Goal: Feedback & Contribution: Contribute content

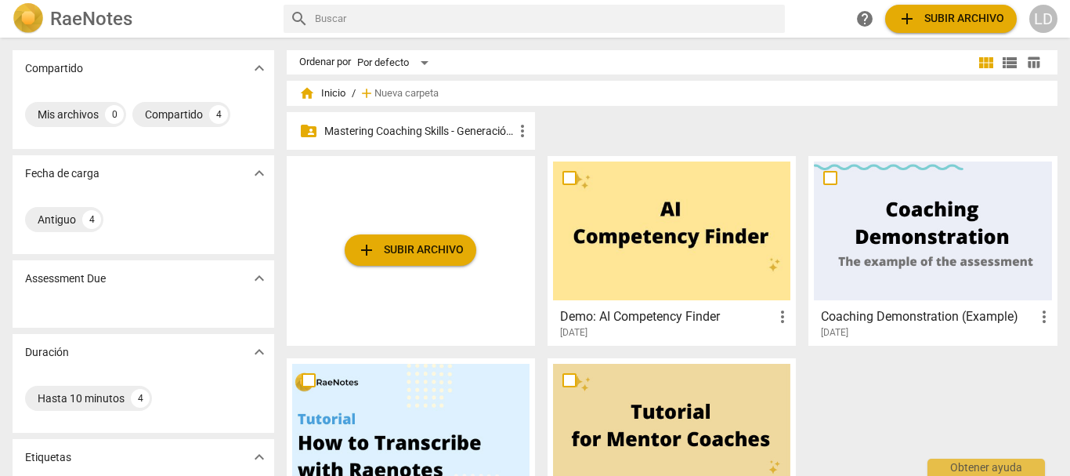
click at [466, 125] on p "Mastering Coaching Skills - Generación 31" at bounding box center [418, 131] width 189 height 16
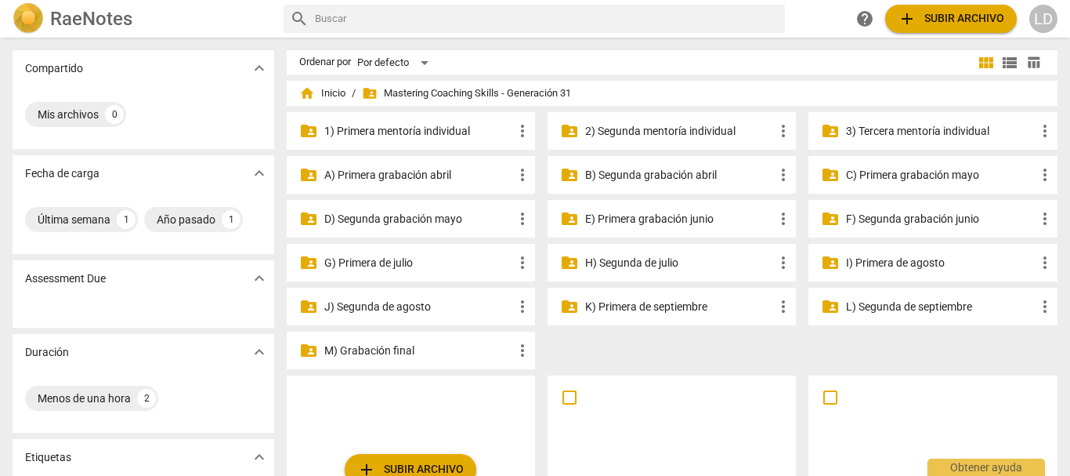
click at [875, 259] on p "I) Primera de agosto" at bounding box center [940, 263] width 189 height 16
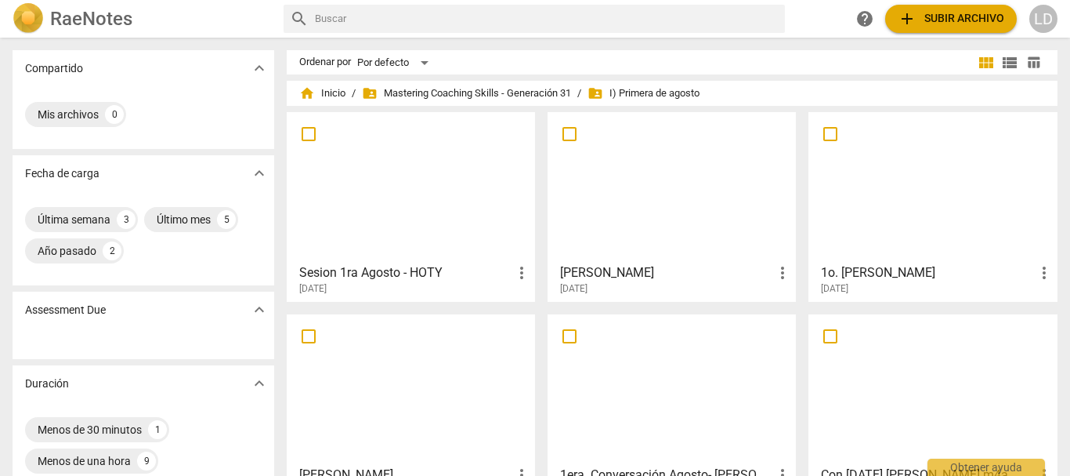
click at [639, 266] on h3 "[PERSON_NAME]" at bounding box center [666, 272] width 213 height 19
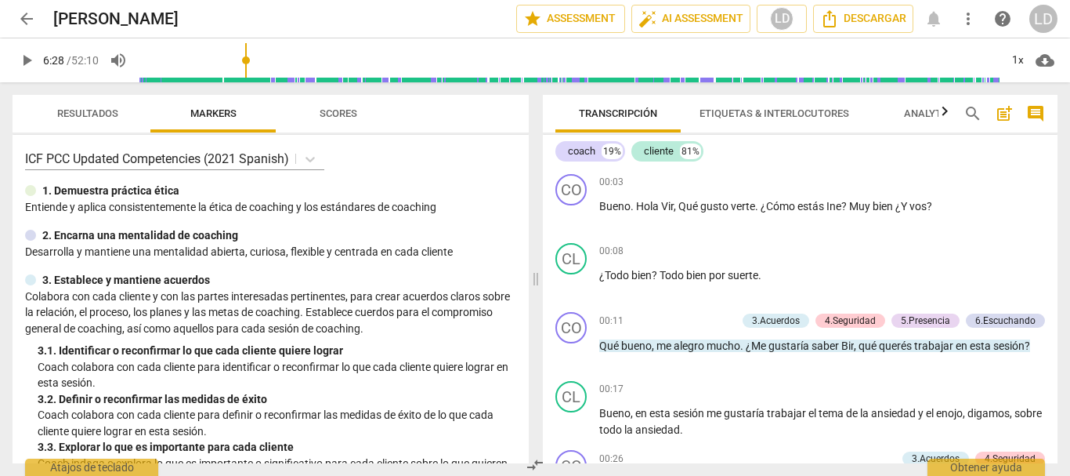
click at [248, 73] on input "range" at bounding box center [569, 60] width 861 height 50
click at [266, 73] on input "range" at bounding box center [569, 60] width 861 height 50
click at [298, 74] on input "range" at bounding box center [569, 60] width 861 height 50
click at [331, 76] on input "range" at bounding box center [572, 60] width 855 height 50
click at [346, 78] on input "range" at bounding box center [572, 60] width 855 height 50
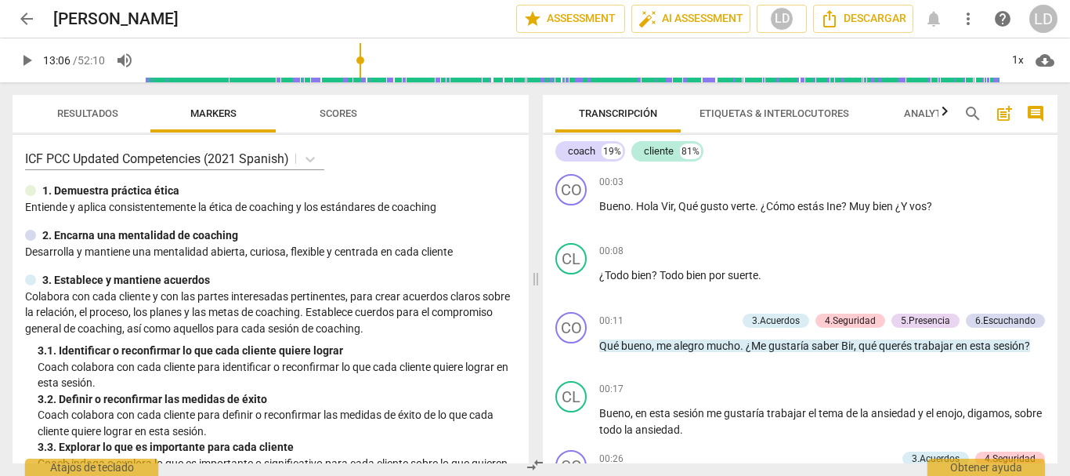
click at [362, 78] on input "range" at bounding box center [572, 60] width 855 height 50
click at [381, 79] on input "range" at bounding box center [572, 60] width 855 height 50
click at [396, 79] on input "range" at bounding box center [572, 60] width 855 height 50
click at [27, 56] on span "play_arrow" at bounding box center [26, 60] width 19 height 19
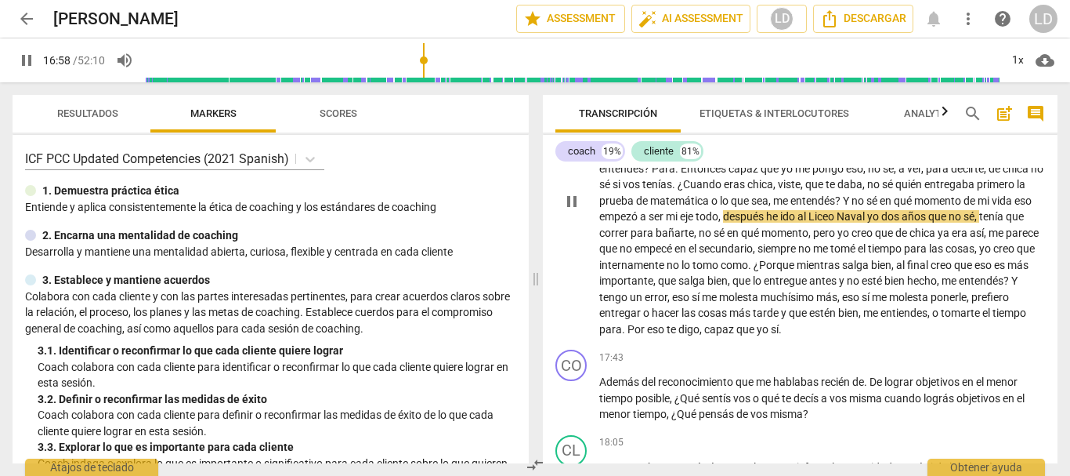
scroll to position [3604, 0]
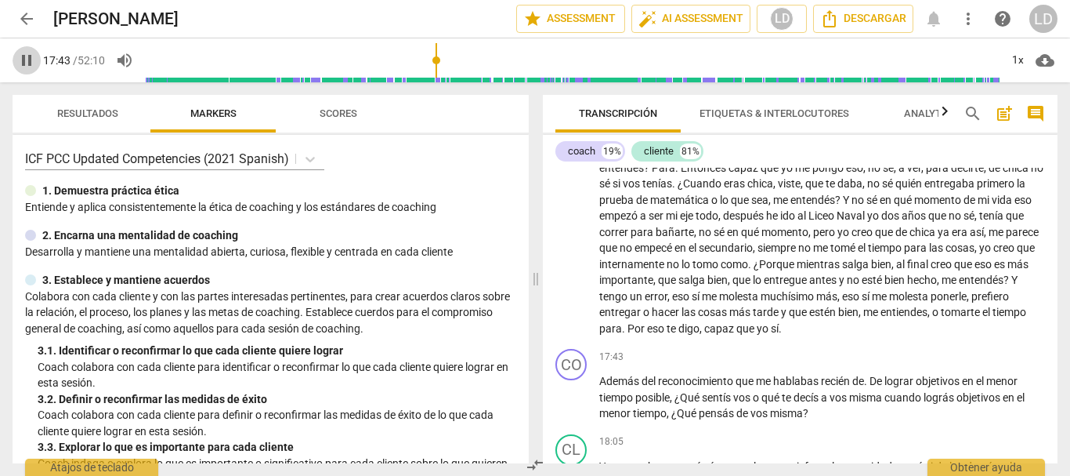
click at [31, 59] on span "pause" at bounding box center [26, 60] width 19 height 19
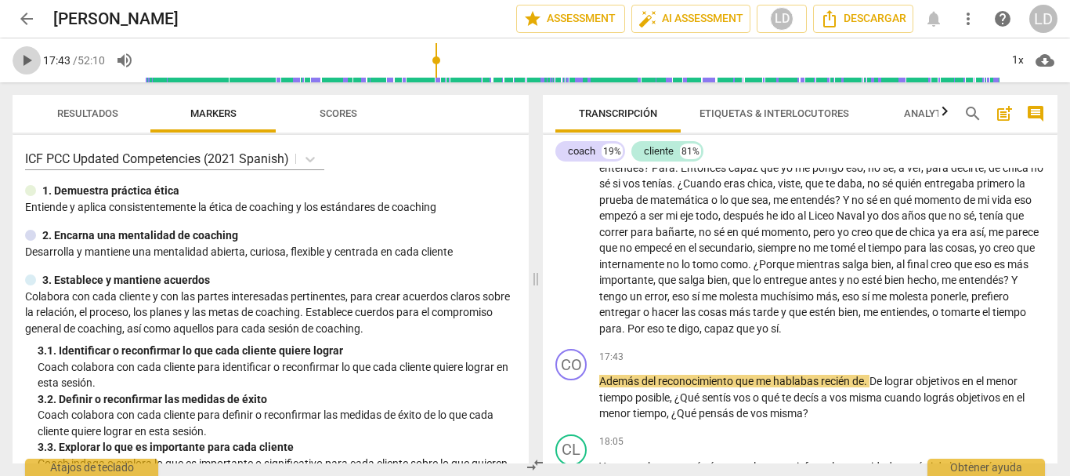
click at [23, 59] on span "play_arrow" at bounding box center [26, 60] width 19 height 19
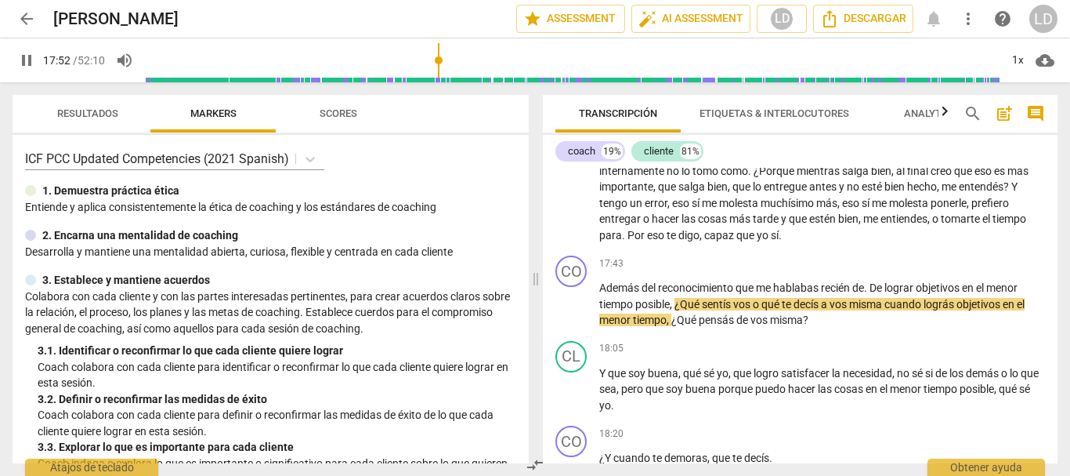
scroll to position [3733, 0]
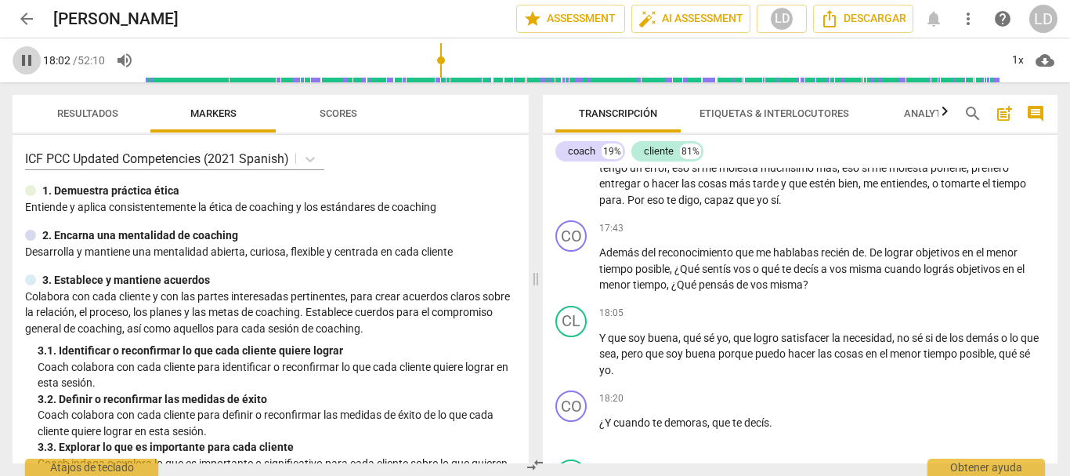
click at [32, 56] on span "pause" at bounding box center [26, 60] width 19 height 19
type input "1083"
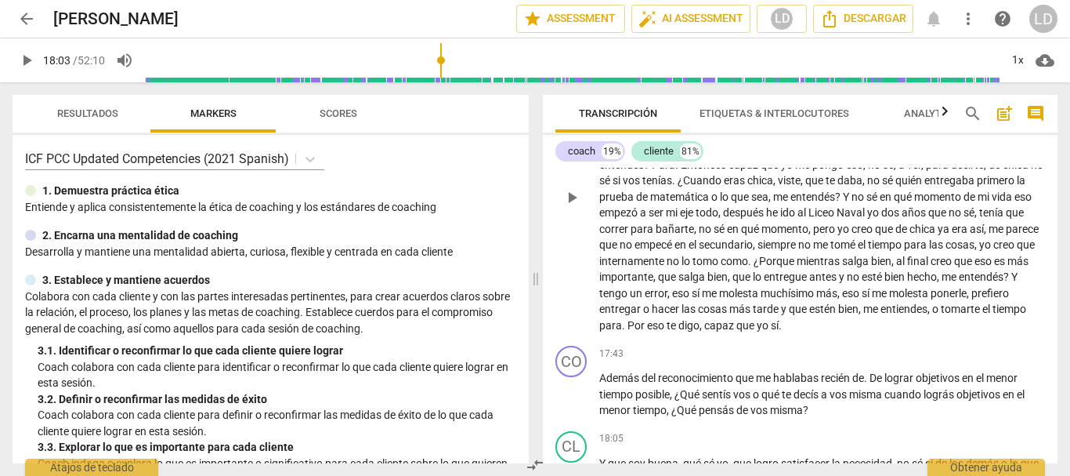
scroll to position [3655, 0]
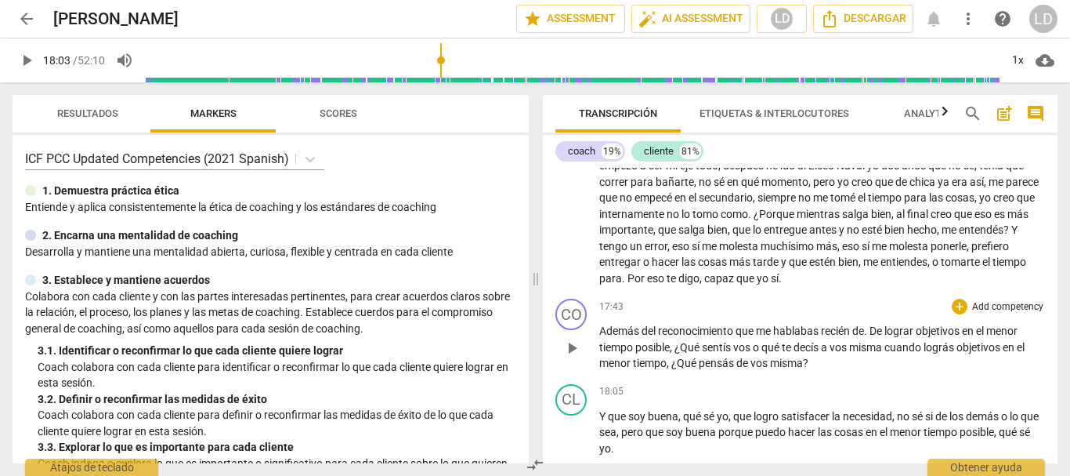
click at [1001, 314] on p "Add competency" at bounding box center [1008, 307] width 74 height 14
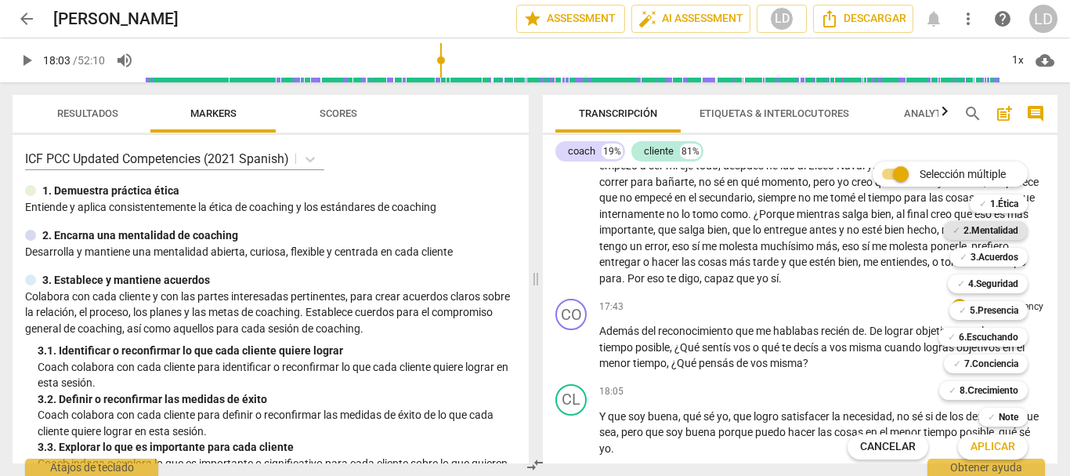
click at [996, 229] on b "2.Mentalidad" at bounding box center [991, 230] width 55 height 19
click at [989, 364] on b "7.Conciencia" at bounding box center [992, 363] width 54 height 19
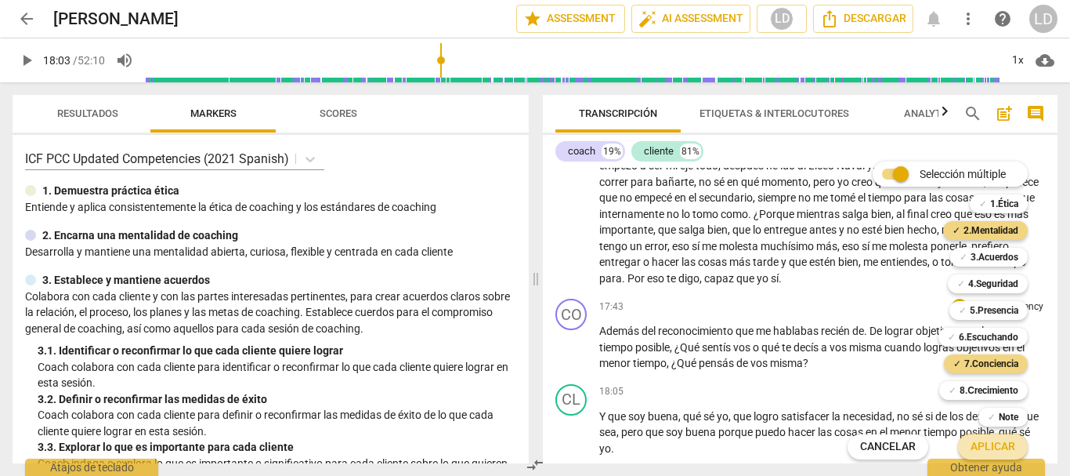
click at [1008, 444] on span "Aplicar" at bounding box center [993, 447] width 45 height 16
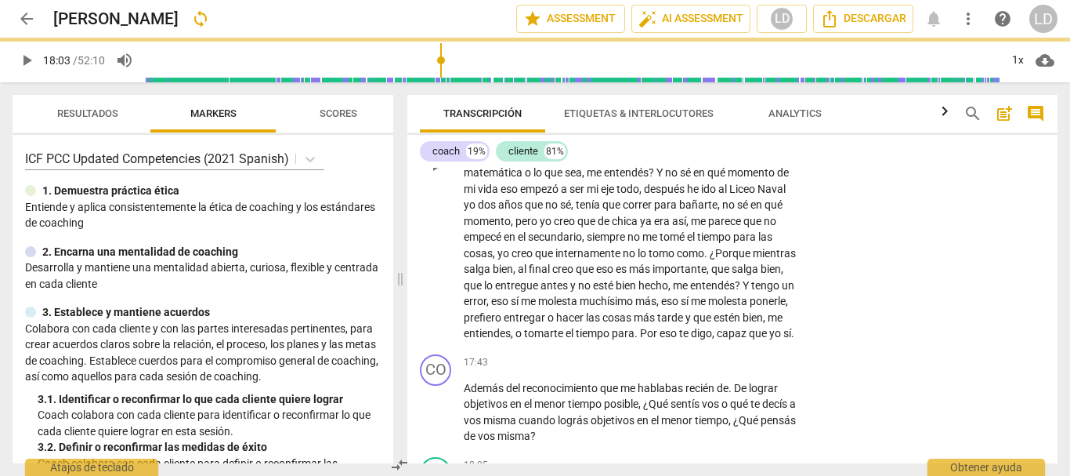
scroll to position [4662, 0]
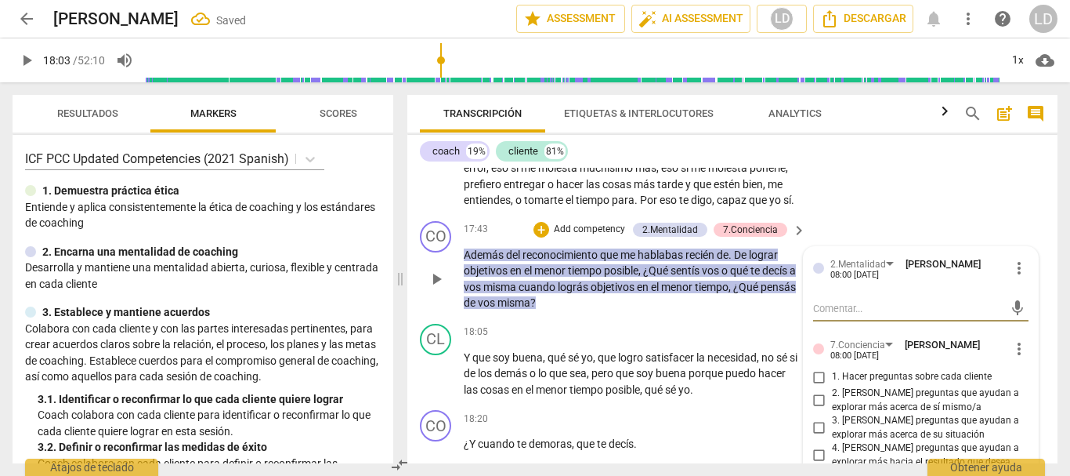
type textarea "P"
type textarea "Pr"
type textarea "Pre"
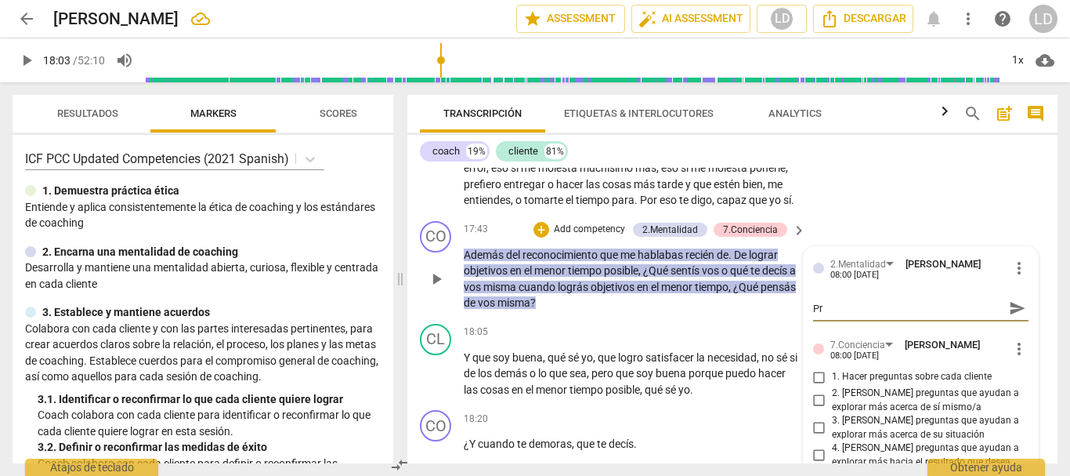
type textarea "Pre"
type textarea "Preg"
type textarea "Pregu"
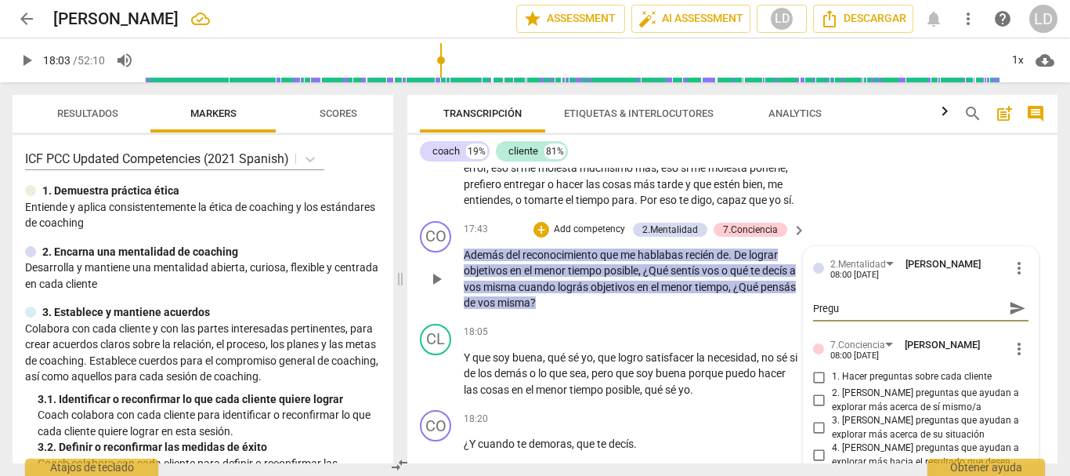
type textarea "Pregun"
type textarea "Pregunt"
type textarea "Pregunta"
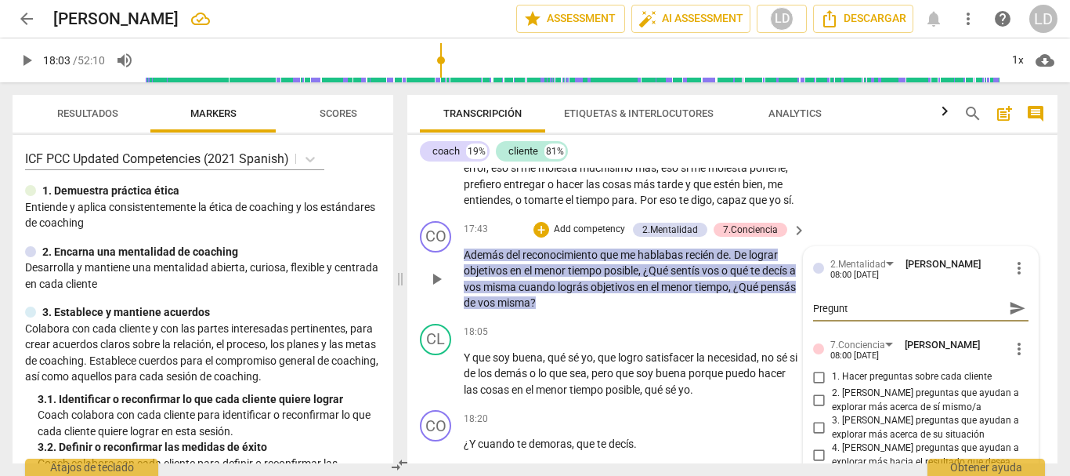
type textarea "Pregunta"
type textarea "Pregunta d"
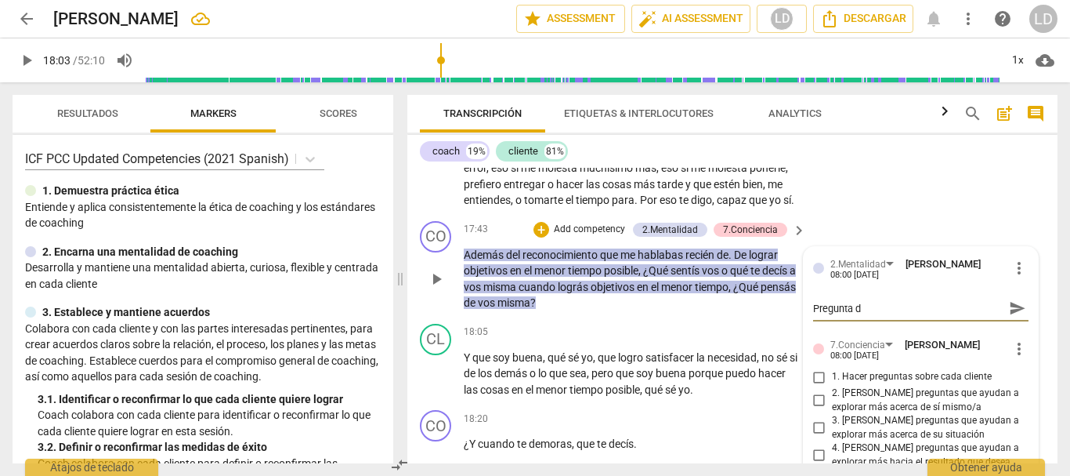
type textarea "Pregunta de"
type textarea "Pregunta des"
type textarea "Pregunta desd"
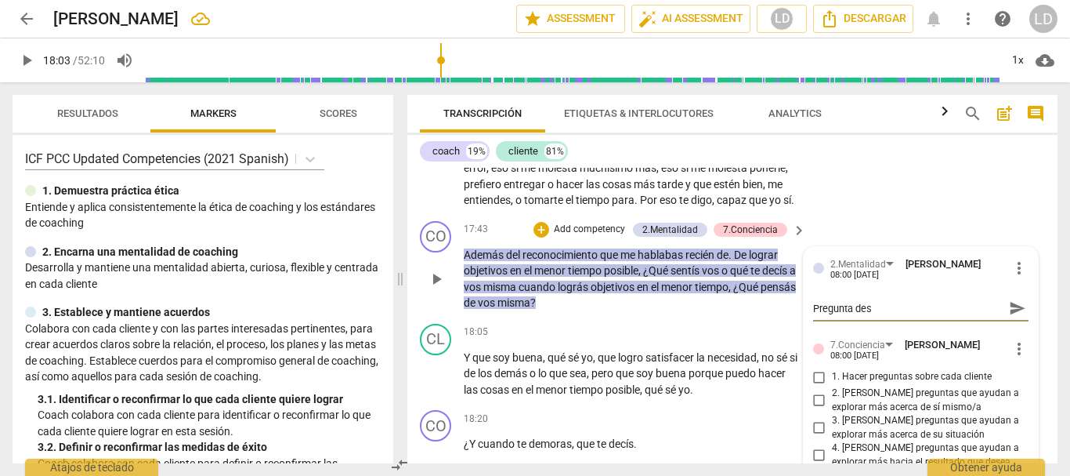
type textarea "Pregunta desd"
type textarea "Pregunta desde"
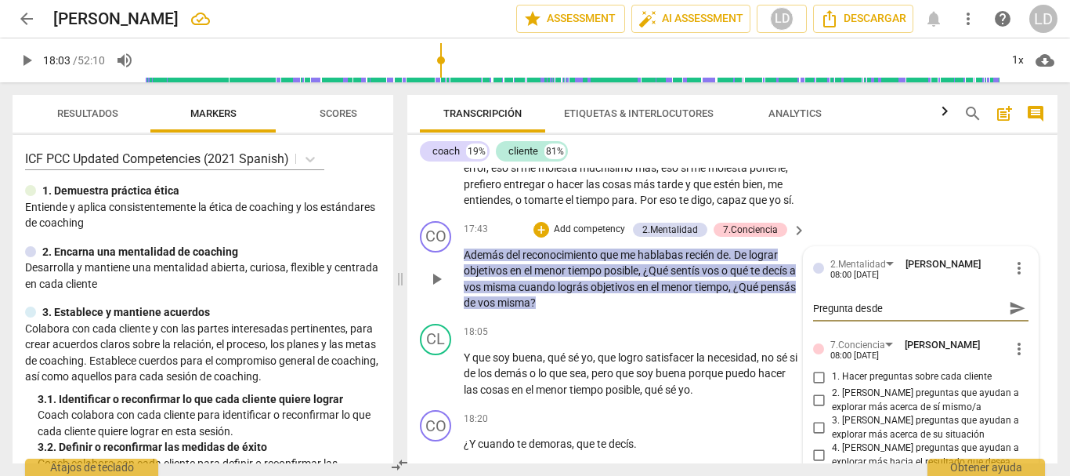
type textarea "Pregunta desde l"
type textarea "Pregunta desde la"
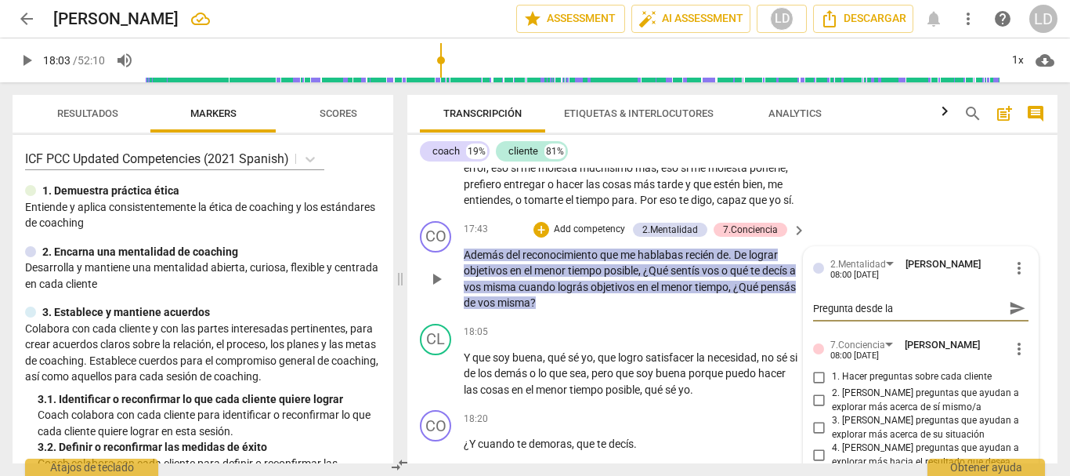
type textarea "Pregunta desde la"
type textarea "Pregunta desde la c"
type textarea "Pregunta desde la cu"
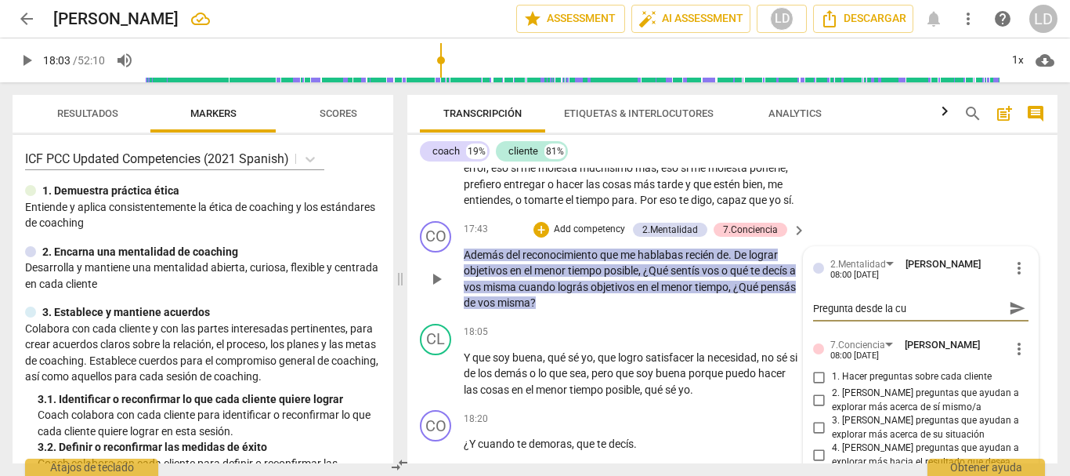
type textarea "Pregunta desde la cur"
type textarea "Pregunta desde la [PERSON_NAME]"
type textarea "Pregunta desde la curio"
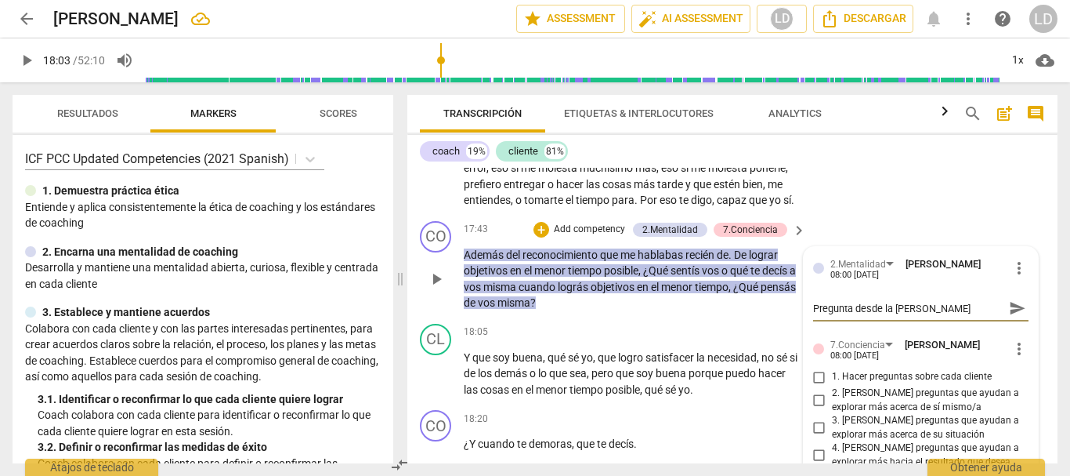
type textarea "Pregunta desde la curio"
type textarea "Pregunta desde la curios"
type textarea "Pregunta desde la curiosi"
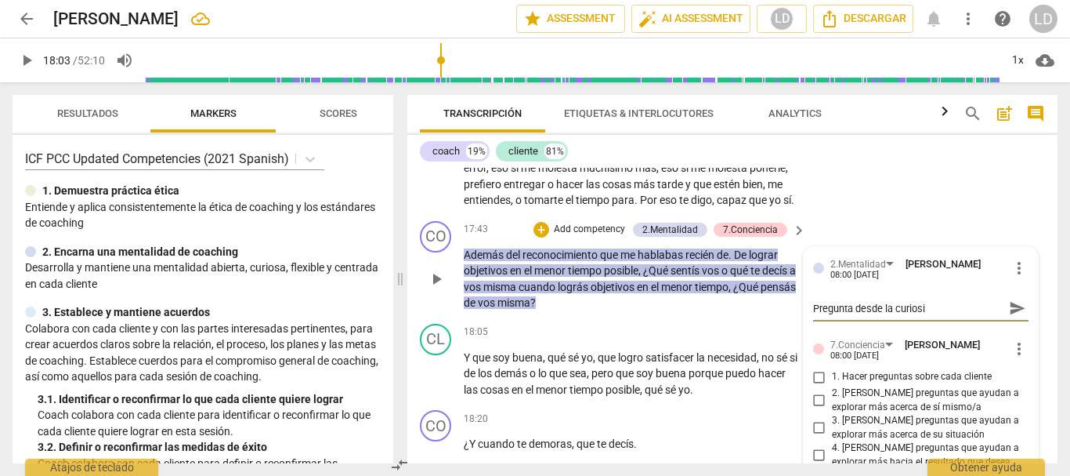
type textarea "Pregunta desde la curiosid"
type textarea "Pregunta desde la curiosida"
type textarea "Pregunta desde la curiosidad"
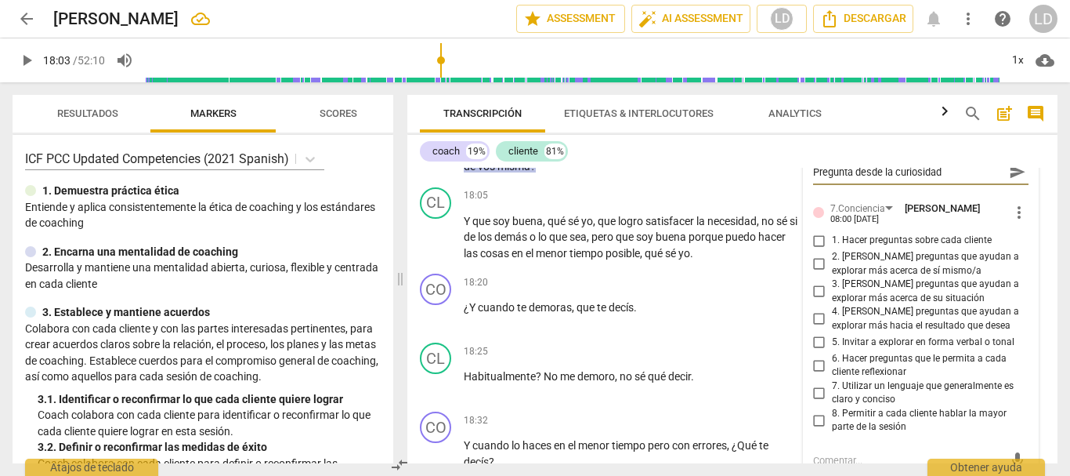
scroll to position [4819, 0]
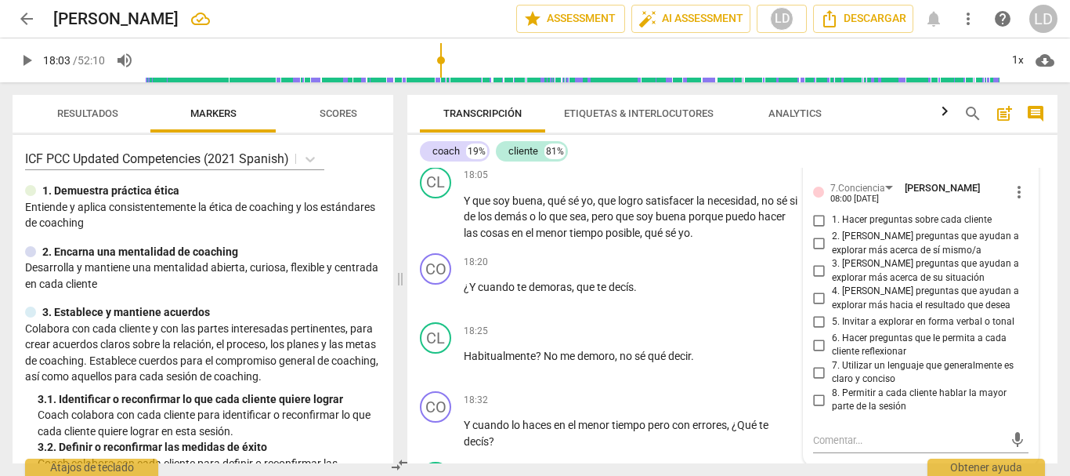
type textarea "Pregunta desde la curiosidad"
click at [814, 230] on input "1. Hacer preguntas sobre cada cliente" at bounding box center [819, 220] width 25 height 19
checkbox input "true"
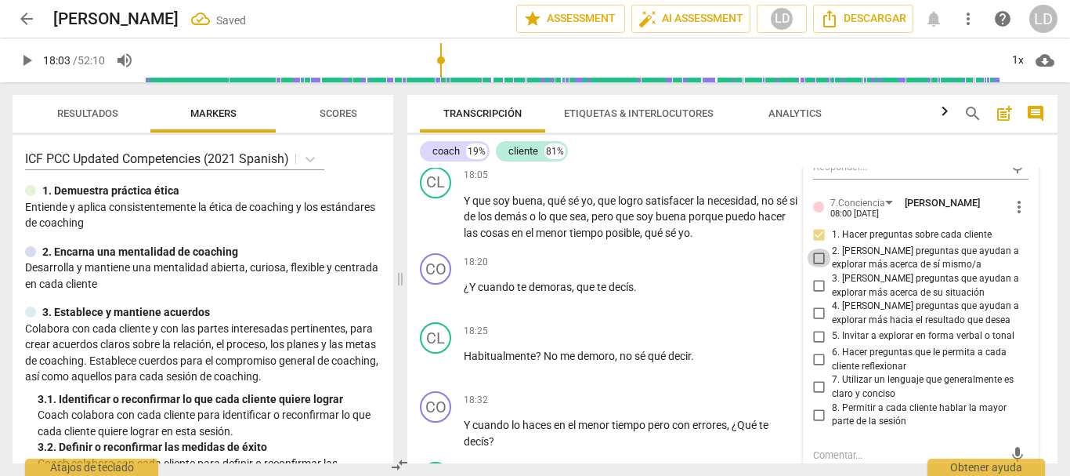
click at [811, 267] on input "2. [PERSON_NAME] preguntas que ayudan a explorar más acerca de sí mismo/a" at bounding box center [819, 257] width 25 height 19
checkbox input "true"
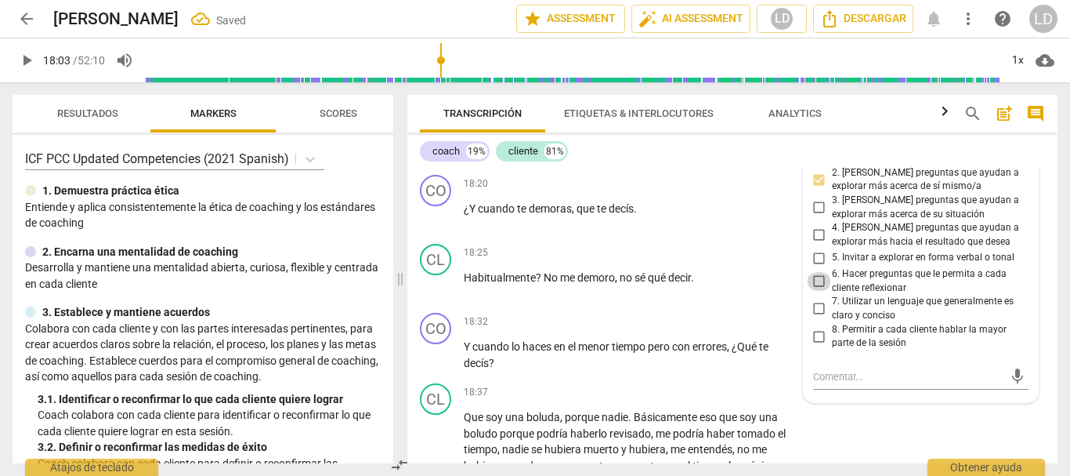
click at [817, 291] on input "6. Hacer preguntas que le permita a cada cliente reflexionar" at bounding box center [819, 281] width 25 height 19
checkbox input "true"
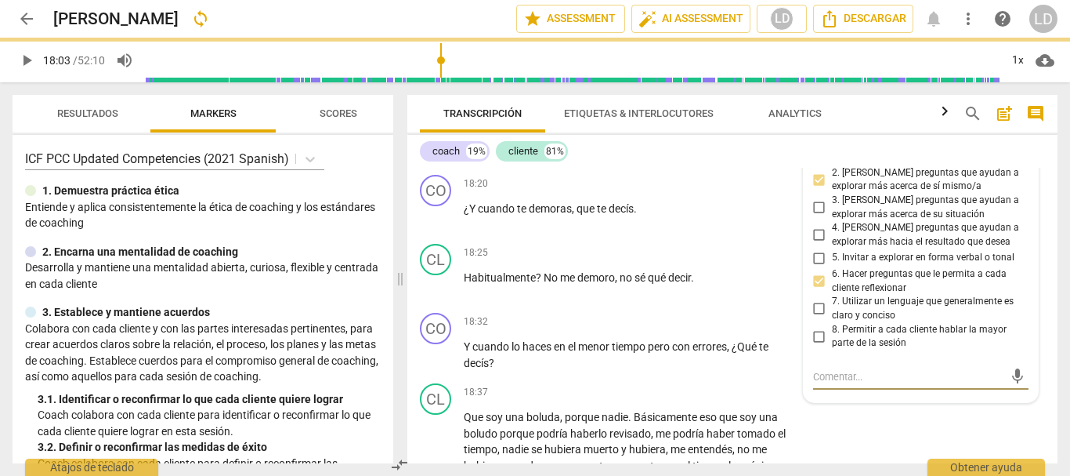
click at [850, 384] on textarea at bounding box center [908, 376] width 191 height 15
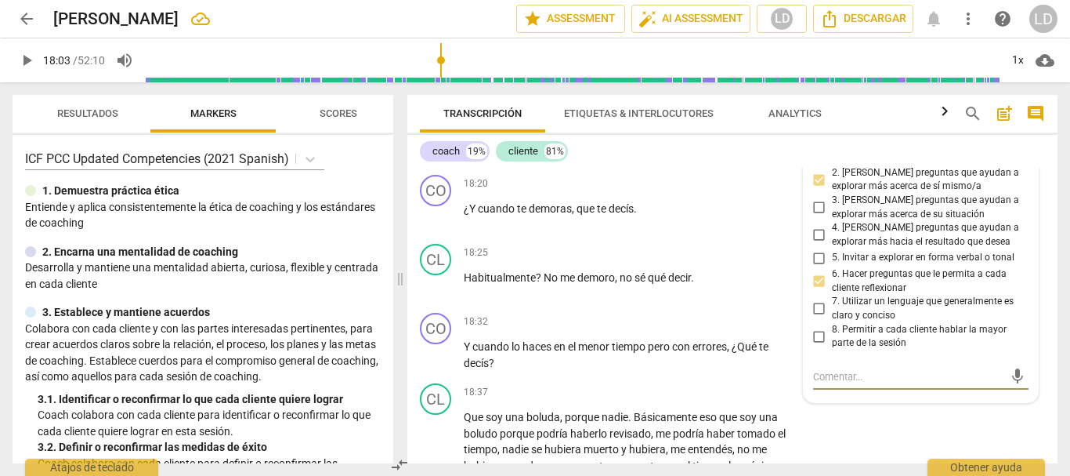
type textarea "R"
type textarea "Re"
type textarea "Rea"
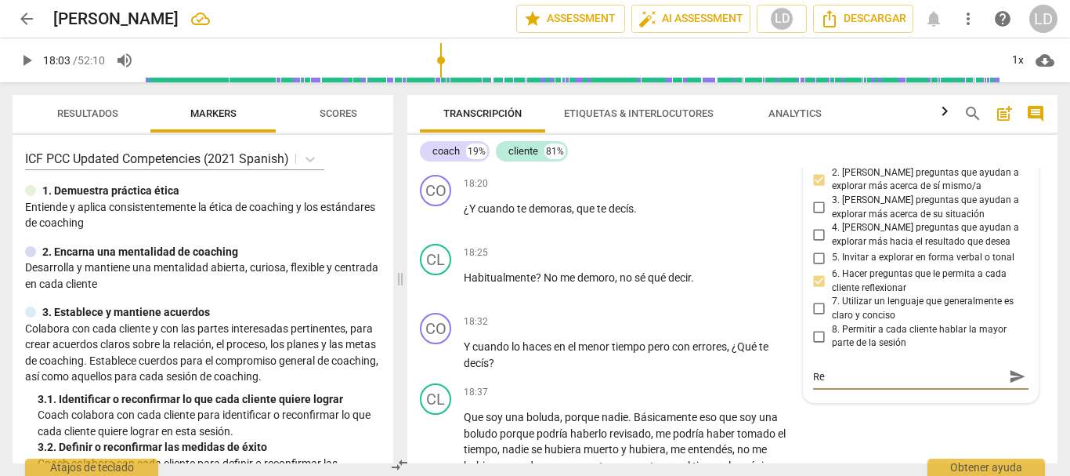
type textarea "Rea"
type textarea "Re"
type textarea "R"
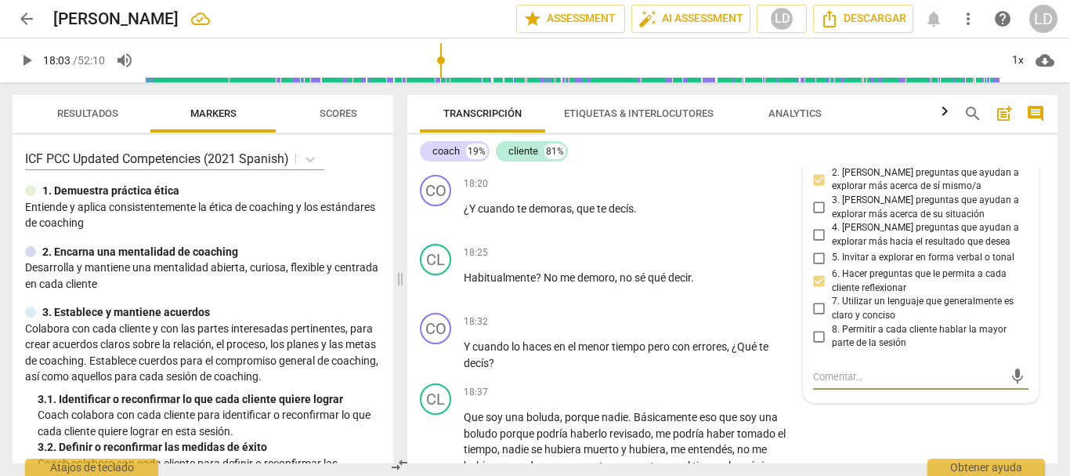
type textarea "C"
type textarea "Co"
type textarea "Com"
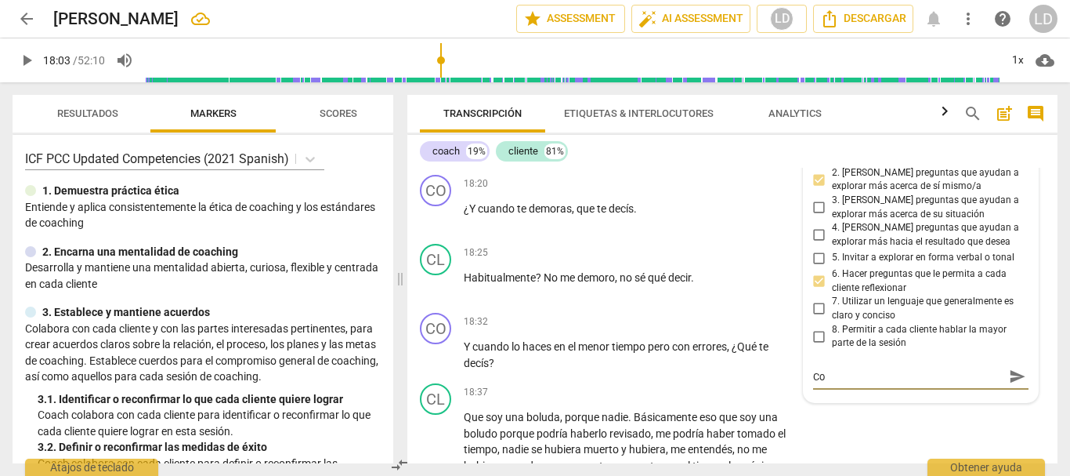
type textarea "Com"
type textarea "Como"
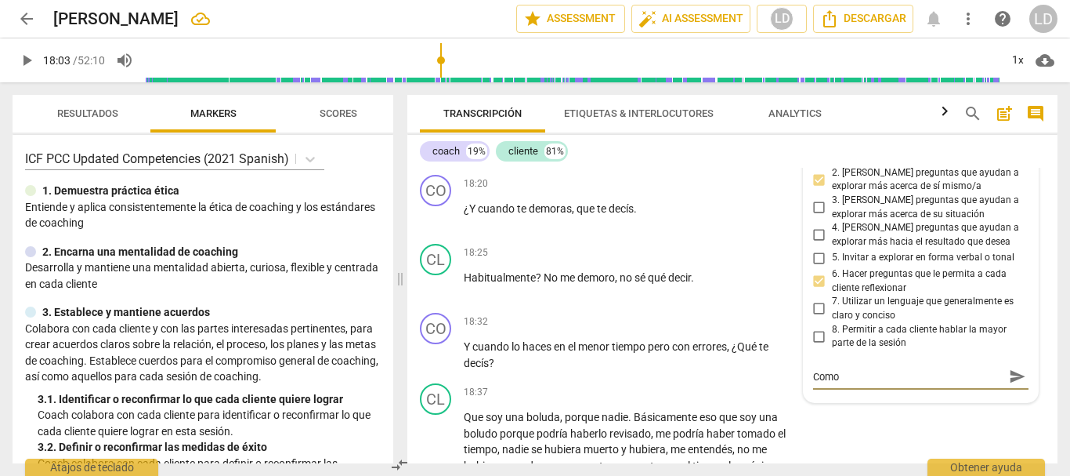
type textarea "Como"
type textarea "Com"
type textarea "Co"
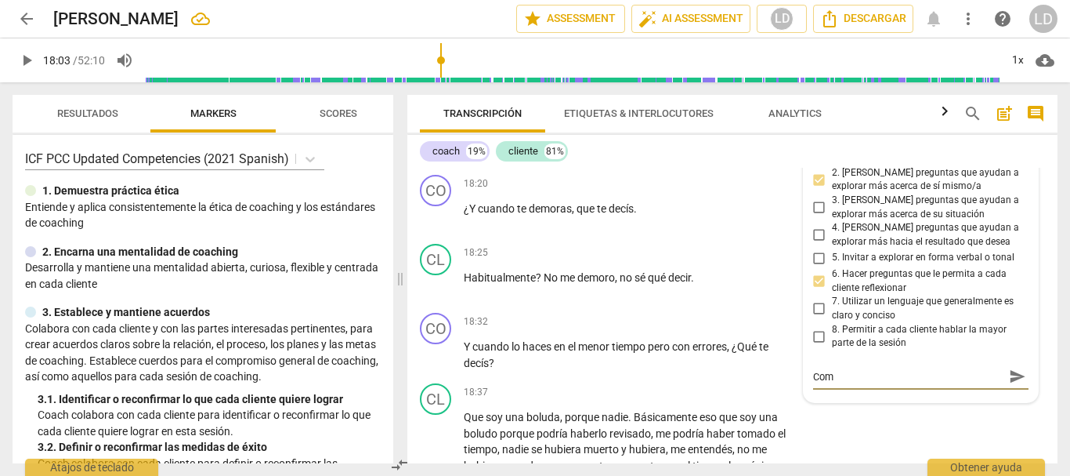
type textarea "Co"
type textarea "C"
type textarea "A"
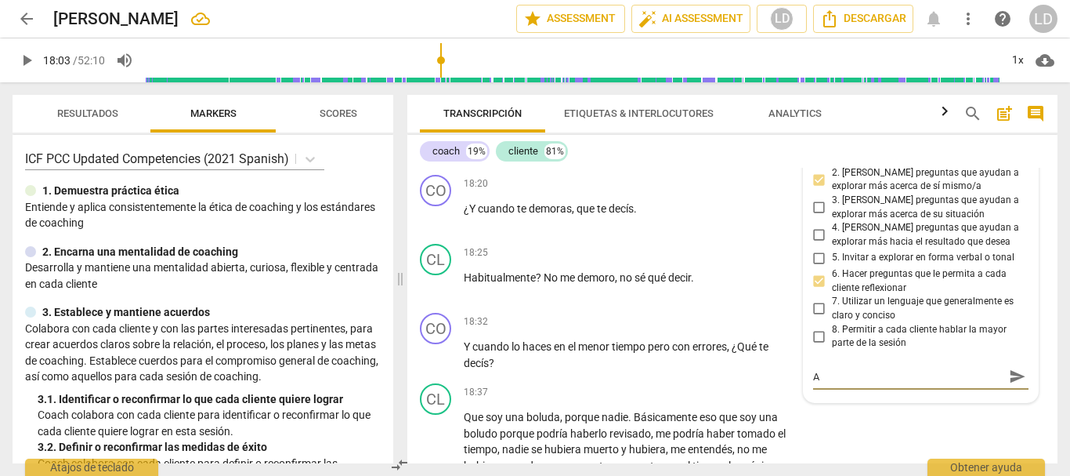
type textarea "A"
type textarea "A m"
type textarea "A mi"
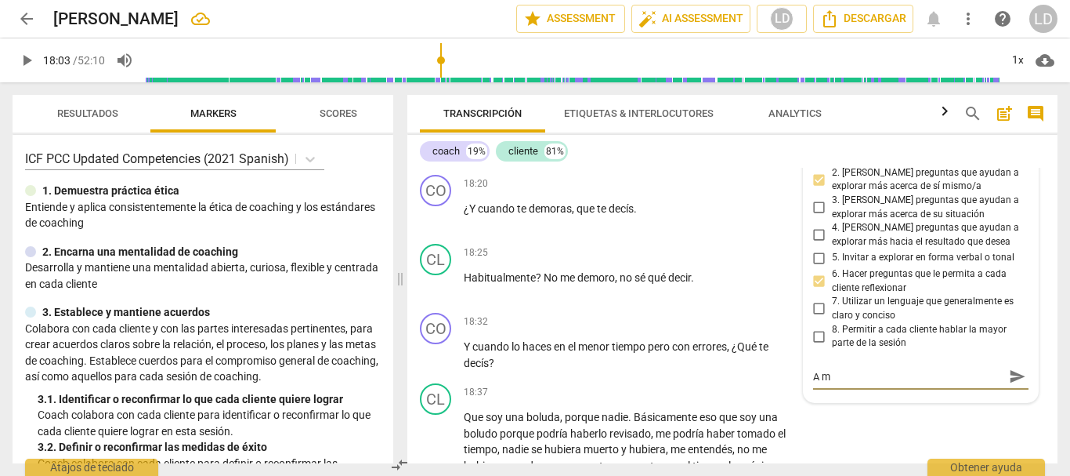
type textarea "A mi"
type textarea "A mi j"
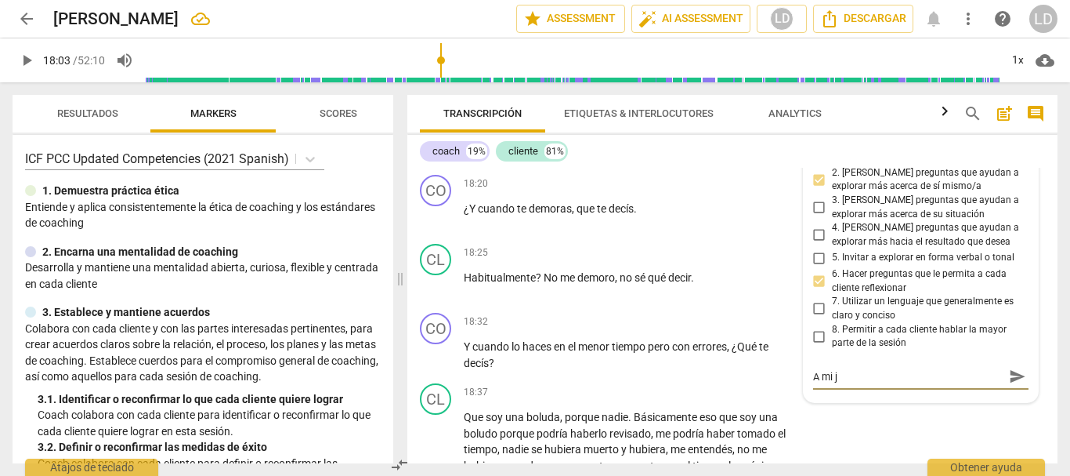
type textarea "A mi ju"
type textarea "A mi jui"
type textarea "A mi juic"
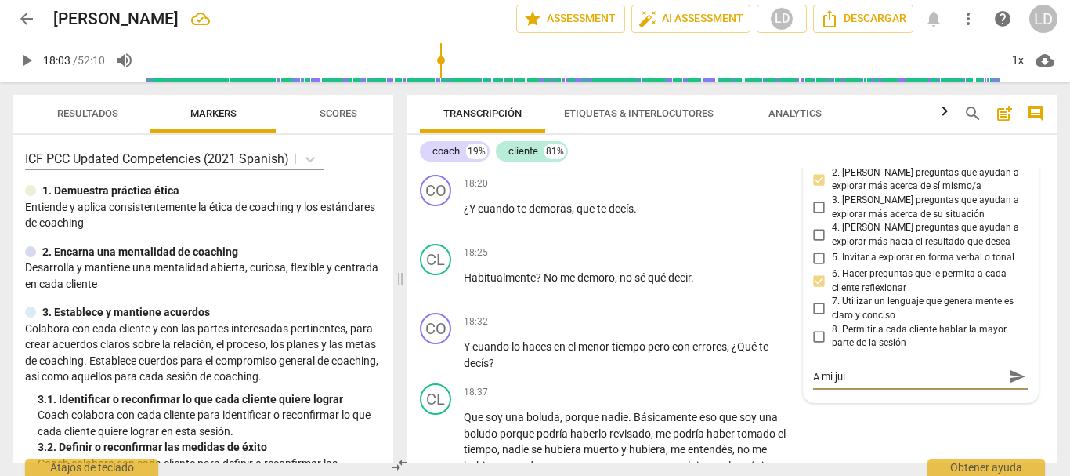
type textarea "A mi juic"
type textarea "A mi juici"
type textarea "A mi juicio"
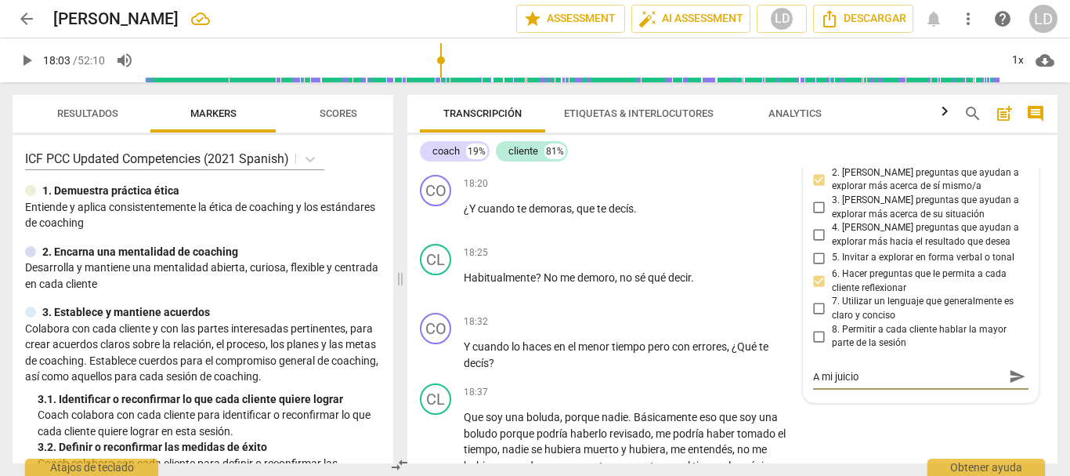
type textarea "A mi juicio"
type textarea "A mi juicio s"
type textarea "A mi juicio se"
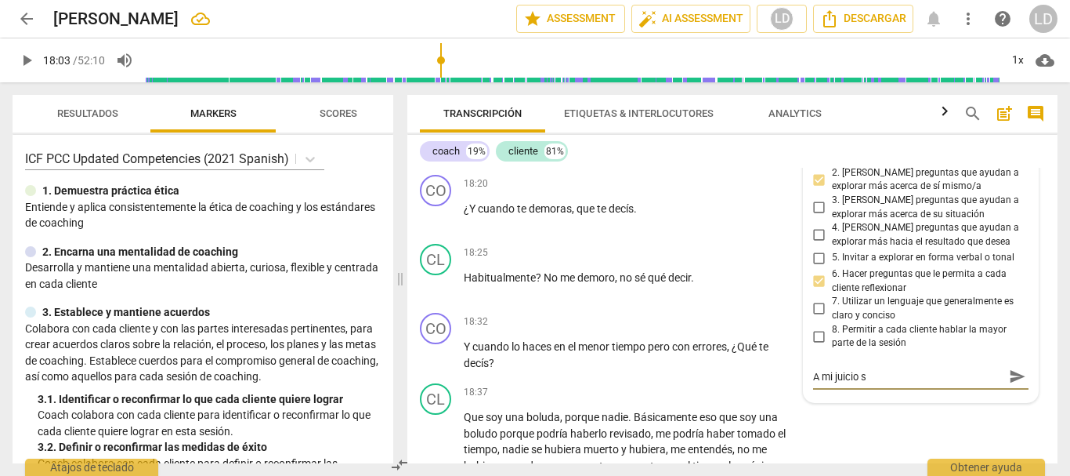
type textarea "A mi juicio se"
type textarea "A mi juicio se d"
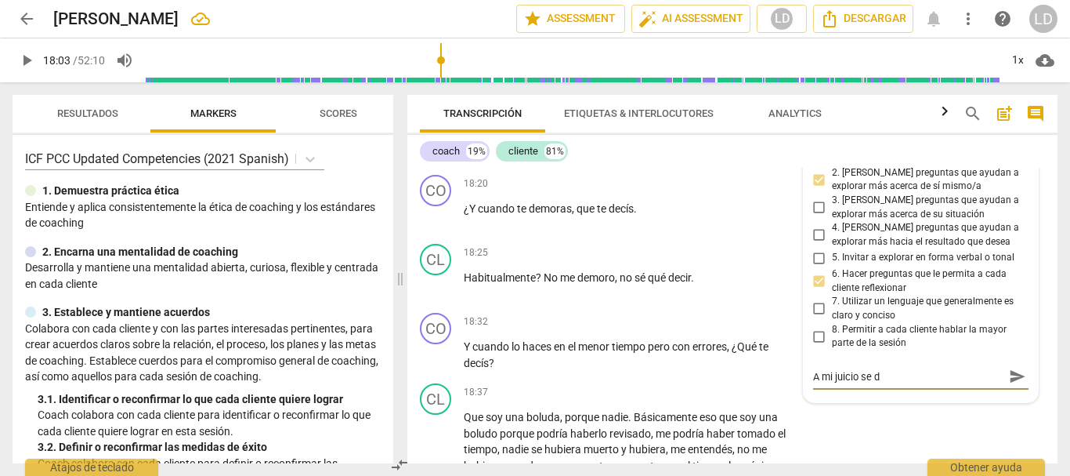
type textarea "A mi juicio se de"
type textarea "A mi juicio se deb"
type textarea "A mi juicio se debe"
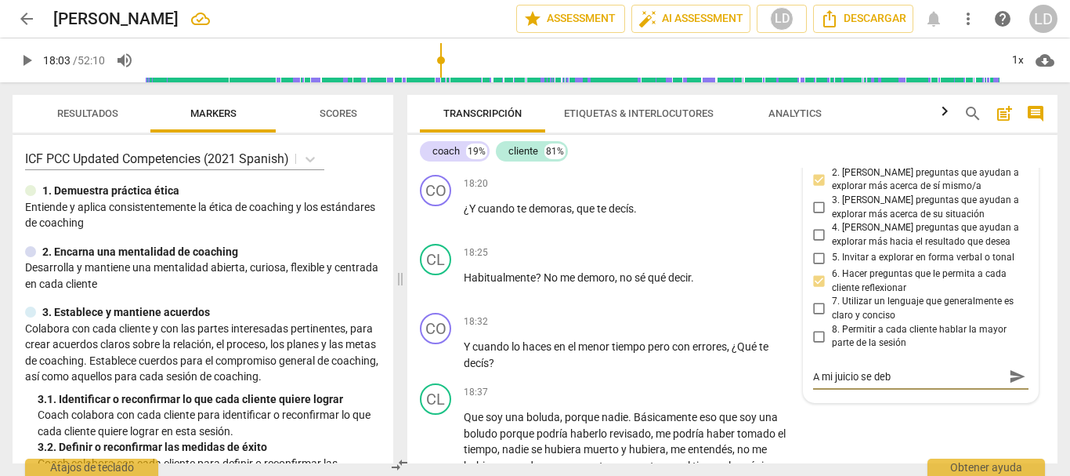
type textarea "A mi juicio se debe"
type textarea "A mi juicio se debe r"
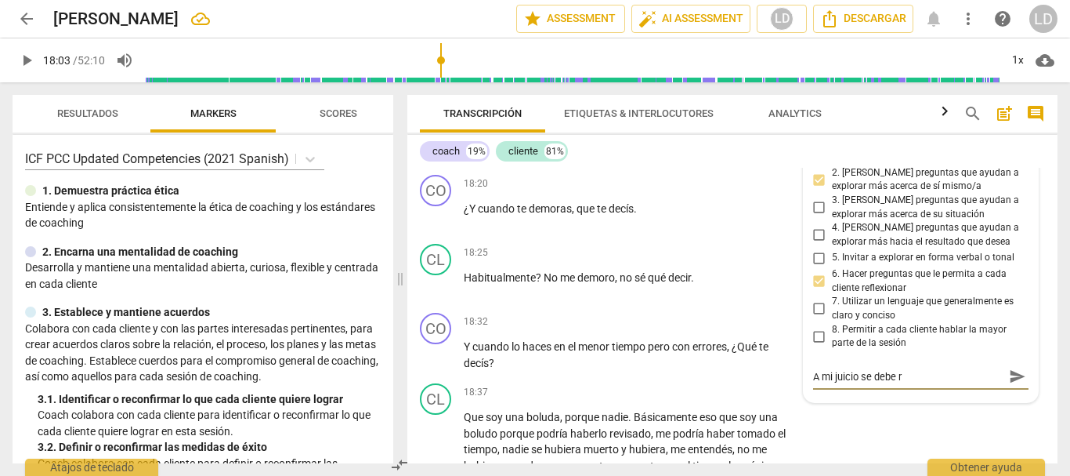
type textarea "A mi juicio se debe re"
type textarea "A mi juicio se debe rea"
type textarea "A mi juicio se debe real"
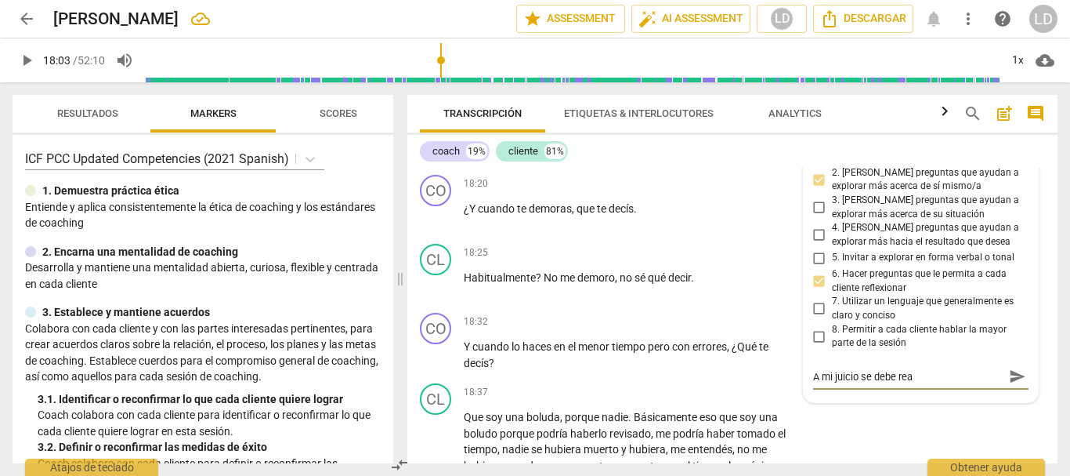
type textarea "A mi juicio se debe real"
type textarea "A mi juicio se debe reali"
type textarea "A mi juicio se debe realiz"
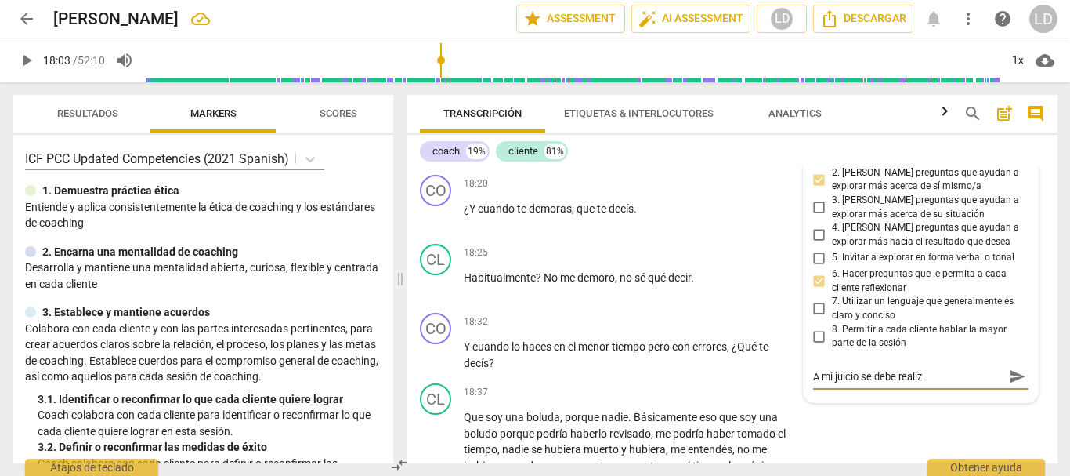
type textarea "A mi juicio se debe realiza"
type textarea "A mi juicio se debe realizar"
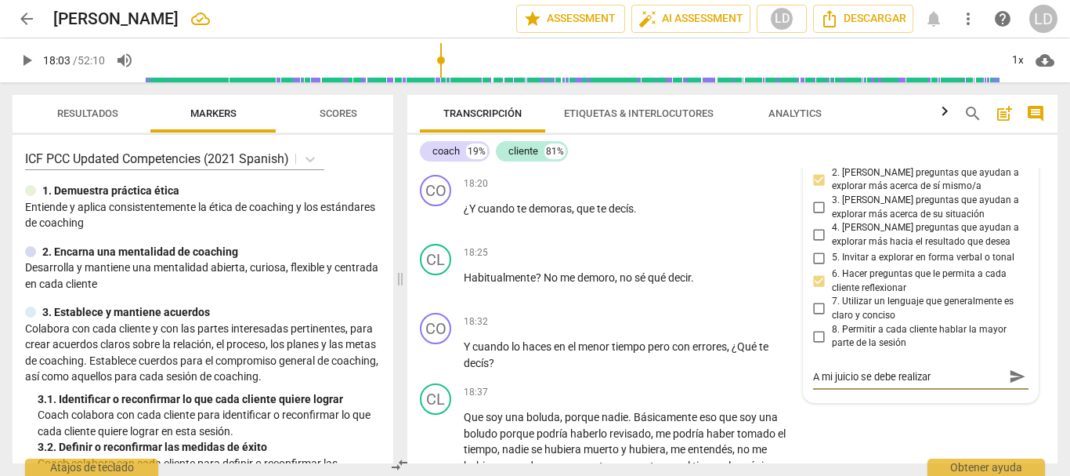
type textarea "A mi juicio se debe realizar"
type textarea "A mi juicio se debe realizar u"
type textarea "A mi juicio se debe realizar un"
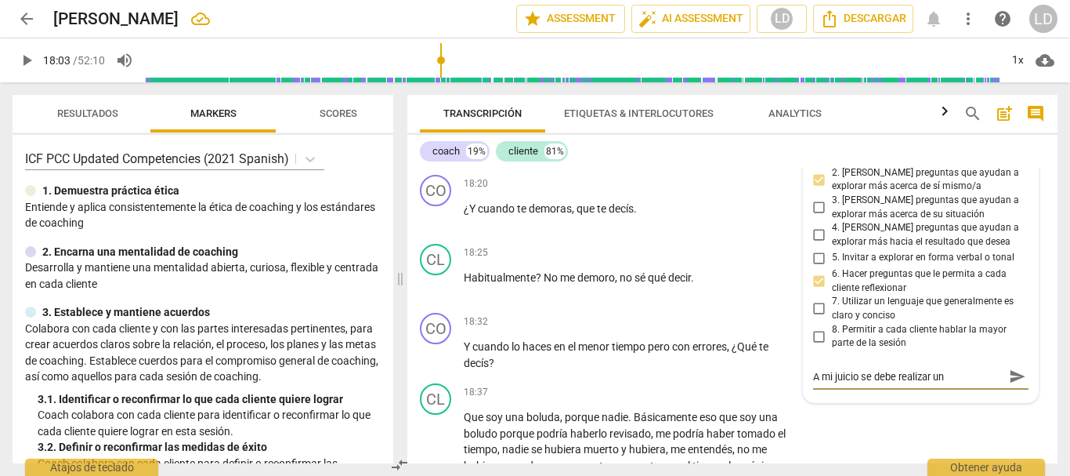
type textarea "A mi juicio se debe realizar una"
type textarea "A mi juicio se debe realizar una p"
type textarea "A mi juicio se debe realizar una pr"
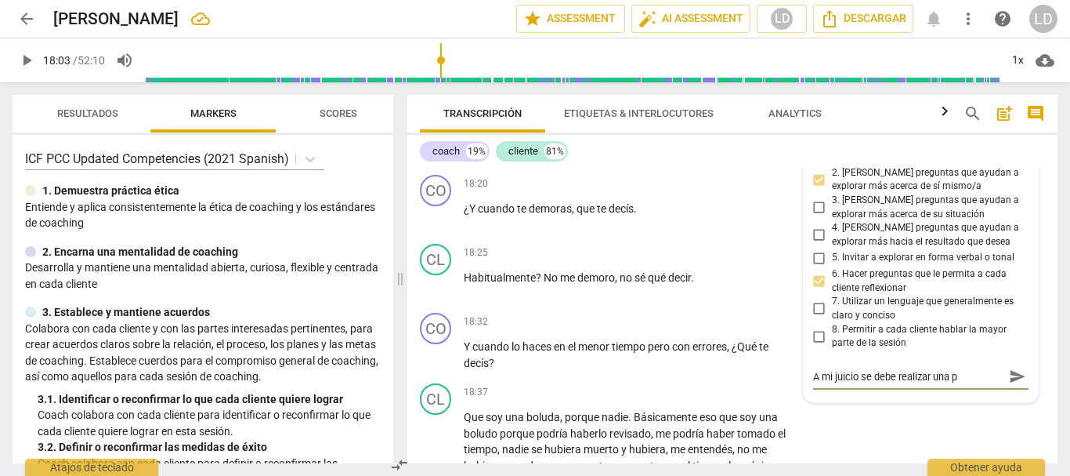
type textarea "A mi juicio se debe realizar una pr"
type textarea "A mi juicio se debe realizar una pre"
type textarea "A mi juicio se debe realizar una preg"
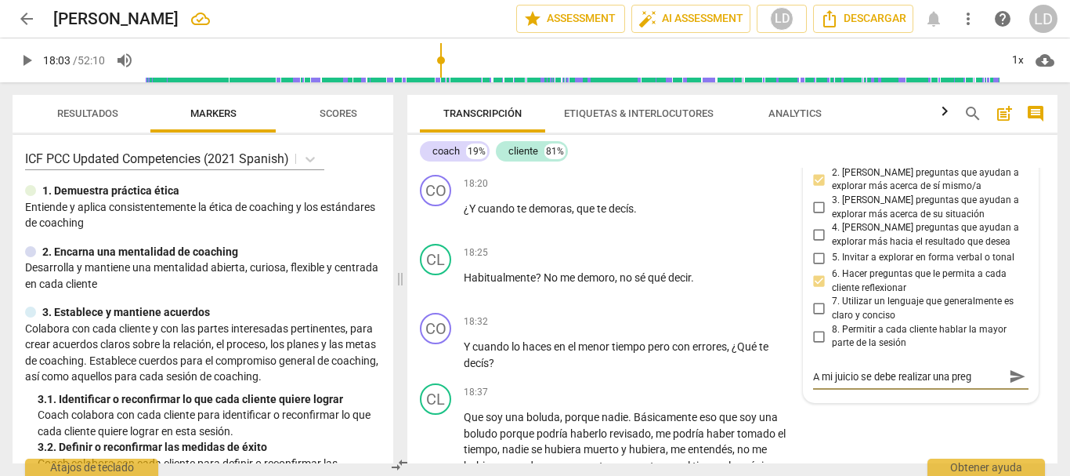
type textarea "A mi juicio se debe realizar una pregu"
type textarea "A mi juicio se debe realizar una pregun"
type textarea "A mi juicio se debe realizar una pregunt"
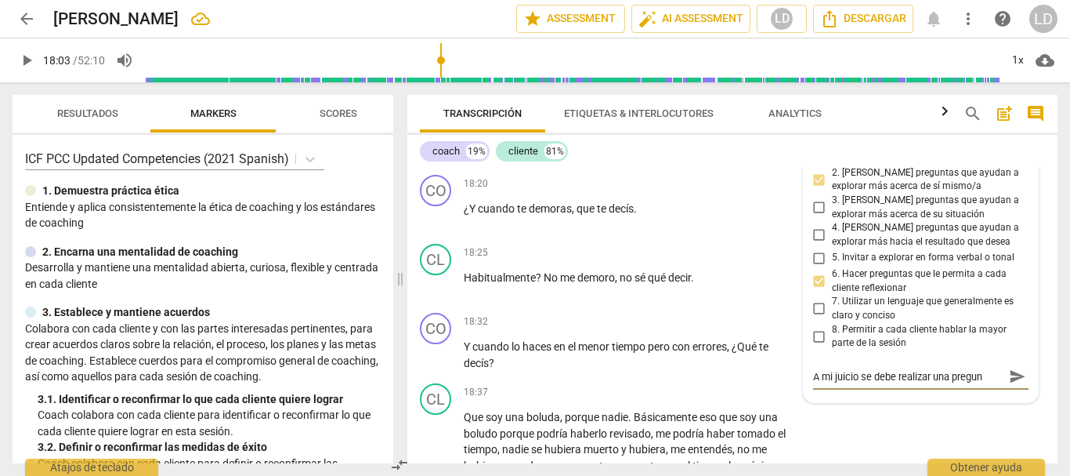
type textarea "A mi juicio se debe realizar una pregunt"
type textarea "A mi juicio se debe realizar una pregunta"
type textarea "A mi juicio se debe realizar una pregunta."
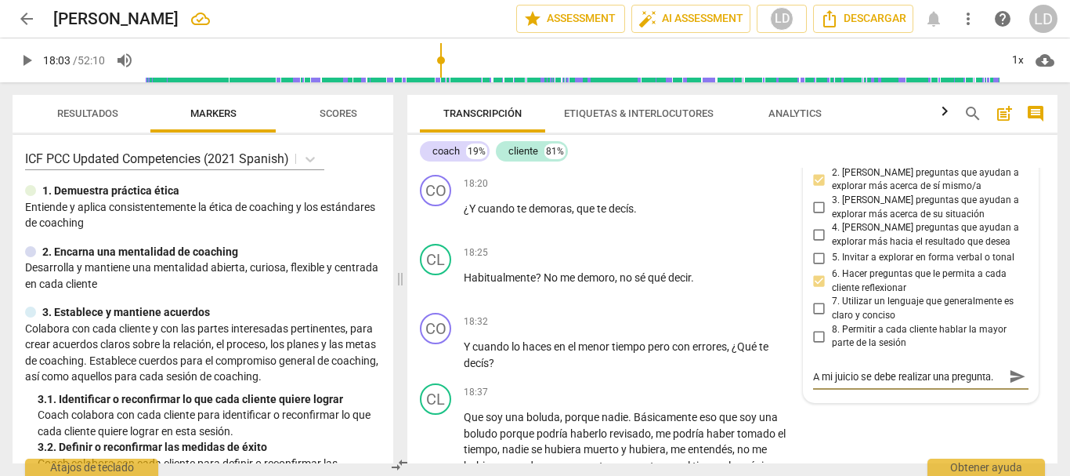
click at [1009, 385] on span "send" at bounding box center [1017, 375] width 17 height 17
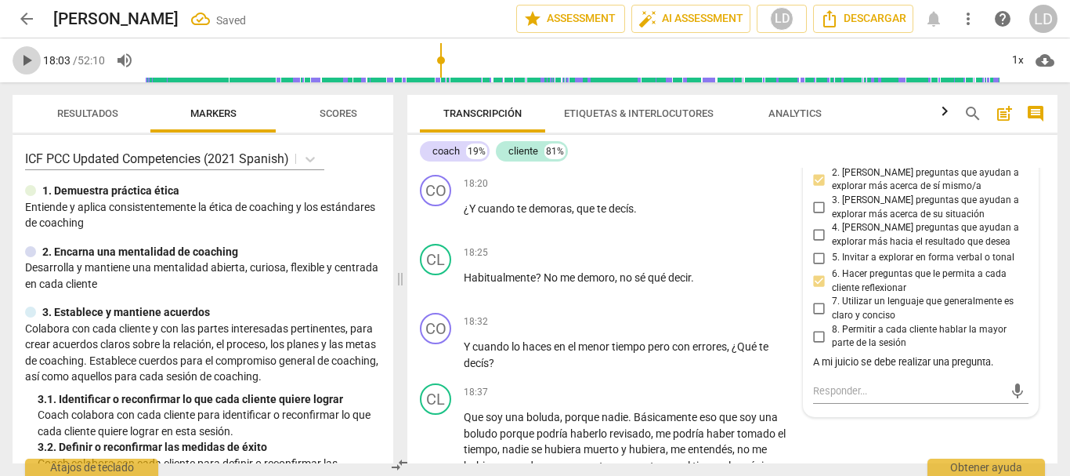
drag, startPoint x: 17, startPoint y: 58, endPoint x: 170, endPoint y: 117, distance: 163.7
click at [18, 59] on span "play_arrow" at bounding box center [26, 60] width 19 height 19
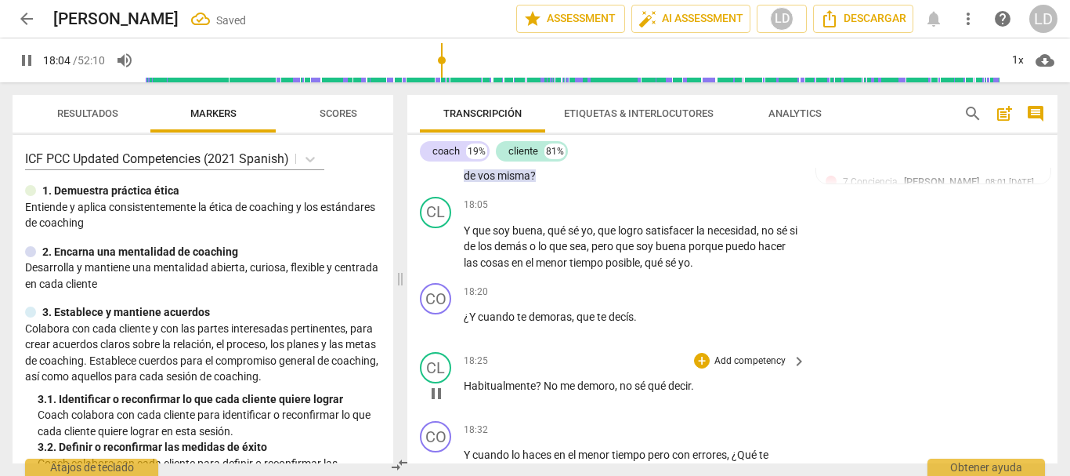
scroll to position [4741, 0]
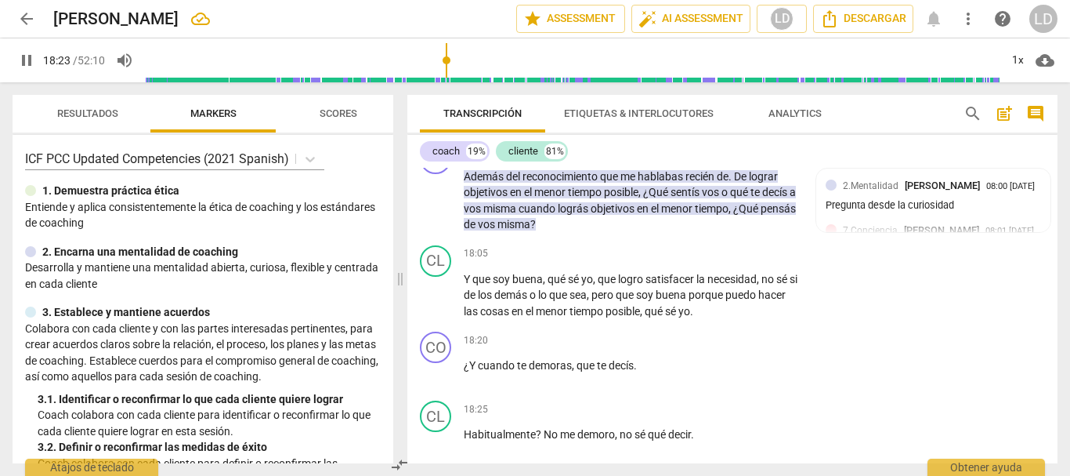
click at [25, 54] on span "pause" at bounding box center [26, 60] width 19 height 19
type input "1103"
click at [727, 348] on div "+ Add competency" at bounding box center [740, 340] width 93 height 16
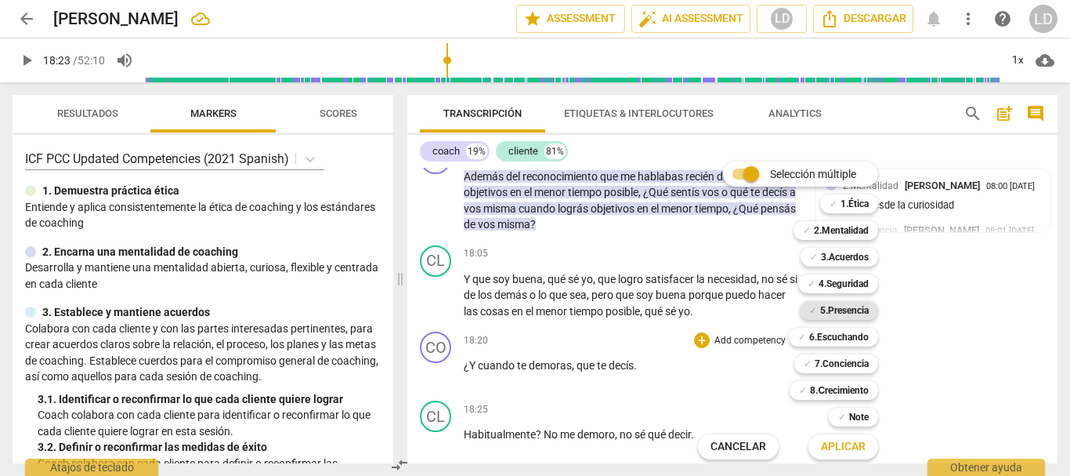
click at [838, 312] on b "5.Presencia" at bounding box center [844, 310] width 49 height 19
click at [844, 282] on b "4.Seguridad" at bounding box center [844, 283] width 50 height 19
click at [843, 335] on b "6.Escuchando" at bounding box center [839, 337] width 60 height 19
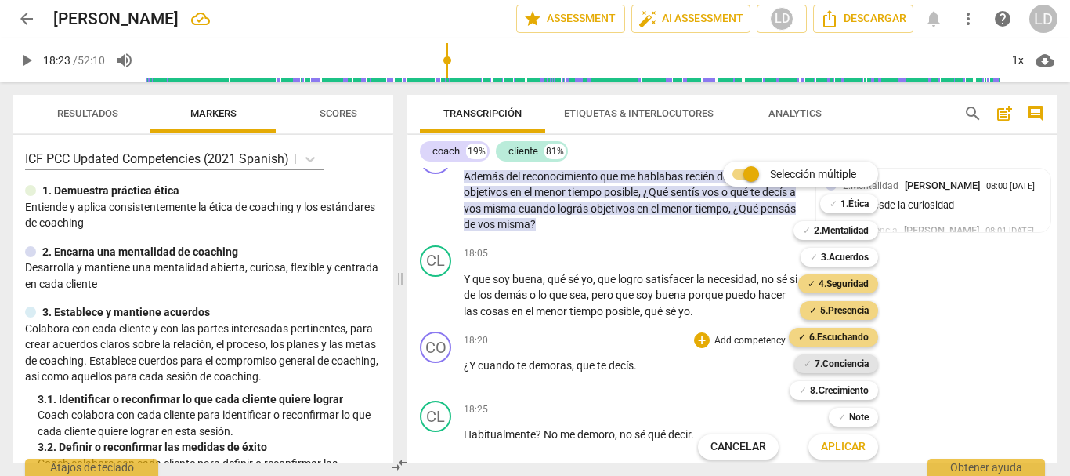
click at [850, 361] on b "7.Conciencia" at bounding box center [842, 363] width 54 height 19
click at [835, 446] on span "Aplicar" at bounding box center [843, 447] width 45 height 16
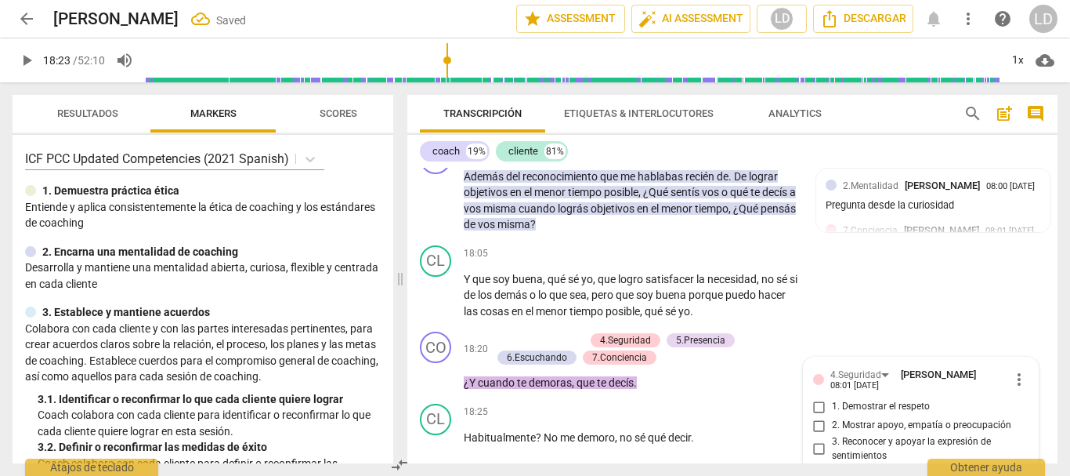
scroll to position [4983, 0]
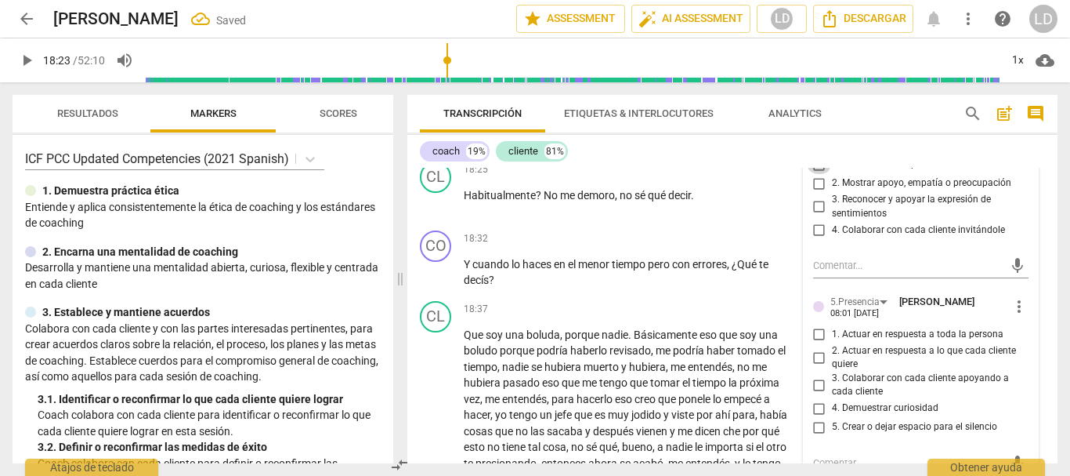
click at [820, 174] on input "1. Demostrar el respeto" at bounding box center [819, 164] width 25 height 19
checkbox input "true"
click at [816, 216] on input "3. Reconocer y apoyar la expresión de sentimientos" at bounding box center [819, 206] width 25 height 19
checkbox input "true"
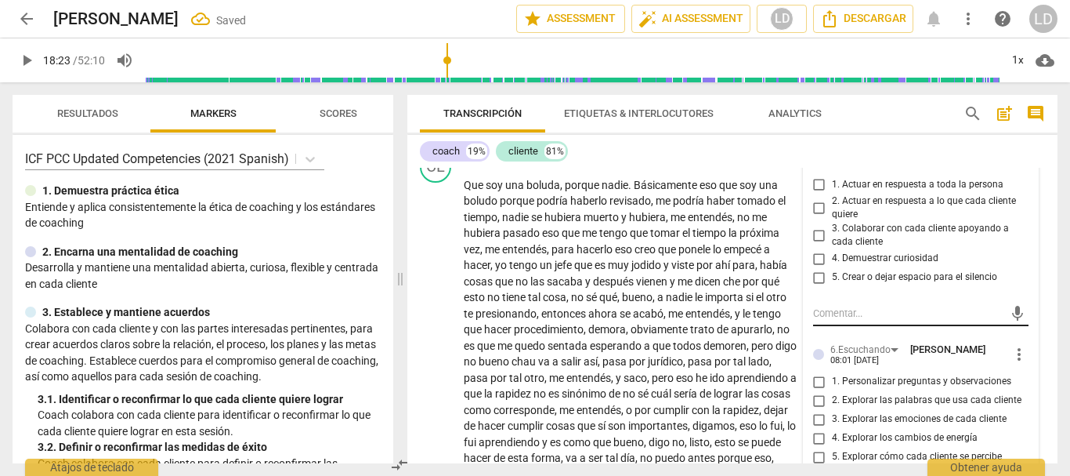
scroll to position [5139, 0]
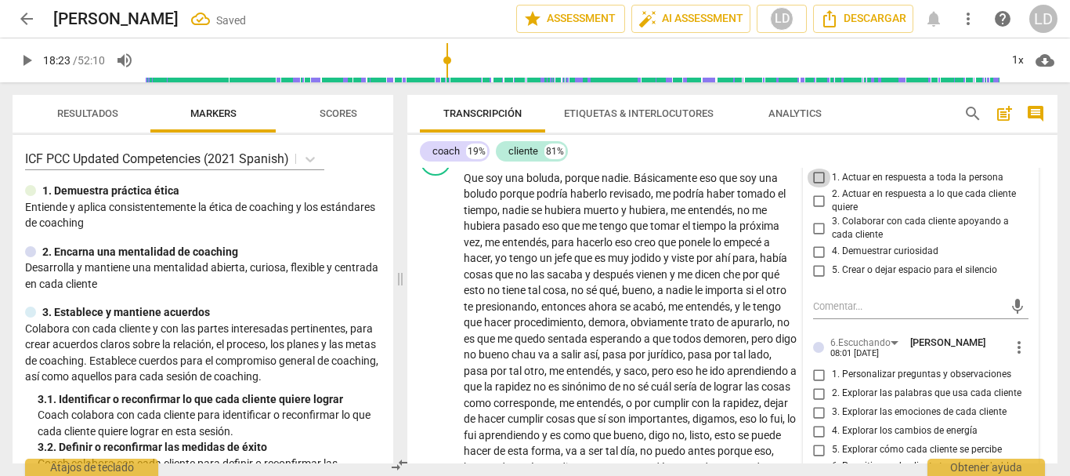
click at [813, 187] on input "1. Actuar en respuesta a toda la persona" at bounding box center [819, 177] width 25 height 19
checkbox input "true"
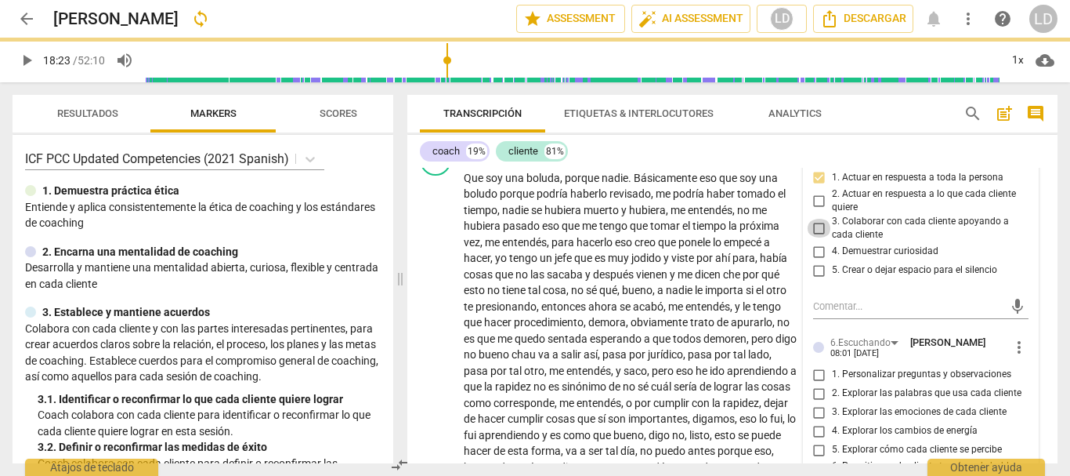
click at [818, 237] on input "3. Colaborar con cada cliente apoyando a cada cliente" at bounding box center [819, 228] width 25 height 19
checkbox input "true"
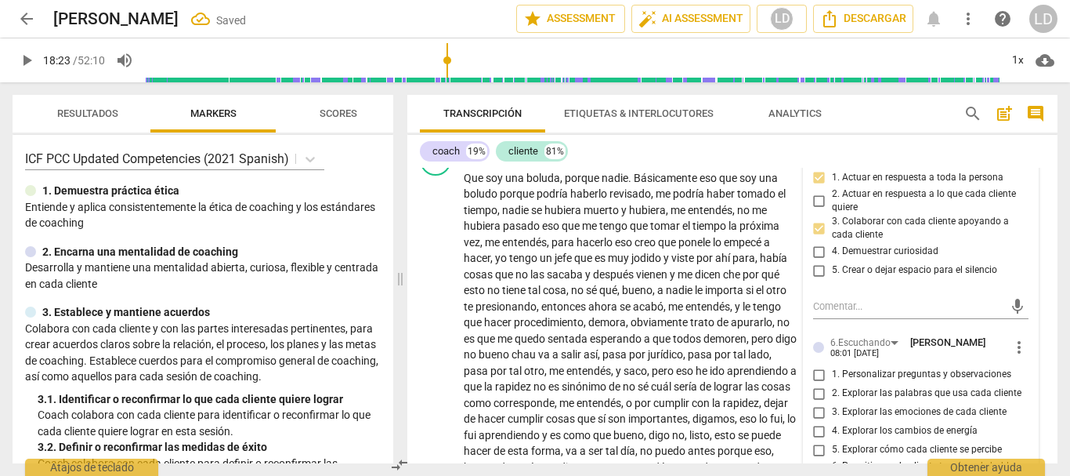
click at [819, 261] on input "4. Demuestrar curiosidad" at bounding box center [819, 251] width 25 height 19
checkbox input "true"
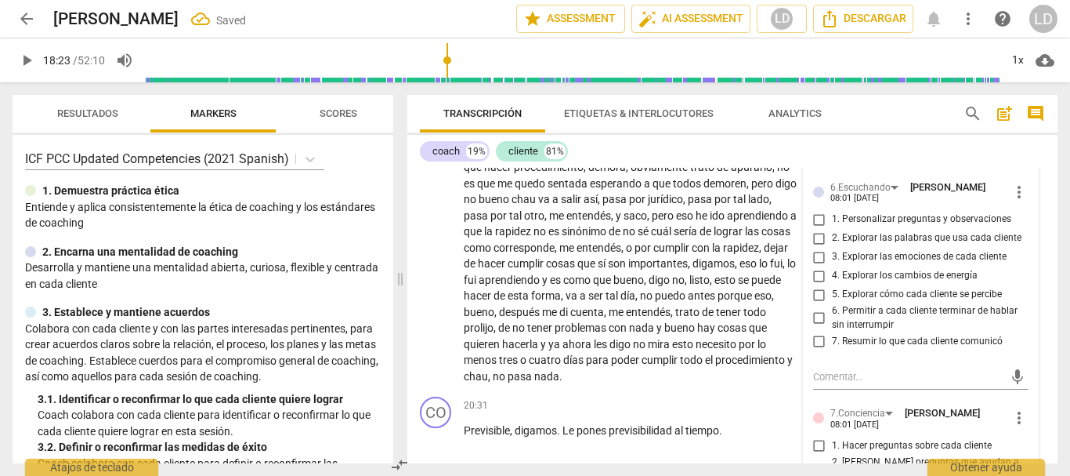
scroll to position [5296, 0]
click at [815, 227] on input "1. Personalizar preguntas y observaciones" at bounding box center [819, 217] width 25 height 19
checkbox input "true"
click at [820, 302] on input "5. Explorar cómo cada cliente se percibe" at bounding box center [819, 293] width 25 height 19
checkbox input "true"
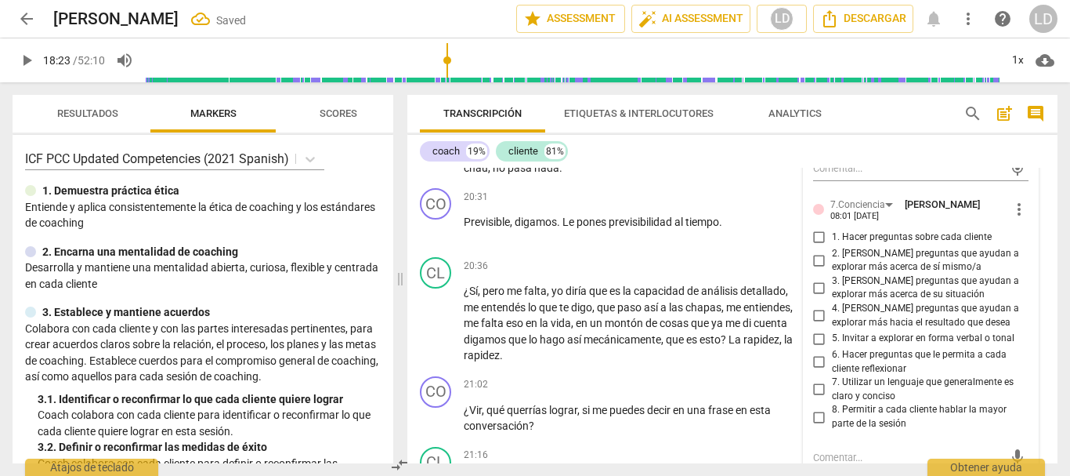
scroll to position [5531, 0]
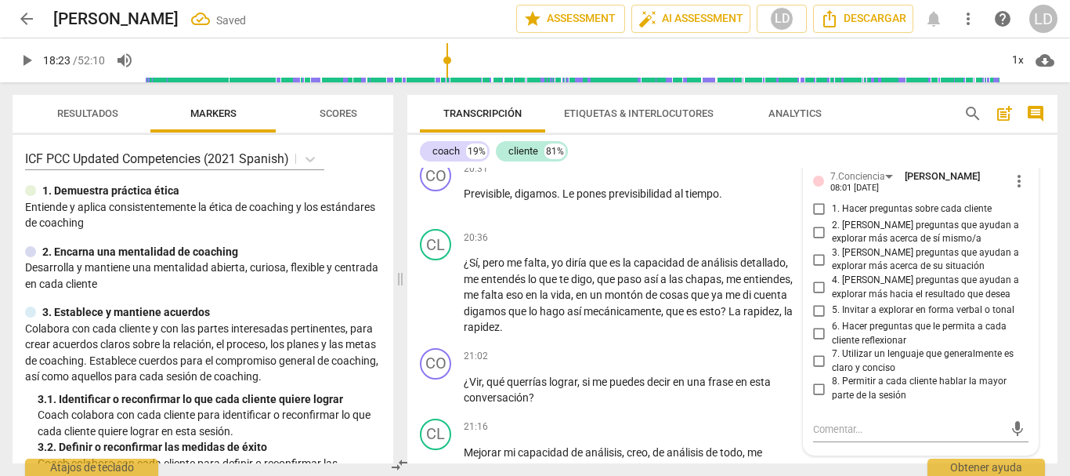
click at [813, 219] on input "1. Hacer preguntas sobre cada cliente" at bounding box center [819, 209] width 25 height 19
checkbox input "true"
click at [816, 241] on input "2. [PERSON_NAME] preguntas que ayudan a explorar más acerca de sí mismo/a" at bounding box center [819, 232] width 25 height 19
checkbox input "true"
click at [816, 343] on input "6. Hacer preguntas que le permita a cada cliente reflexionar" at bounding box center [819, 333] width 25 height 19
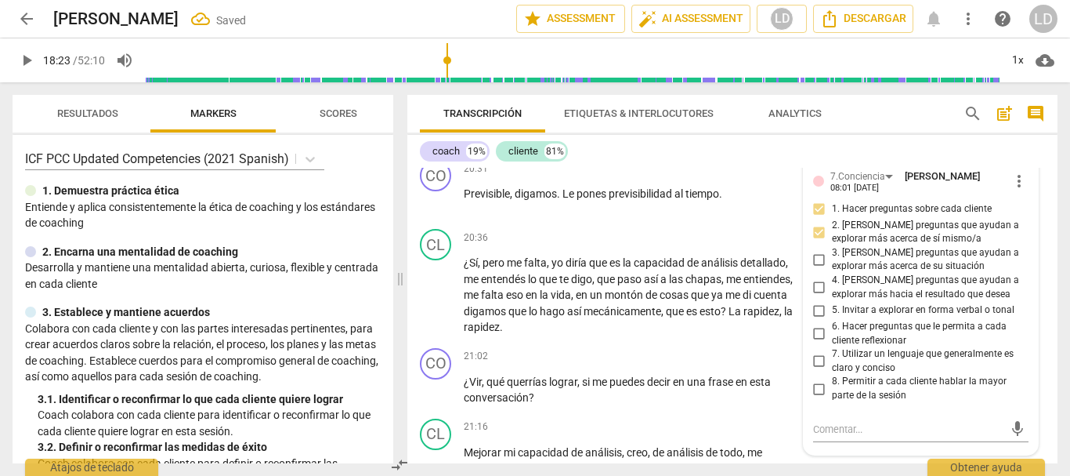
checkbox input "true"
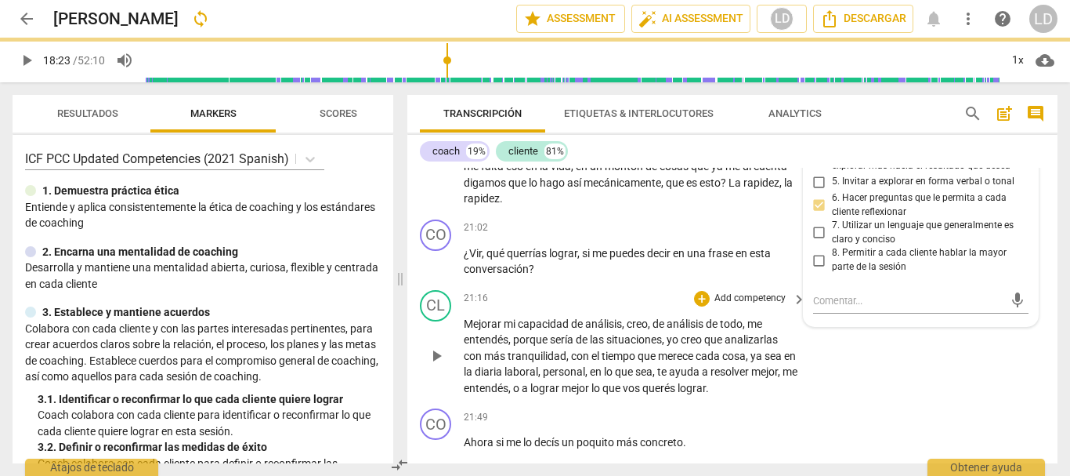
scroll to position [5688, 0]
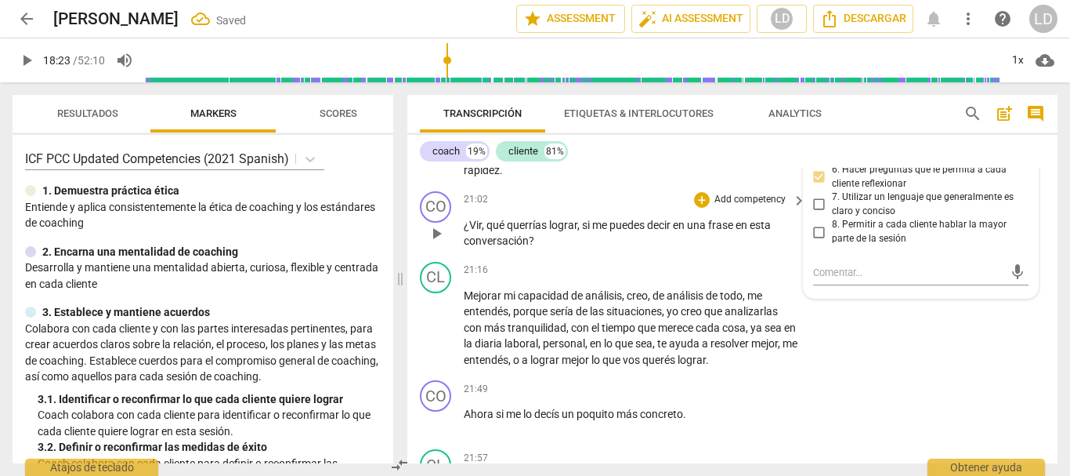
click at [1044, 237] on div "CO play_arrow pause 21:02 + Add competency keyboard_arrow_right ¿Vir , qué quer…" at bounding box center [732, 220] width 650 height 71
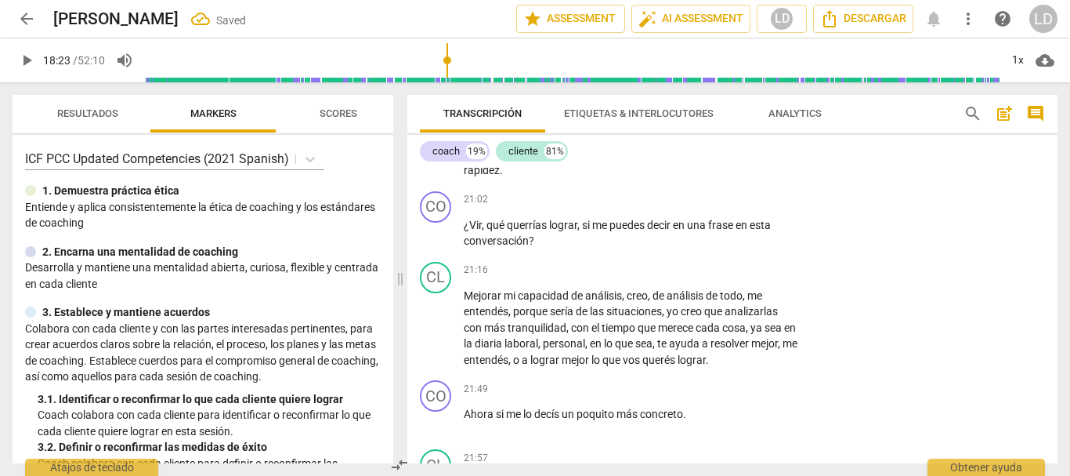
click at [27, 55] on span "play_arrow" at bounding box center [26, 60] width 19 height 19
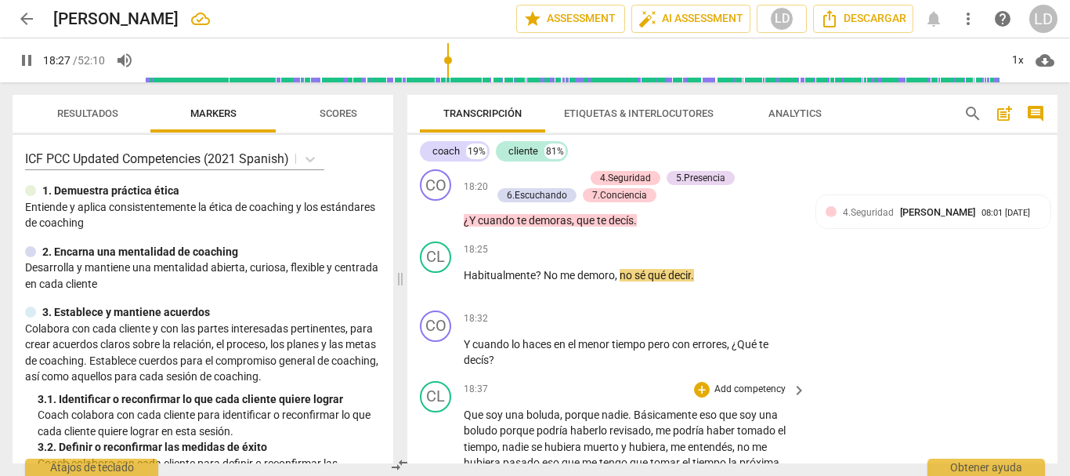
scroll to position [4904, 0]
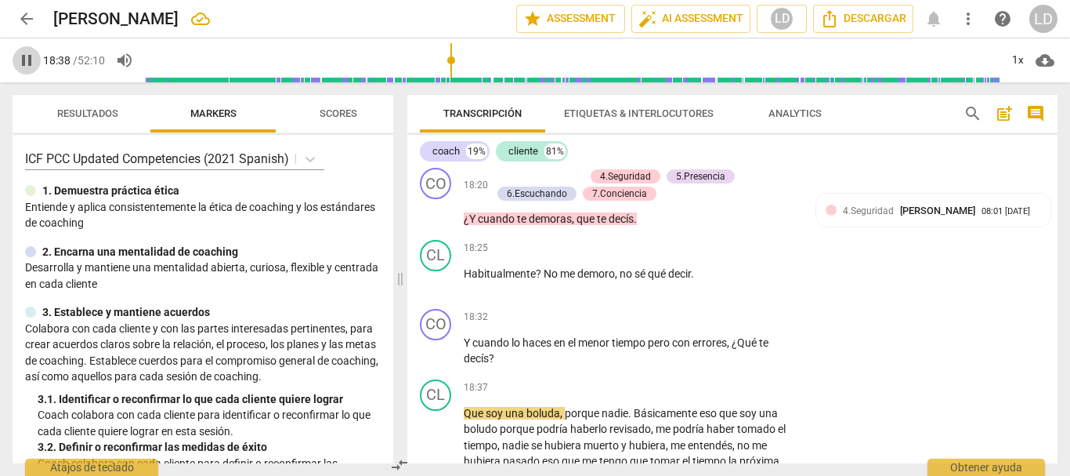
click at [20, 60] on span "pause" at bounding box center [26, 60] width 19 height 19
type input "1119"
click at [747, 324] on p "Add competency" at bounding box center [750, 317] width 74 height 14
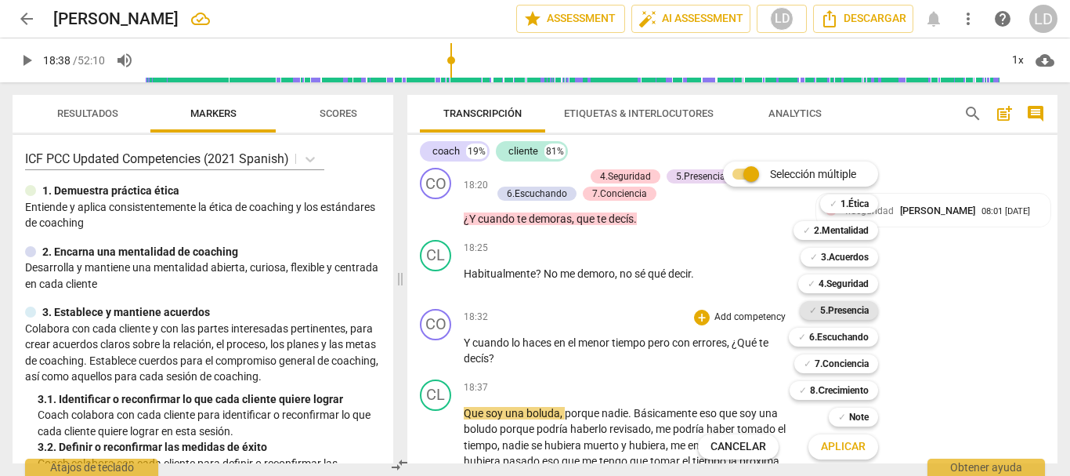
click at [845, 308] on b "5.Presencia" at bounding box center [844, 310] width 49 height 19
click at [848, 338] on b "6.Escuchando" at bounding box center [839, 337] width 60 height 19
click at [846, 367] on b "7.Conciencia" at bounding box center [842, 363] width 54 height 19
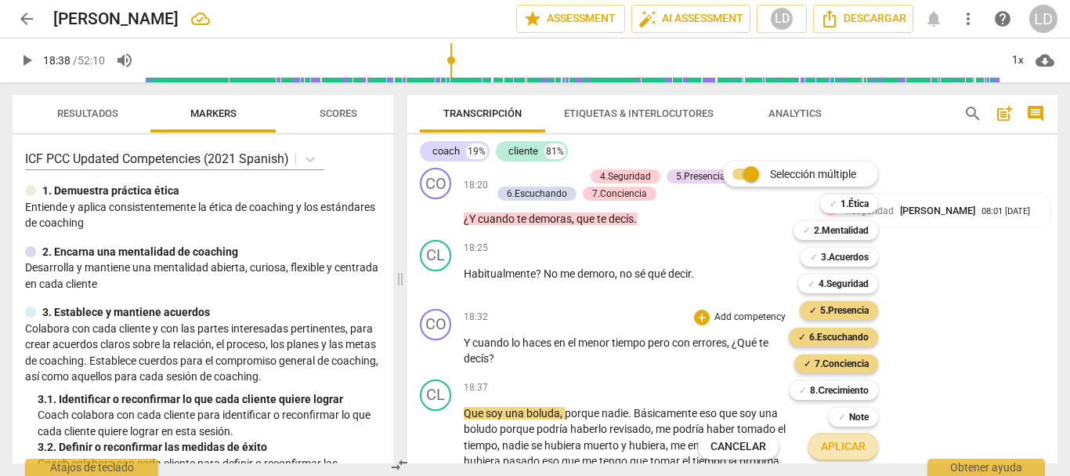
click at [850, 441] on span "Aplicar" at bounding box center [843, 447] width 45 height 16
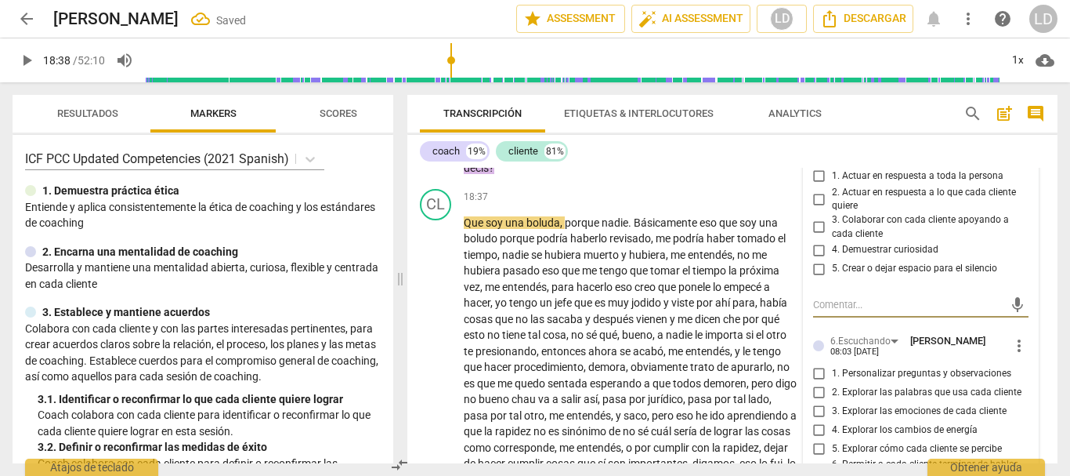
scroll to position [5073, 0]
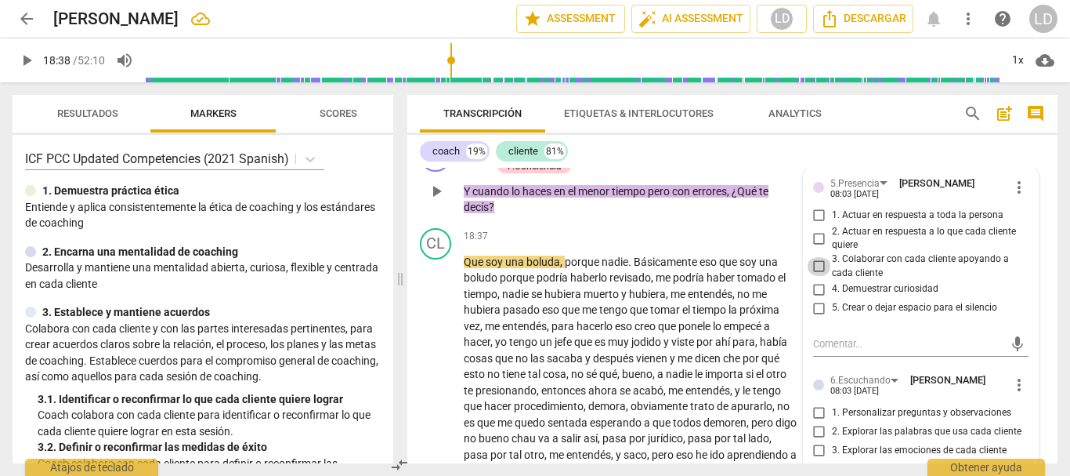
click at [816, 276] on input "3. Colaborar con cada cliente apoyando a cada cliente" at bounding box center [819, 266] width 25 height 19
checkbox input "true"
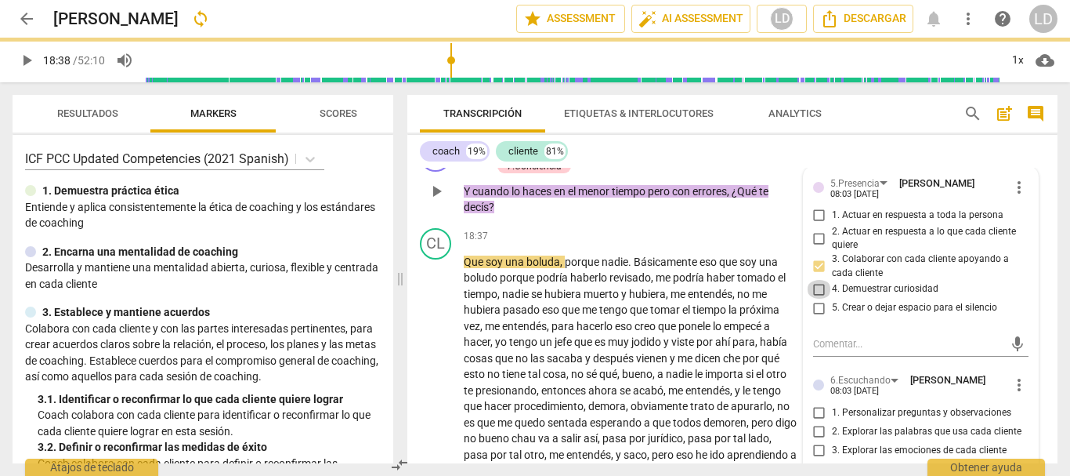
click at [818, 299] on input "4. Demuestrar curiosidad" at bounding box center [819, 289] width 25 height 19
checkbox input "true"
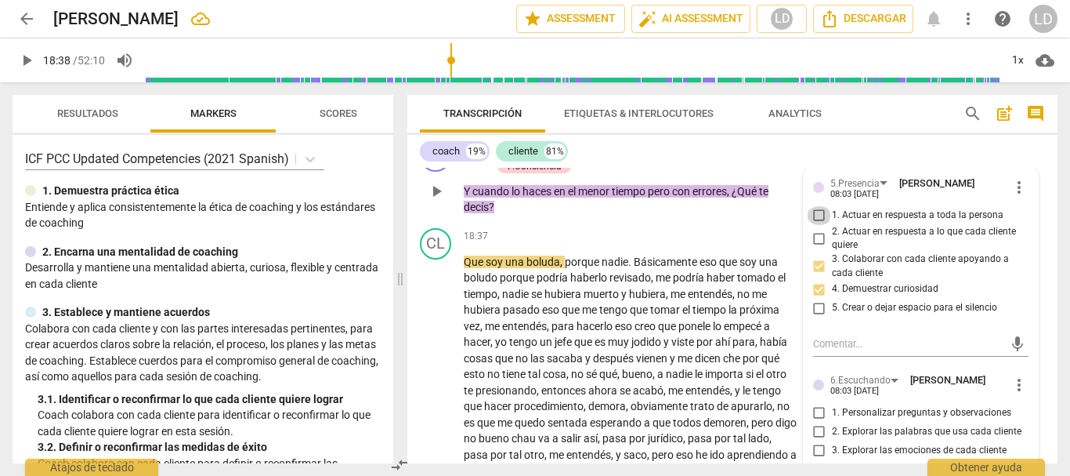
drag, startPoint x: 819, startPoint y: 262, endPoint x: 857, endPoint y: 320, distance: 68.9
click at [818, 225] on input "1. Actuar en respuesta a toda la persona" at bounding box center [819, 215] width 25 height 19
checkbox input "true"
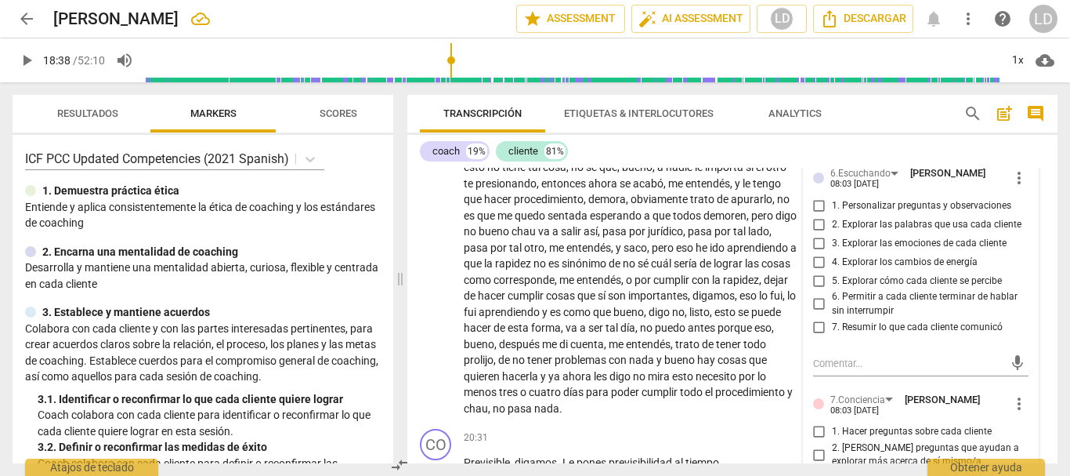
scroll to position [5309, 0]
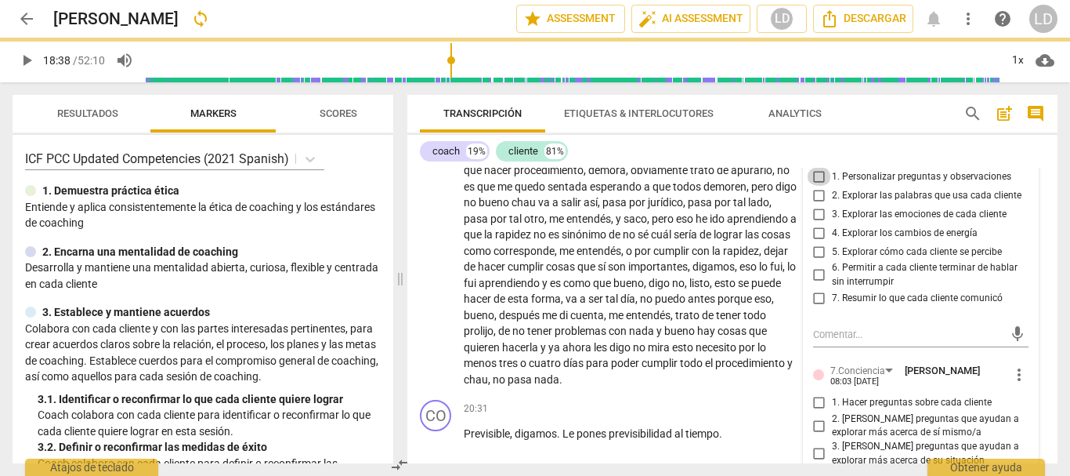
click at [816, 186] on input "1. Personalizar preguntas y observaciones" at bounding box center [819, 176] width 25 height 19
checkbox input "true"
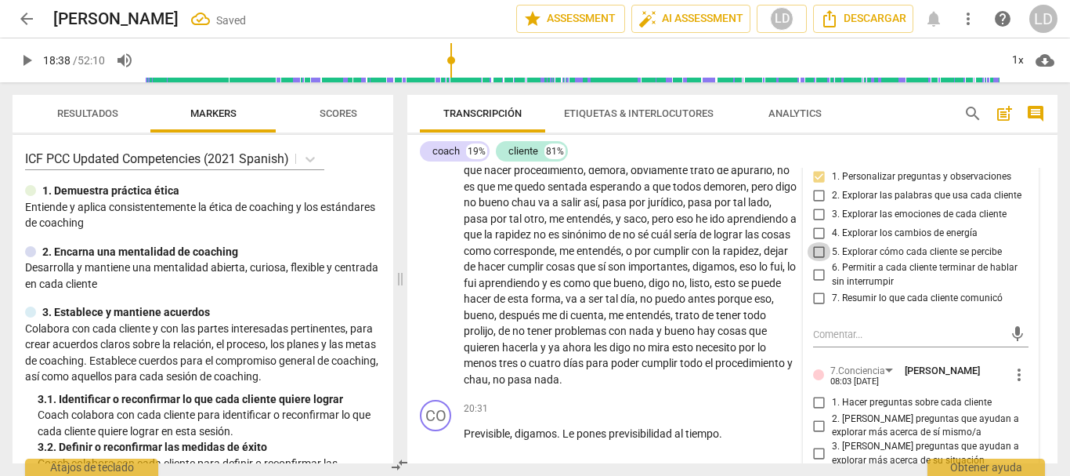
click at [819, 261] on input "5. Explorar cómo cada cliente se percibe" at bounding box center [819, 251] width 25 height 19
checkbox input "true"
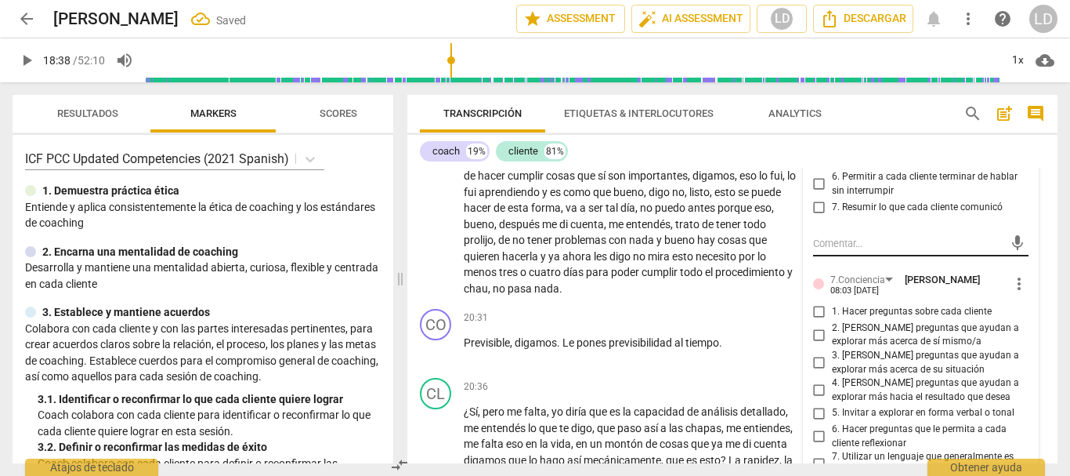
scroll to position [5465, 0]
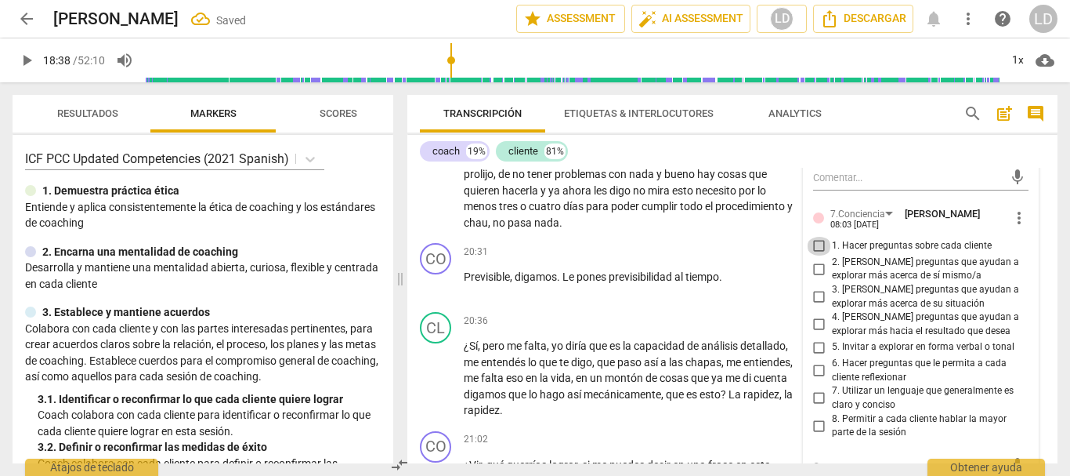
click at [826, 255] on input "1. Hacer preguntas sobre cada cliente" at bounding box center [819, 246] width 25 height 19
checkbox input "true"
click at [816, 278] on input "2. [PERSON_NAME] preguntas que ayudan a explorar más acerca de sí mismo/a" at bounding box center [819, 268] width 25 height 19
checkbox input "true"
click at [815, 380] on input "6. Hacer preguntas que le permita a cada cliente reflexionar" at bounding box center [819, 370] width 25 height 19
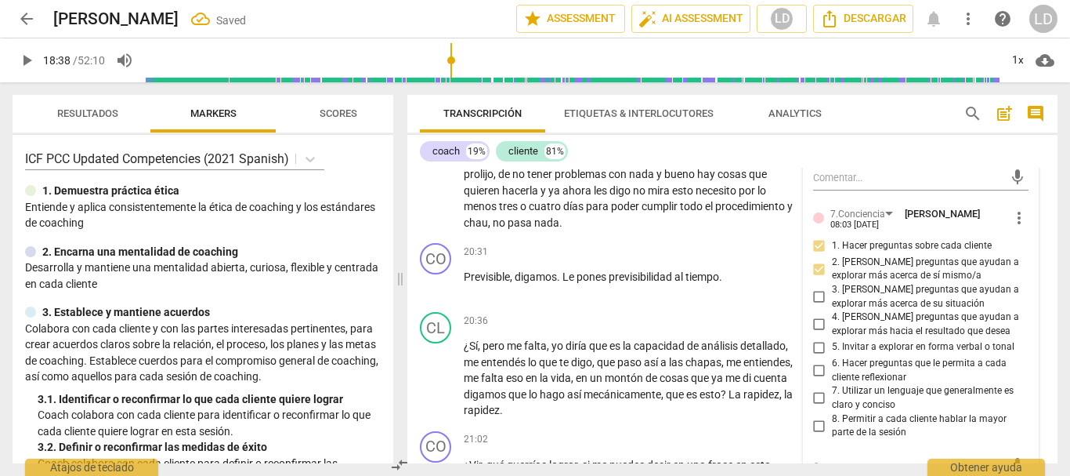
checkbox input "true"
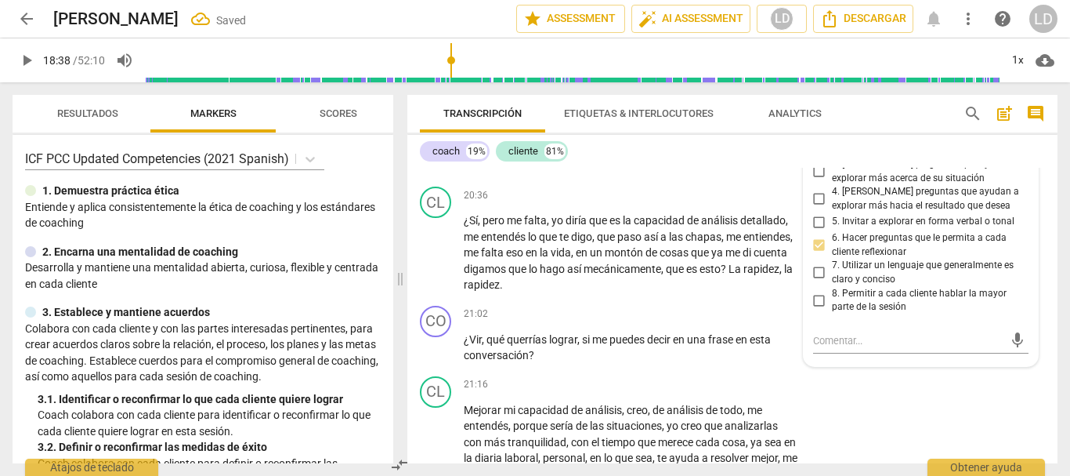
scroll to position [5622, 0]
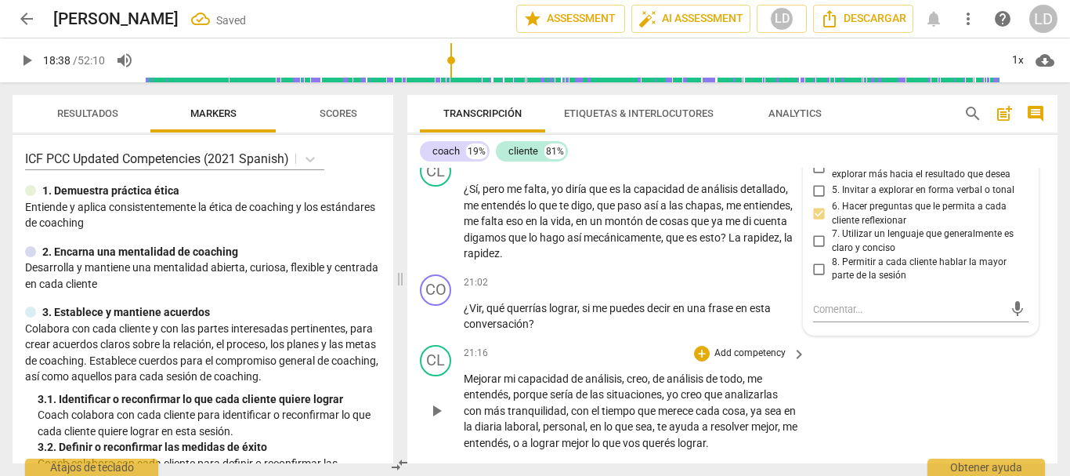
click at [935, 399] on div "CL play_arrow pause 21:16 + Add competency keyboard_arrow_right Mejorar mi capa…" at bounding box center [732, 397] width 650 height 119
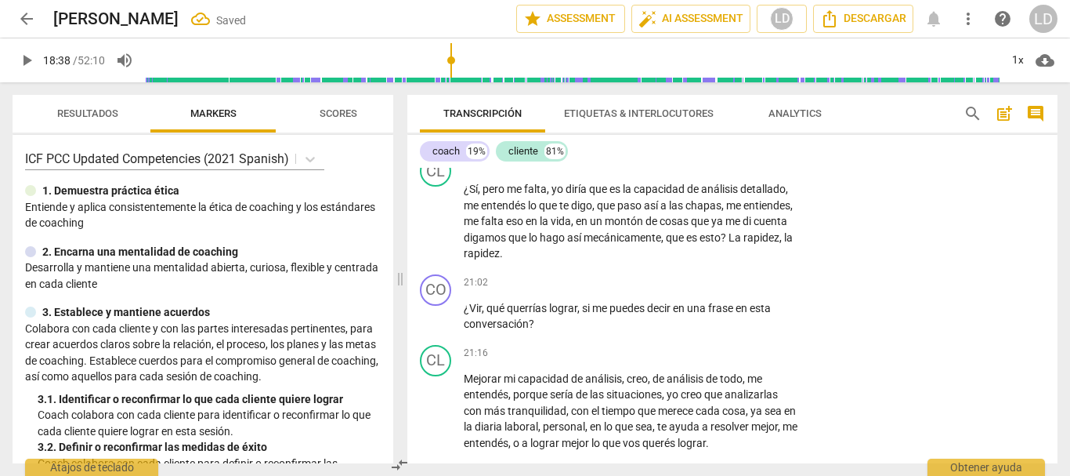
click at [27, 60] on span "play_arrow" at bounding box center [26, 60] width 19 height 19
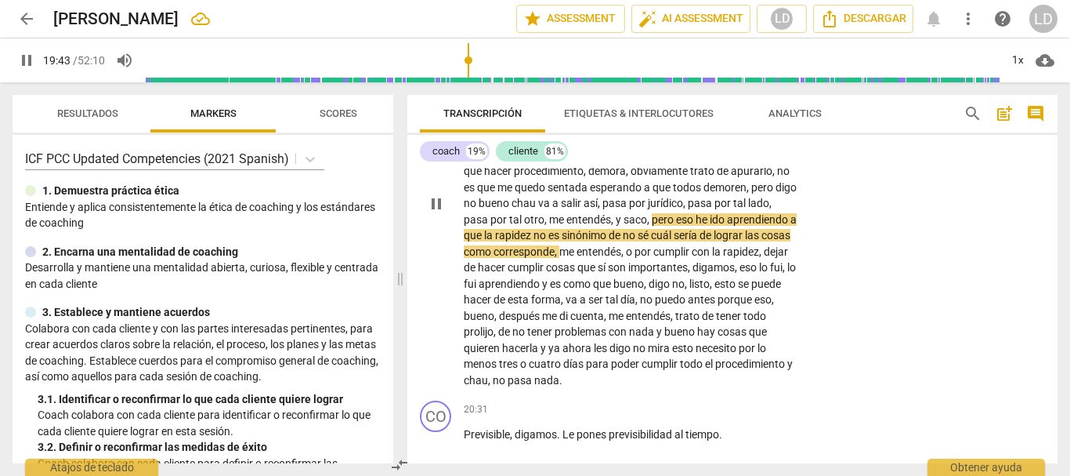
scroll to position [5309, 0]
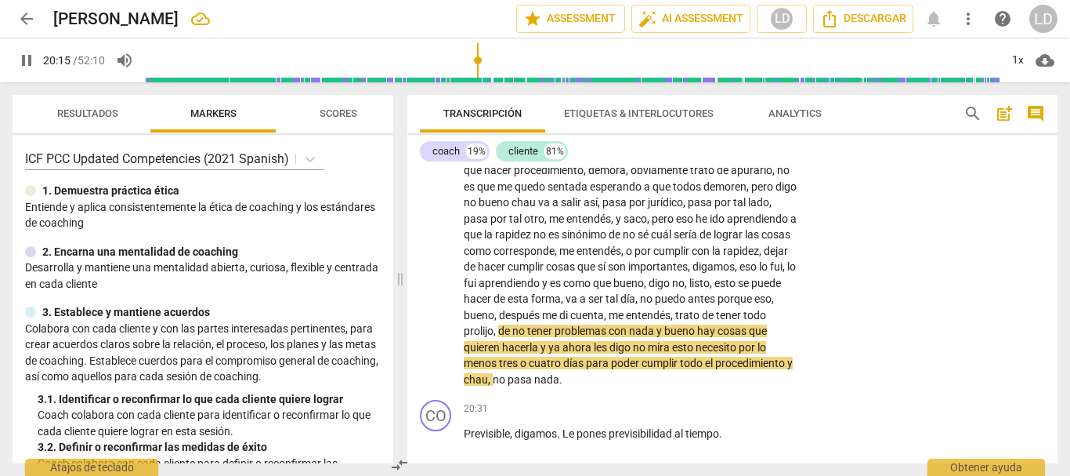
click at [28, 58] on span "pause" at bounding box center [26, 60] width 19 height 19
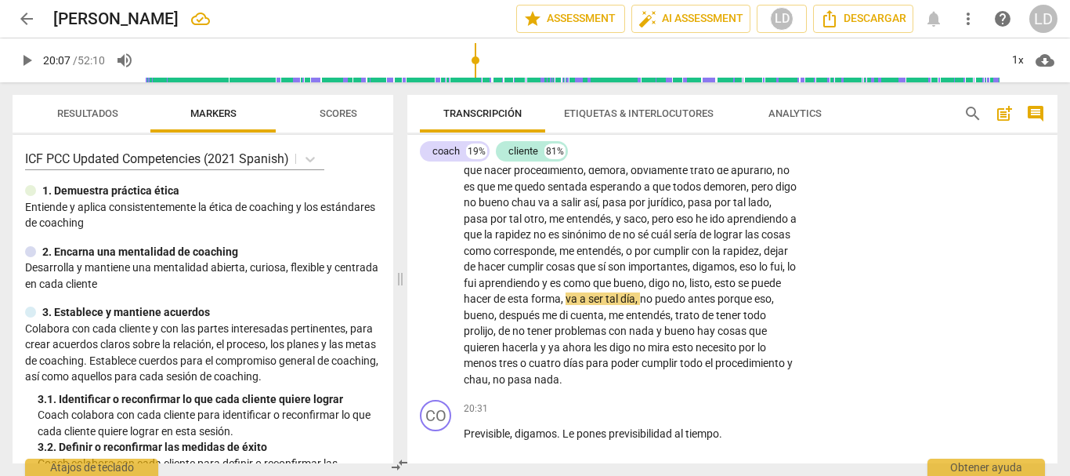
click at [476, 58] on input "range" at bounding box center [572, 60] width 855 height 50
click at [31, 55] on span "play_arrow" at bounding box center [26, 60] width 19 height 19
click at [31, 56] on span "pause" at bounding box center [26, 60] width 19 height 19
type input "1212"
click at [494, 321] on span "bueno" at bounding box center [479, 315] width 31 height 13
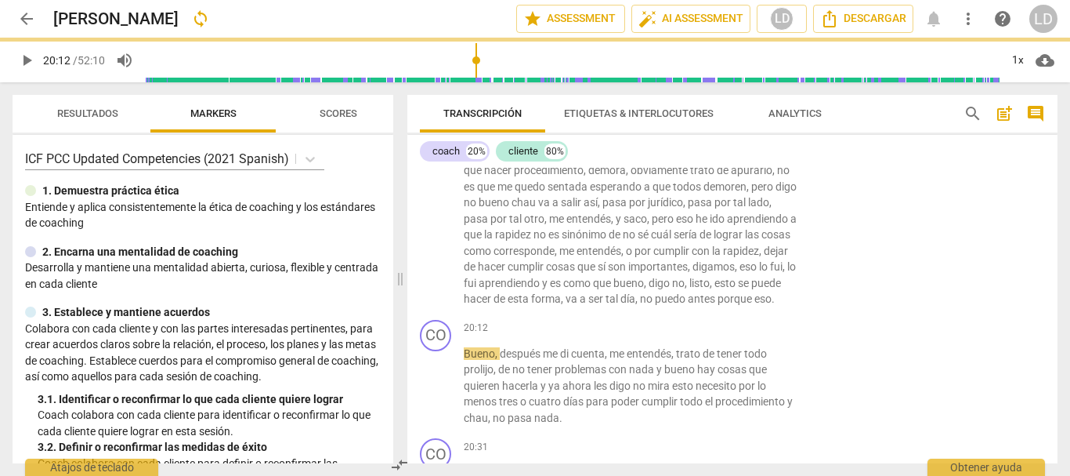
scroll to position [5363, 0]
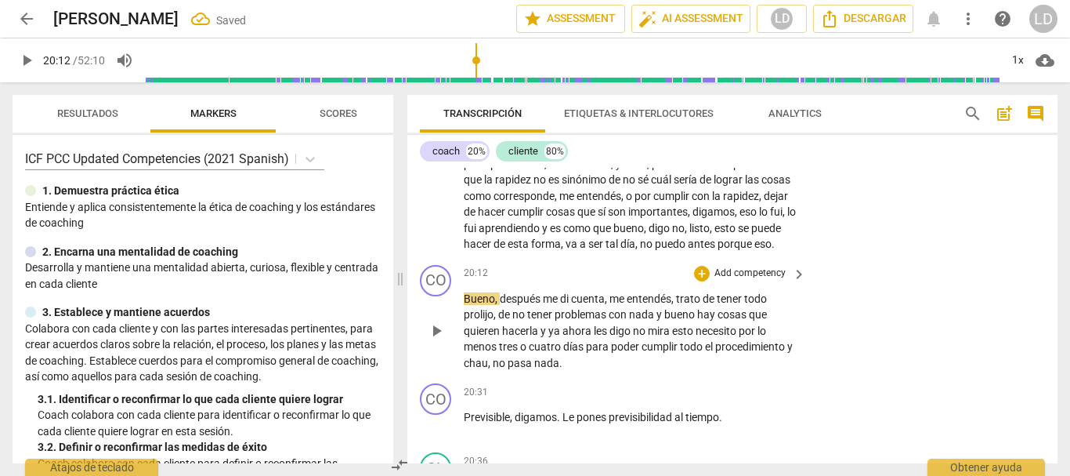
click at [464, 305] on span "Bueno" at bounding box center [479, 298] width 31 height 13
click at [519, 305] on span "," at bounding box center [518, 298] width 5 height 13
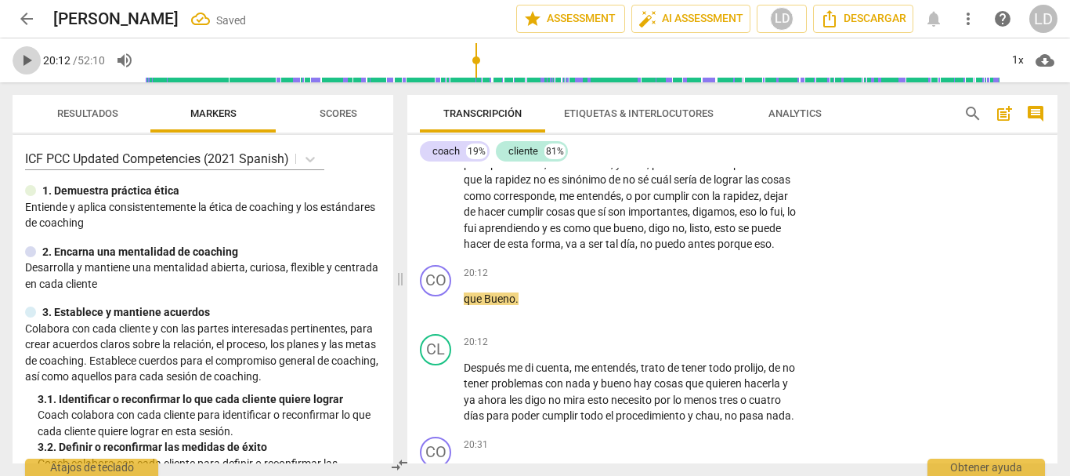
click at [26, 55] on span "play_arrow" at bounding box center [26, 60] width 19 height 19
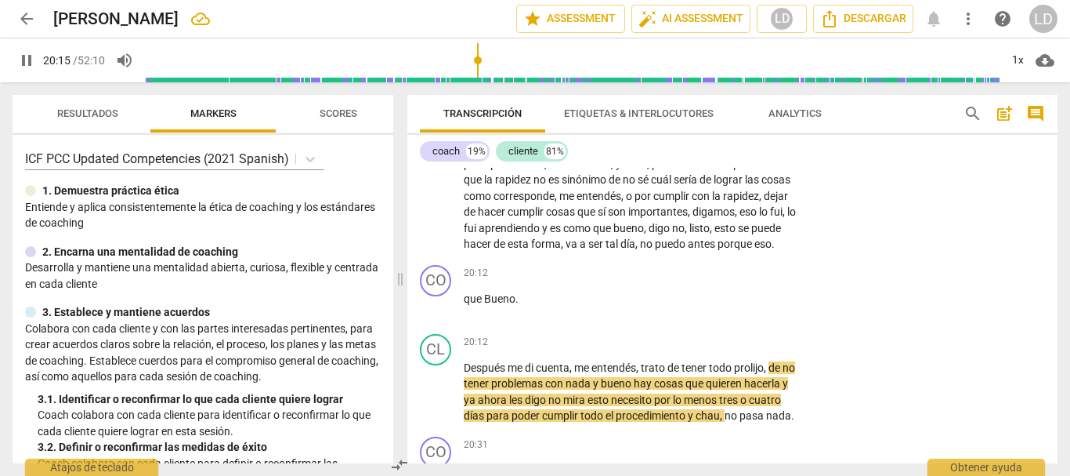
drag, startPoint x: 26, startPoint y: 56, endPoint x: 39, endPoint y: 60, distance: 13.9
click at [27, 56] on span "pause" at bounding box center [26, 60] width 19 height 19
click at [754, 281] on p "Add competency" at bounding box center [750, 273] width 74 height 14
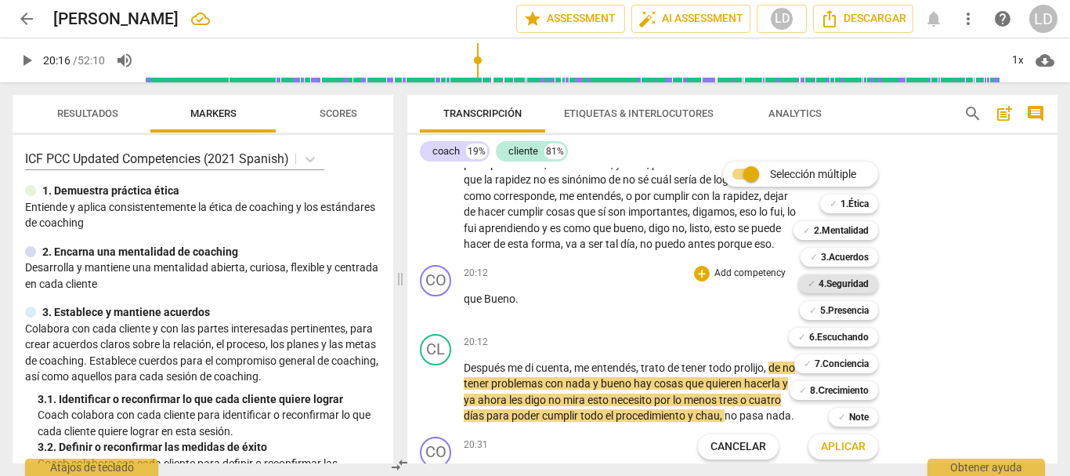
click at [856, 281] on b "4.Seguridad" at bounding box center [844, 283] width 50 height 19
drag, startPoint x: 836, startPoint y: 448, endPoint x: 837, endPoint y: 426, distance: 22.0
click at [836, 447] on span "Aplicar" at bounding box center [843, 447] width 45 height 16
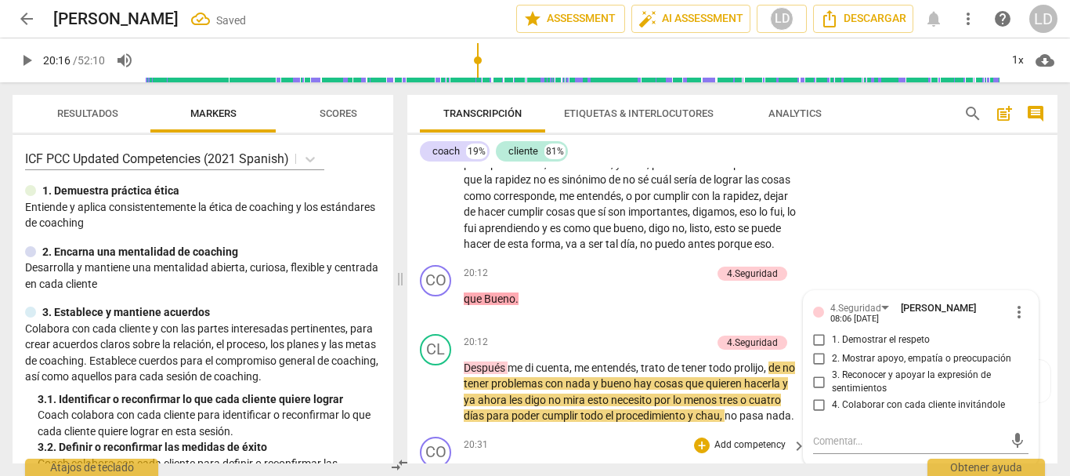
scroll to position [5555, 0]
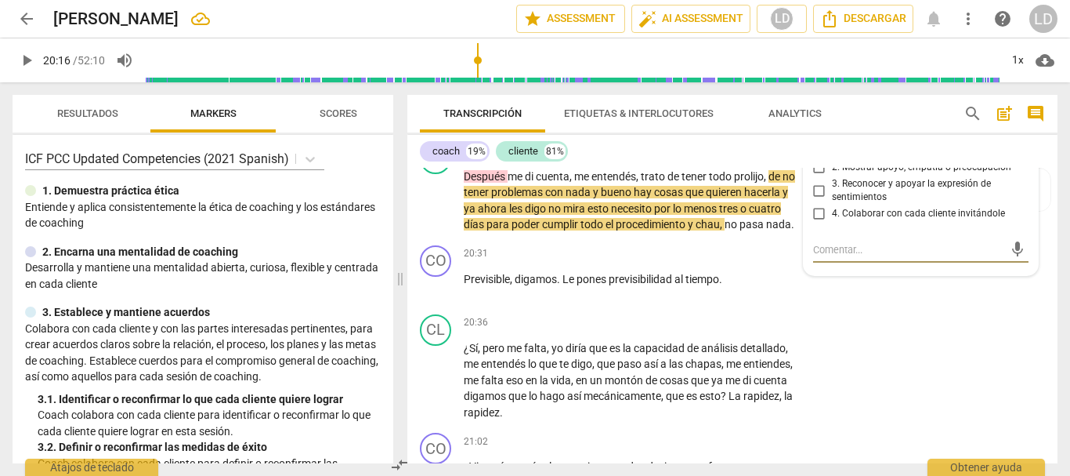
click at [1017, 130] on span "more_vert" at bounding box center [1019, 120] width 19 height 19
click at [1029, 223] on li "Borrar" at bounding box center [1031, 216] width 55 height 30
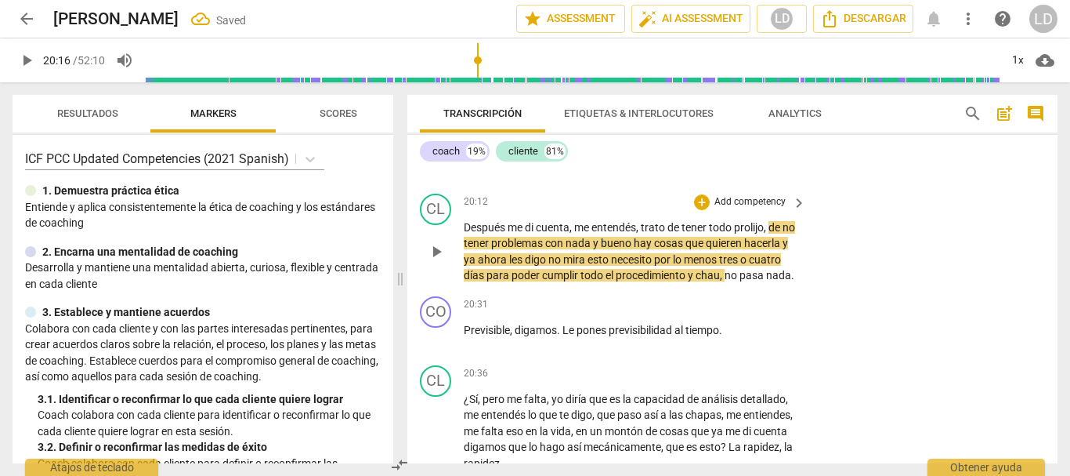
scroll to position [5476, 0]
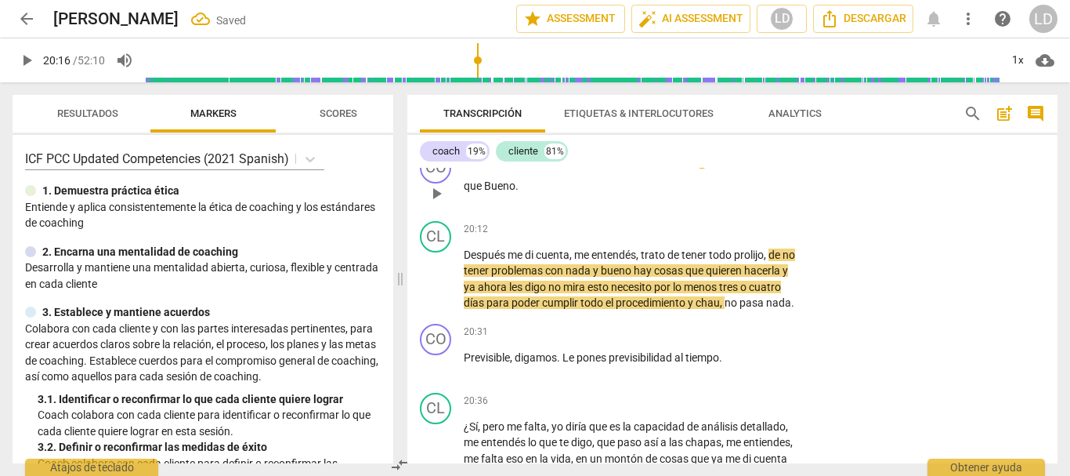
click at [722, 168] on p "Add competency" at bounding box center [750, 161] width 74 height 14
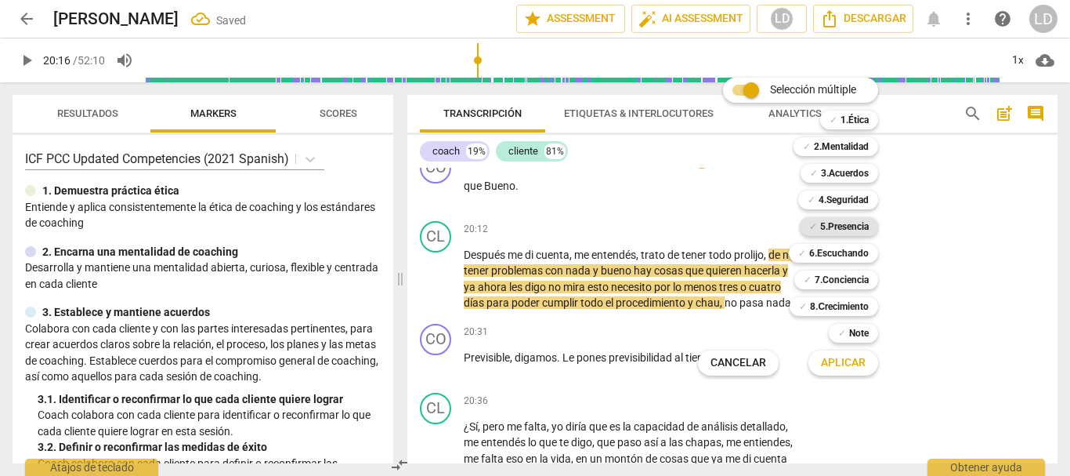
click at [849, 224] on b "5.Presencia" at bounding box center [844, 226] width 49 height 19
click at [846, 357] on span "Aplicar" at bounding box center [843, 363] width 45 height 16
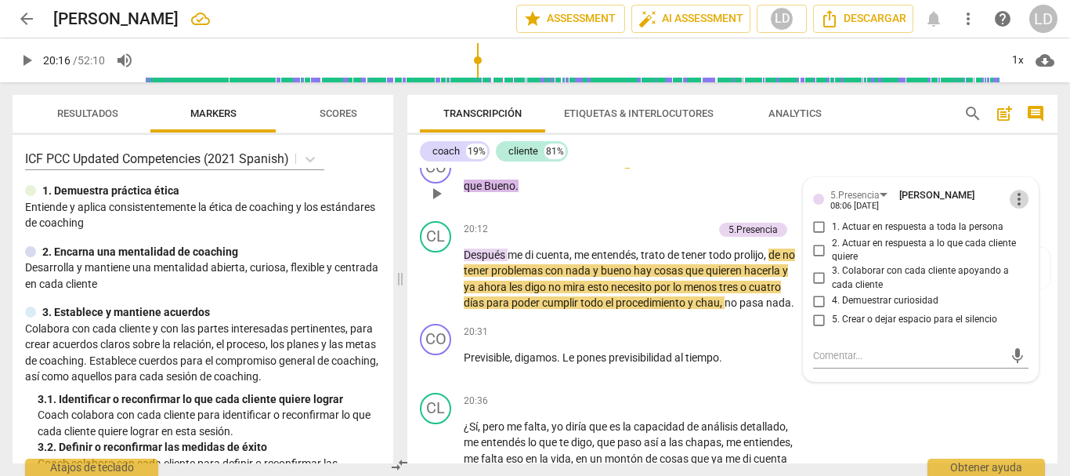
click at [1012, 208] on span "more_vert" at bounding box center [1019, 199] width 19 height 19
click at [1018, 291] on li "Borrar" at bounding box center [1031, 295] width 55 height 30
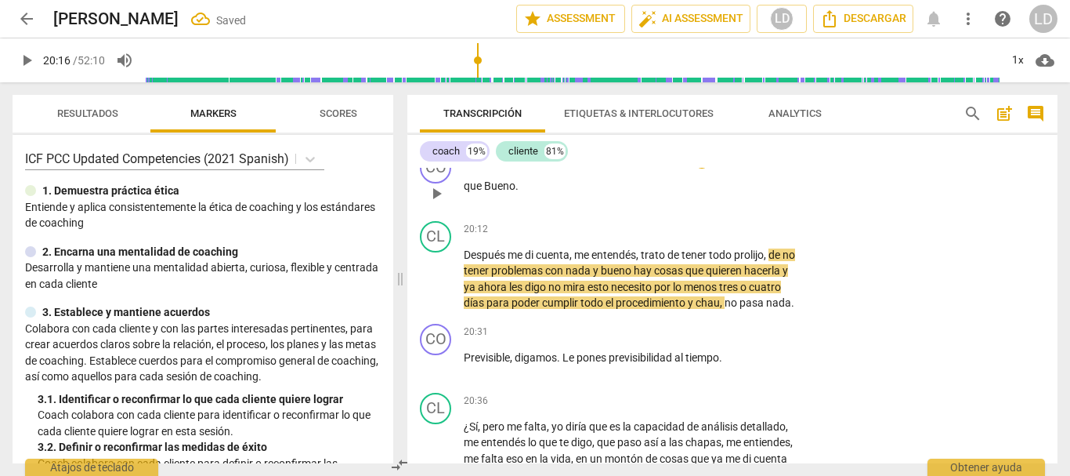
click at [736, 168] on p "Add competency" at bounding box center [750, 161] width 74 height 14
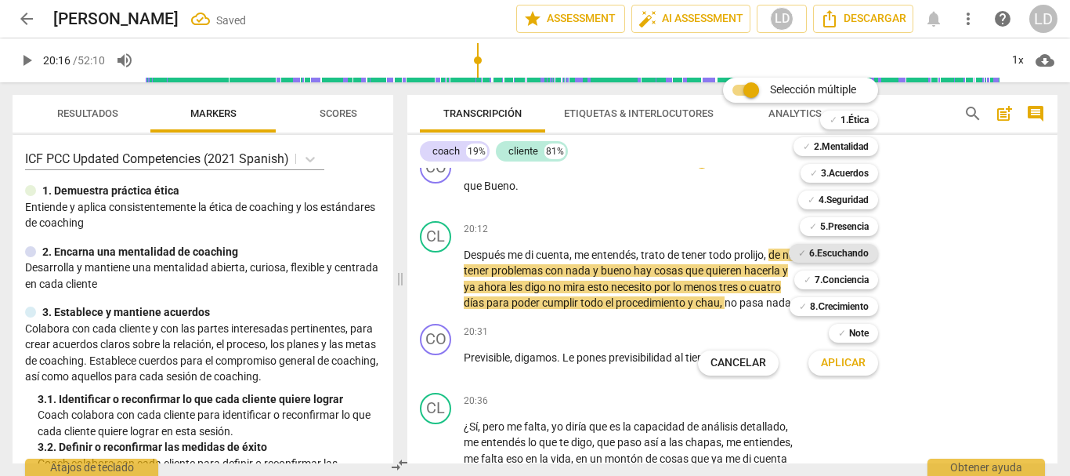
click at [815, 253] on b "6.Escuchando" at bounding box center [839, 253] width 60 height 19
click at [842, 362] on span "Aplicar" at bounding box center [843, 363] width 45 height 16
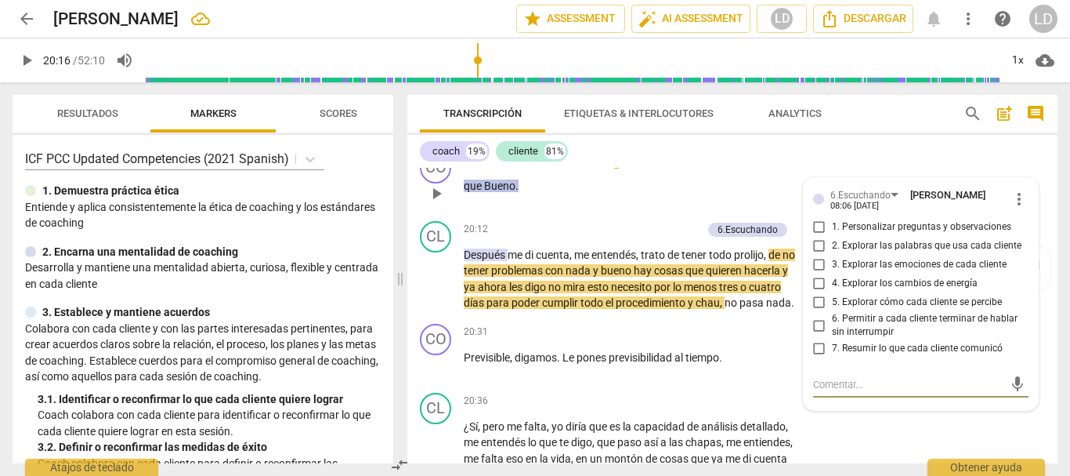
click at [1012, 208] on span "more_vert" at bounding box center [1019, 199] width 19 height 19
drag, startPoint x: 1015, startPoint y: 285, endPoint x: 605, endPoint y: 53, distance: 471.6
click at [1015, 286] on li "Borrar" at bounding box center [1031, 295] width 55 height 30
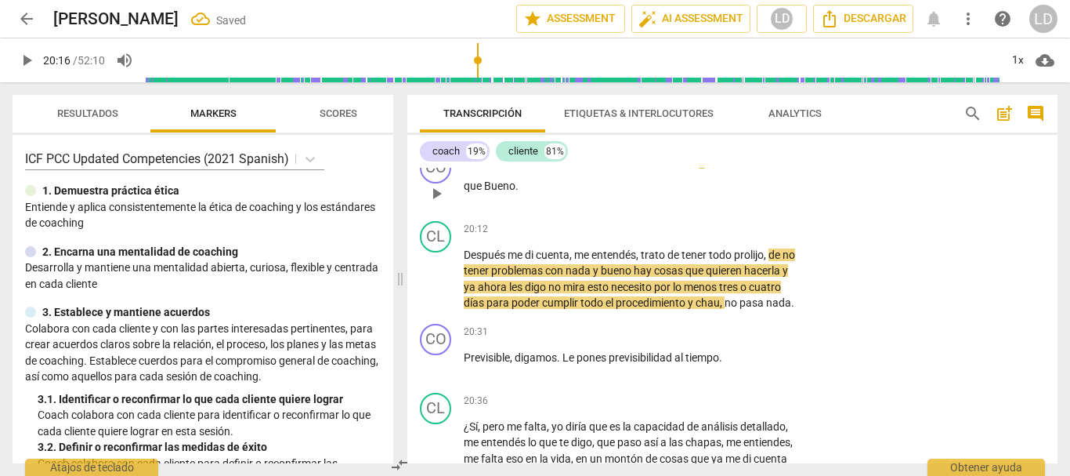
click at [738, 169] on div "+ Add competency keyboard_arrow_right" at bounding box center [749, 160] width 117 height 17
click at [738, 168] on p "Add competency" at bounding box center [750, 161] width 74 height 14
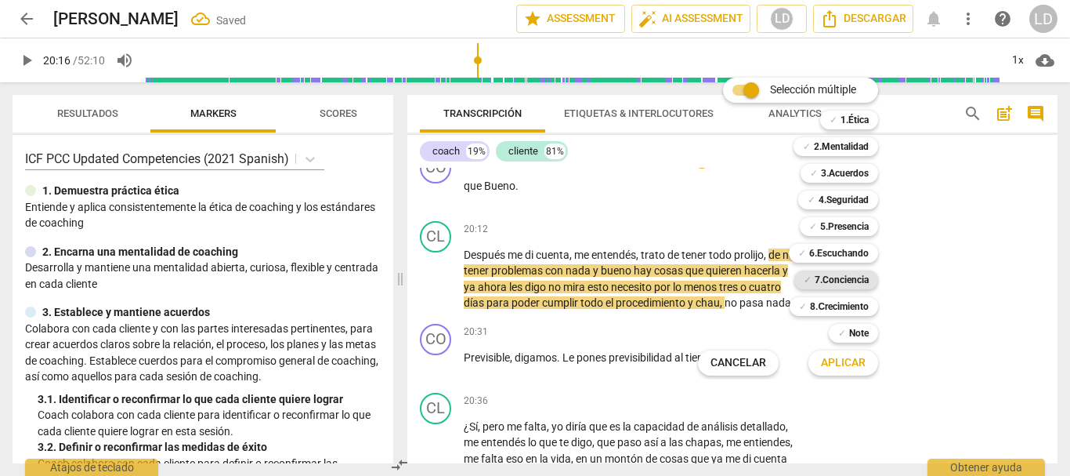
click at [863, 279] on b "7.Conciencia" at bounding box center [842, 279] width 54 height 19
drag, startPoint x: 843, startPoint y: 367, endPoint x: 895, endPoint y: 357, distance: 52.6
click at [843, 366] on span "Aplicar" at bounding box center [843, 363] width 45 height 16
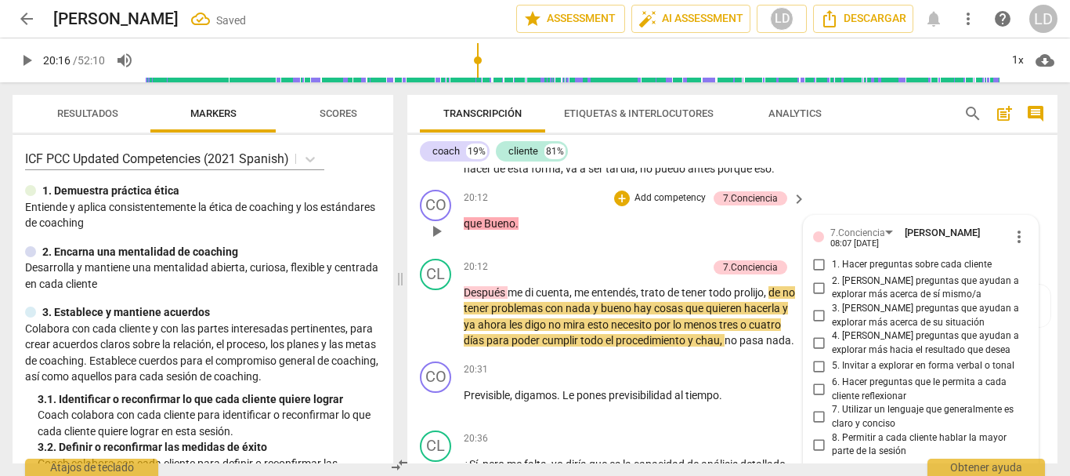
scroll to position [5517, 0]
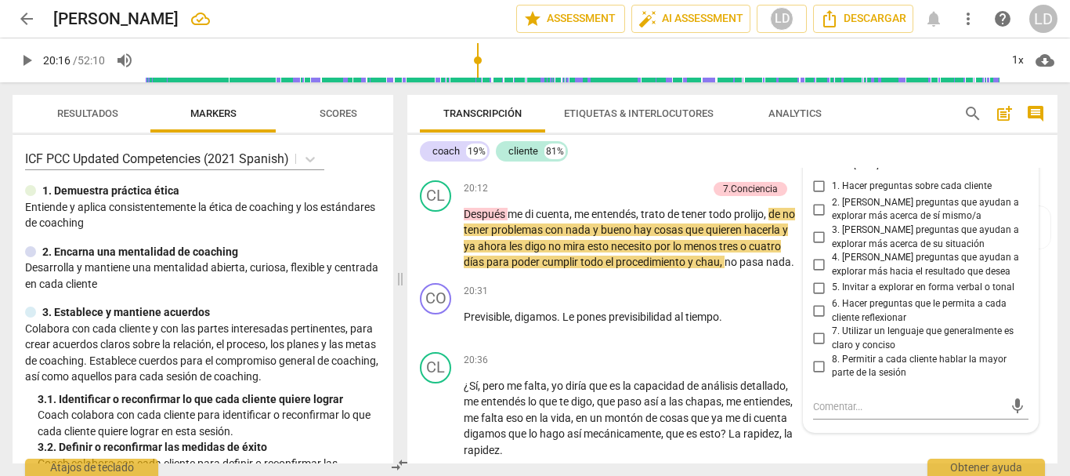
click at [1010, 168] on span "more_vert" at bounding box center [1019, 158] width 19 height 19
drag, startPoint x: 1015, startPoint y: 252, endPoint x: 617, endPoint y: 73, distance: 437.0
click at [1015, 252] on li "Borrar" at bounding box center [1031, 254] width 55 height 30
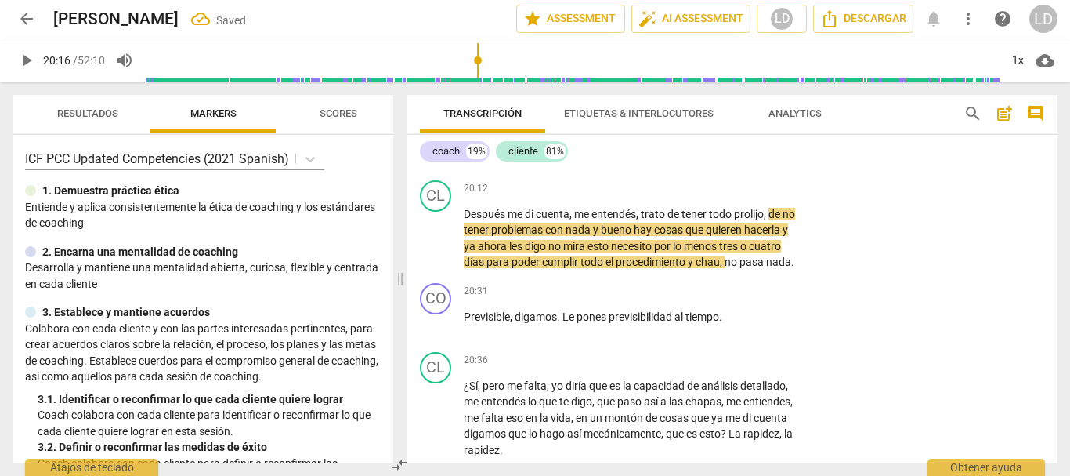
click at [741, 127] on p "Add competency" at bounding box center [750, 120] width 74 height 14
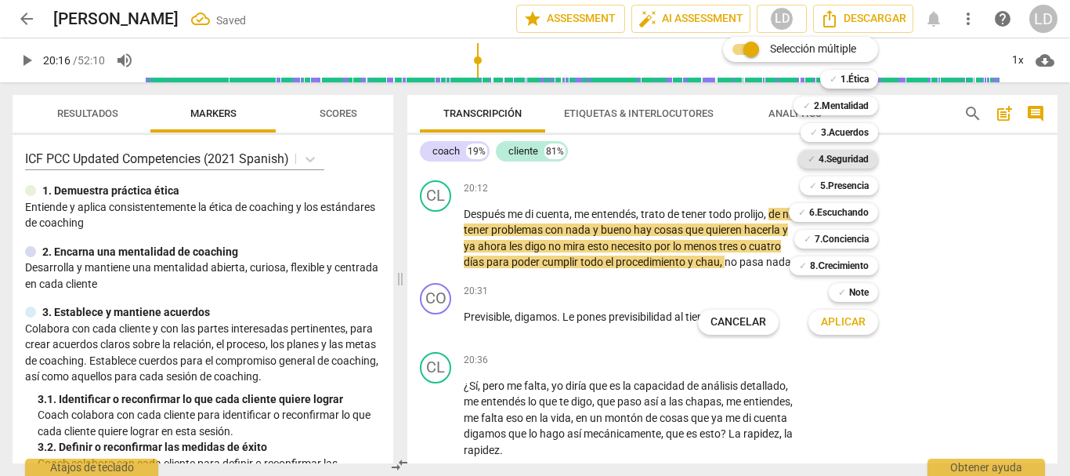
click at [834, 160] on b "4.Seguridad" at bounding box center [844, 159] width 50 height 19
click at [860, 321] on span "Aplicar" at bounding box center [843, 322] width 45 height 16
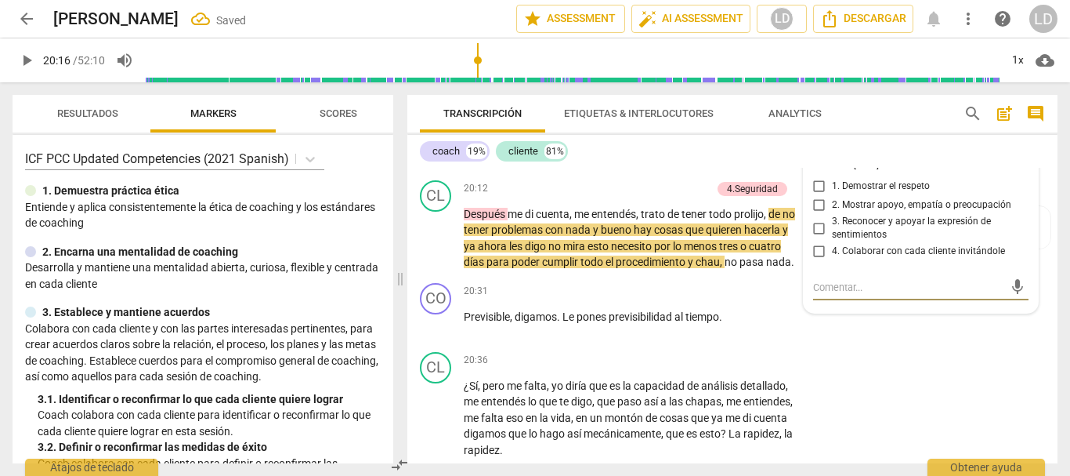
click at [816, 196] on input "1. Demostrar el respeto" at bounding box center [819, 186] width 25 height 19
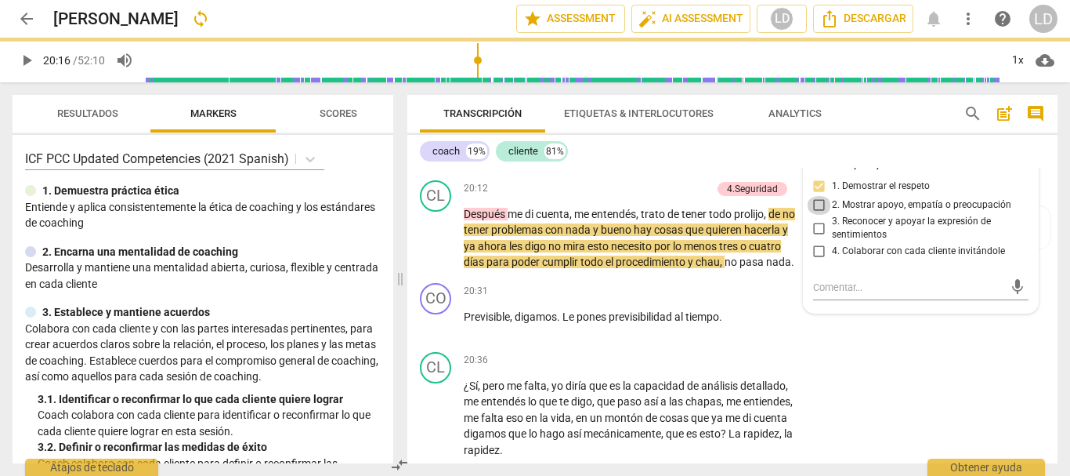
drag, startPoint x: 813, startPoint y: 270, endPoint x: 829, endPoint y: 293, distance: 28.3
click at [813, 215] on input "2. Mostrar apoyo, empatía o preocupación" at bounding box center [819, 205] width 25 height 19
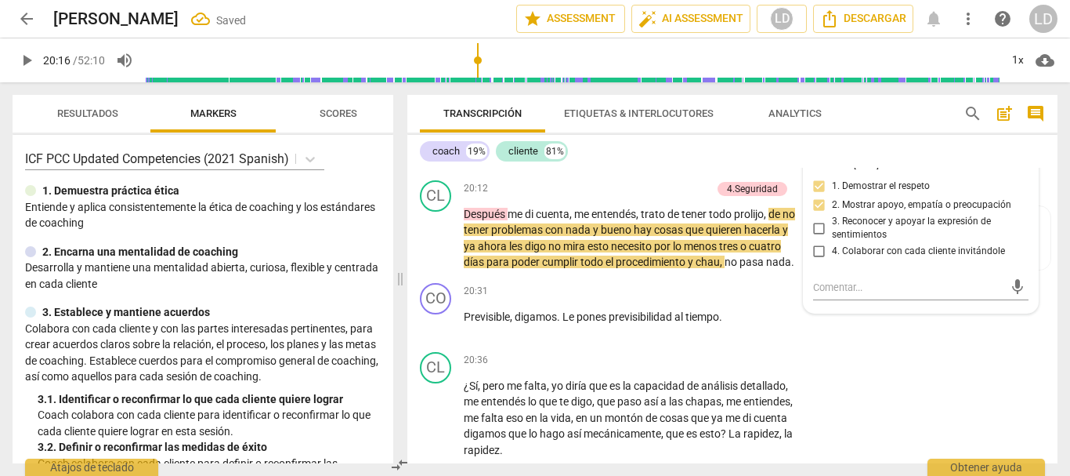
click at [815, 237] on input "3. Reconocer y apoyar la expresión de sentimientos" at bounding box center [819, 228] width 25 height 19
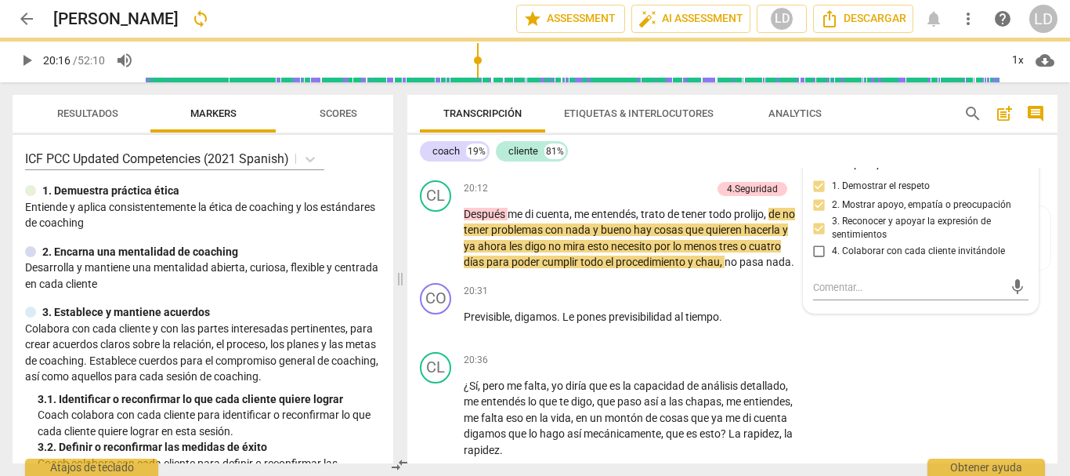
click at [987, 174] on div "CO play_arrow pause 20:12 + Add competency 4.Seguridad keyboard_arrow_right que…" at bounding box center [732, 139] width 650 height 69
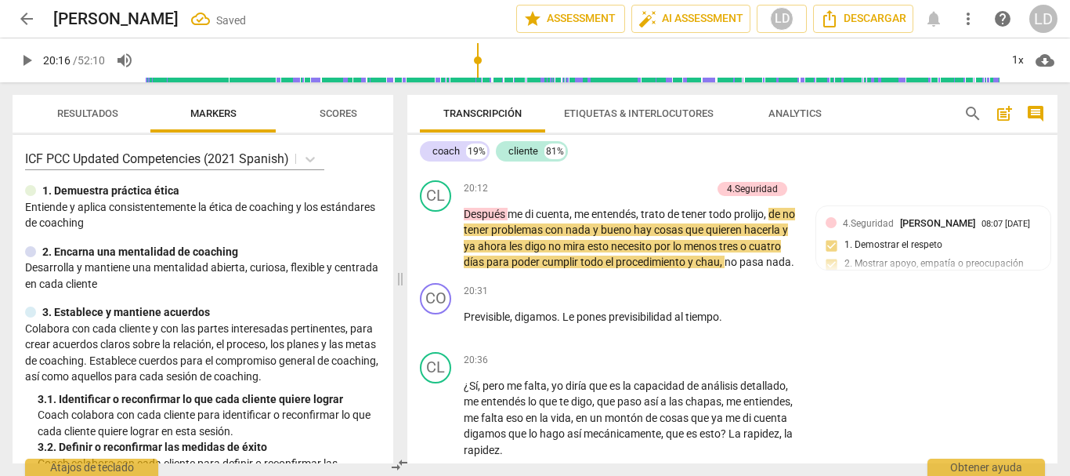
click at [25, 60] on span "play_arrow" at bounding box center [26, 60] width 19 height 19
click at [850, 157] on div "coach 19% cliente 81%" at bounding box center [732, 151] width 625 height 27
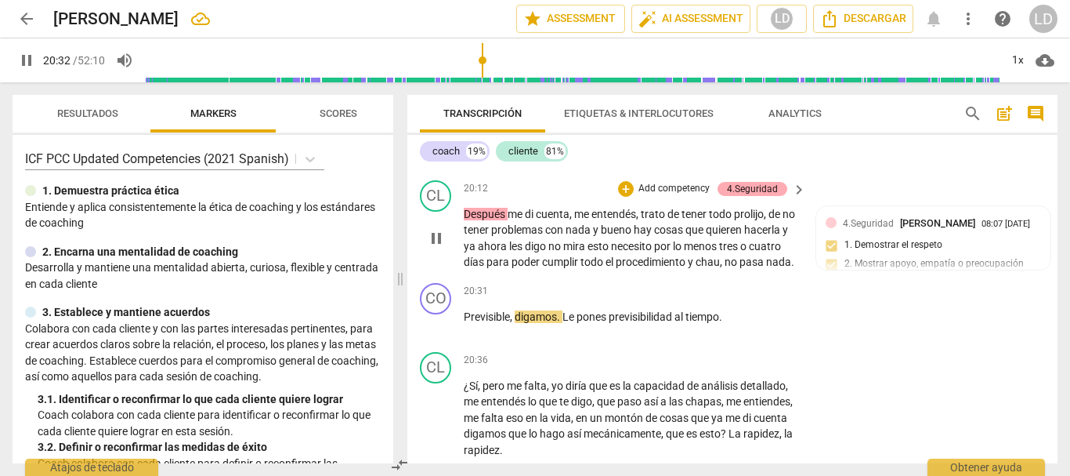
click at [739, 196] on div "4.Seguridad" at bounding box center [752, 189] width 51 height 14
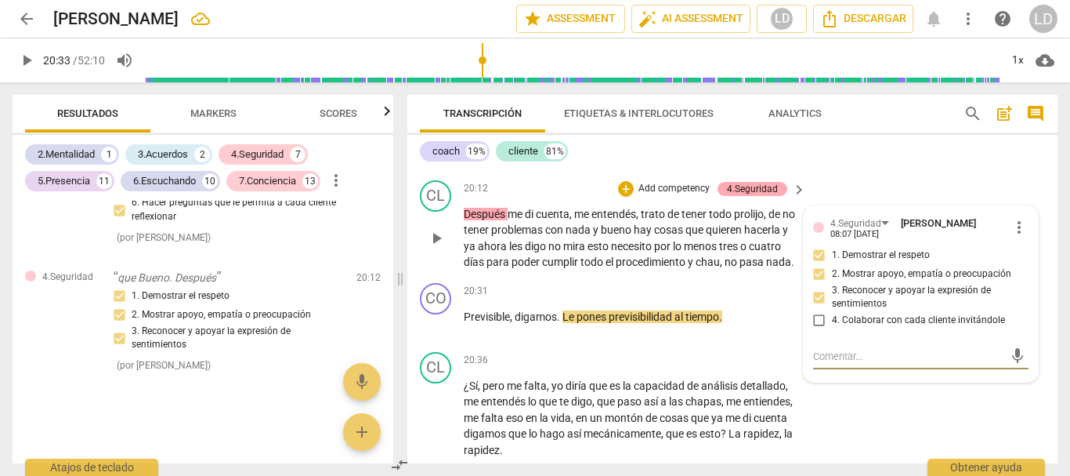
scroll to position [7257, 0]
click at [892, 165] on div "coach 19% cliente 81% CO play_arrow pause 00:03 + Add competency keyboard_arrow…" at bounding box center [732, 299] width 650 height 328
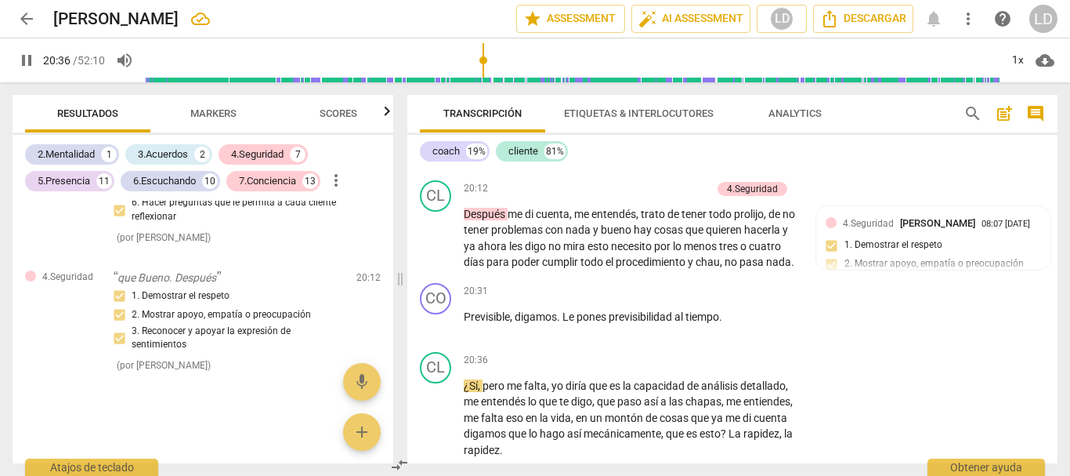
click at [21, 55] on span "pause" at bounding box center [26, 60] width 19 height 19
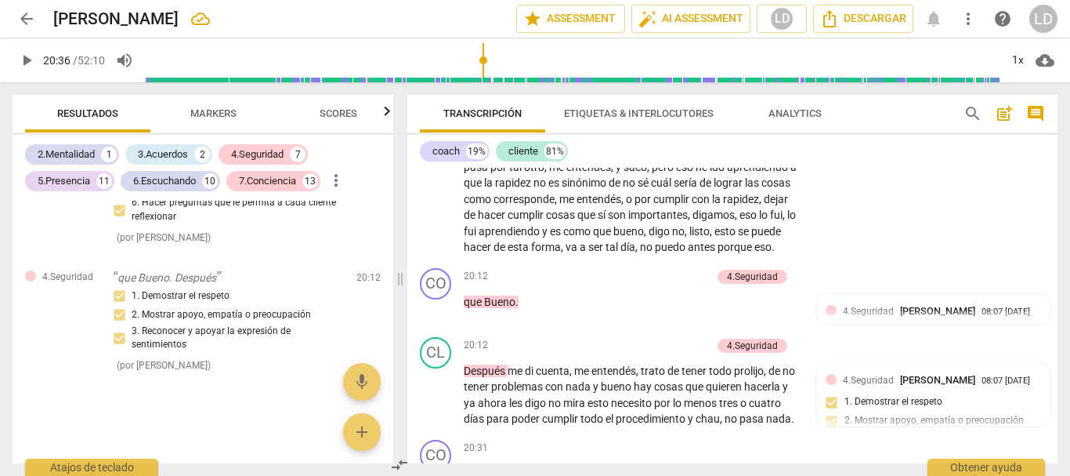
scroll to position [5439, 0]
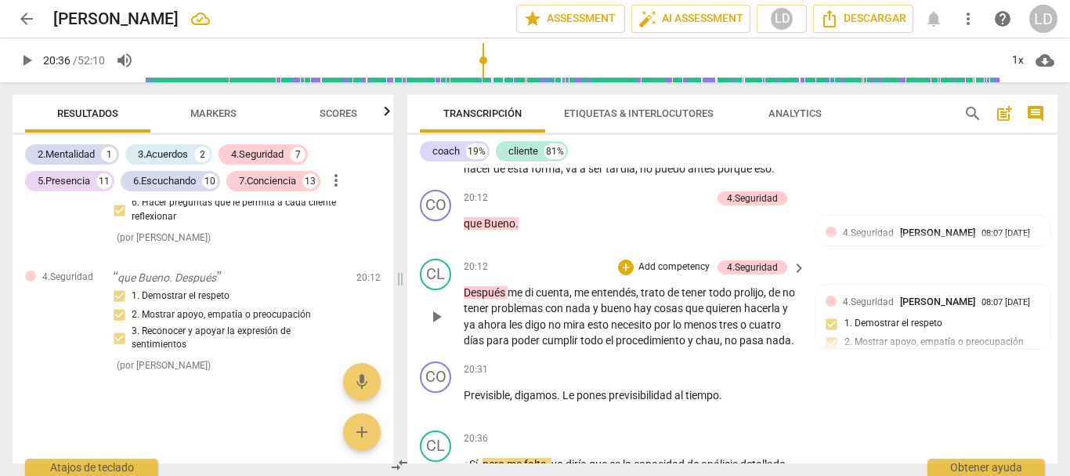
click at [508, 299] on span "Después" at bounding box center [486, 292] width 44 height 13
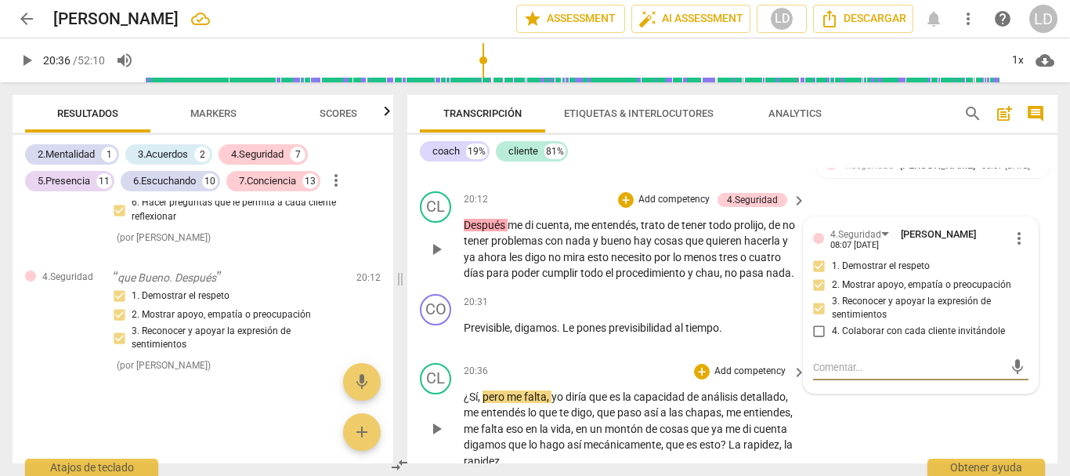
scroll to position [5467, 0]
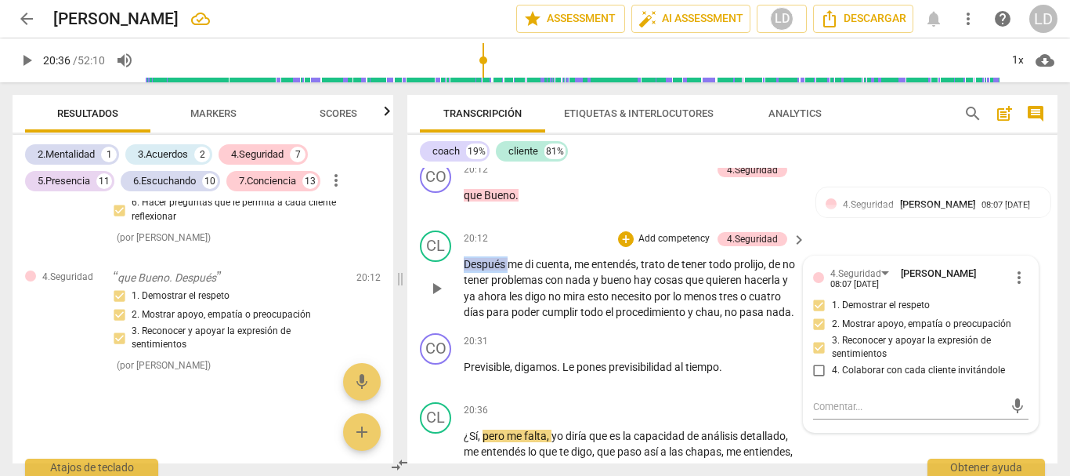
drag, startPoint x: 509, startPoint y: 328, endPoint x: 461, endPoint y: 327, distance: 48.6
click at [461, 327] on div "CL play_arrow pause 20:12 + Add competency 4.Seguridad keyboard_arrow_right Des…" at bounding box center [732, 275] width 650 height 103
click at [741, 246] on div "4.Seguridad" at bounding box center [752, 239] width 51 height 14
click at [1019, 287] on span "more_vert" at bounding box center [1019, 277] width 19 height 19
drag, startPoint x: 1030, startPoint y: 364, endPoint x: 591, endPoint y: 59, distance: 535.4
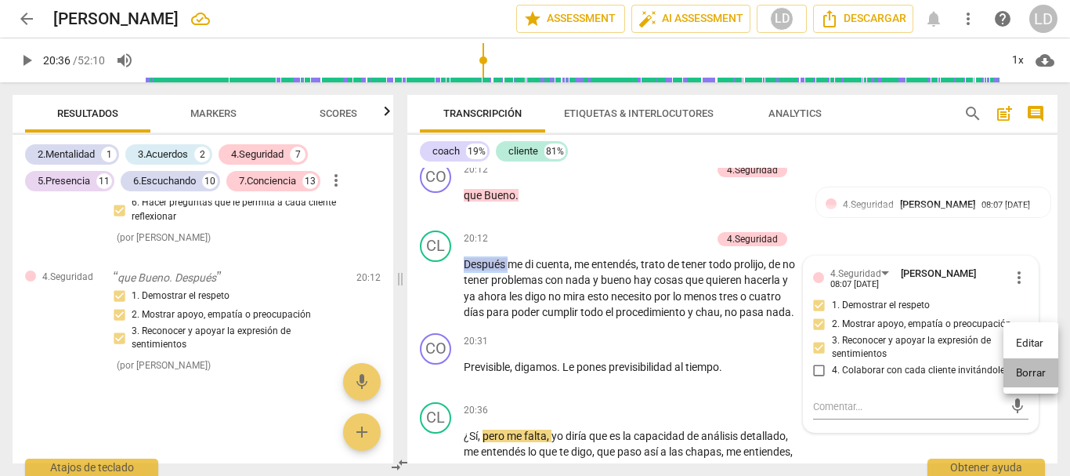
click at [1030, 365] on li "Borrar" at bounding box center [1031, 373] width 55 height 30
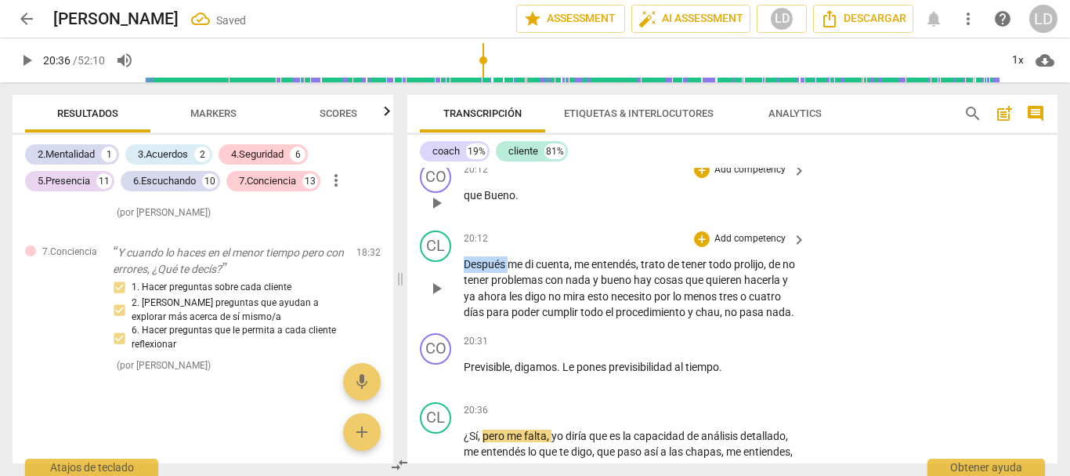
scroll to position [7140, 0]
click at [859, 327] on div "CL play_arrow pause 20:12 + Add competency keyboard_arrow_right Después me di c…" at bounding box center [732, 275] width 650 height 103
click at [765, 177] on p "Add competency" at bounding box center [750, 170] width 74 height 14
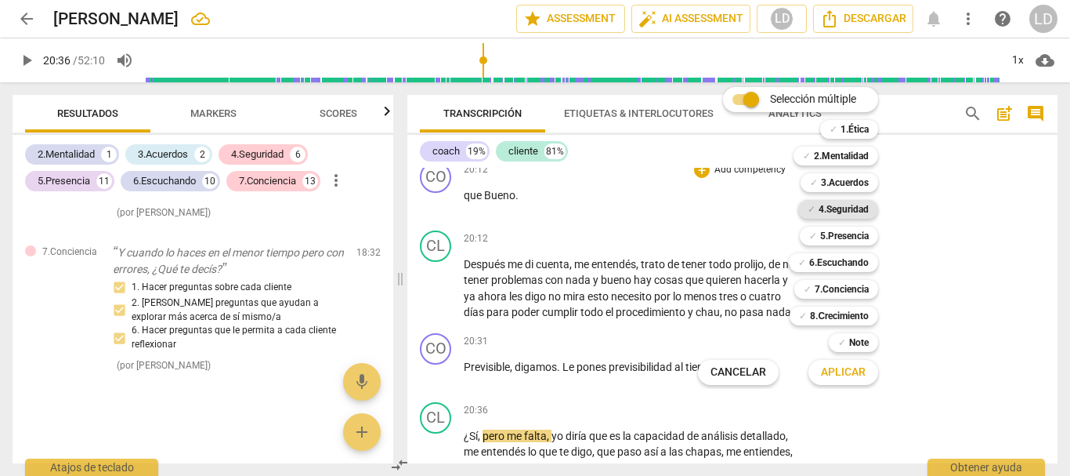
click at [845, 211] on b "4.Seguridad" at bounding box center [844, 209] width 50 height 19
click at [856, 371] on span "Aplicar" at bounding box center [843, 372] width 45 height 16
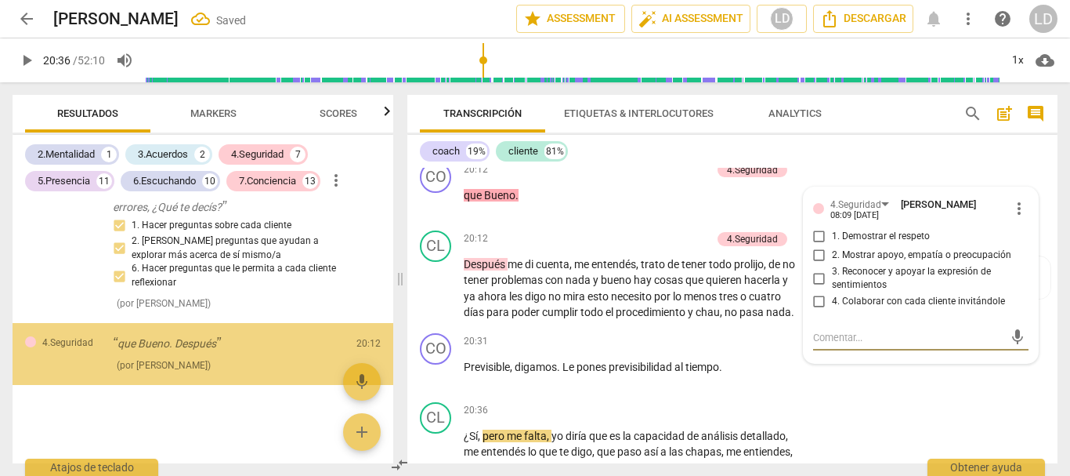
scroll to position [7202, 0]
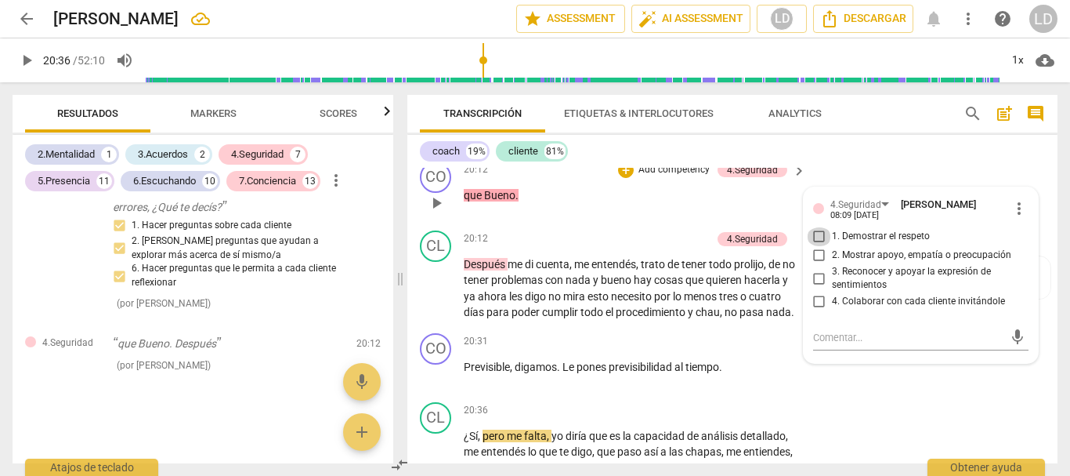
click at [810, 246] on input "1. Demostrar el respeto" at bounding box center [819, 236] width 25 height 19
click at [810, 265] on input "2. Mostrar apoyo, empatía o preocupación" at bounding box center [819, 255] width 25 height 19
click at [811, 288] on input "3. Reconocer y apoyar la expresión de sentimientos" at bounding box center [819, 278] width 25 height 19
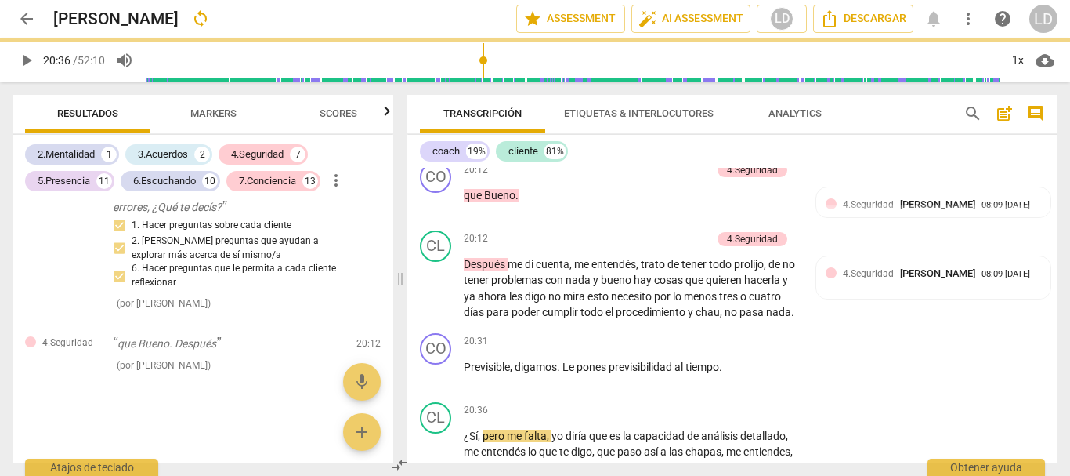
click at [23, 52] on span "play_arrow" at bounding box center [26, 60] width 19 height 19
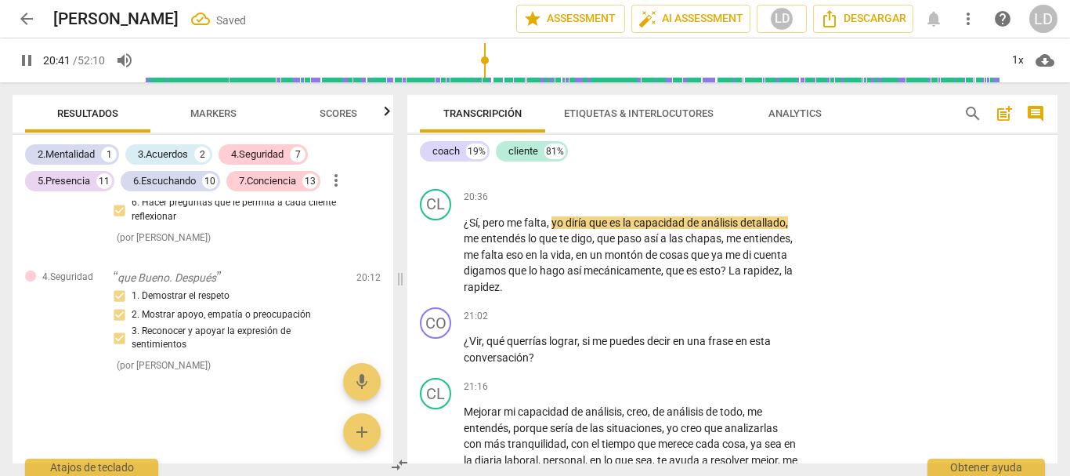
scroll to position [5731, 0]
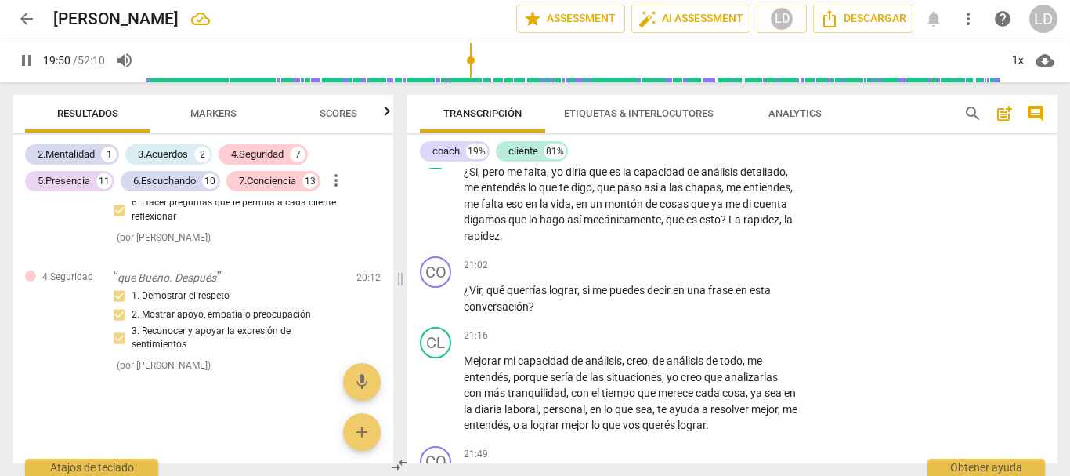
drag, startPoint x: 483, startPoint y: 57, endPoint x: 472, endPoint y: 57, distance: 11.0
click at [472, 57] on input "range" at bounding box center [572, 60] width 855 height 50
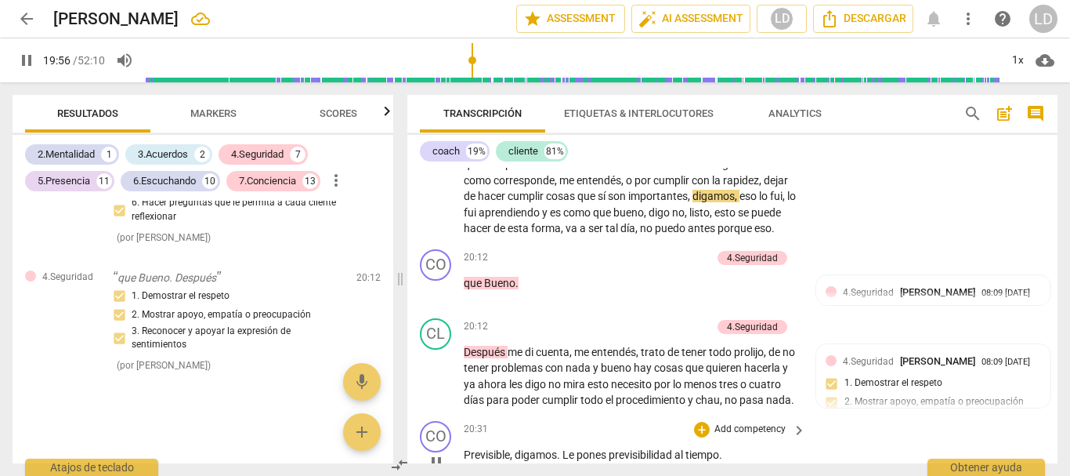
scroll to position [5418, 0]
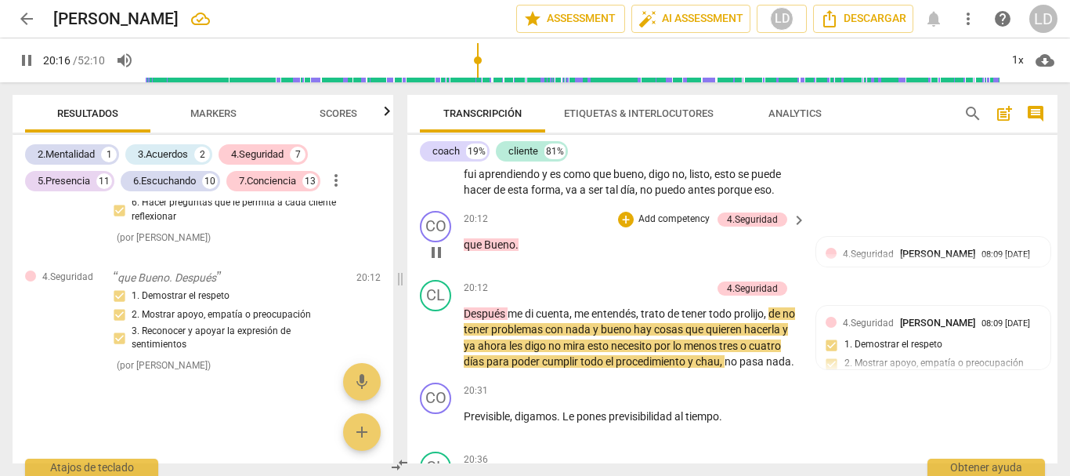
click at [465, 251] on span "que" at bounding box center [474, 244] width 20 height 13
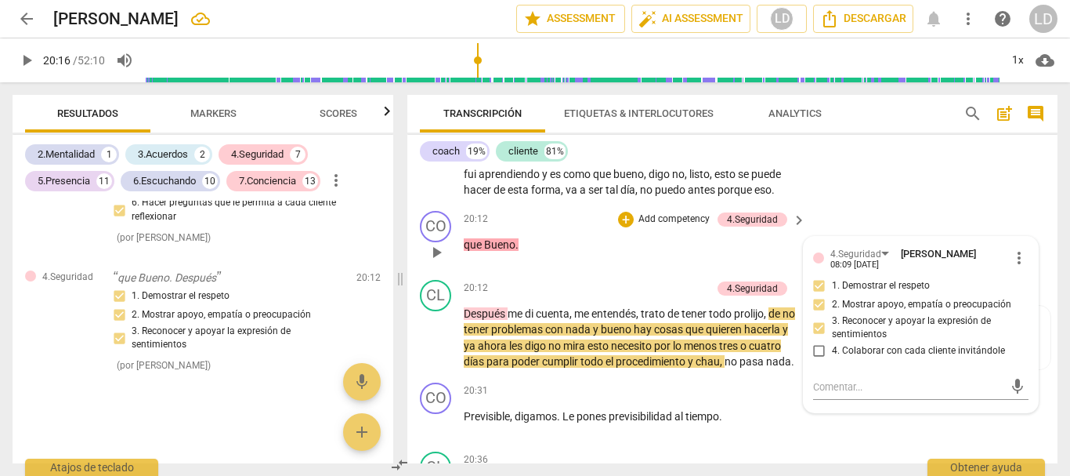
click at [463, 262] on div "play_arrow pause" at bounding box center [444, 252] width 40 height 20
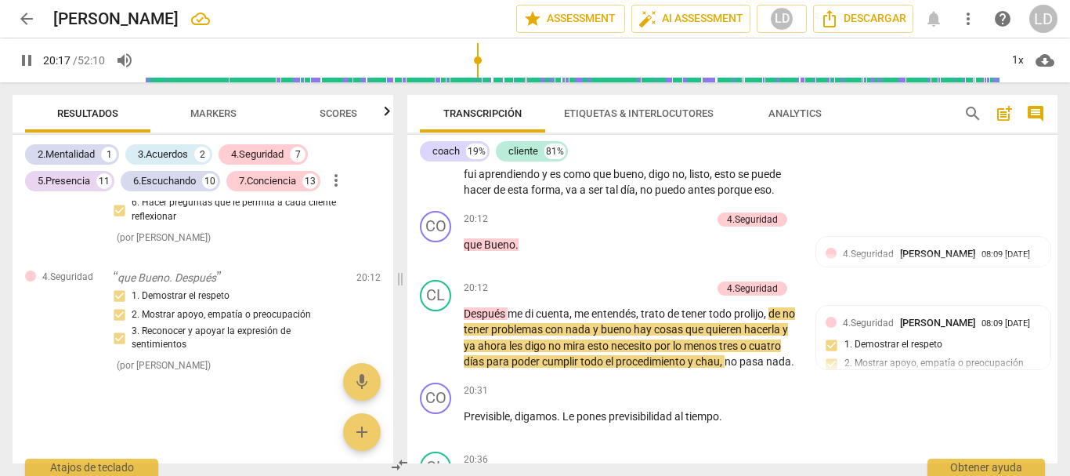
click at [465, 251] on span "que" at bounding box center [474, 244] width 20 height 13
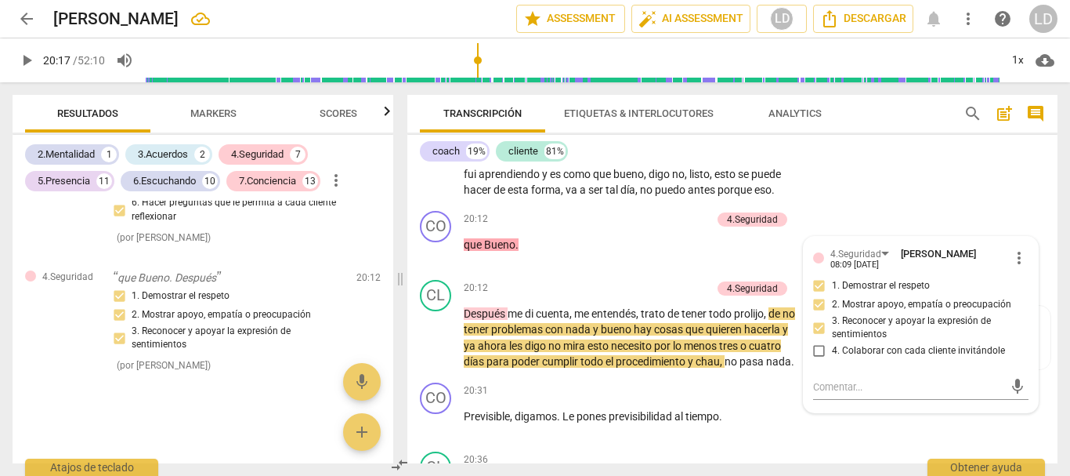
click at [465, 251] on span "que" at bounding box center [474, 244] width 20 height 13
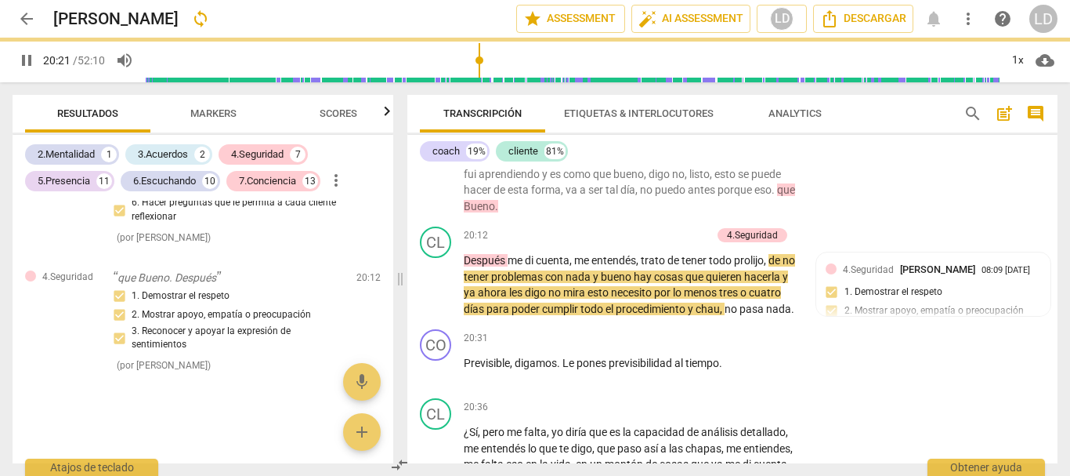
scroll to position [5349, 0]
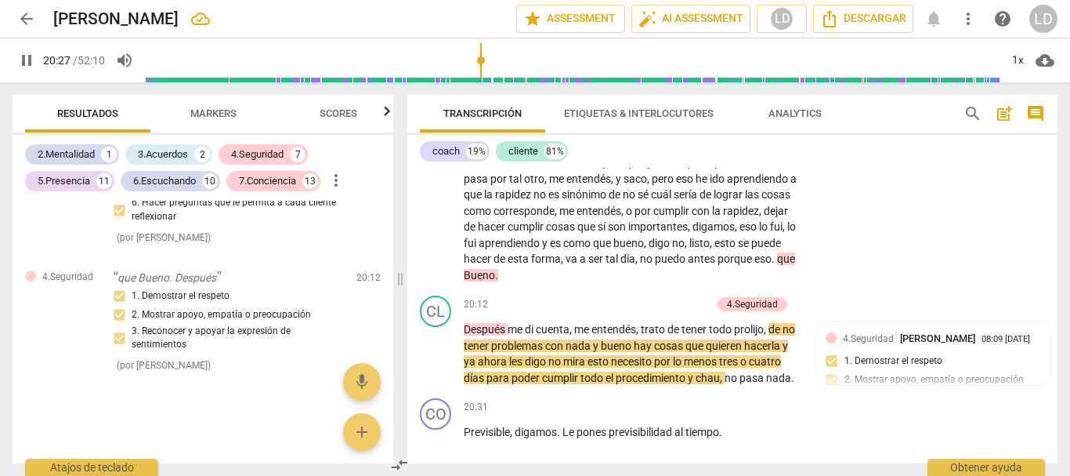
click at [27, 51] on span "pause" at bounding box center [26, 60] width 19 height 19
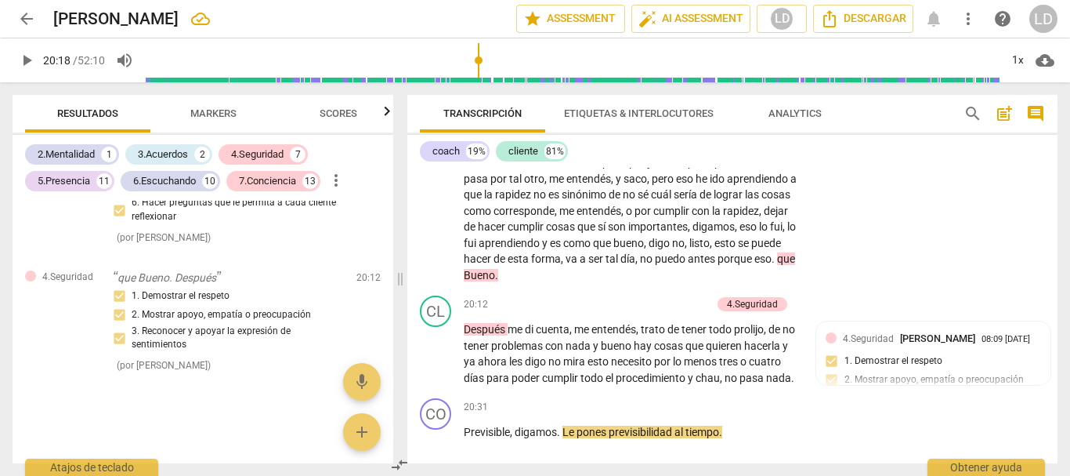
scroll to position [5671, 0]
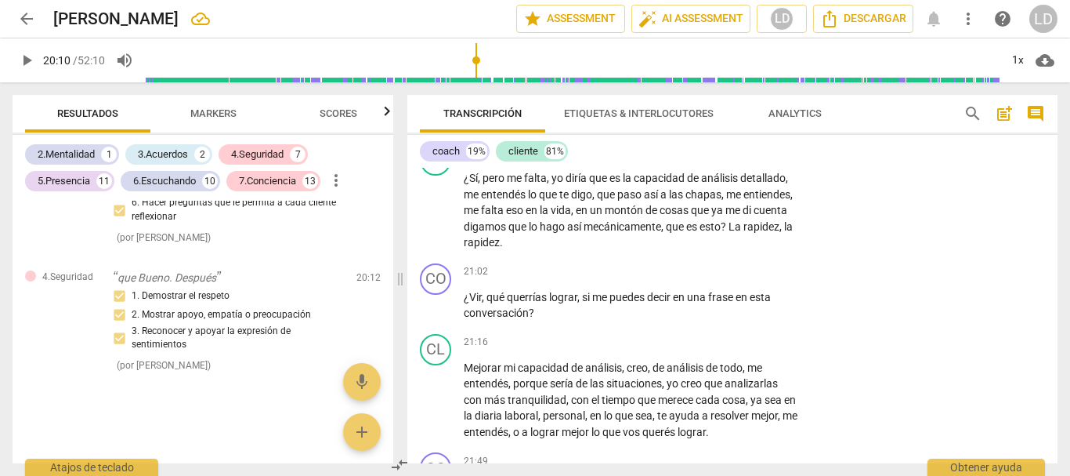
click at [477, 53] on input "range" at bounding box center [572, 60] width 855 height 50
click at [27, 63] on span "play_arrow" at bounding box center [26, 60] width 19 height 19
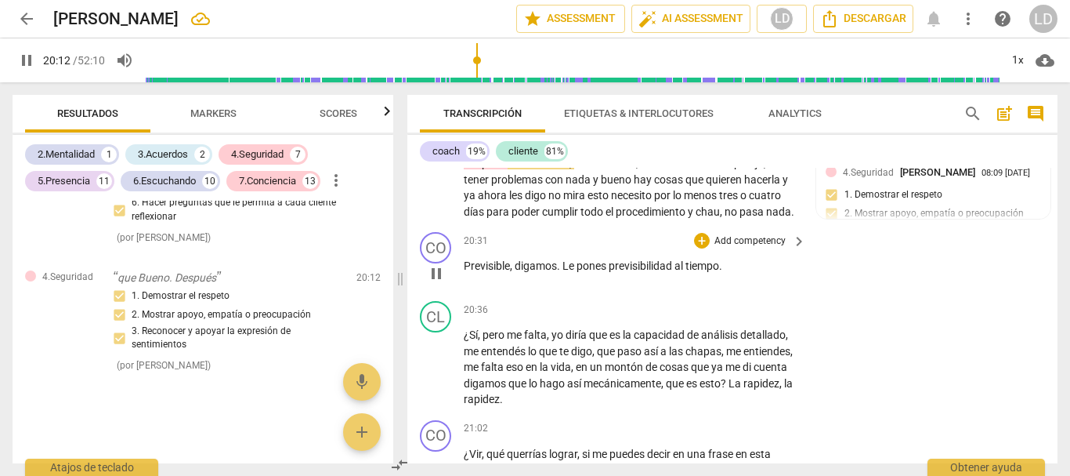
scroll to position [5436, 0]
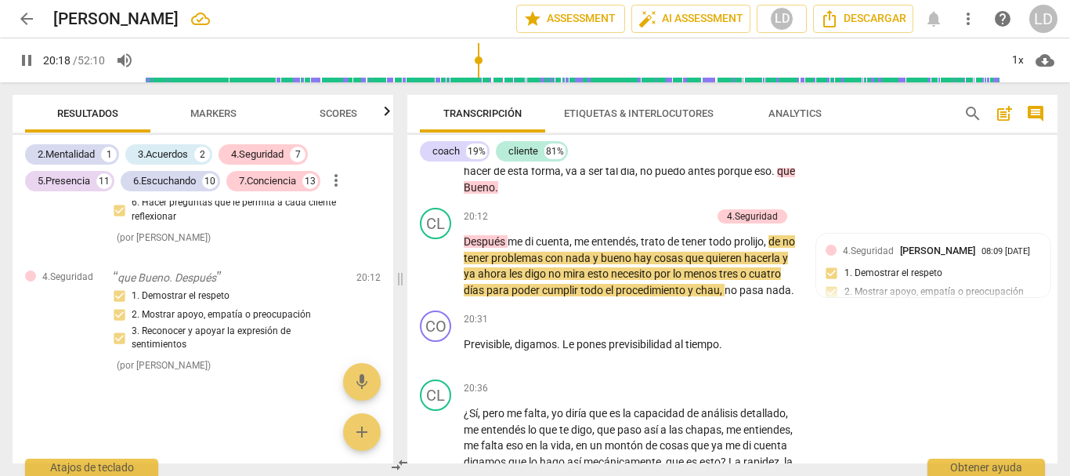
click at [22, 56] on span "pause" at bounding box center [26, 60] width 19 height 19
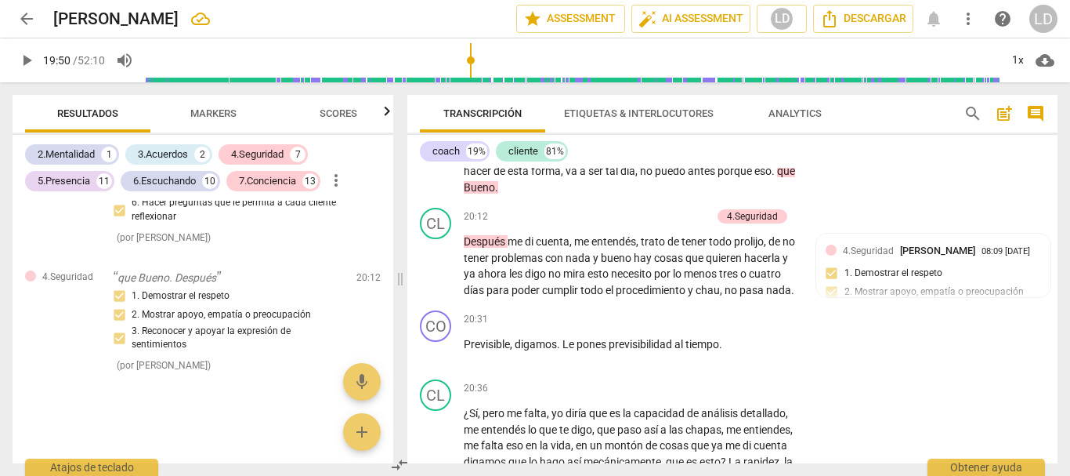
click at [472, 57] on input "range" at bounding box center [572, 60] width 855 height 50
click at [20, 60] on span "play_arrow" at bounding box center [26, 60] width 19 height 19
click at [772, 177] on span "." at bounding box center [774, 171] width 5 height 13
click at [24, 56] on span "pause" at bounding box center [26, 60] width 19 height 19
click at [772, 177] on span "." at bounding box center [774, 171] width 5 height 13
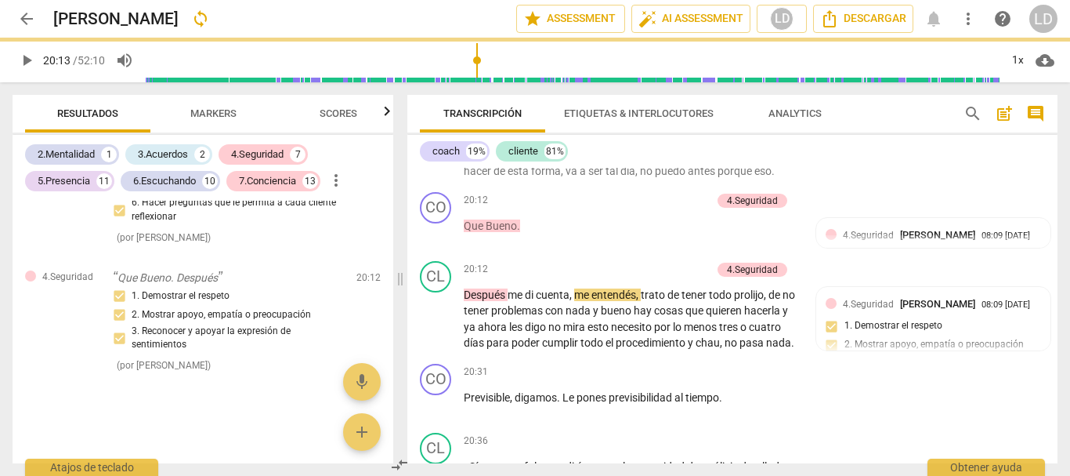
scroll to position [5505, 0]
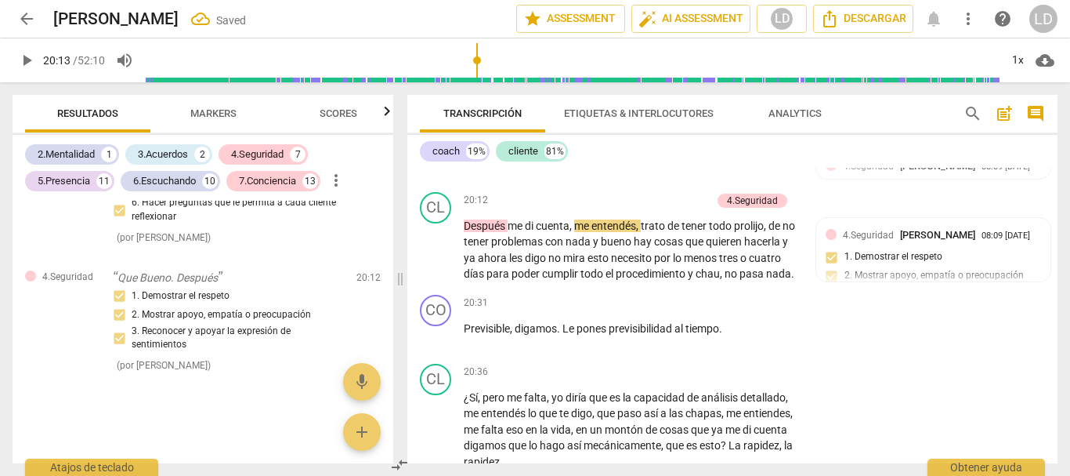
click at [27, 60] on span "play_arrow" at bounding box center [26, 60] width 19 height 19
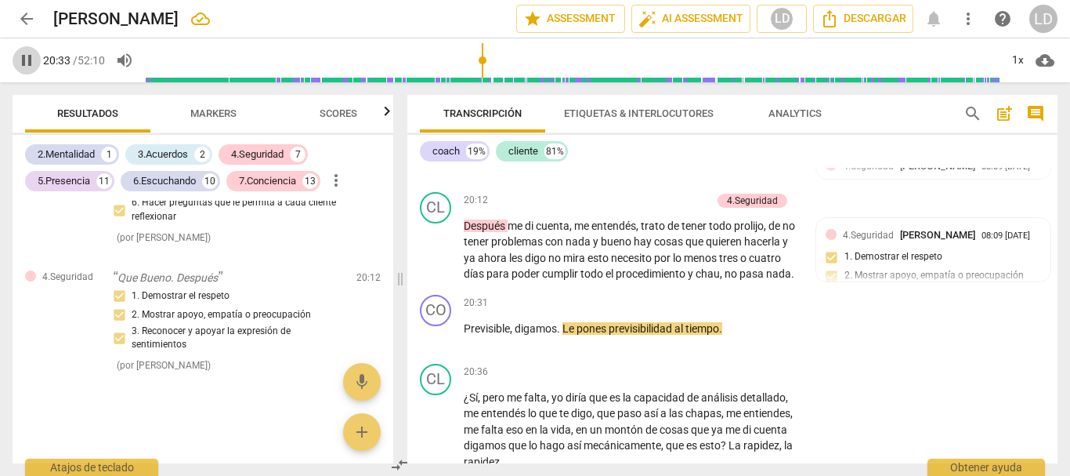
click at [21, 59] on span "pause" at bounding box center [26, 60] width 19 height 19
click at [28, 59] on span "play_arrow" at bounding box center [26, 60] width 19 height 19
click at [30, 59] on span "pause" at bounding box center [26, 60] width 19 height 19
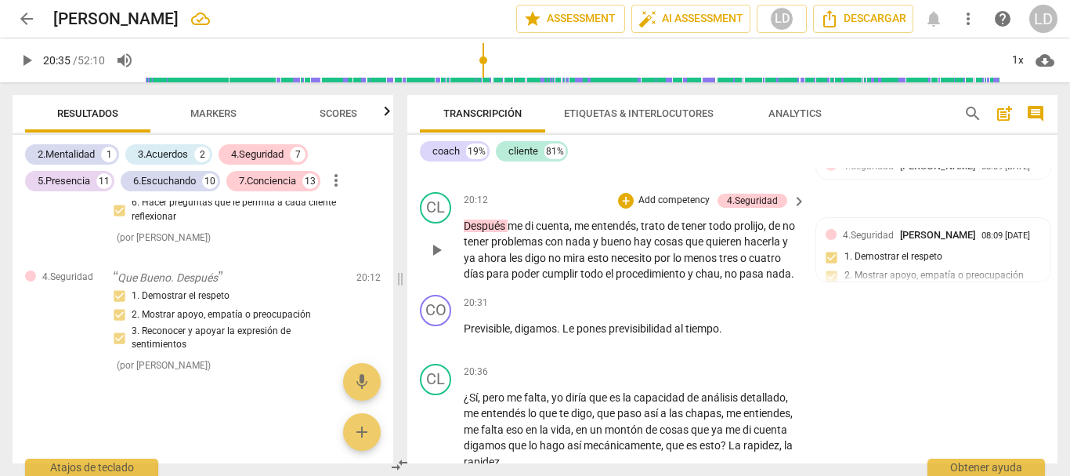
scroll to position [5584, 0]
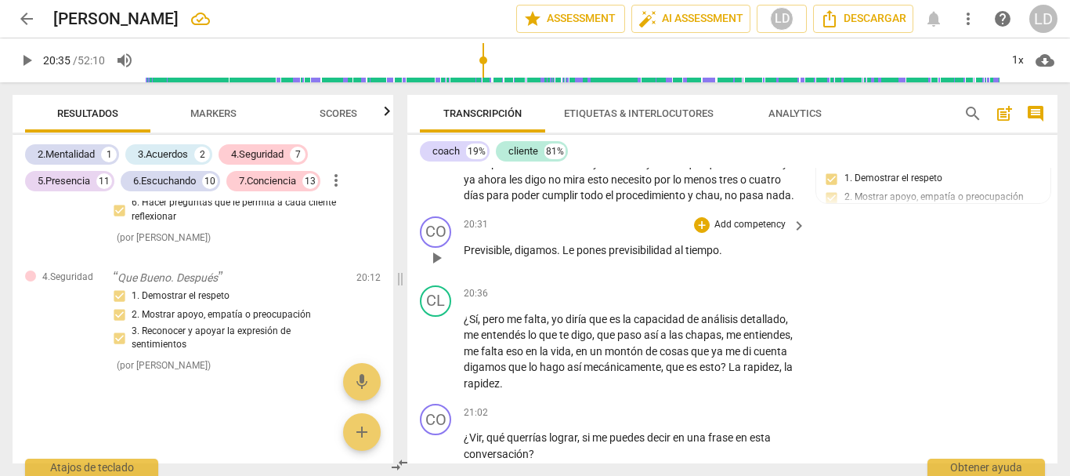
click at [752, 232] on p "Add competency" at bounding box center [750, 225] width 74 height 14
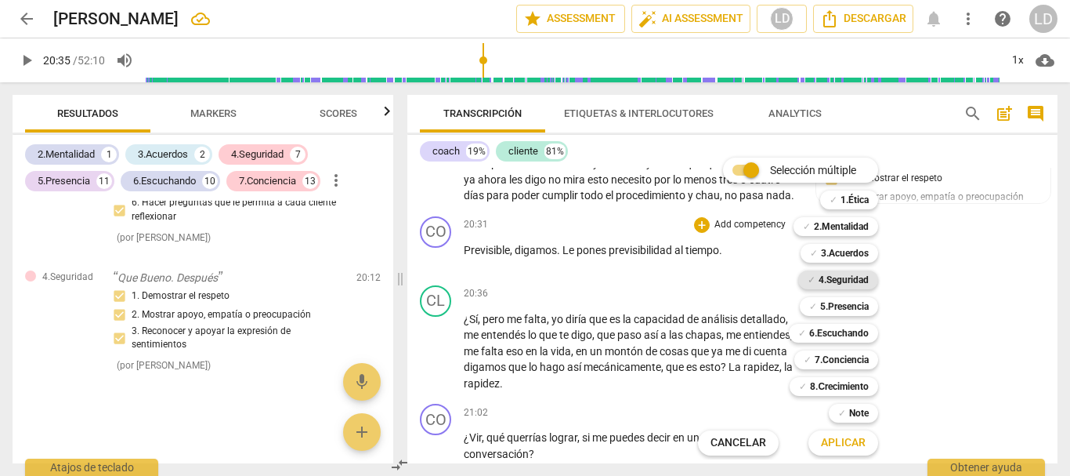
click at [842, 282] on b "4.Seguridad" at bounding box center [844, 279] width 50 height 19
click at [850, 440] on span "Aplicar" at bounding box center [843, 443] width 45 height 16
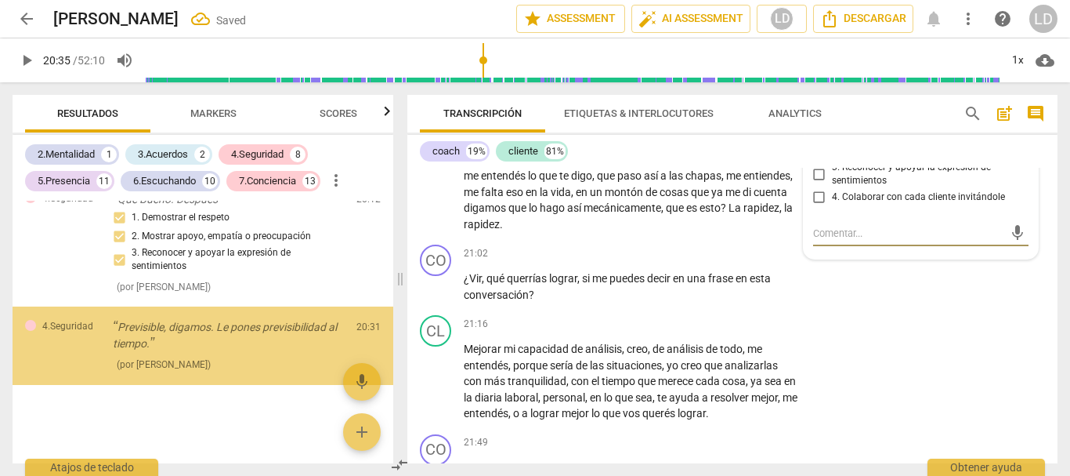
scroll to position [7345, 0]
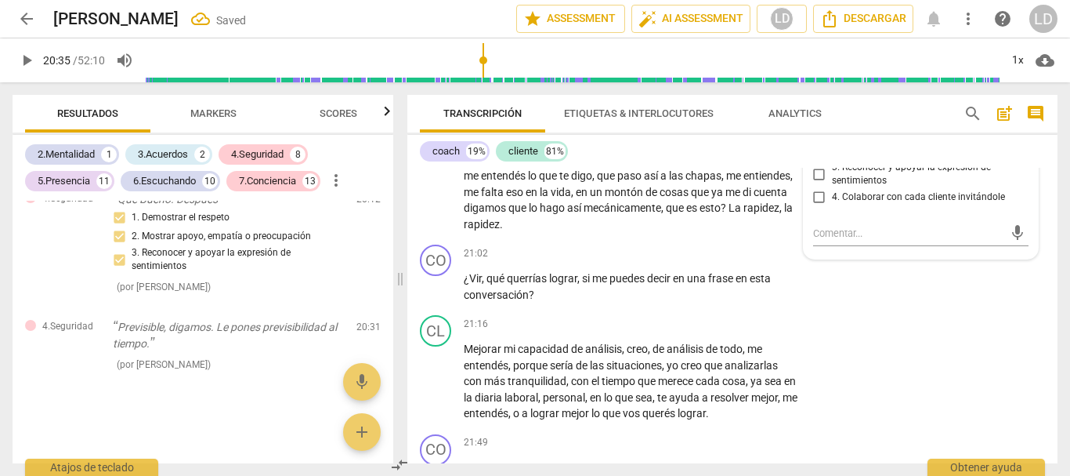
click at [821, 142] on input "1. Demostrar el respeto" at bounding box center [819, 132] width 25 height 19
click at [818, 161] on input "2. Mostrar apoyo, empatía o preocupación" at bounding box center [819, 151] width 25 height 19
click at [853, 241] on textarea at bounding box center [908, 233] width 191 height 15
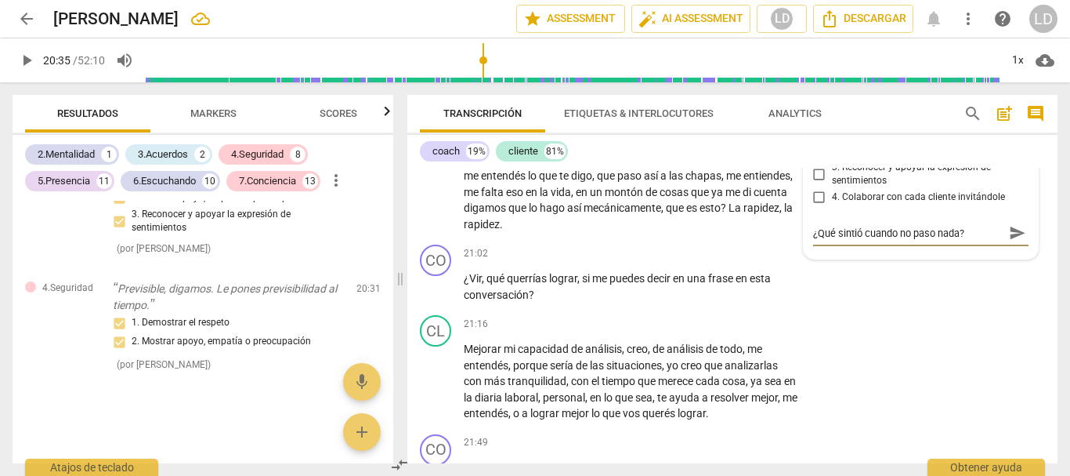
click at [978, 241] on textarea "¿Qué sintió cuando no paso nada?" at bounding box center [908, 233] width 191 height 15
click at [1010, 242] on span "send" at bounding box center [1017, 233] width 17 height 17
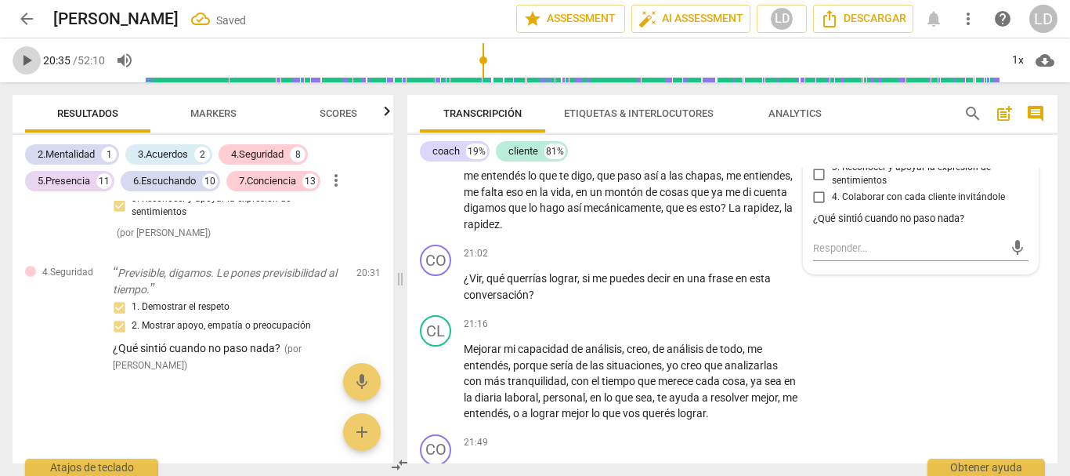
click at [18, 61] on span "play_arrow" at bounding box center [26, 60] width 19 height 19
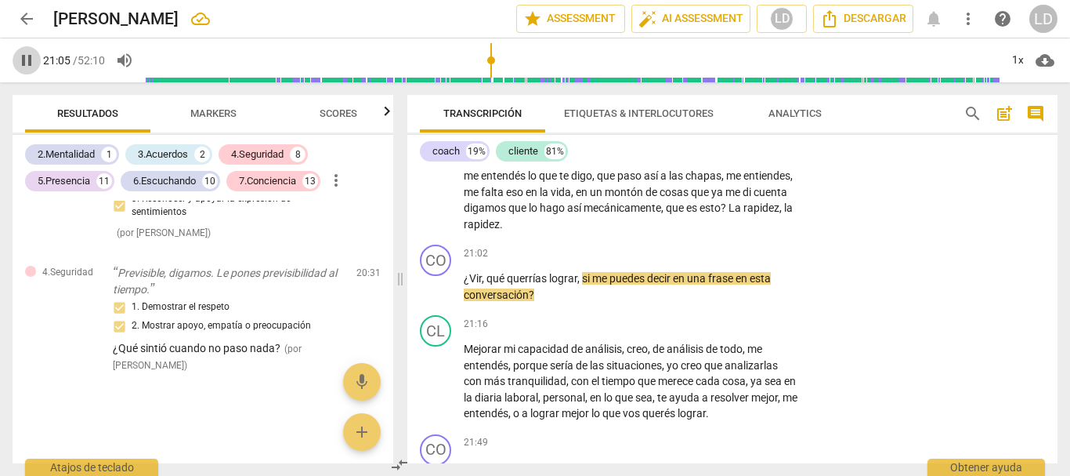
click at [21, 59] on span "pause" at bounding box center [26, 60] width 19 height 19
click at [26, 55] on span "play_arrow" at bounding box center [26, 60] width 19 height 19
click at [19, 56] on span "pause" at bounding box center [26, 60] width 19 height 19
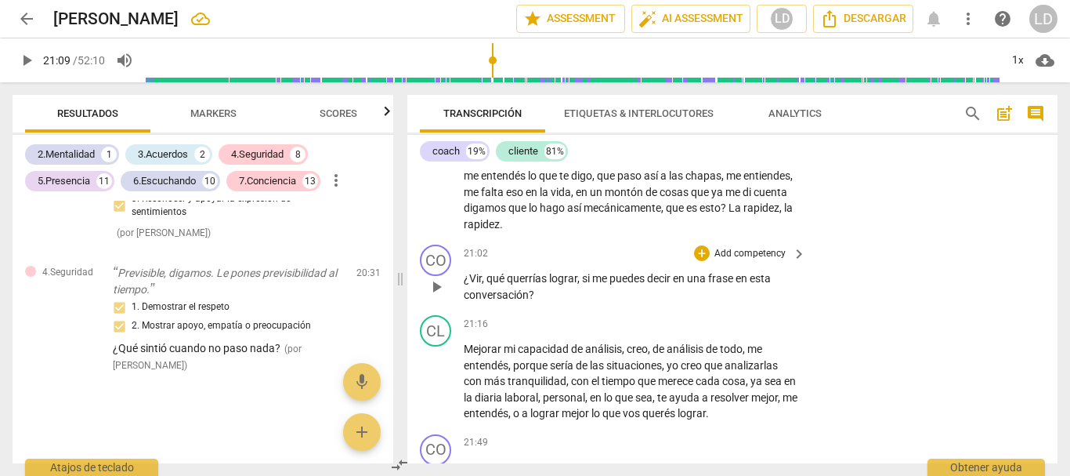
click at [733, 261] on div "+ Add competency" at bounding box center [740, 253] width 93 height 16
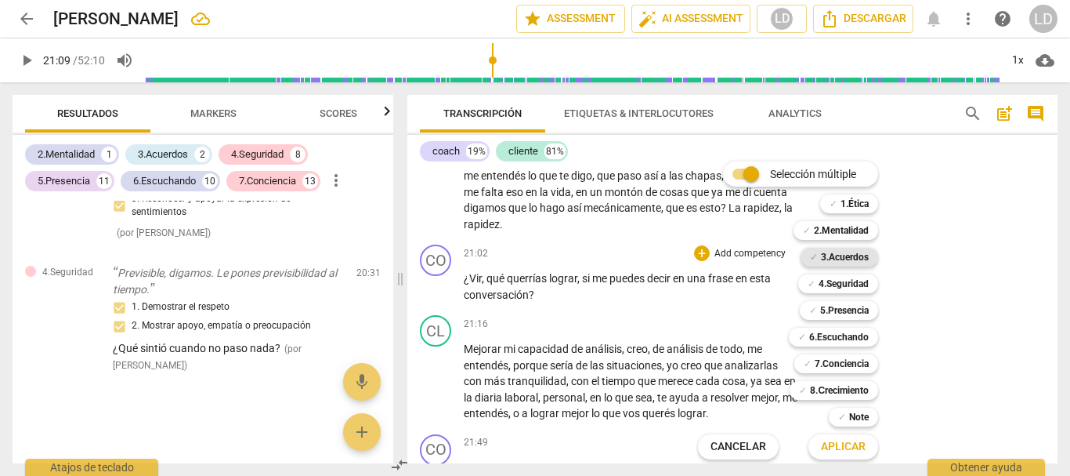
click at [852, 252] on b "3.Acuerdos" at bounding box center [845, 257] width 48 height 19
click at [849, 445] on span "Aplicar" at bounding box center [843, 447] width 45 height 16
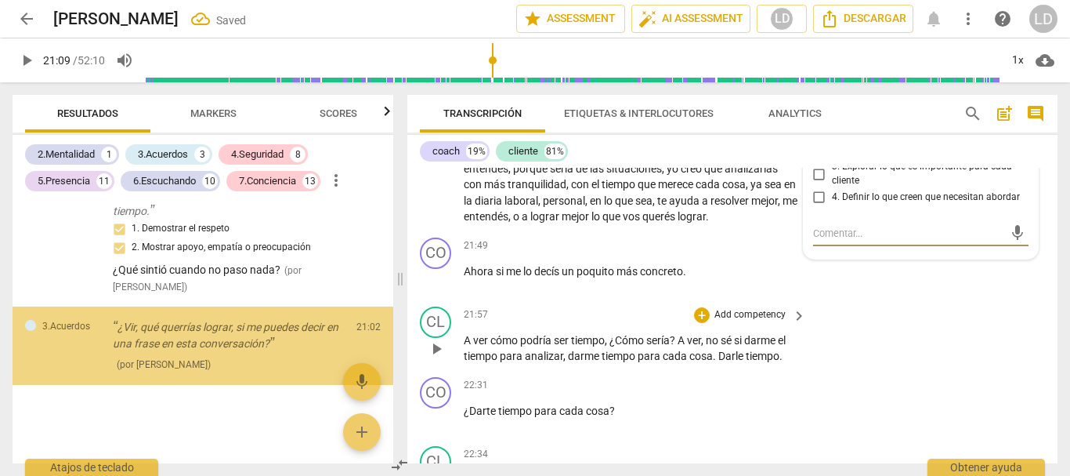
scroll to position [7477, 0]
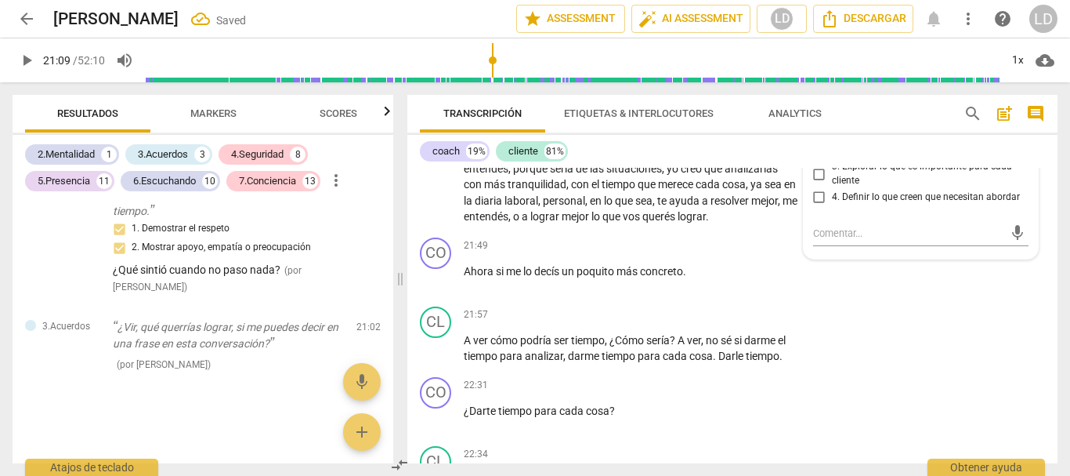
click at [816, 137] on input "1. Identificar o reconfirmar lo que cada cliente quiere lograr" at bounding box center [819, 127] width 25 height 19
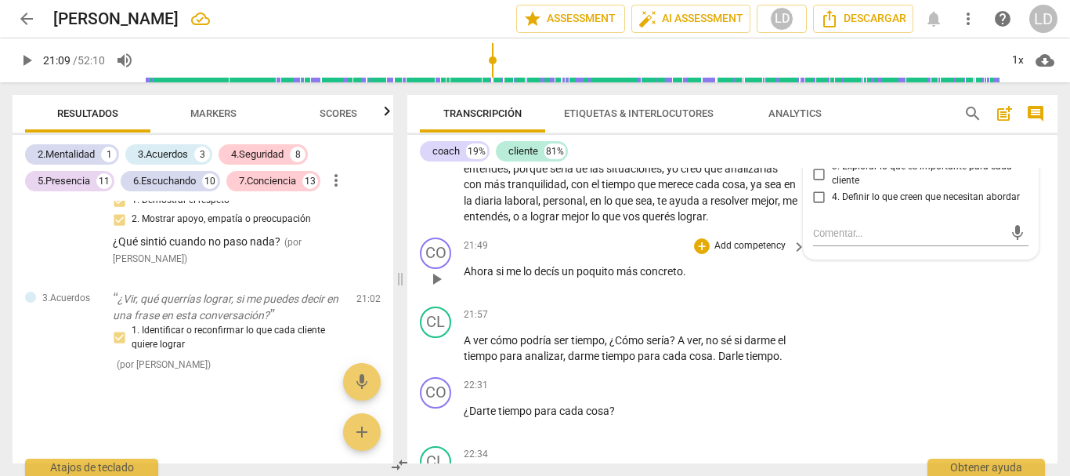
click at [955, 300] on div "CO play_arrow pause 21:49 + Add competency keyboard_arrow_right Ahora si me lo …" at bounding box center [732, 265] width 650 height 69
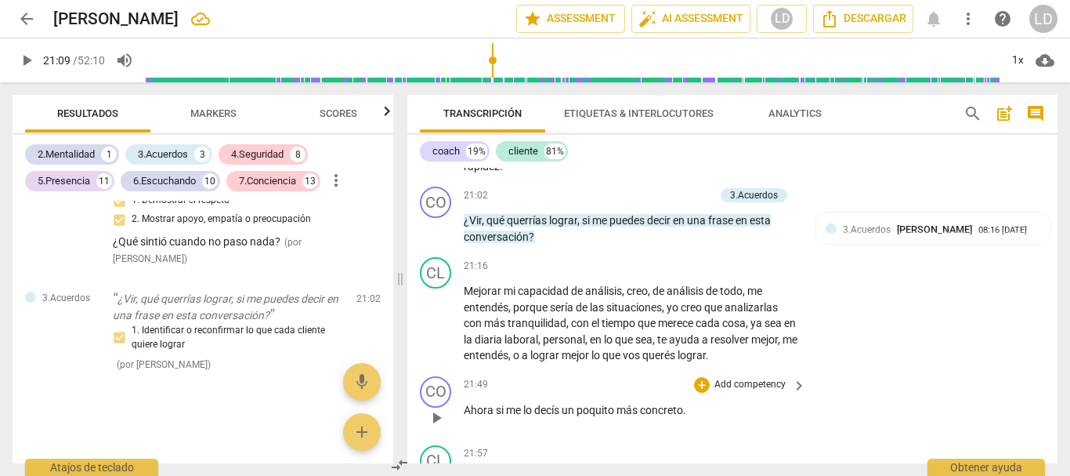
scroll to position [5783, 0]
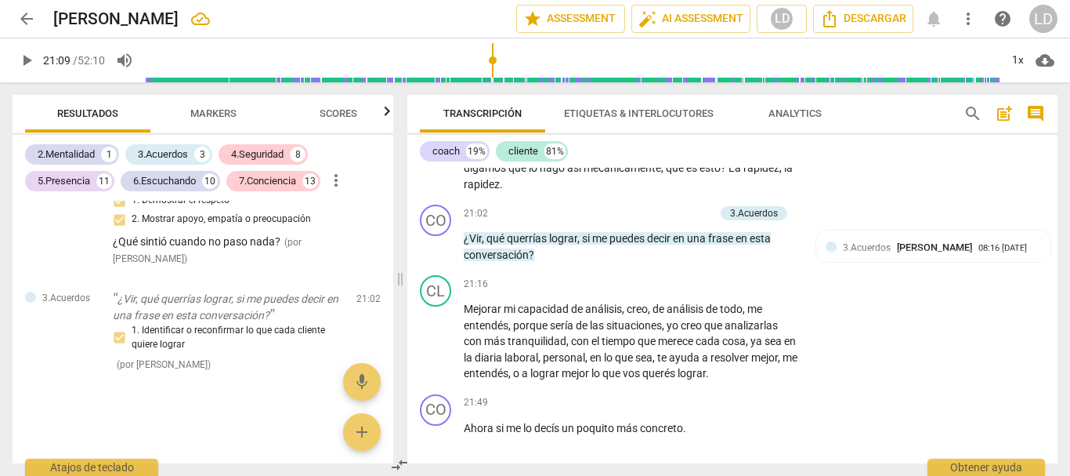
click at [26, 60] on span "play_arrow" at bounding box center [26, 60] width 19 height 19
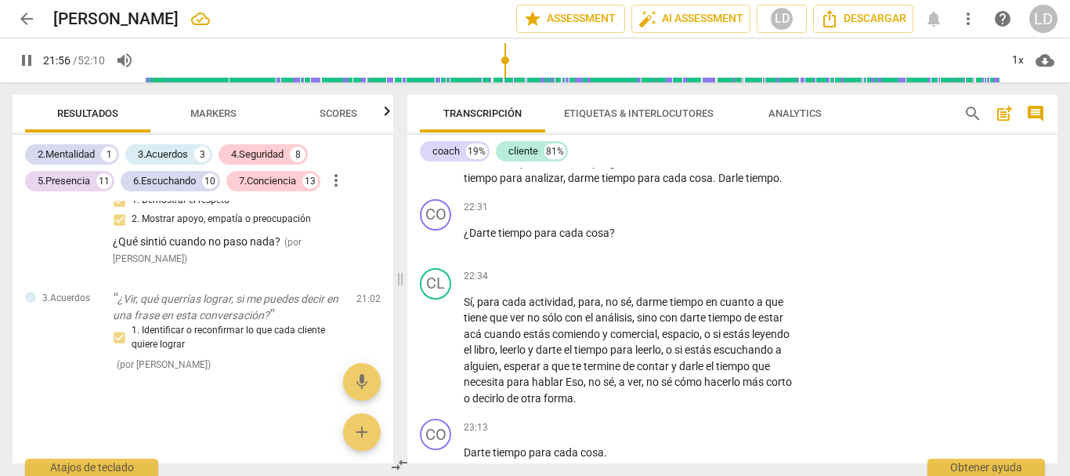
click at [20, 56] on span "pause" at bounding box center [26, 60] width 19 height 19
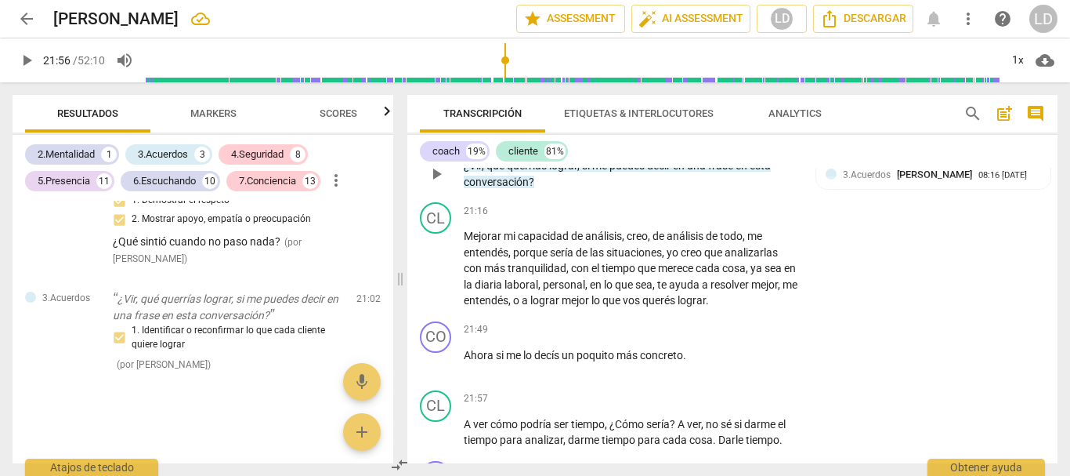
scroll to position [5882, 0]
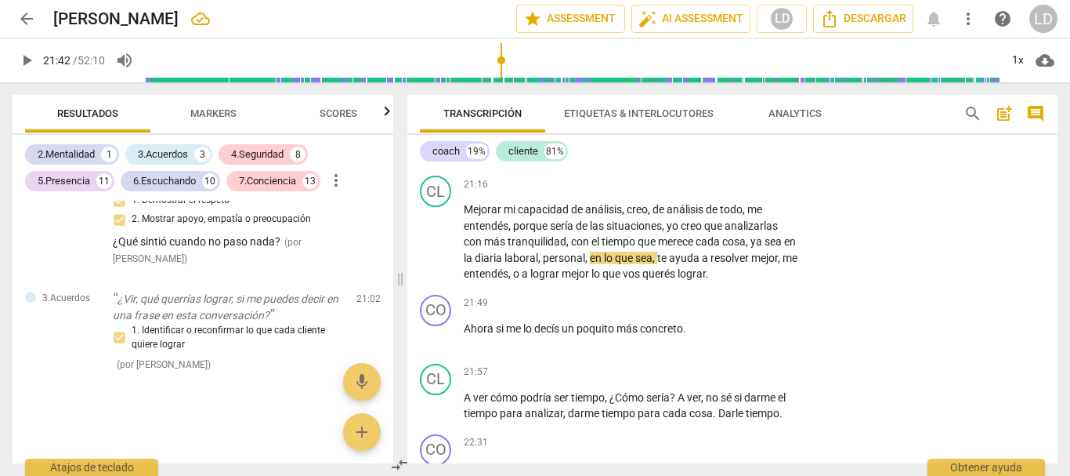
click at [502, 55] on input "range" at bounding box center [572, 60] width 855 height 50
drag, startPoint x: 504, startPoint y: 55, endPoint x: 494, endPoint y: 54, distance: 9.4
click at [494, 54] on input "range" at bounding box center [572, 60] width 855 height 50
click at [27, 56] on span "play_arrow" at bounding box center [26, 60] width 19 height 19
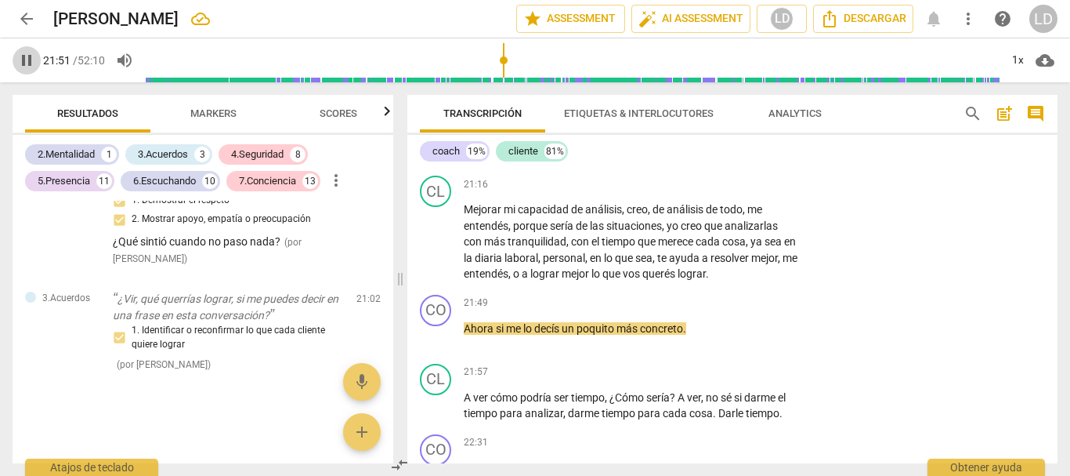
drag, startPoint x: 27, startPoint y: 54, endPoint x: 107, endPoint y: 94, distance: 88.7
click at [28, 55] on span "pause" at bounding box center [26, 60] width 19 height 19
click at [743, 310] on p "Add competency" at bounding box center [750, 303] width 74 height 14
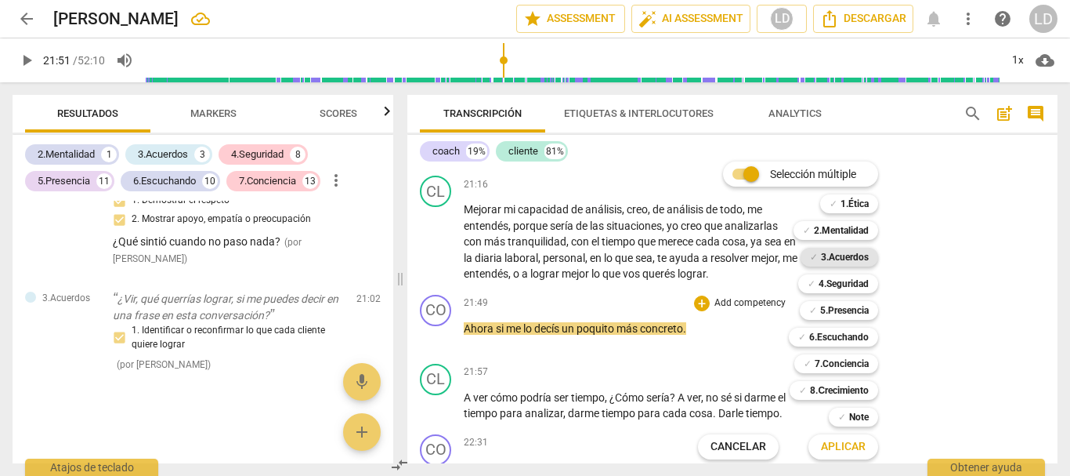
click at [853, 260] on b "3.Acuerdos" at bounding box center [845, 257] width 48 height 19
click at [846, 440] on span "Aplicar" at bounding box center [843, 447] width 45 height 16
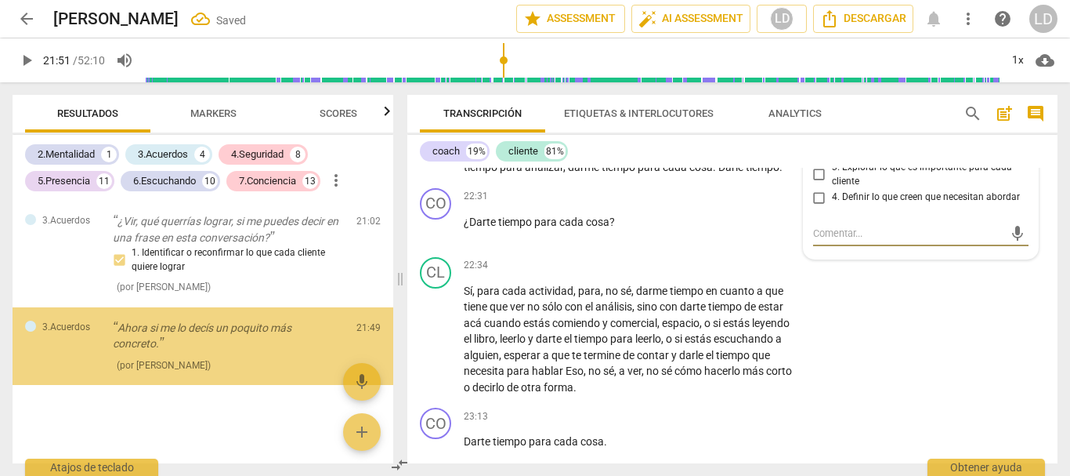
scroll to position [7584, 0]
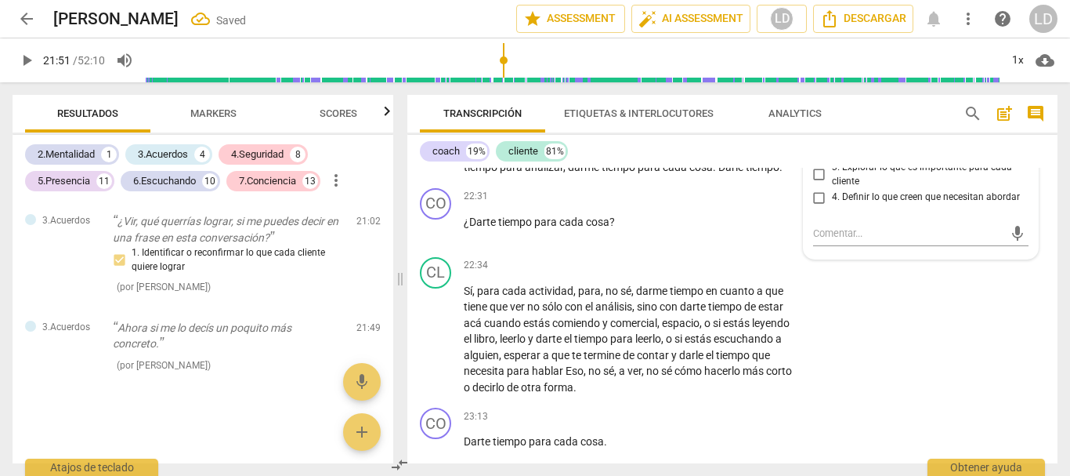
click at [819, 137] on input "1. Identificar o reconfirmar lo que cada cliente quiere lograr" at bounding box center [819, 127] width 25 height 19
click at [815, 184] on input "3. Explorar lo que es importante para cada cliente" at bounding box center [819, 174] width 25 height 19
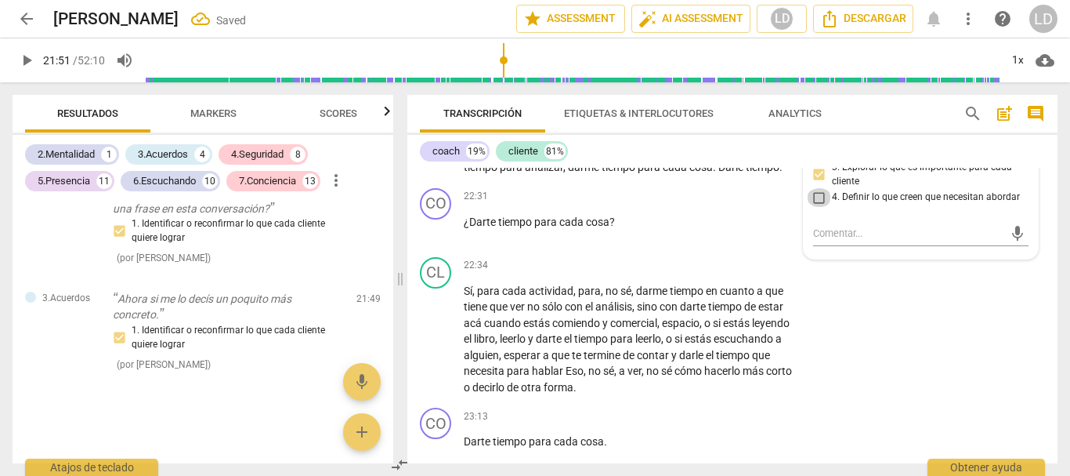
click at [810, 207] on input "4. Definir lo que creen que necesitan abordar" at bounding box center [819, 197] width 25 height 19
click at [953, 385] on div "CL play_arrow pause 22:34 + Add competency keyboard_arrow_right Sí , para cada …" at bounding box center [732, 326] width 650 height 151
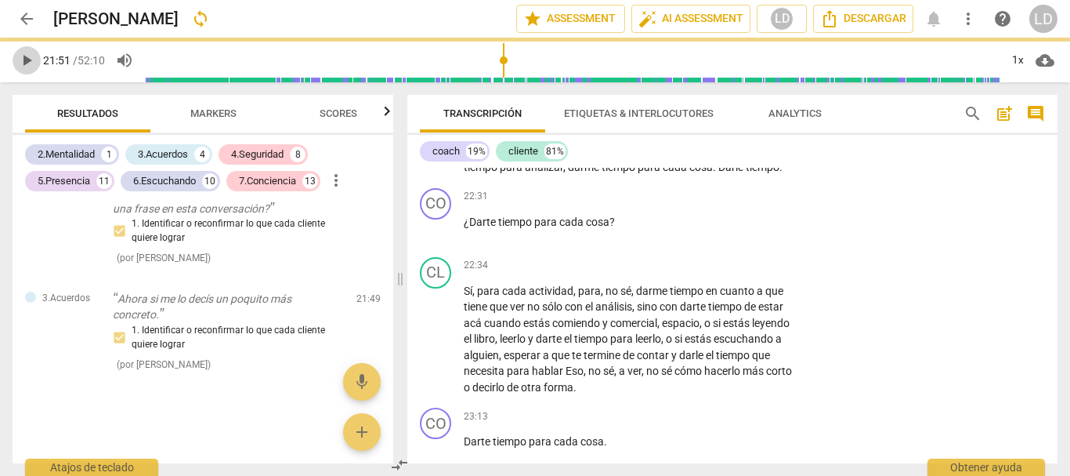
click at [26, 52] on span "play_arrow" at bounding box center [26, 60] width 19 height 19
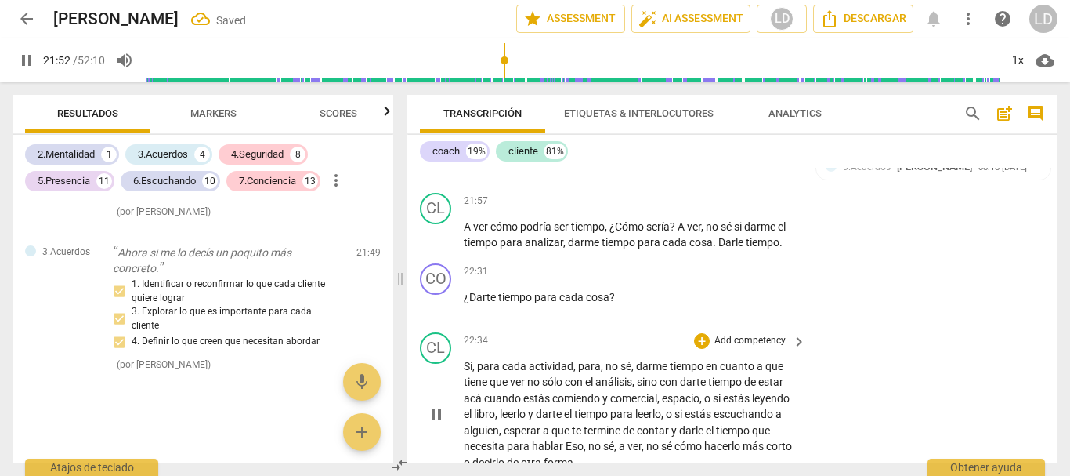
scroll to position [6050, 0]
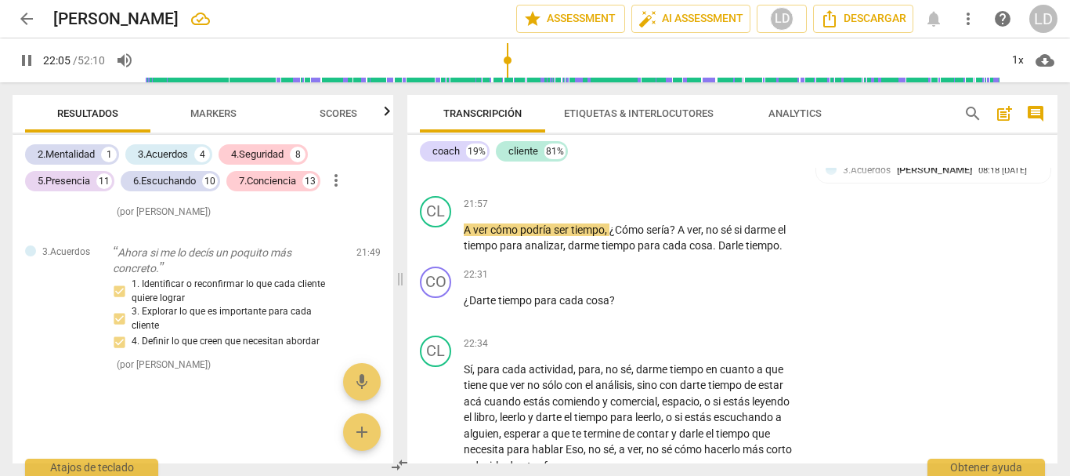
click at [29, 54] on span "pause" at bounding box center [26, 60] width 19 height 19
click at [700, 143] on p "Add competency" at bounding box center [677, 136] width 74 height 14
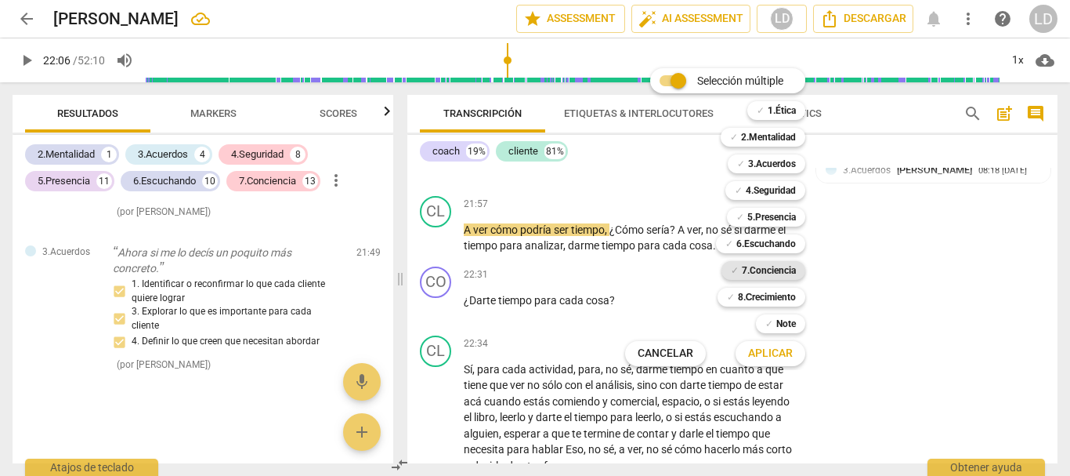
click at [766, 264] on b "7.Conciencia" at bounding box center [769, 270] width 54 height 19
click at [754, 353] on span "Aplicar" at bounding box center [770, 354] width 45 height 16
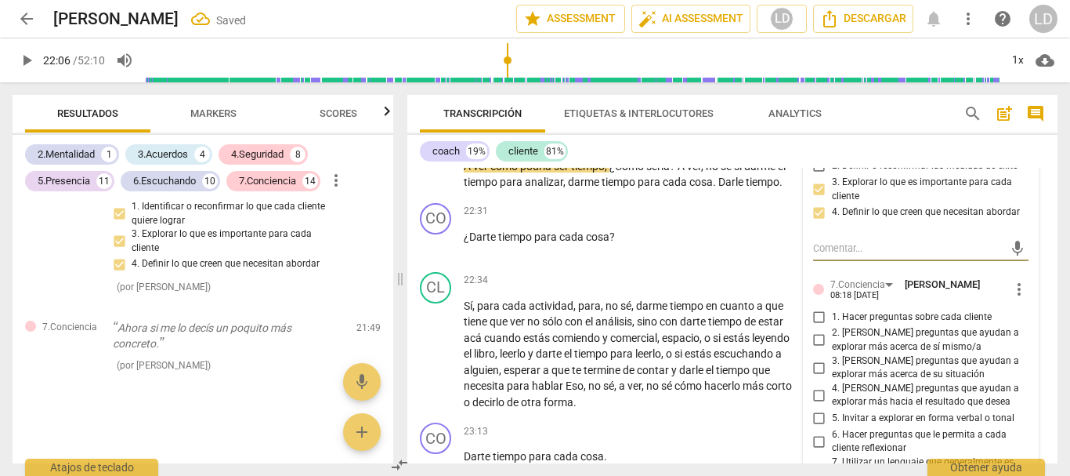
scroll to position [6207, 0]
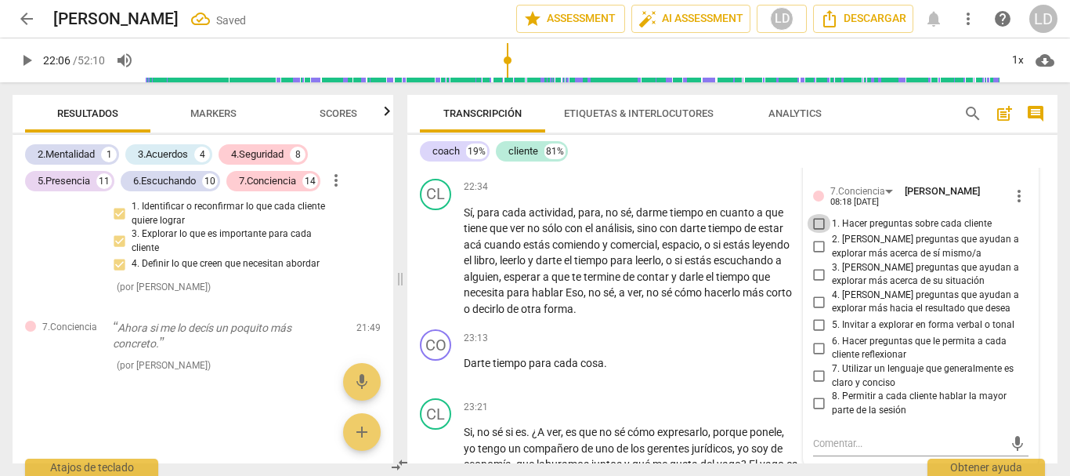
click at [820, 233] on input "1. Hacer preguntas sobre cada cliente" at bounding box center [819, 223] width 25 height 19
click at [814, 256] on input "2. [PERSON_NAME] preguntas que ayudan a explorar más acerca de sí mismo/a" at bounding box center [819, 246] width 25 height 19
drag, startPoint x: 816, startPoint y: 354, endPoint x: 819, endPoint y: 412, distance: 58.1
click at [815, 284] on input "3. [PERSON_NAME] preguntas que ayudan a explorar más acerca de su situación" at bounding box center [819, 274] width 25 height 19
click at [813, 357] on input "6. Hacer preguntas que le permita a cada cliente reflexionar" at bounding box center [819, 347] width 25 height 19
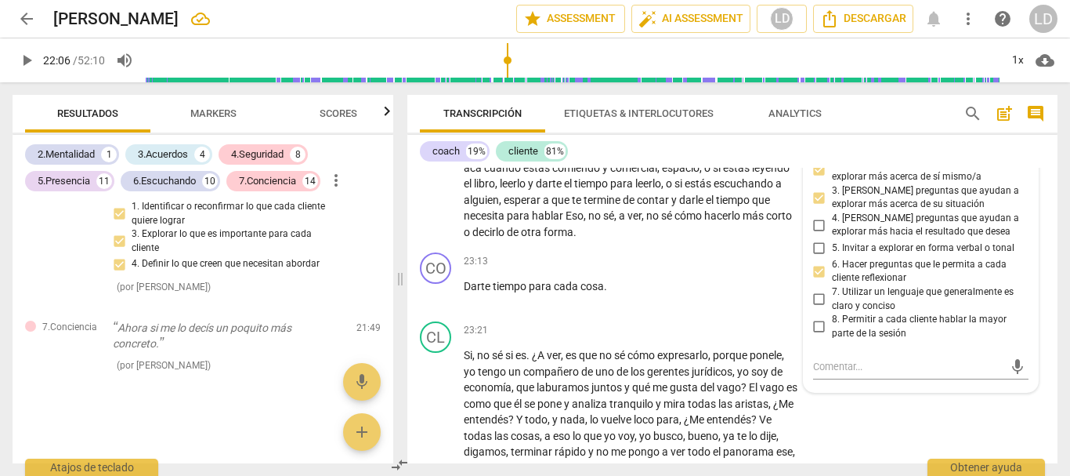
scroll to position [6285, 0]
click at [818, 307] on input "7. Utilizar un lenguaje que generalmente es claro y conciso" at bounding box center [819, 297] width 25 height 19
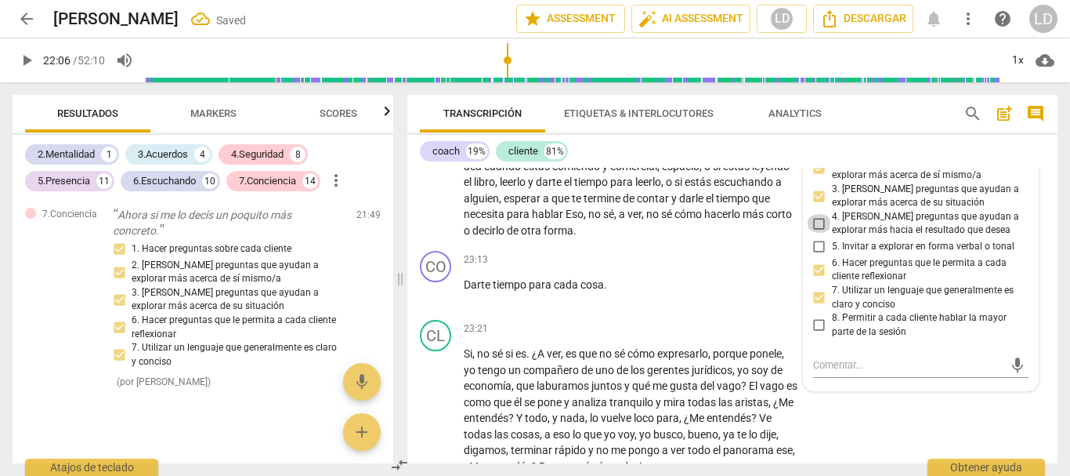
click at [814, 233] on input "4. [PERSON_NAME] preguntas que ayudan a explorar más hacia el resultado que des…" at bounding box center [819, 223] width 25 height 19
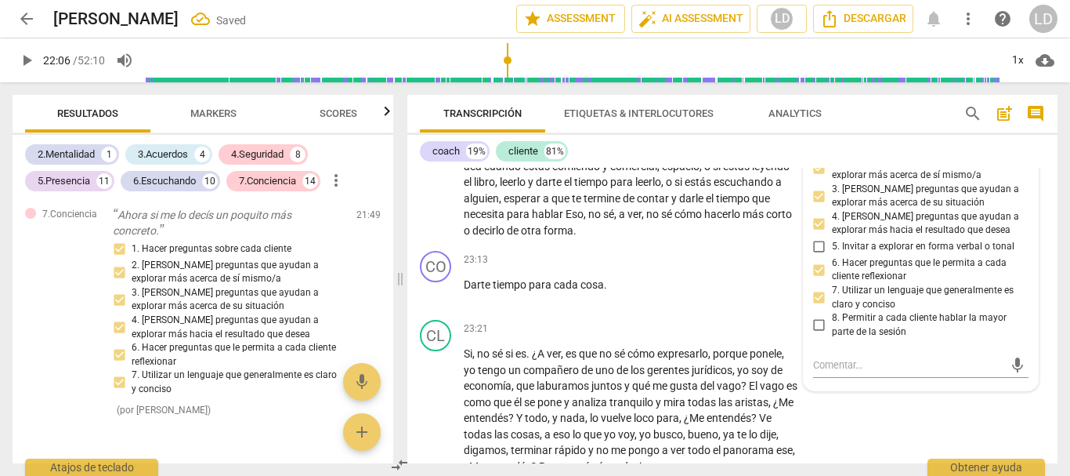
click at [1035, 157] on div "coach 19% cliente 81%" at bounding box center [732, 151] width 625 height 27
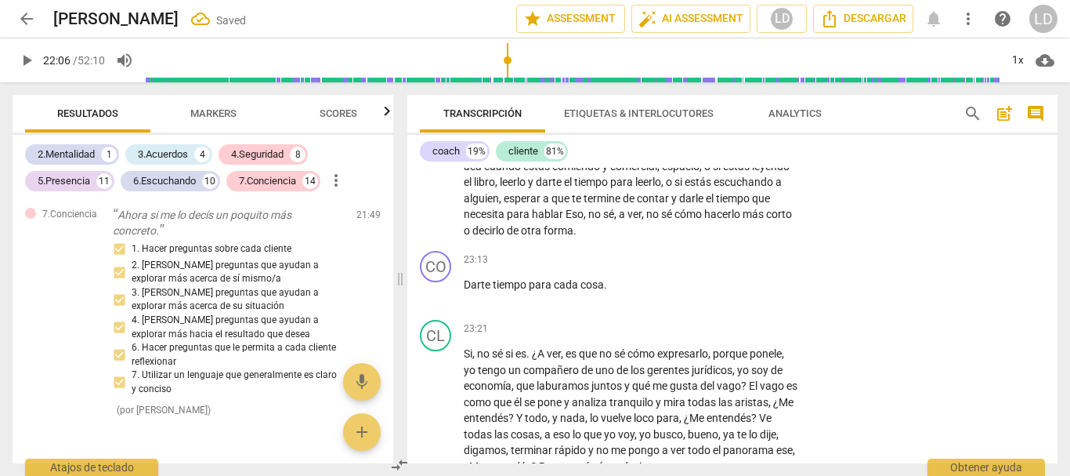
click at [27, 53] on span "play_arrow" at bounding box center [26, 60] width 19 height 19
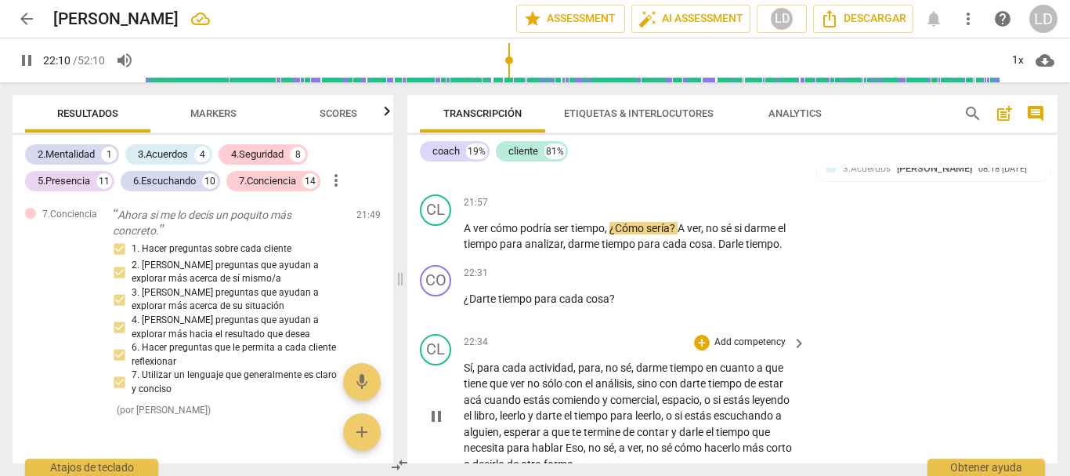
scroll to position [6050, 0]
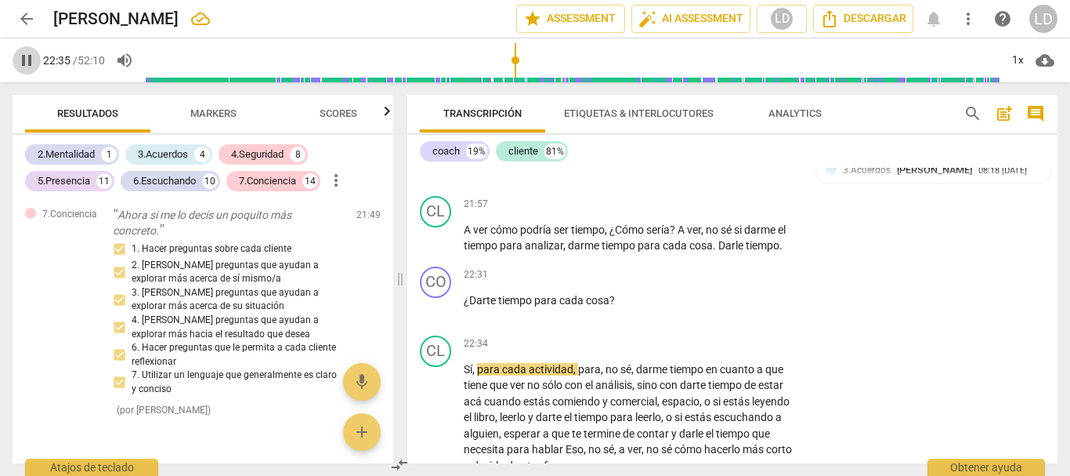
click at [19, 59] on span "pause" at bounding box center [26, 60] width 19 height 19
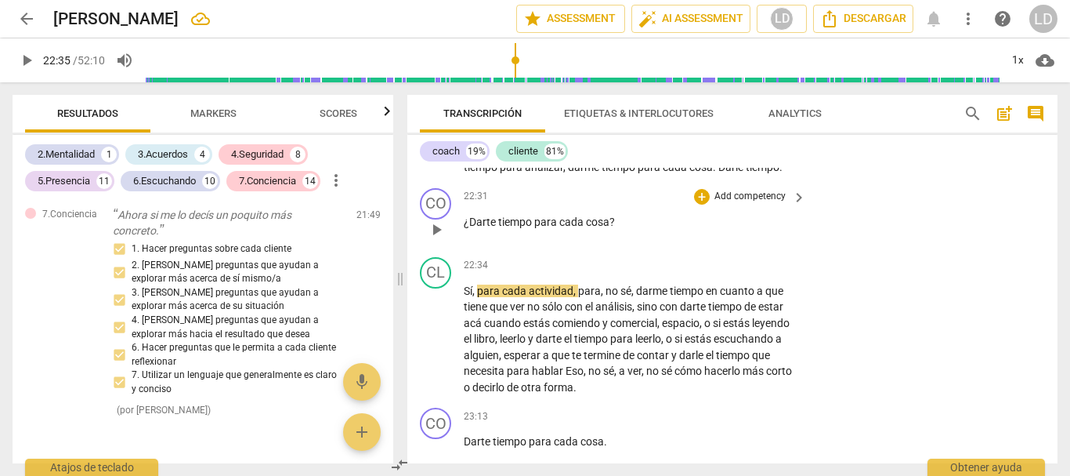
click at [737, 204] on p "Add competency" at bounding box center [750, 197] width 74 height 14
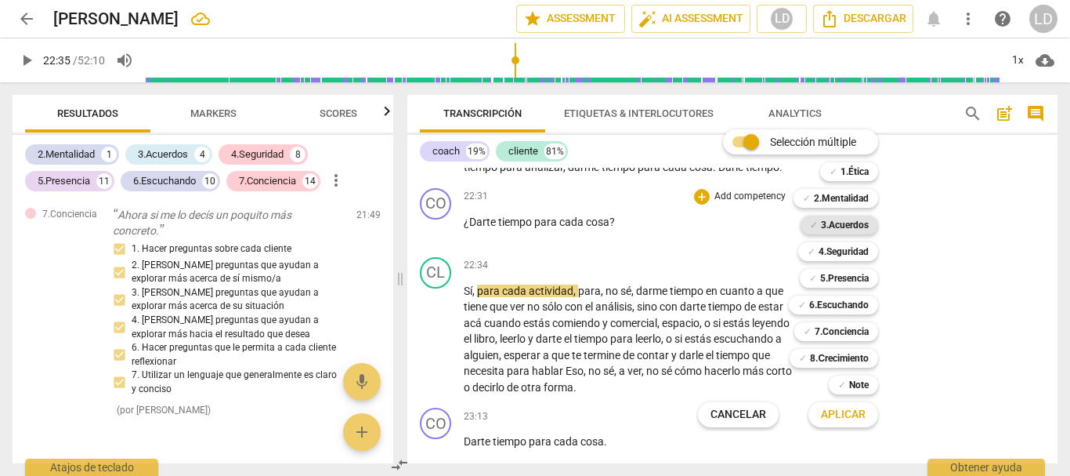
click at [847, 224] on b "3.Acuerdos" at bounding box center [845, 224] width 48 height 19
click at [853, 410] on span "Aplicar" at bounding box center [843, 415] width 45 height 16
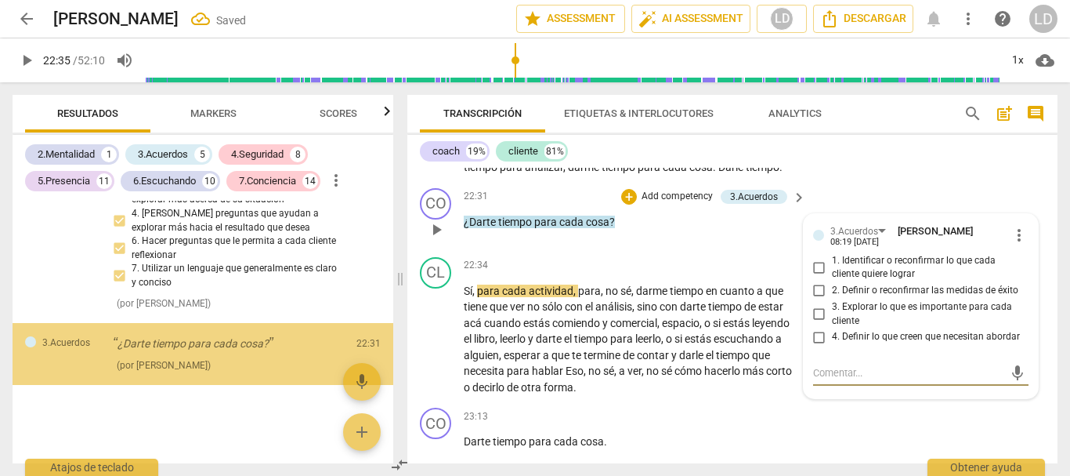
scroll to position [7956, 0]
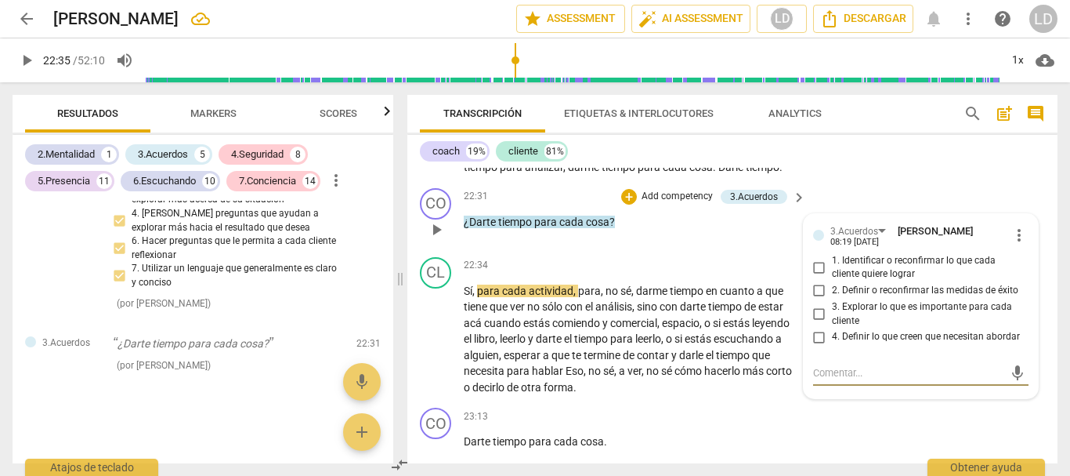
click at [815, 277] on input "1. Identificar o reconfirmar lo que cada cliente quiere lograr" at bounding box center [819, 267] width 25 height 19
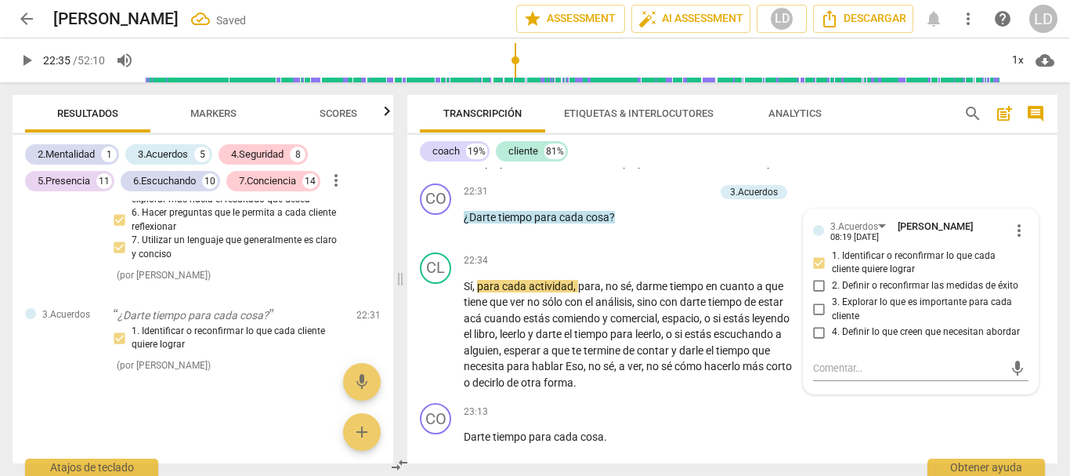
scroll to position [6128, 0]
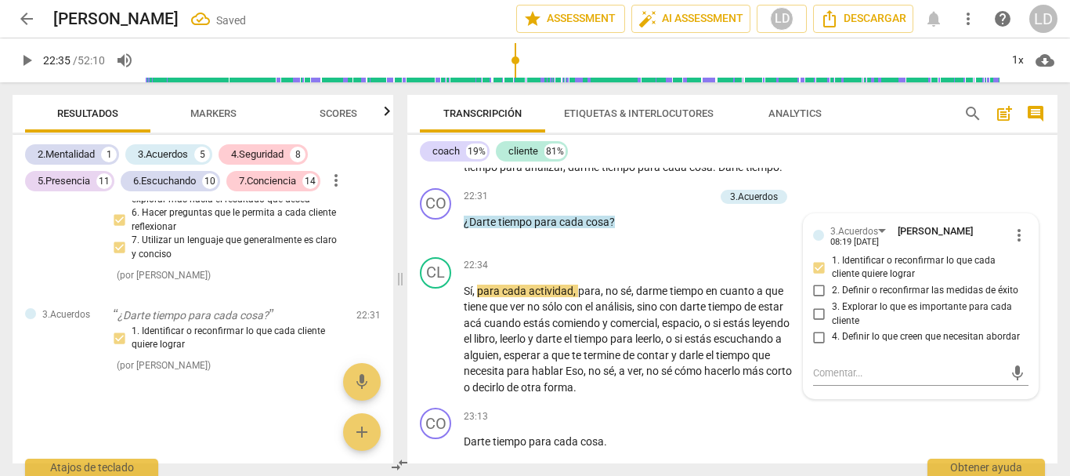
click at [1033, 182] on div "CL play_arrow pause 21:57 + Add competency keyboard_arrow_right A ver cómo podr…" at bounding box center [732, 146] width 650 height 71
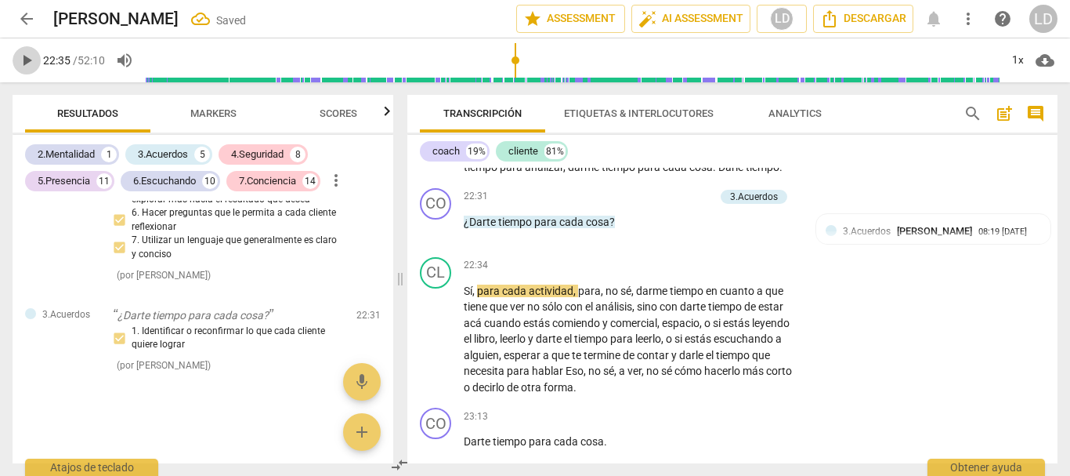
click at [22, 59] on span "play_arrow" at bounding box center [26, 60] width 19 height 19
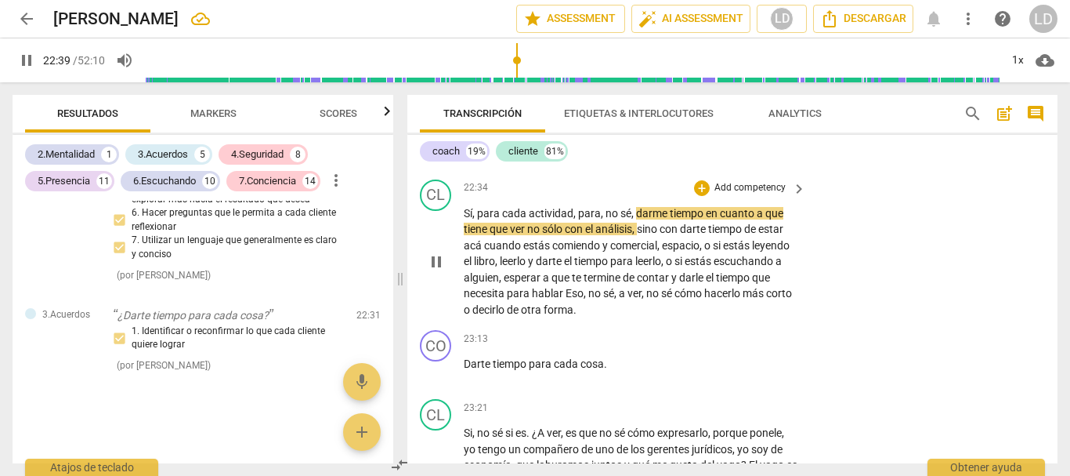
scroll to position [6207, 0]
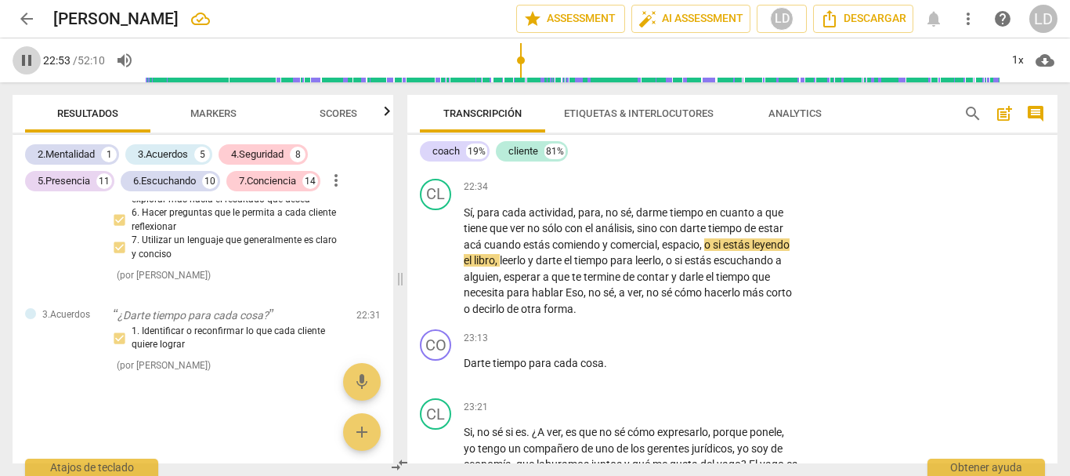
click at [19, 57] on span "pause" at bounding box center [26, 60] width 19 height 19
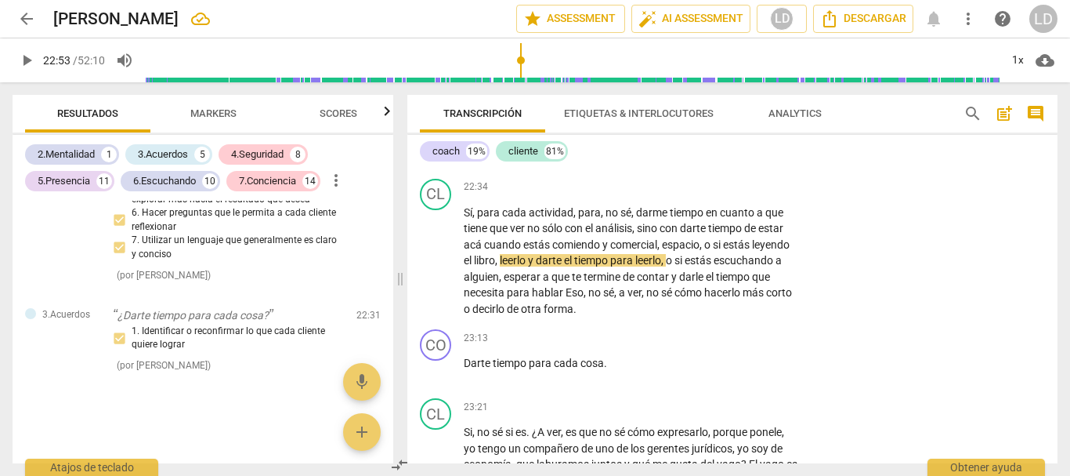
click at [684, 125] on p "Add competency" at bounding box center [677, 118] width 74 height 14
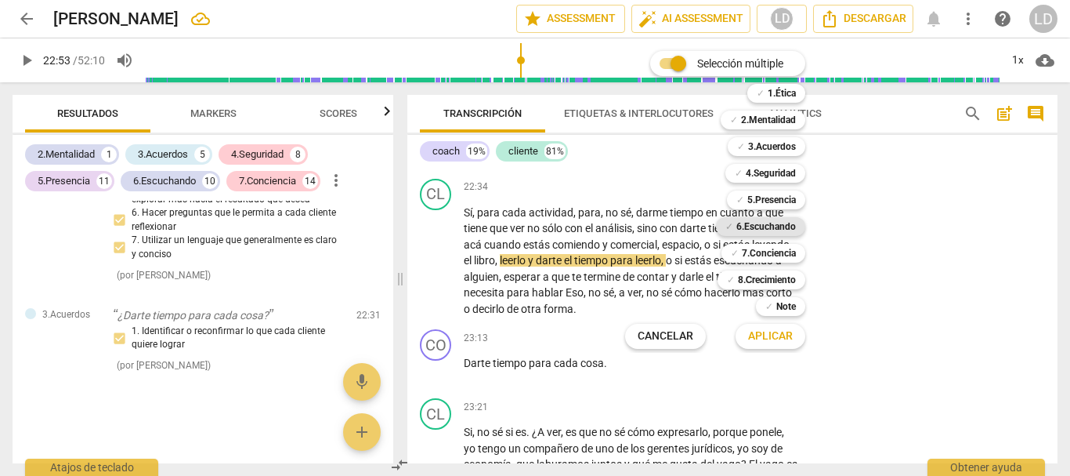
click at [779, 223] on b "6.Escuchando" at bounding box center [767, 226] width 60 height 19
click at [777, 335] on span "Aplicar" at bounding box center [770, 336] width 45 height 16
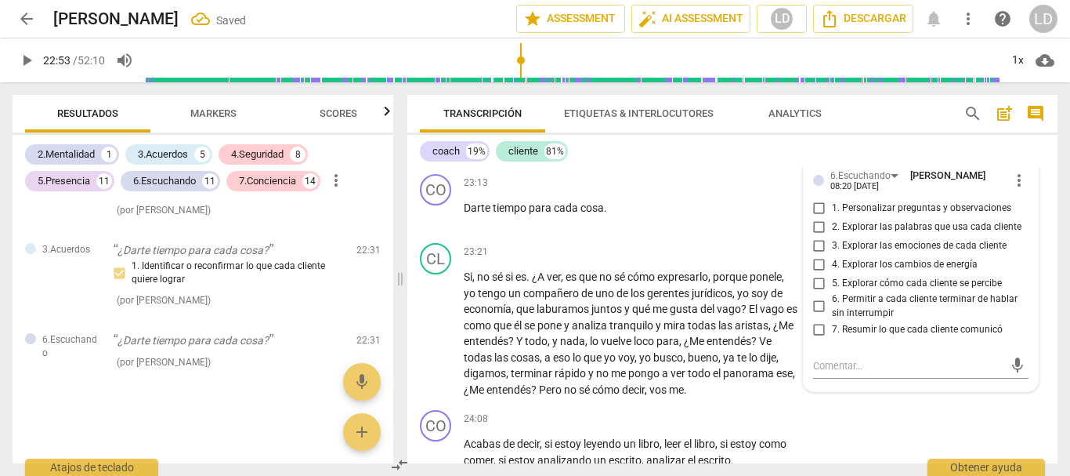
scroll to position [6363, 0]
click at [813, 215] on input "1. Personalizar preguntas y observaciones" at bounding box center [819, 206] width 25 height 19
click at [819, 234] on input "2. Explorar las palabras que usa cada cliente" at bounding box center [819, 224] width 25 height 19
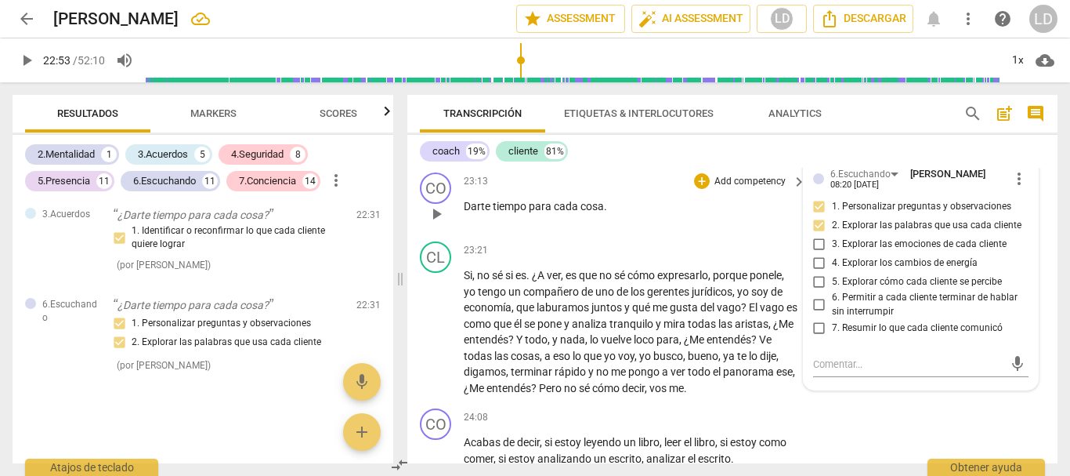
click at [1041, 235] on div "CO play_arrow pause 23:13 + Add competency keyboard_arrow_right Darte tiempo pa…" at bounding box center [732, 200] width 650 height 69
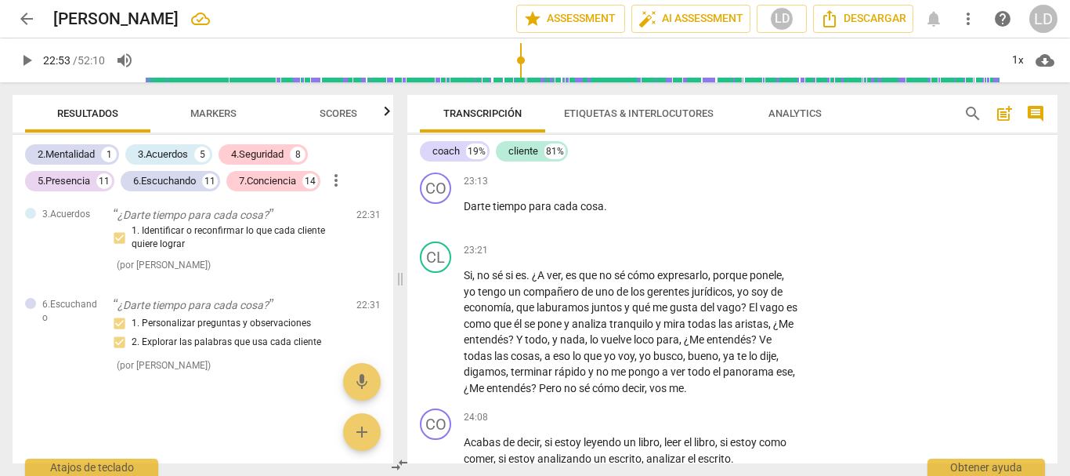
click at [30, 61] on span "play_arrow" at bounding box center [26, 60] width 19 height 19
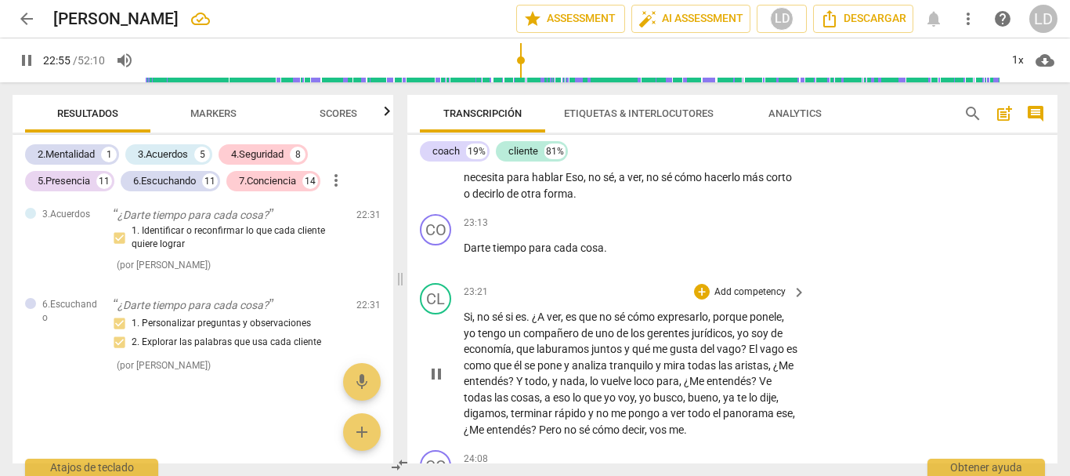
scroll to position [6285, 0]
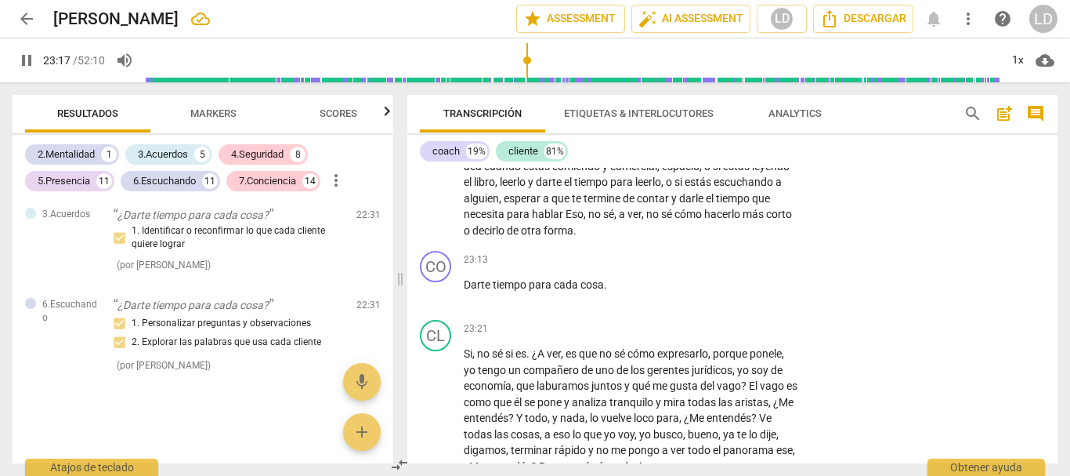
click at [16, 52] on span "pause" at bounding box center [27, 60] width 28 height 19
click at [729, 267] on p "Add competency" at bounding box center [750, 260] width 74 height 14
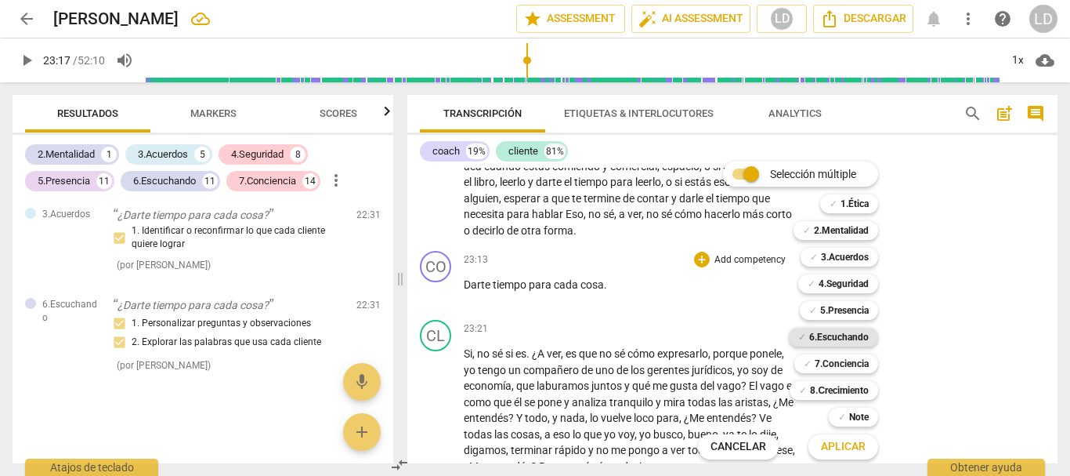
click at [839, 341] on b "6.Escuchando" at bounding box center [839, 337] width 60 height 19
click at [846, 259] on b "3.Acuerdos" at bounding box center [845, 257] width 48 height 19
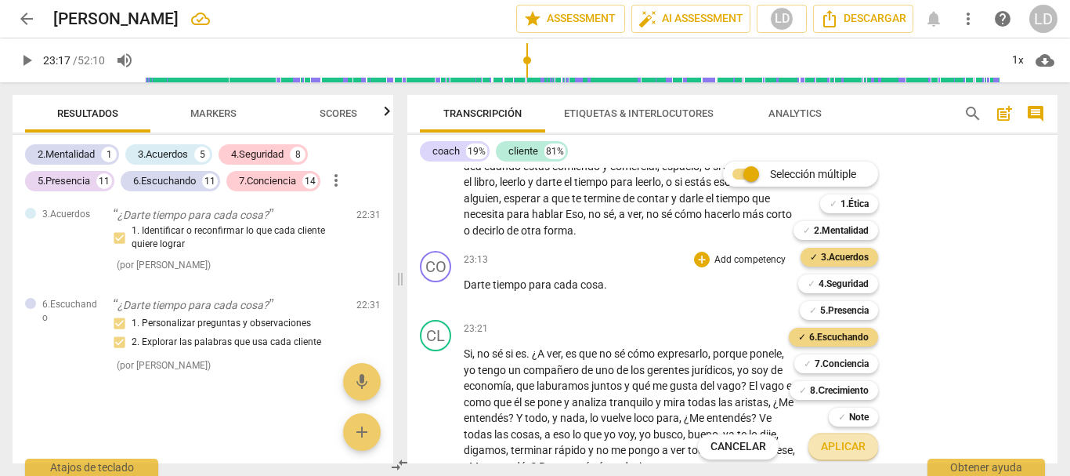
click at [849, 444] on span "Aplicar" at bounding box center [843, 447] width 45 height 16
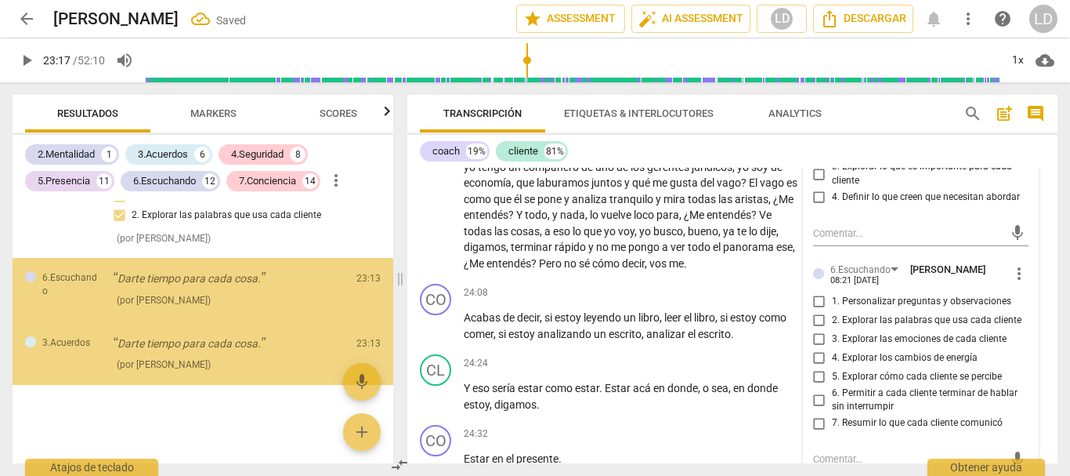
scroll to position [8211, 0]
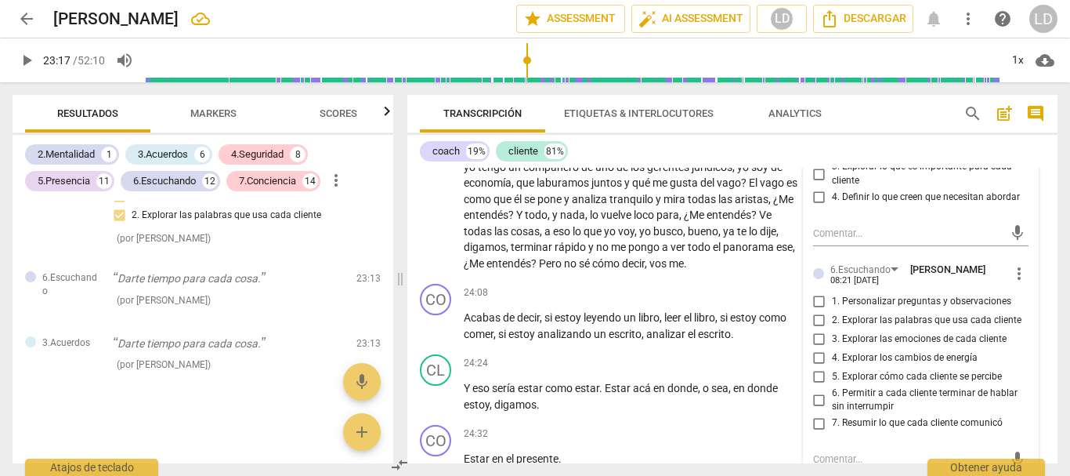
click at [816, 137] on input "1. Identificar o reconfirmar lo que cada cliente quiere lograr" at bounding box center [819, 127] width 25 height 19
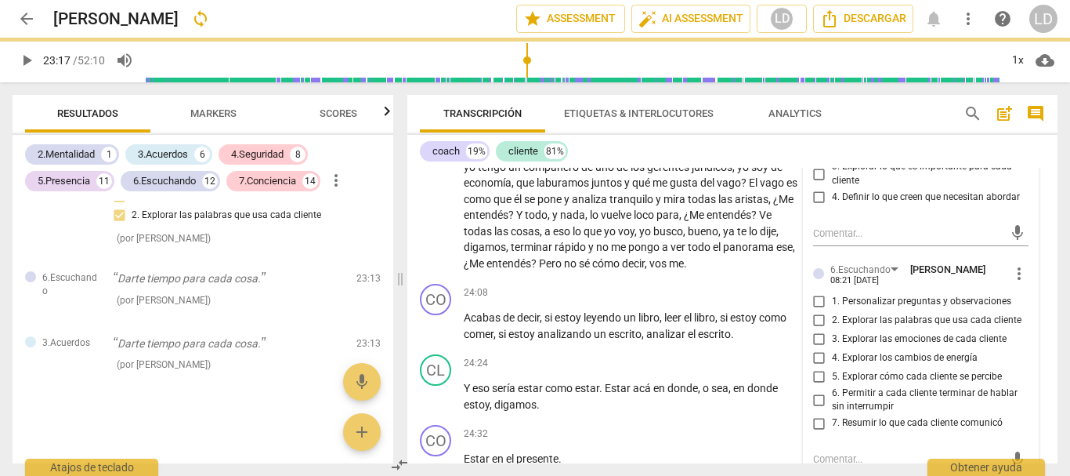
click at [815, 183] on input "3. Explorar lo que es importante para cada cliente" at bounding box center [819, 174] width 25 height 19
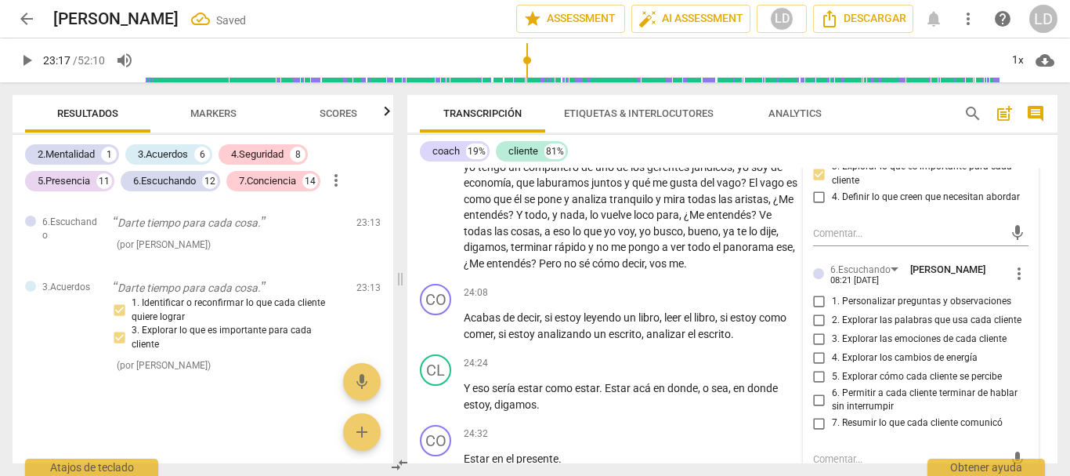
scroll to position [6566, 0]
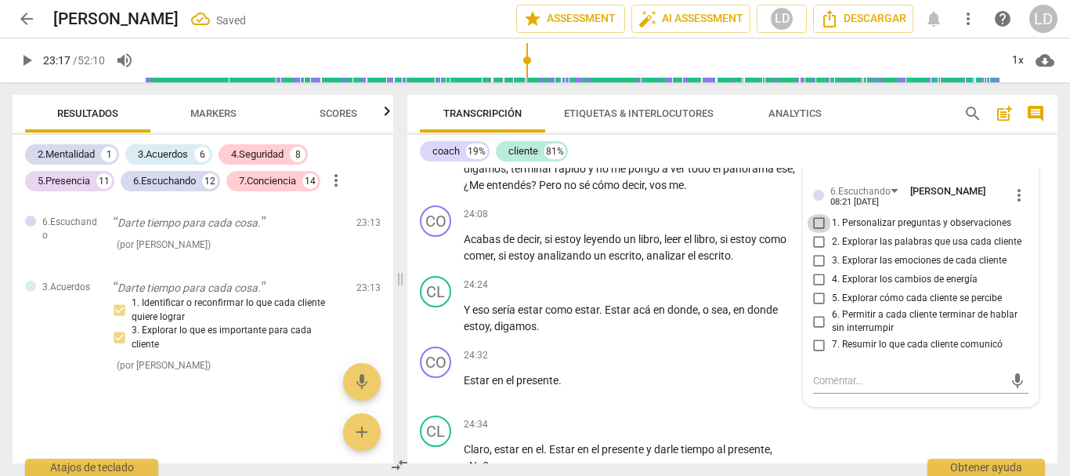
click at [812, 233] on input "1. Personalizar preguntas y observaciones" at bounding box center [819, 223] width 25 height 19
click at [817, 252] on input "2. Explorar las palabras que usa cada cliente" at bounding box center [819, 242] width 25 height 19
click at [813, 354] on input "7. Resumir lo que cada cliente comunicó" at bounding box center [819, 344] width 25 height 19
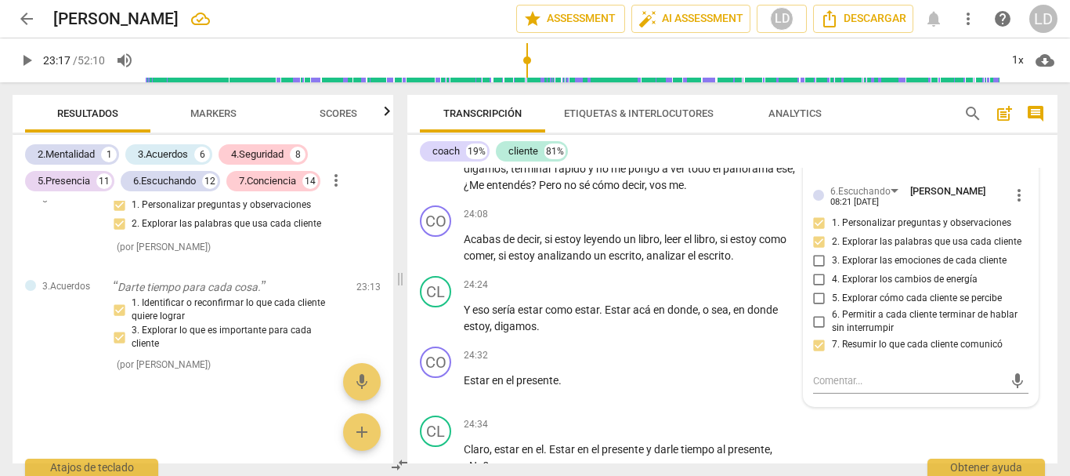
click at [820, 354] on input "7. Resumir lo que cada cliente comunicó" at bounding box center [819, 344] width 25 height 19
click at [813, 354] on input "7. Resumir lo que cada cliente comunicó" at bounding box center [819, 344] width 25 height 19
click at [1041, 199] on div "CL play_arrow pause 23:21 + Add competency keyboard_arrow_right Si , no sé si e…" at bounding box center [732, 115] width 650 height 167
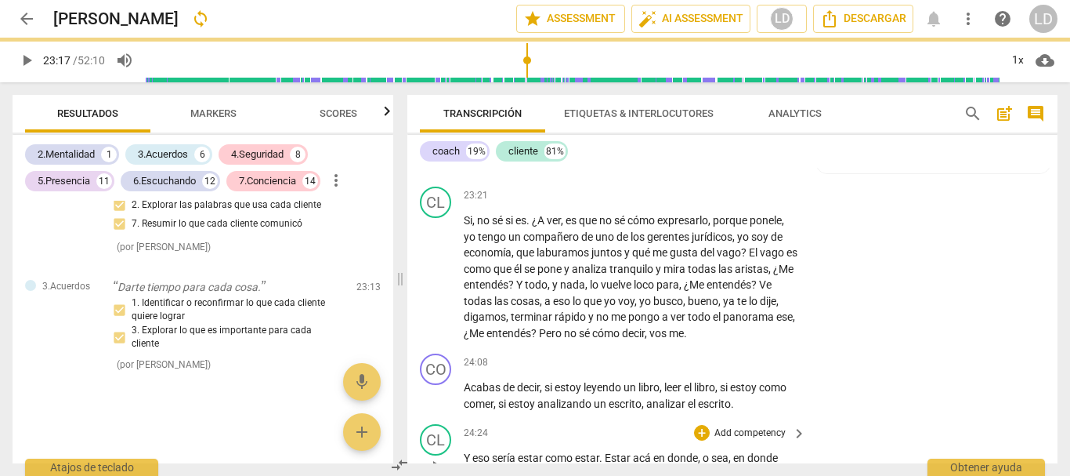
scroll to position [6409, 0]
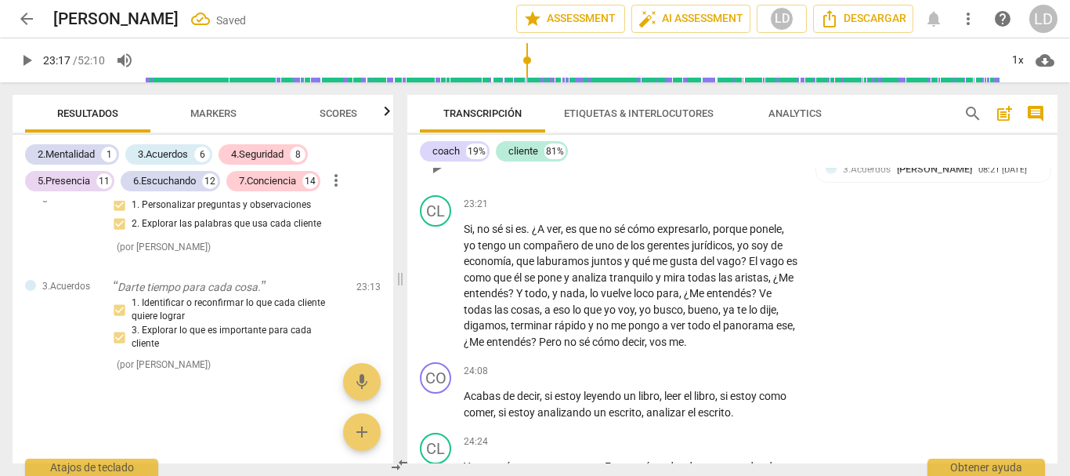
click at [539, 166] on span "para" at bounding box center [541, 160] width 25 height 13
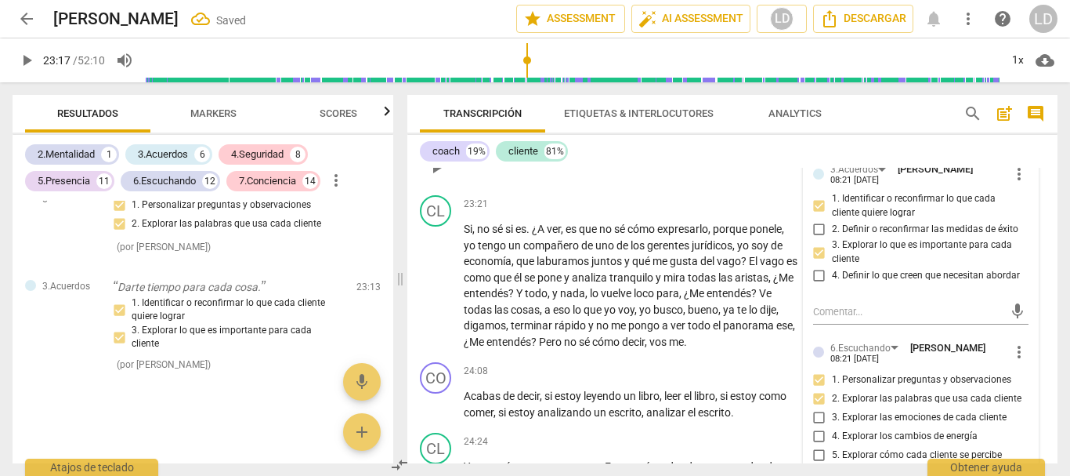
click at [475, 166] on span "Darte" at bounding box center [478, 160] width 29 height 13
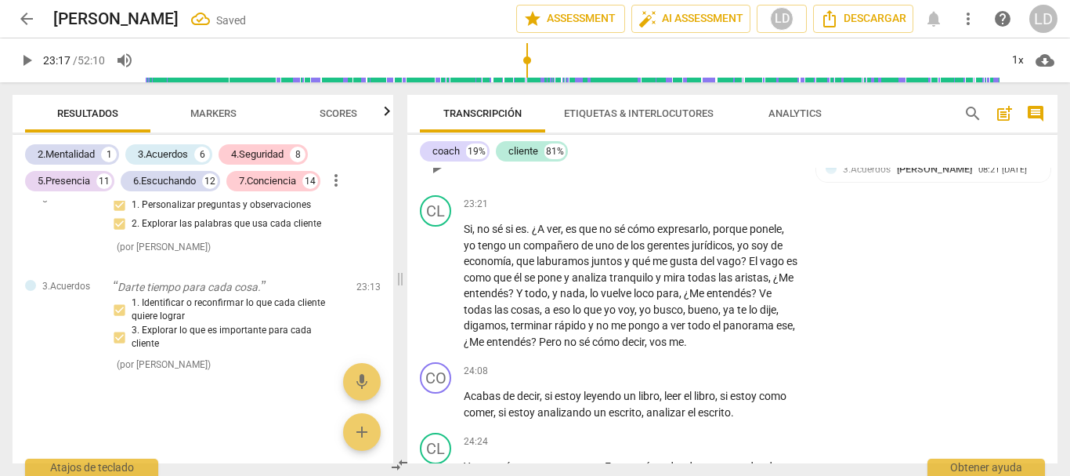
click at [466, 166] on span "Darte" at bounding box center [478, 160] width 29 height 13
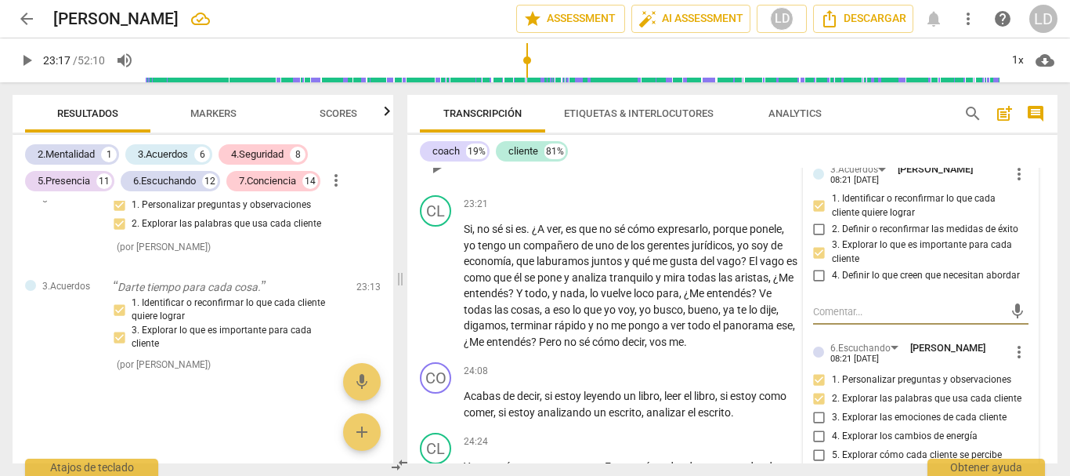
drag, startPoint x: 891, startPoint y: 201, endPoint x: 873, endPoint y: 215, distance: 22.4
click at [896, 189] on div "CO play_arrow pause 23:13 + Add competency 3.Acuerdos 6.Escuchando keyboard_arr…" at bounding box center [732, 154] width 650 height 69
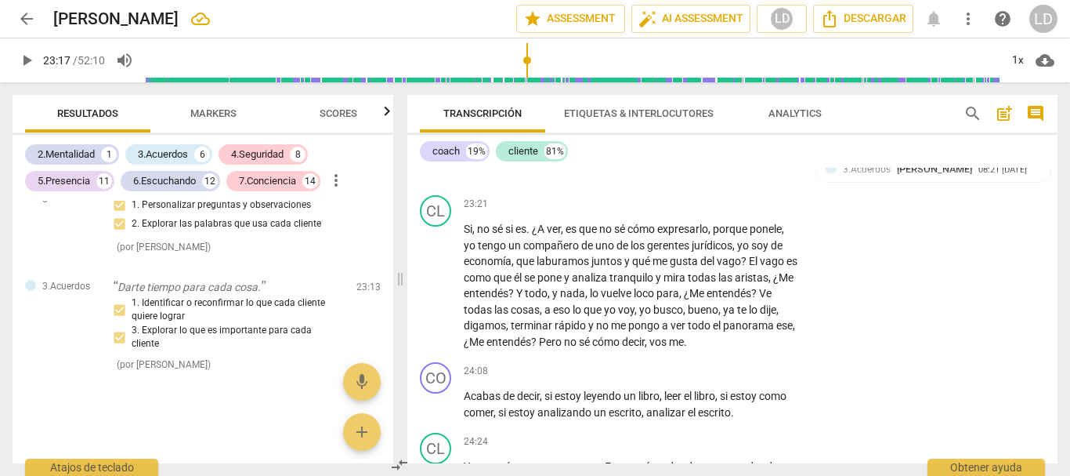
click at [464, 166] on span "Darte" at bounding box center [478, 160] width 29 height 13
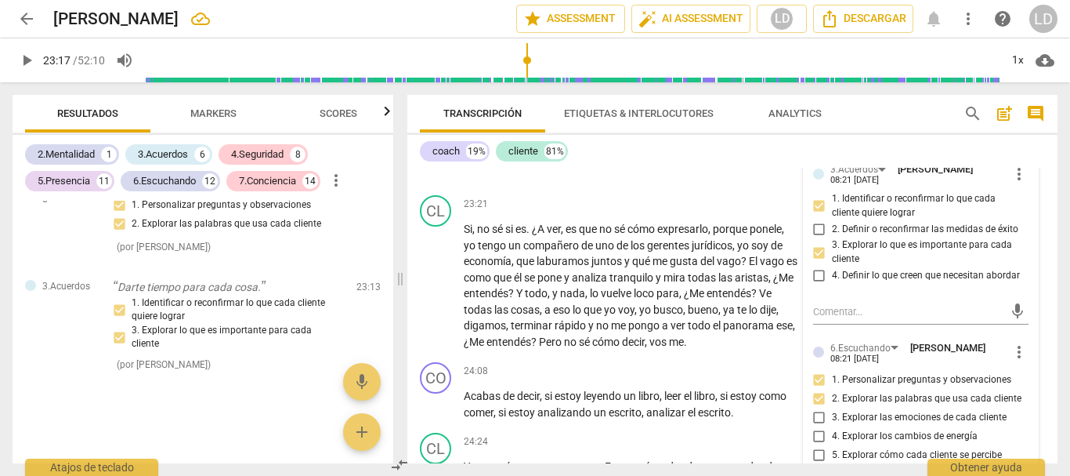
click at [464, 166] on span "Darte" at bounding box center [478, 160] width 29 height 13
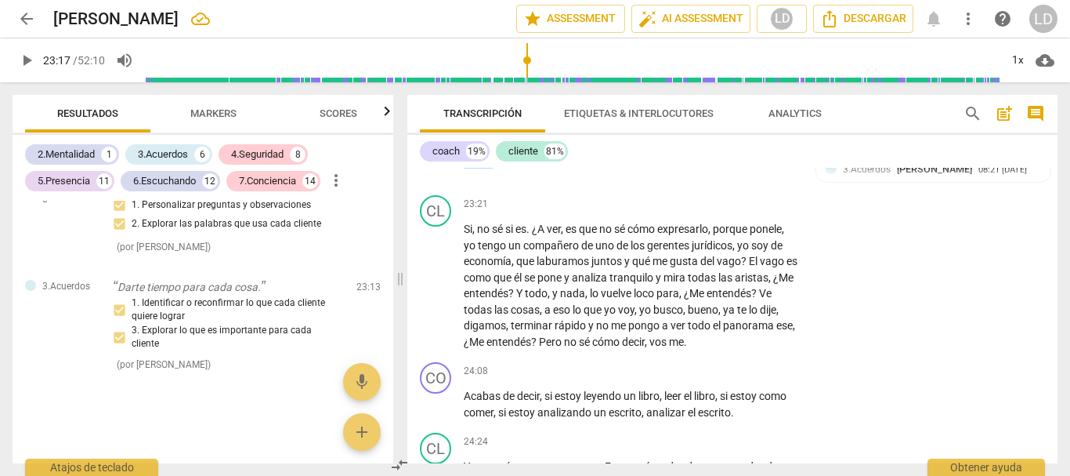
click at [464, 166] on span "Darte" at bounding box center [478, 160] width 29 height 13
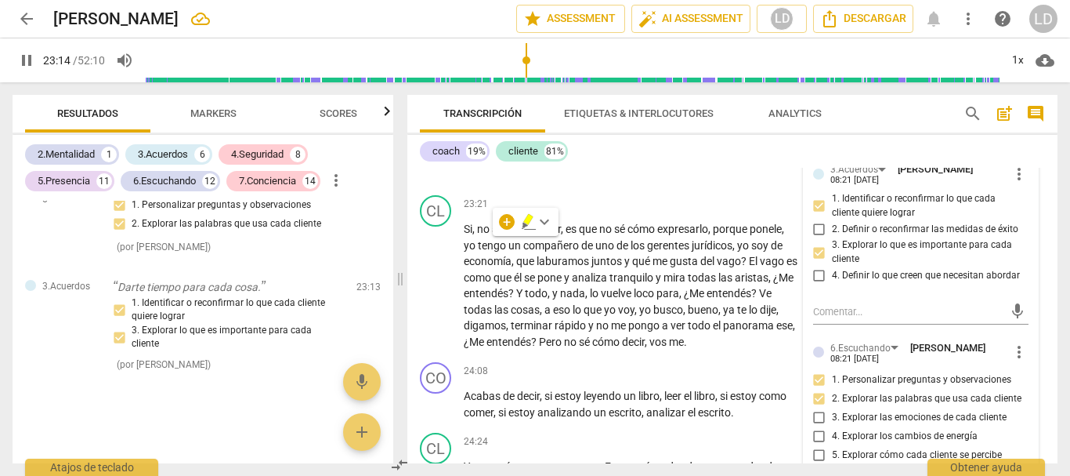
click at [469, 166] on span "Darte" at bounding box center [478, 160] width 29 height 13
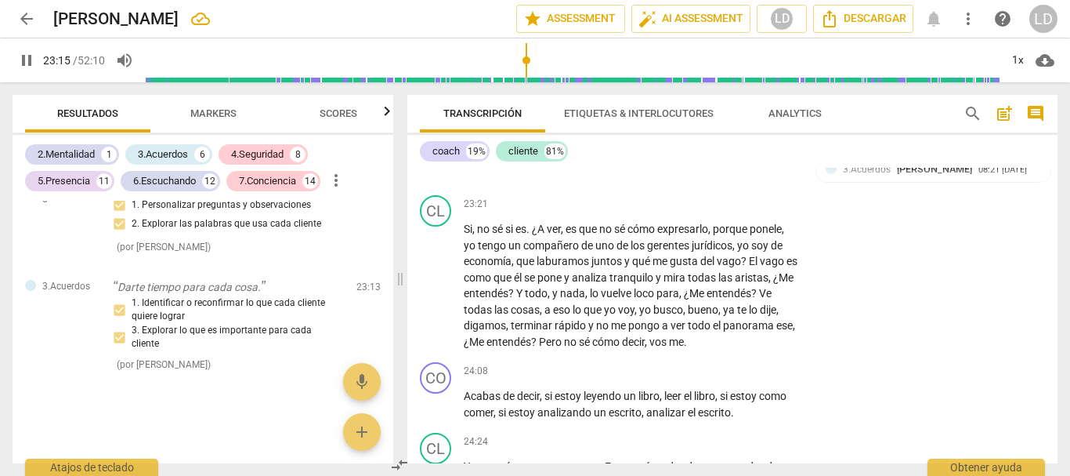
click at [464, 166] on span "Darte" at bounding box center [478, 160] width 29 height 13
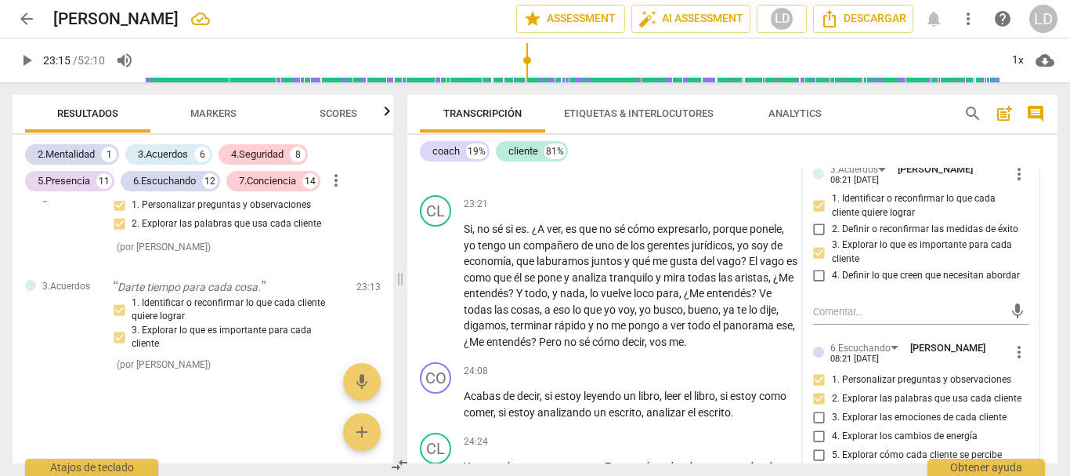
click at [464, 166] on span "Darte" at bounding box center [478, 160] width 29 height 13
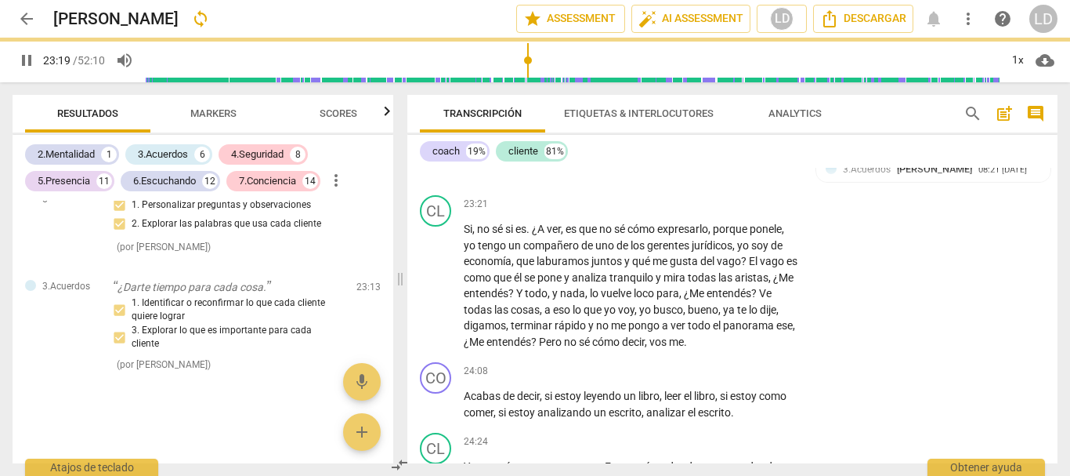
click at [617, 168] on p "¿Darte tiempo para cada cosa ." at bounding box center [631, 160] width 335 height 16
click at [883, 356] on div "CL play_arrow pause 23:21 + Add competency keyboard_arrow_right Si , no sé si e…" at bounding box center [732, 272] width 650 height 167
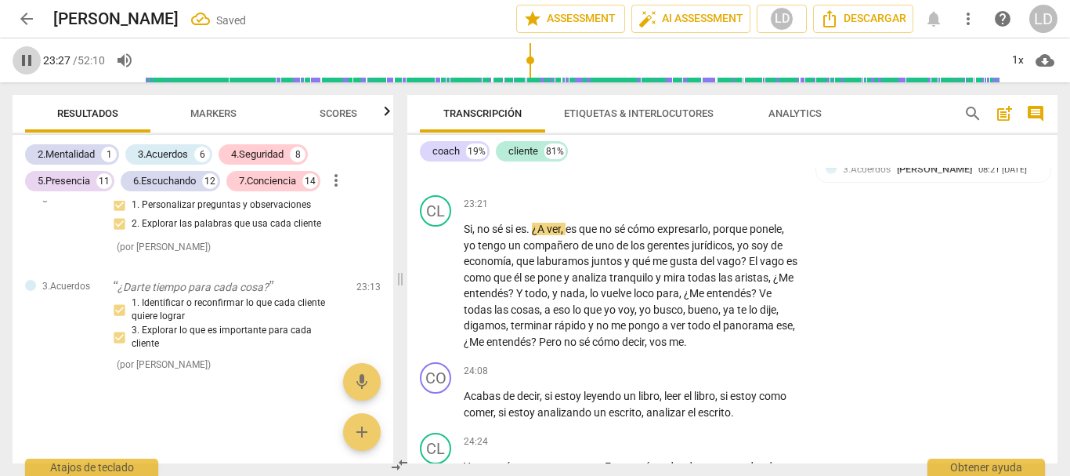
click at [20, 63] on span "pause" at bounding box center [26, 60] width 19 height 19
click at [18, 58] on span "play_arrow" at bounding box center [26, 60] width 19 height 19
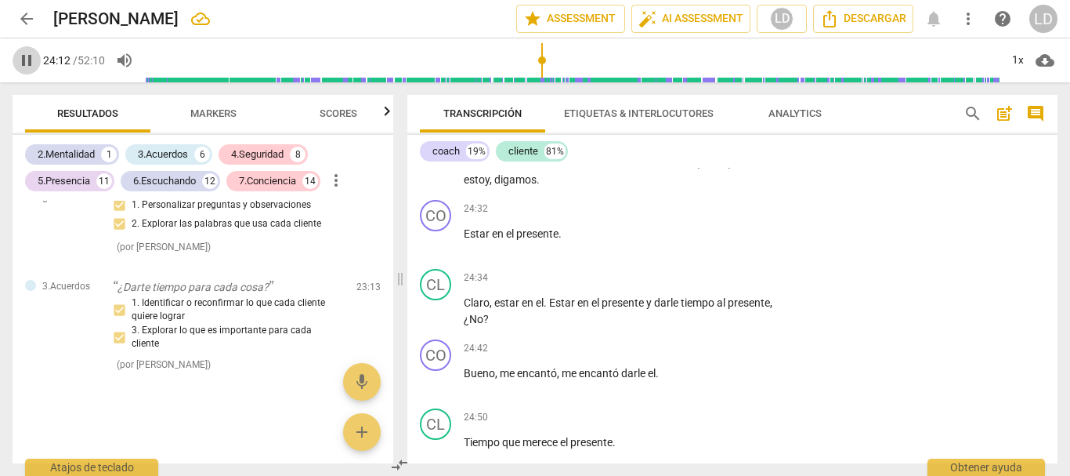
click at [23, 61] on span "pause" at bounding box center [26, 60] width 19 height 19
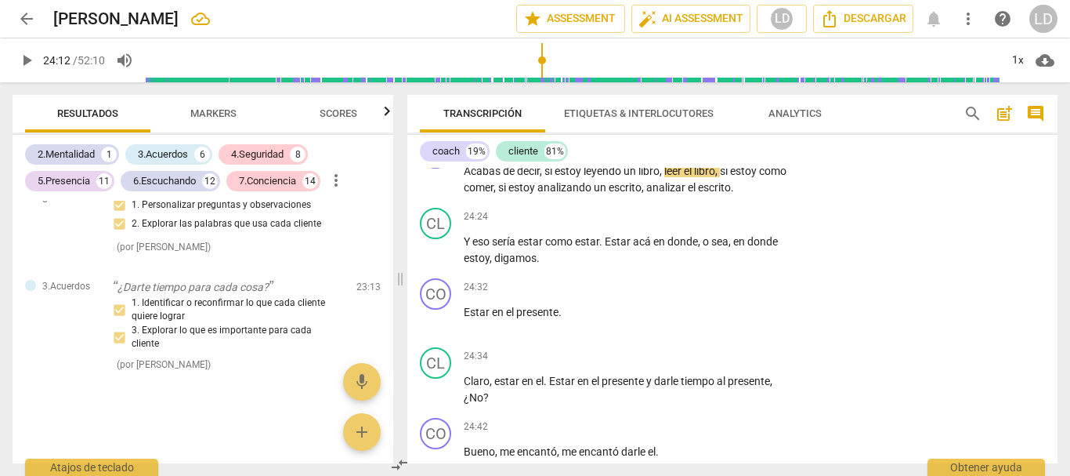
click at [669, 123] on span "vos" at bounding box center [660, 116] width 20 height 13
click at [464, 177] on span "Acabas" at bounding box center [483, 171] width 39 height 13
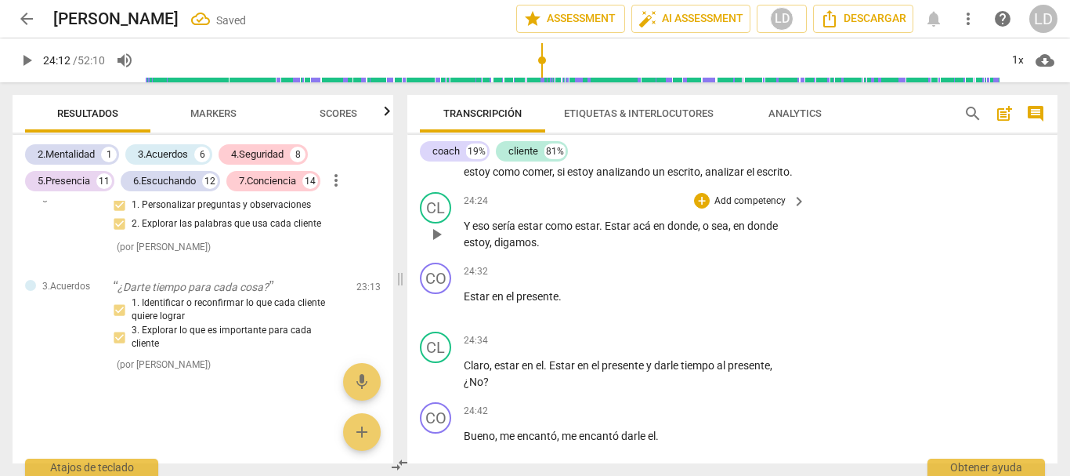
scroll to position [6572, 0]
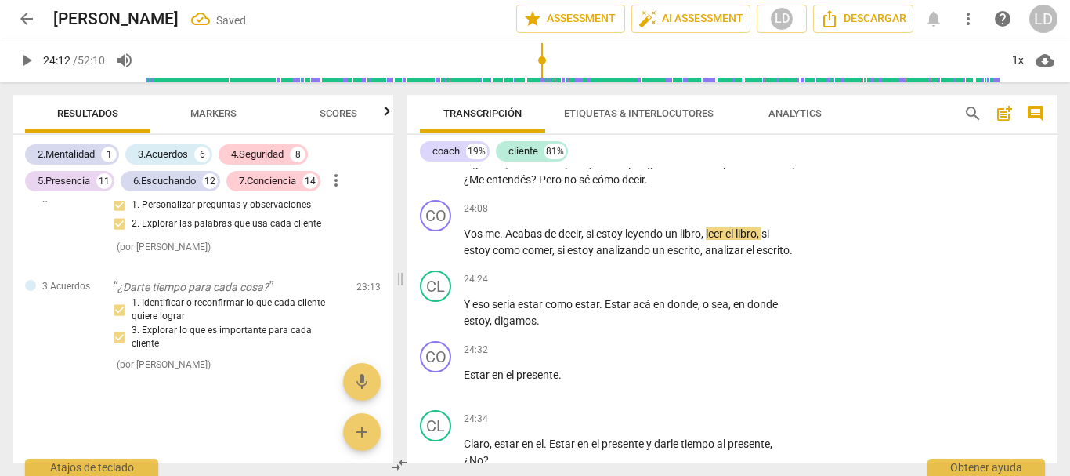
click at [19, 57] on span "play_arrow" at bounding box center [26, 60] width 19 height 19
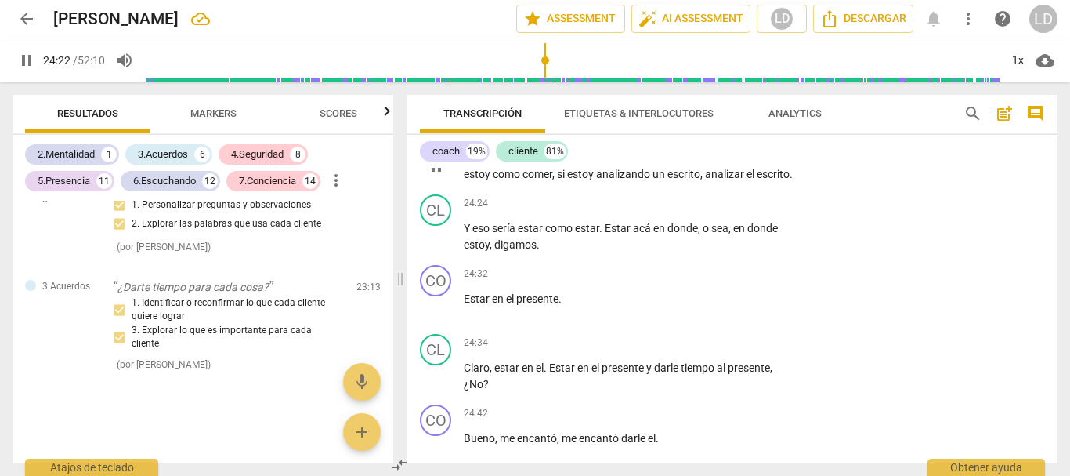
scroll to position [6650, 0]
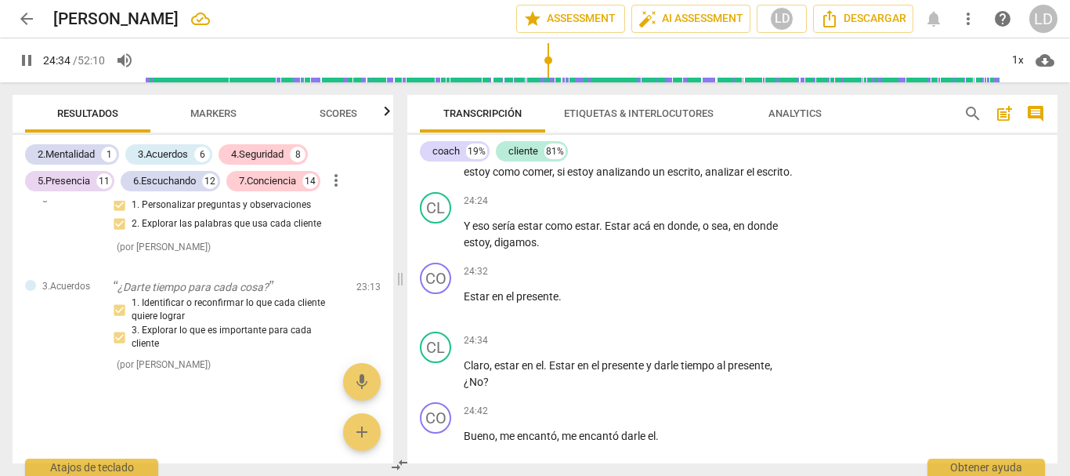
click at [34, 57] on span "pause" at bounding box center [26, 60] width 19 height 19
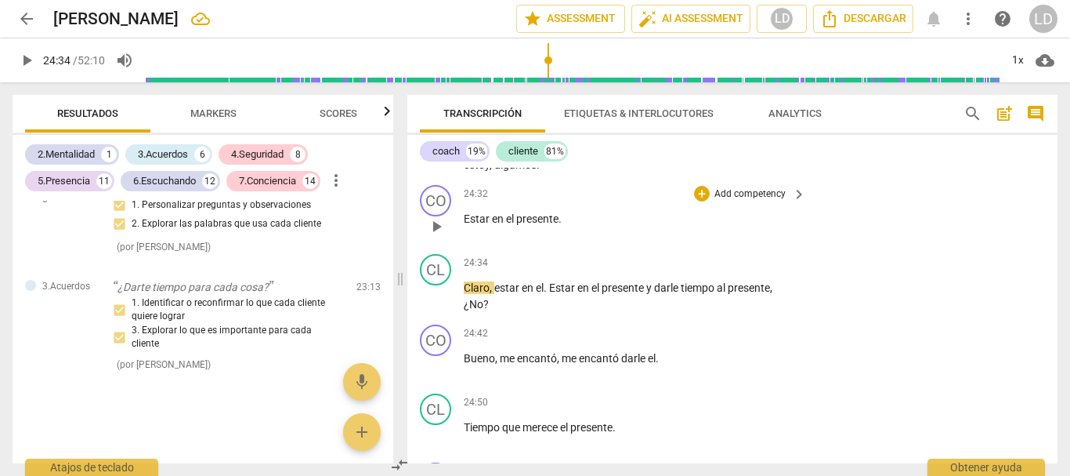
scroll to position [6728, 0]
click at [754, 201] on p "Add competency" at bounding box center [750, 193] width 74 height 14
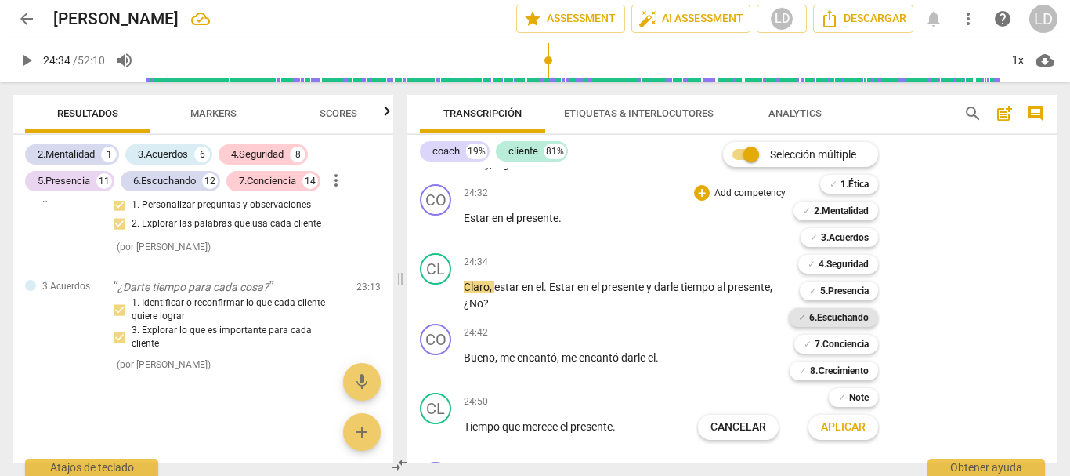
click at [844, 319] on b "6.Escuchando" at bounding box center [839, 317] width 60 height 19
drag, startPoint x: 857, startPoint y: 432, endPoint x: 871, endPoint y: 386, distance: 48.1
click at [855, 429] on span "Aplicar" at bounding box center [843, 427] width 45 height 16
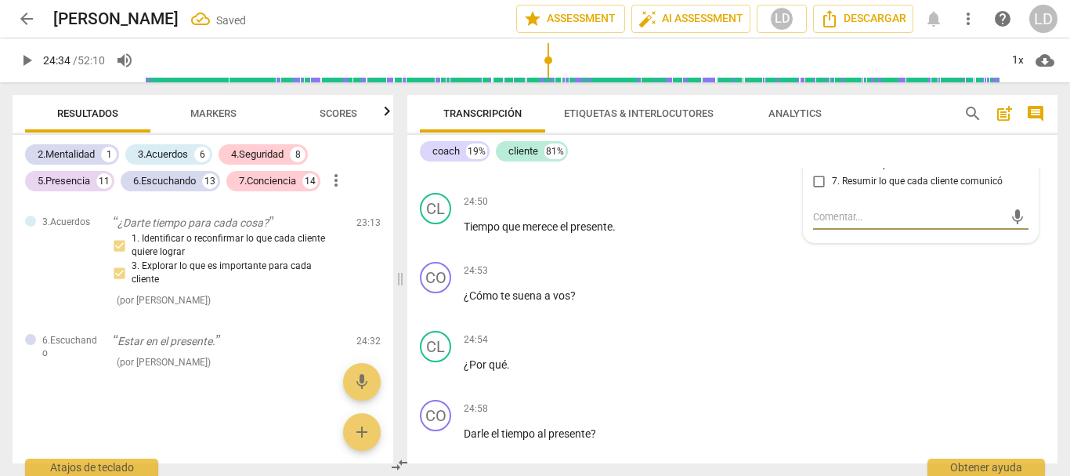
scroll to position [6850, 0]
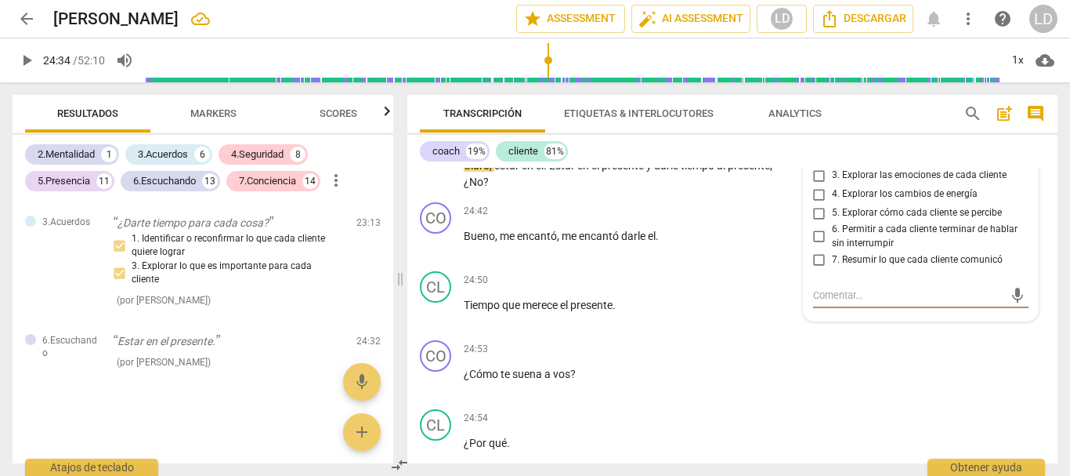
click at [816, 147] on input "1. Personalizar preguntas y observaciones" at bounding box center [819, 138] width 25 height 19
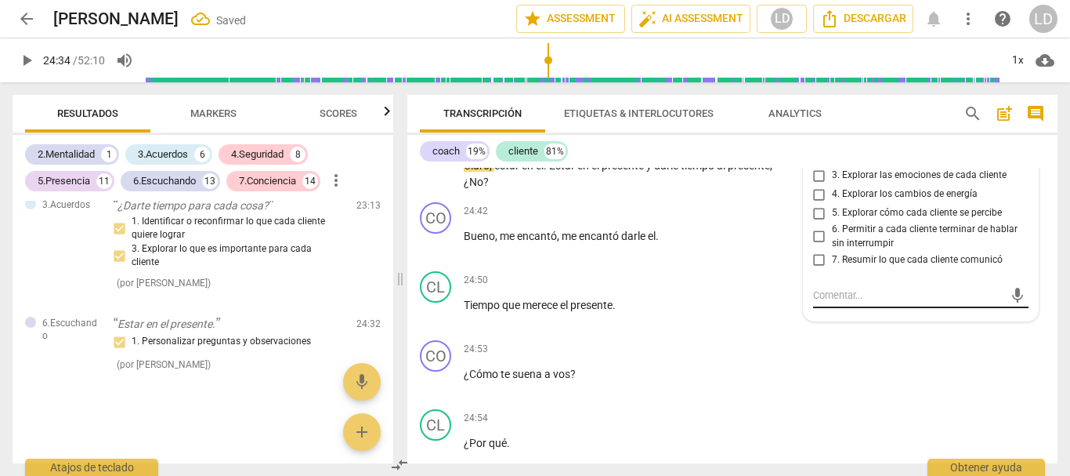
click at [871, 302] on textarea at bounding box center [908, 295] width 191 height 15
click at [1009, 312] on span "send" at bounding box center [1017, 303] width 17 height 17
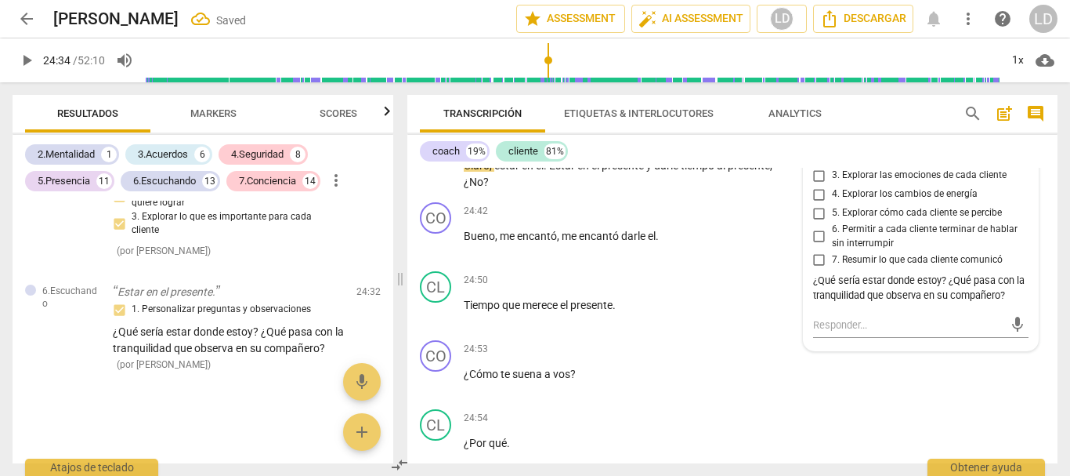
scroll to position [6771, 0]
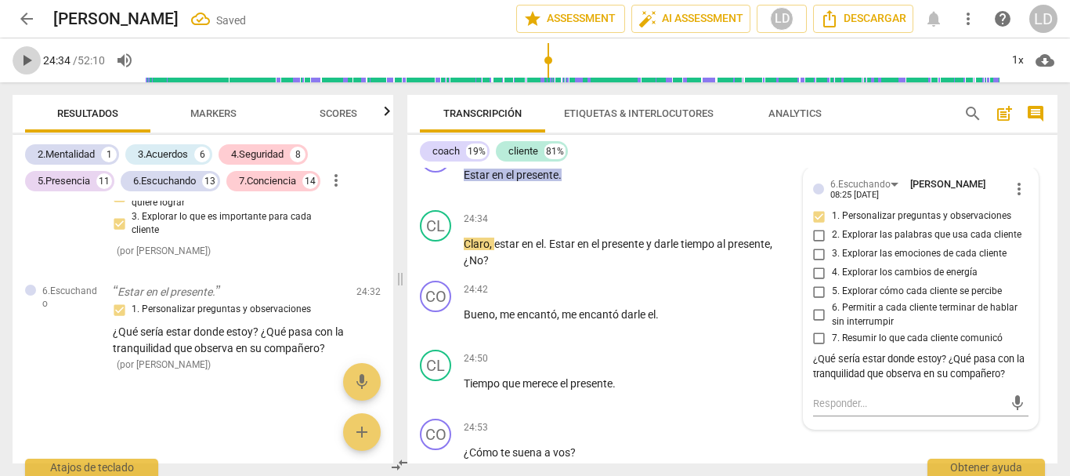
click at [22, 63] on span "play_arrow" at bounding box center [26, 60] width 19 height 19
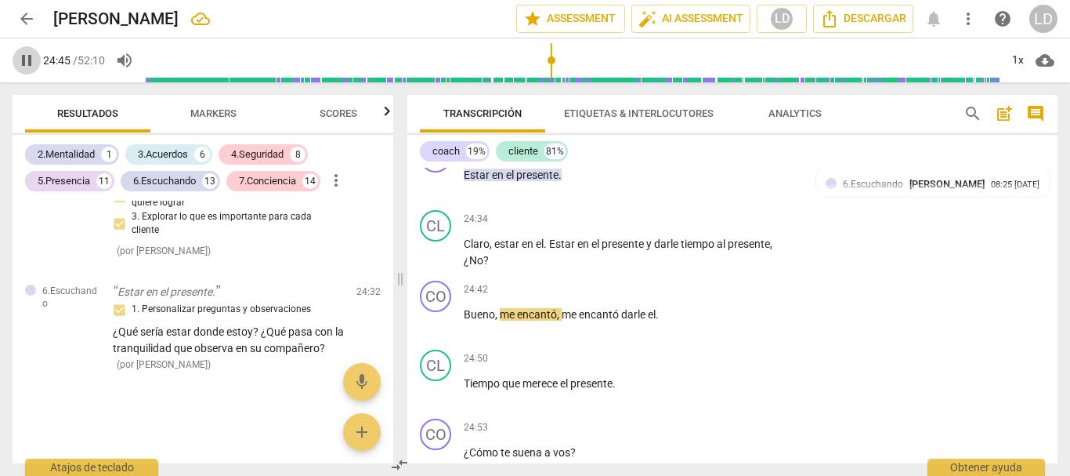
click at [24, 55] on span "pause" at bounding box center [26, 60] width 19 height 19
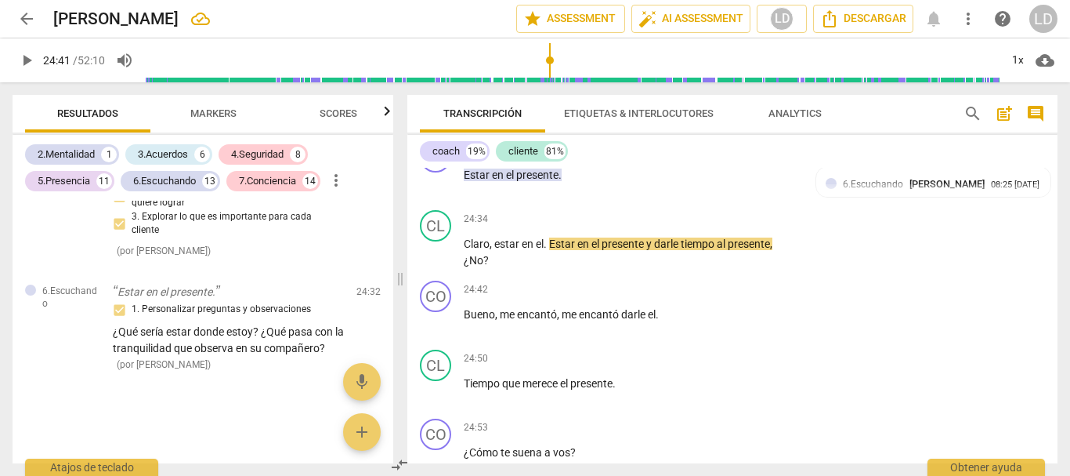
click at [551, 58] on input "range" at bounding box center [572, 60] width 855 height 50
click at [23, 54] on span "play_arrow" at bounding box center [26, 60] width 19 height 19
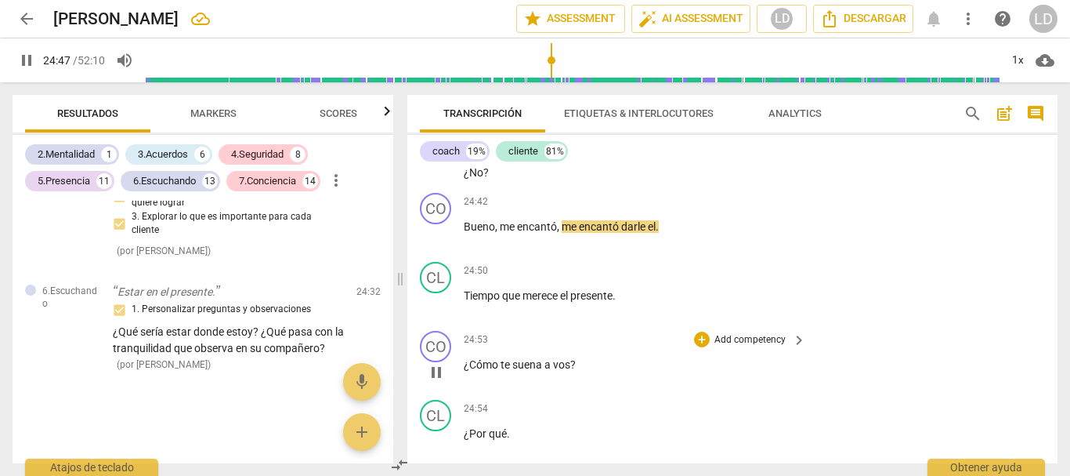
scroll to position [6850, 0]
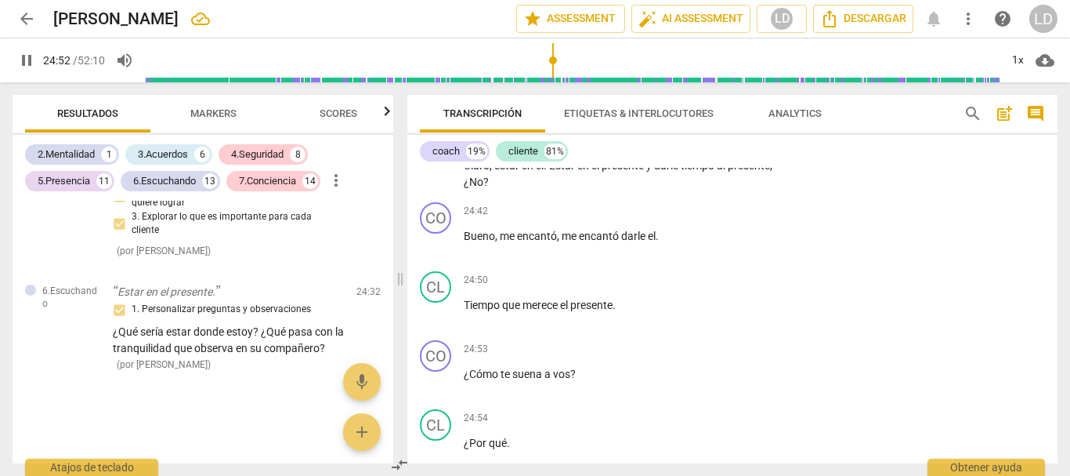
click at [23, 57] on span "pause" at bounding box center [26, 60] width 19 height 19
click at [465, 311] on span "Tiempo" at bounding box center [483, 305] width 38 height 13
click at [546, 59] on input "range" at bounding box center [572, 60] width 855 height 50
click at [21, 55] on span "play_arrow" at bounding box center [26, 60] width 19 height 19
click at [28, 58] on span "pause" at bounding box center [26, 60] width 19 height 19
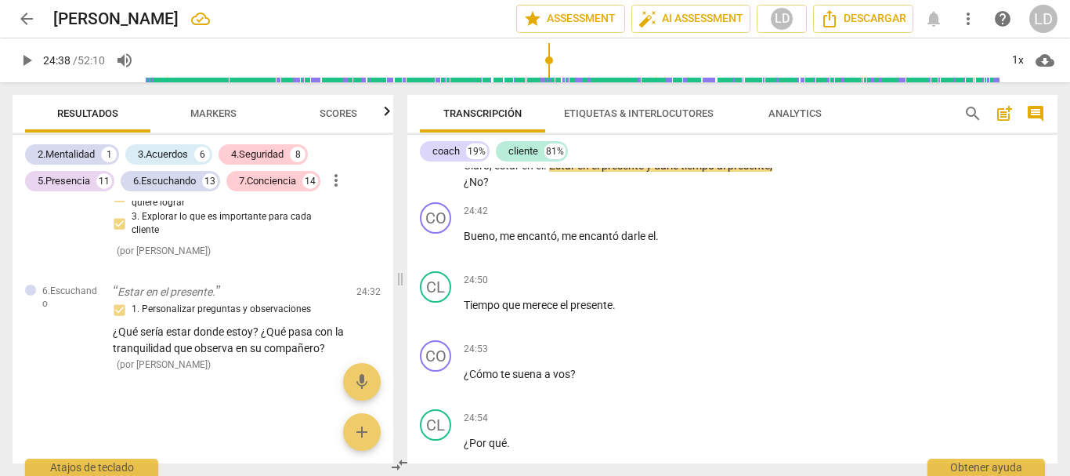
click at [550, 59] on input "range" at bounding box center [572, 60] width 855 height 50
click at [24, 53] on span "play_arrow" at bounding box center [26, 60] width 19 height 19
click at [25, 57] on span "pause" at bounding box center [26, 60] width 19 height 19
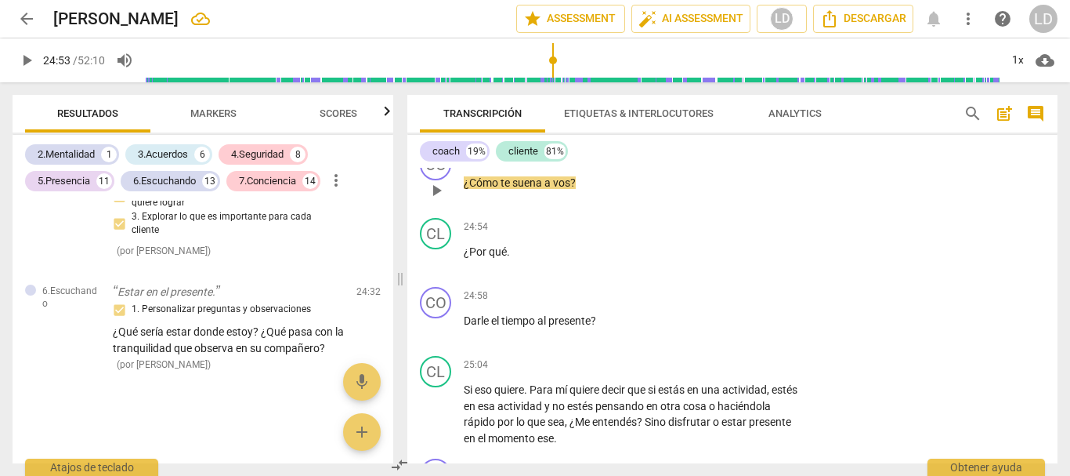
scroll to position [7068, 0]
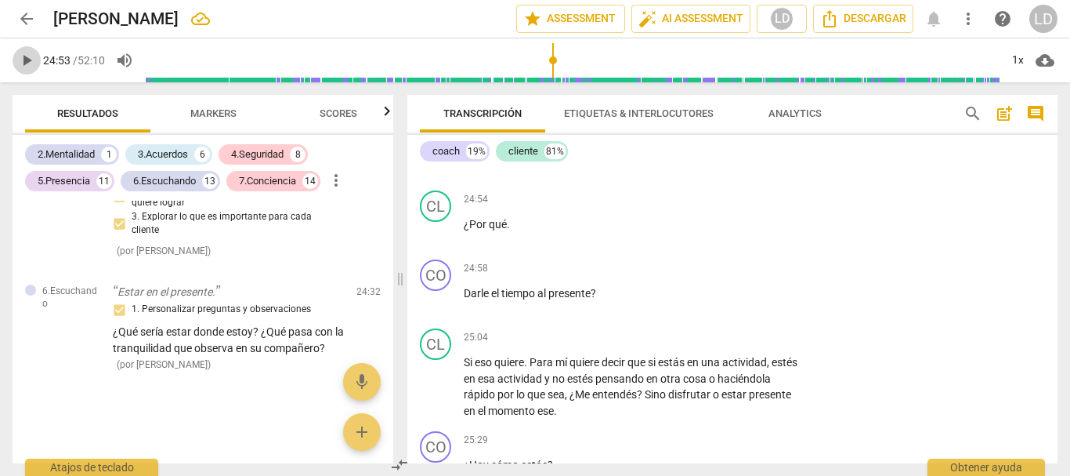
click at [25, 56] on span "play_arrow" at bounding box center [26, 60] width 19 height 19
click at [20, 53] on span "pause" at bounding box center [26, 60] width 19 height 19
click at [464, 230] on span "¿Por" at bounding box center [476, 224] width 25 height 13
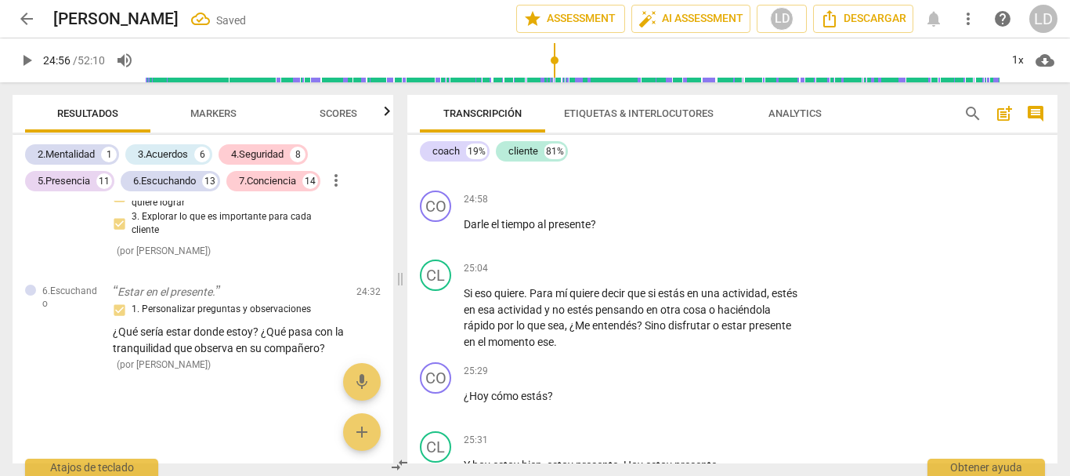
click at [25, 55] on span "play_arrow" at bounding box center [26, 60] width 19 height 19
click at [16, 60] on span "pause" at bounding box center [27, 60] width 28 height 19
click at [464, 230] on span "Darle" at bounding box center [477, 224] width 27 height 13
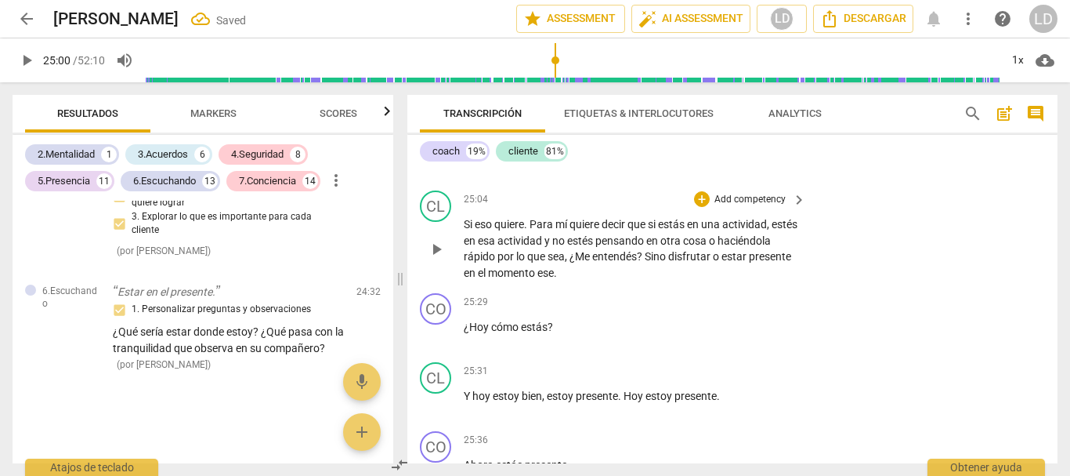
scroll to position [6990, 0]
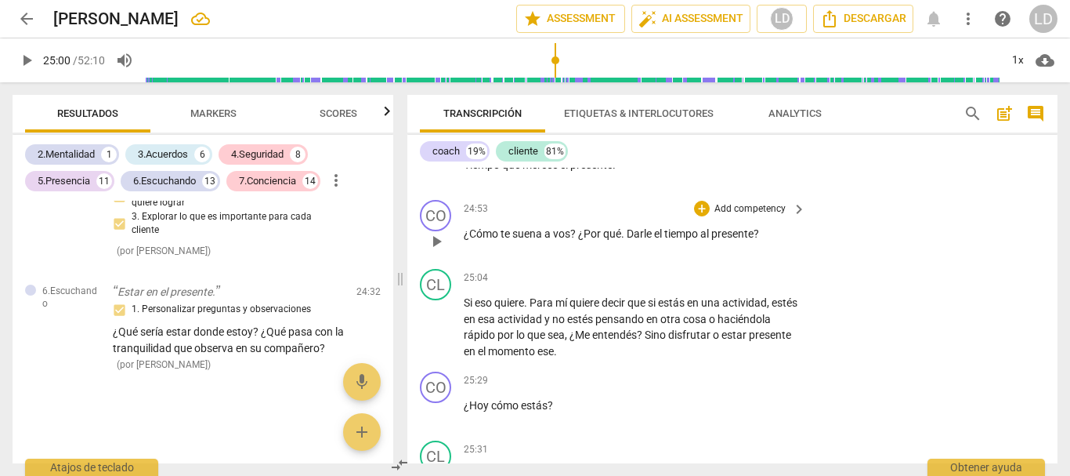
click at [742, 216] on p "Add competency" at bounding box center [750, 209] width 74 height 14
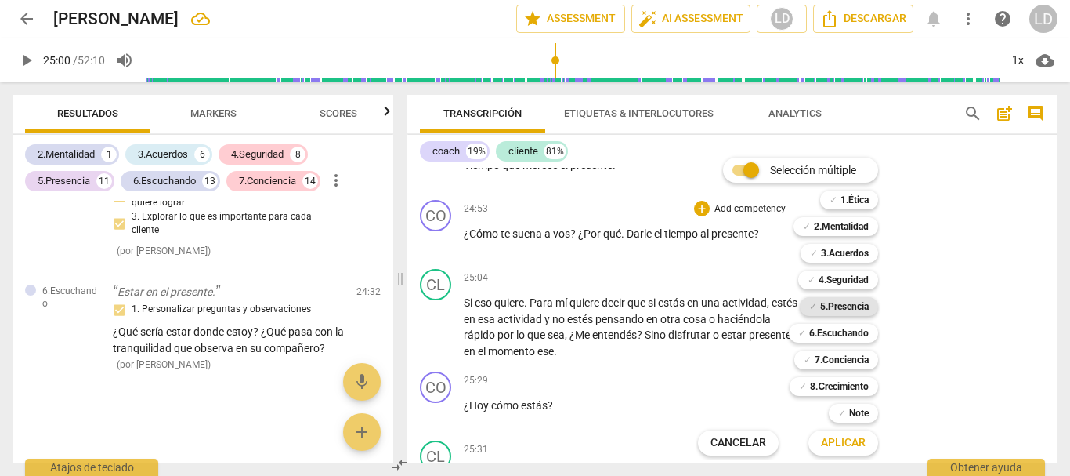
click at [846, 306] on b "5.Presencia" at bounding box center [844, 306] width 49 height 19
click at [850, 332] on b "6.Escuchando" at bounding box center [839, 333] width 60 height 19
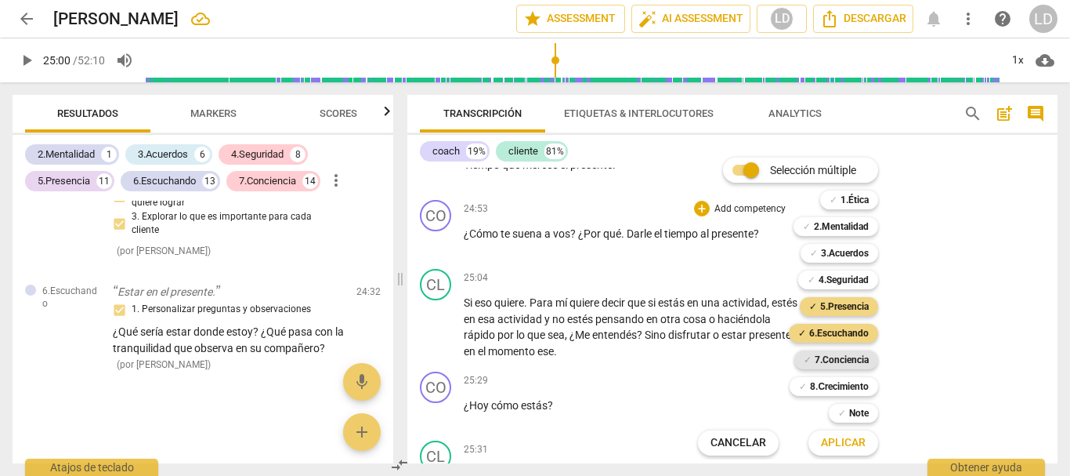
click at [849, 362] on b "7.Conciencia" at bounding box center [842, 359] width 54 height 19
click at [845, 436] on span "Aplicar" at bounding box center [843, 443] width 45 height 16
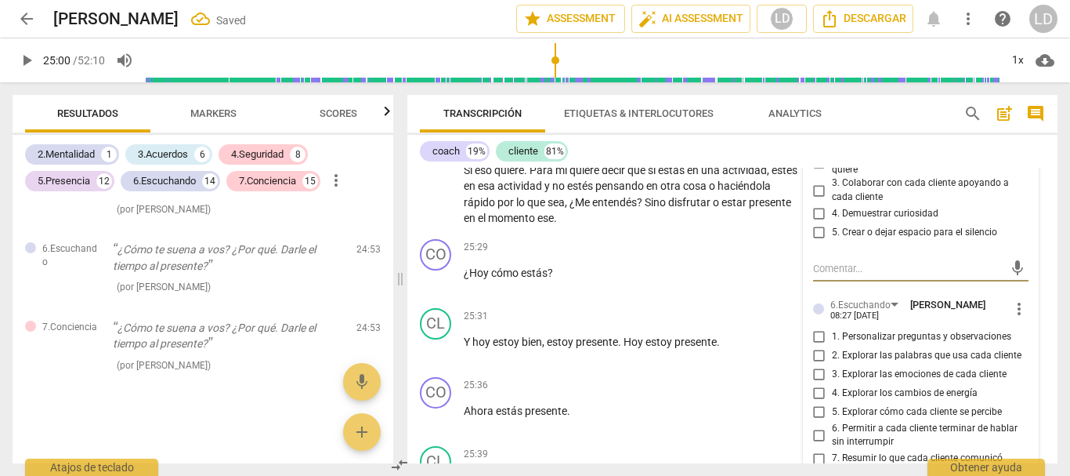
scroll to position [7098, 0]
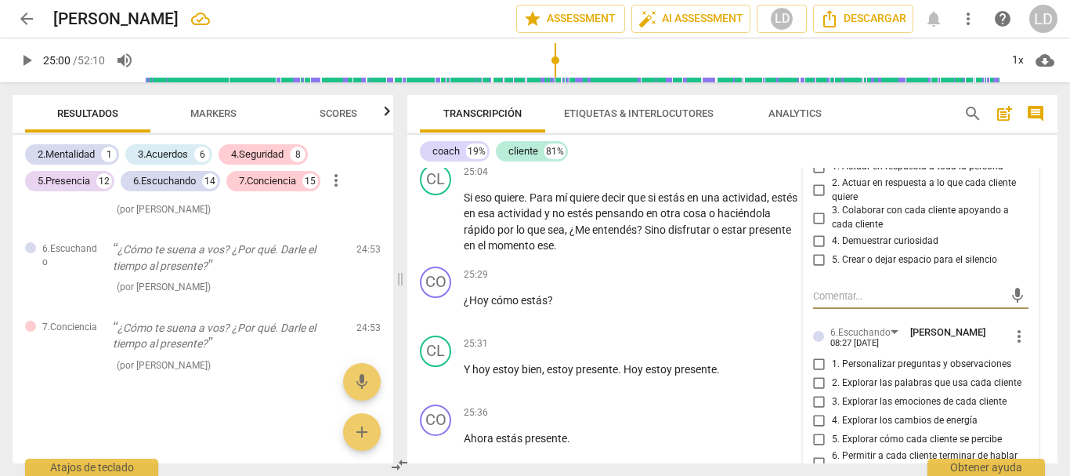
click at [819, 227] on input "3. Colaborar con cada cliente apoyando a cada cliente" at bounding box center [819, 217] width 25 height 19
click at [814, 251] on input "4. Demuestrar curiosidad" at bounding box center [819, 241] width 25 height 19
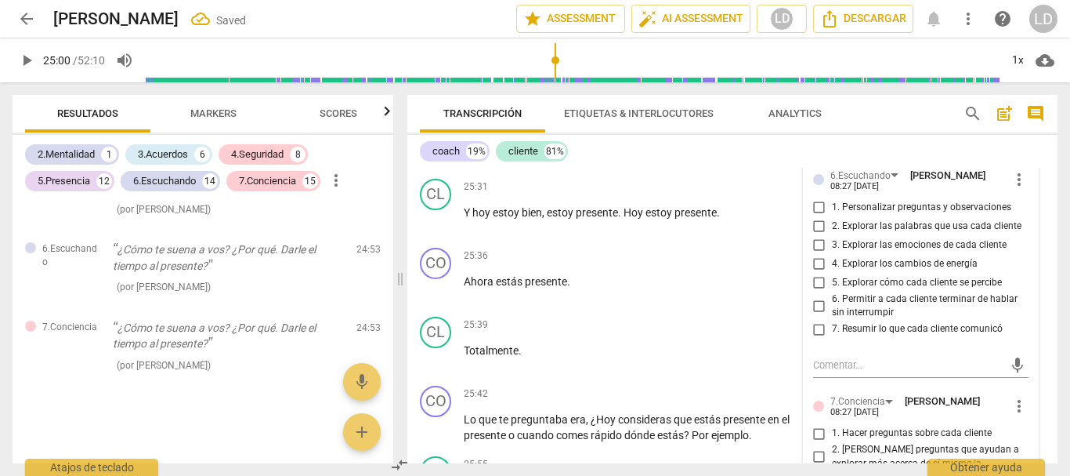
scroll to position [8697, 0]
click at [813, 217] on input "1. Personalizar preguntas y observaciones" at bounding box center [819, 207] width 25 height 19
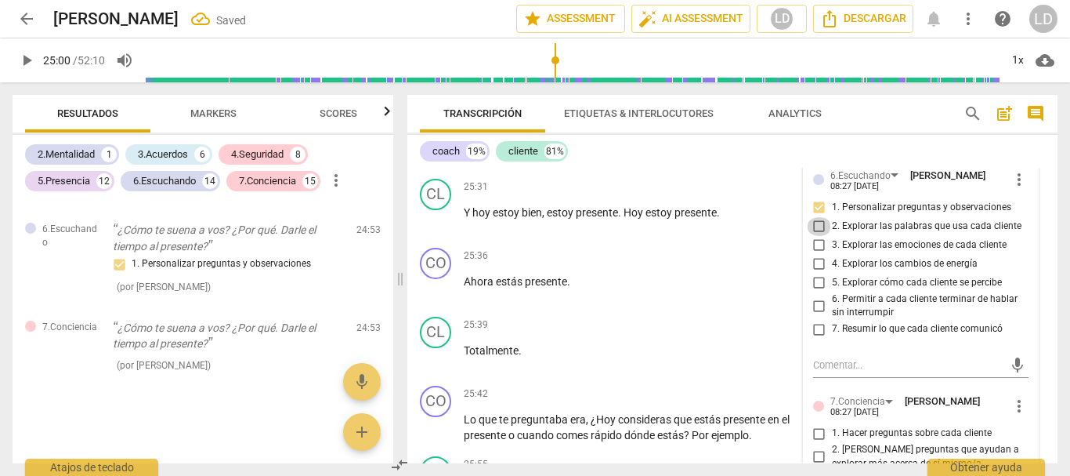
click at [817, 236] on input "2. Explorar las palabras que usa cada cliente" at bounding box center [819, 226] width 25 height 19
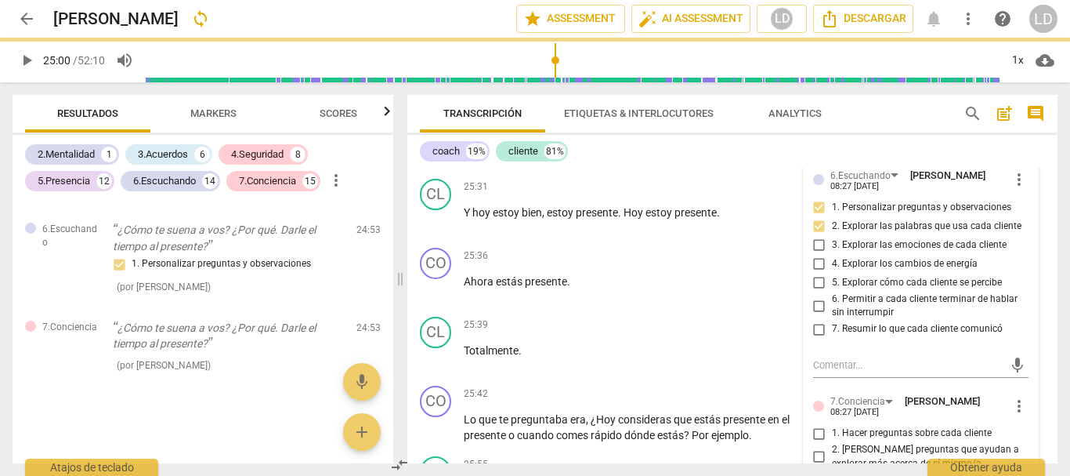
click at [819, 255] on input "3. Explorar las emociones de cada cliente" at bounding box center [819, 245] width 25 height 19
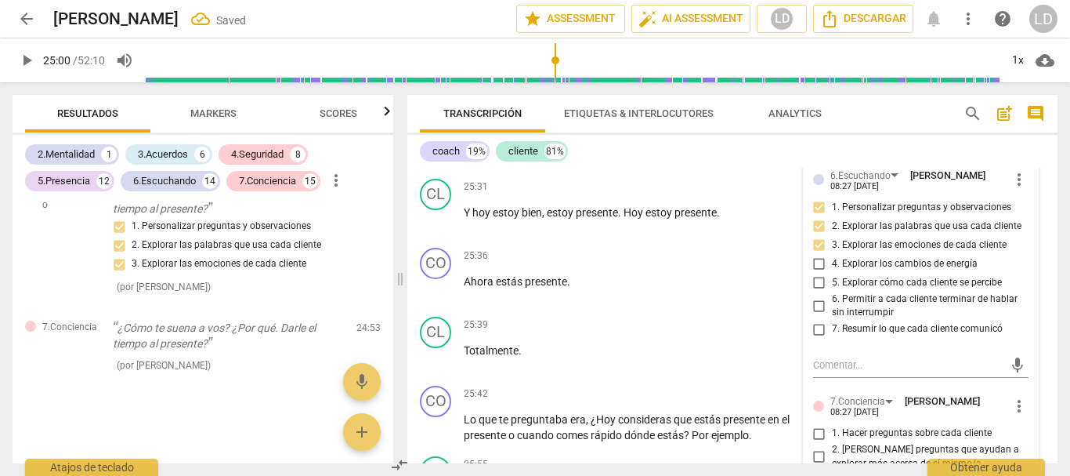
click at [818, 255] on input "3. Explorar las emociones de cada cliente" at bounding box center [819, 245] width 25 height 19
click at [816, 255] on input "3. Explorar las emociones de cada cliente" at bounding box center [819, 245] width 25 height 19
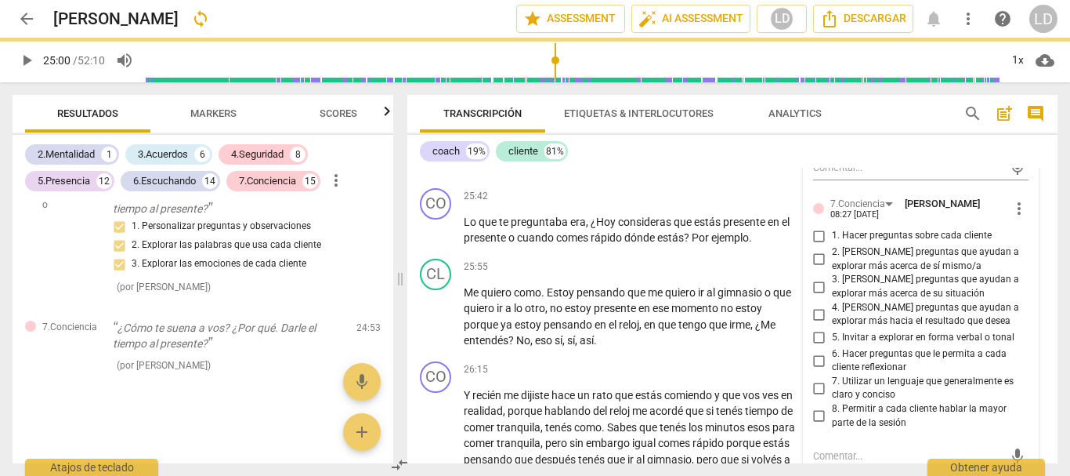
scroll to position [7490, 0]
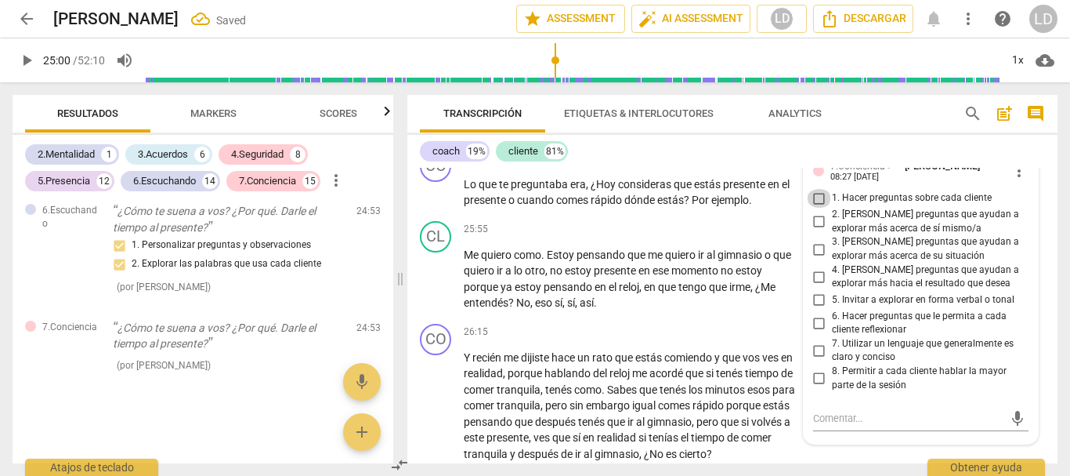
click at [815, 208] on input "1. Hacer preguntas sobre cada cliente" at bounding box center [819, 198] width 25 height 19
click at [816, 231] on input "2. [PERSON_NAME] preguntas que ayudan a explorar más acerca de sí mismo/a" at bounding box center [819, 221] width 25 height 19
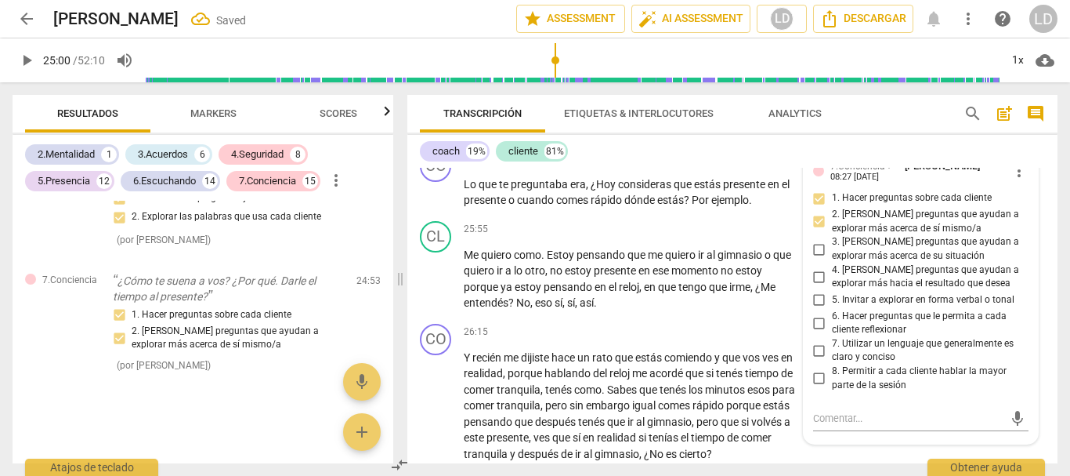
click at [818, 332] on input "6. Hacer preguntas que le permita a cada cliente reflexionar" at bounding box center [819, 322] width 25 height 19
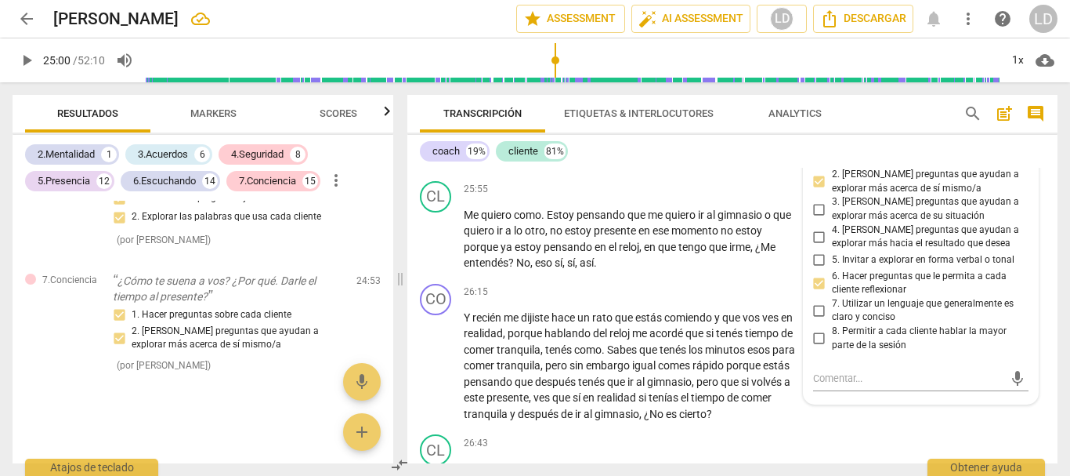
scroll to position [7568, 0]
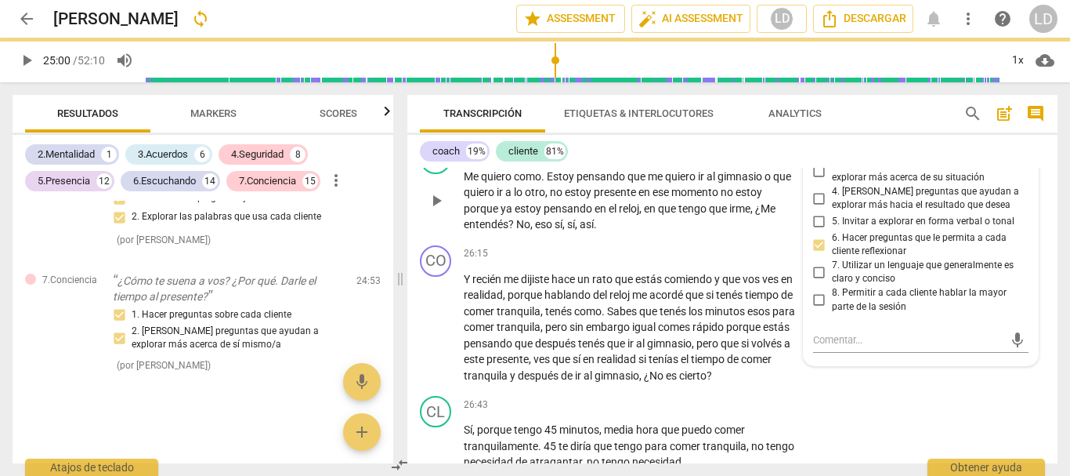
click at [1044, 239] on div "CL play_arrow pause 25:55 + Add competency keyboard_arrow_right Me quiero como …" at bounding box center [732, 187] width 650 height 103
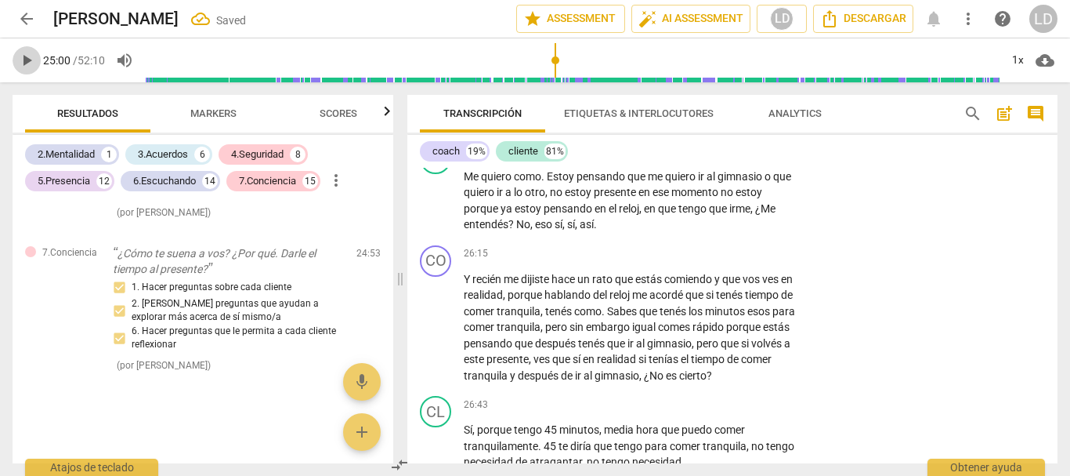
click at [26, 56] on span "play_arrow" at bounding box center [26, 60] width 19 height 19
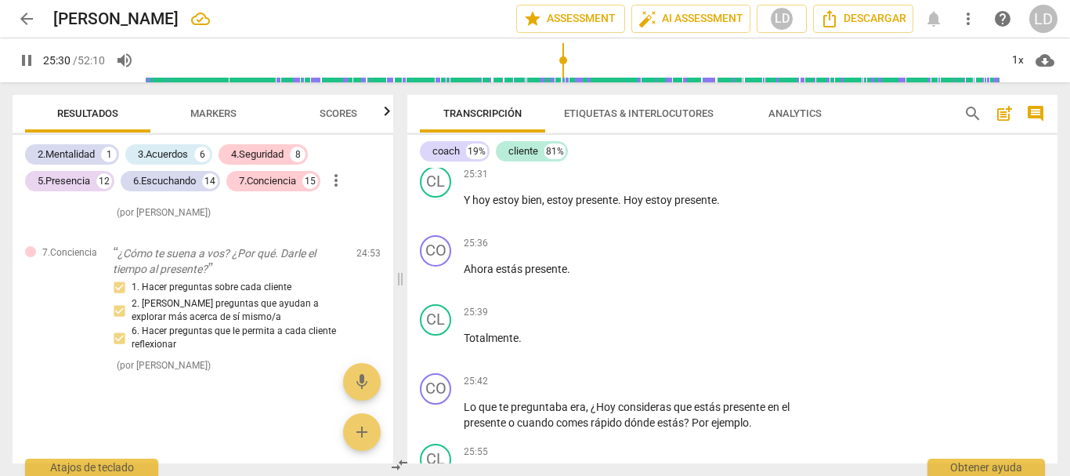
scroll to position [7243, 0]
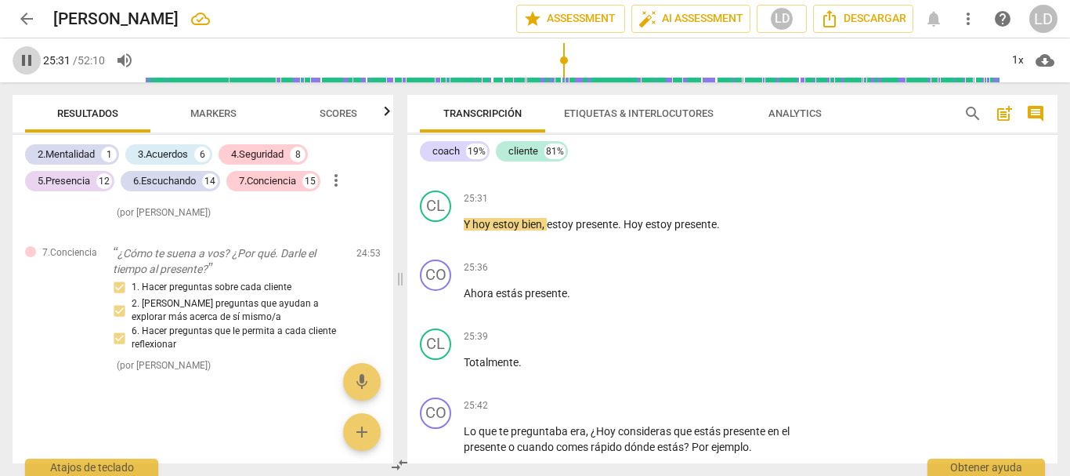
click at [31, 59] on span "pause" at bounding box center [26, 60] width 19 height 19
click at [762, 137] on p "Add competency" at bounding box center [750, 130] width 74 height 14
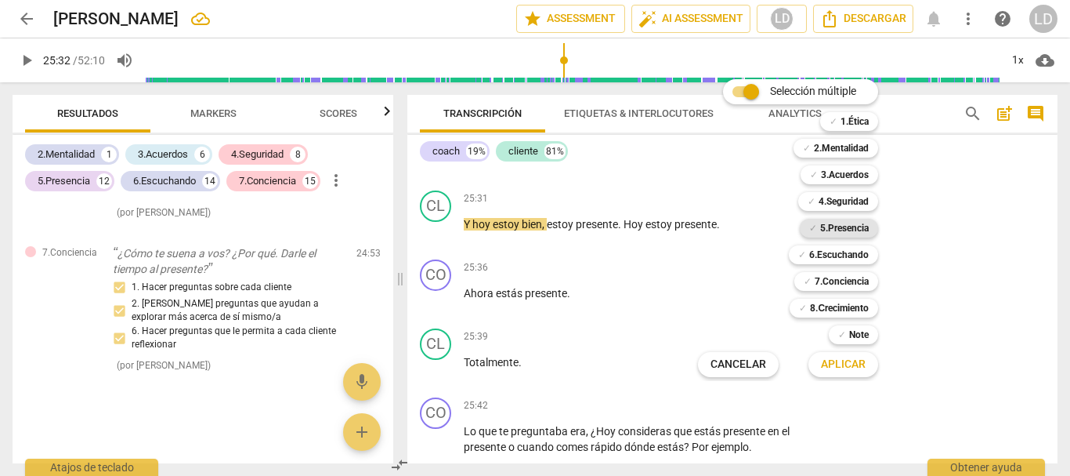
click at [843, 225] on b "5.Presencia" at bounding box center [844, 228] width 49 height 19
click at [848, 257] on b "6.Escuchando" at bounding box center [839, 254] width 60 height 19
click at [844, 281] on b "7.Conciencia" at bounding box center [842, 281] width 54 height 19
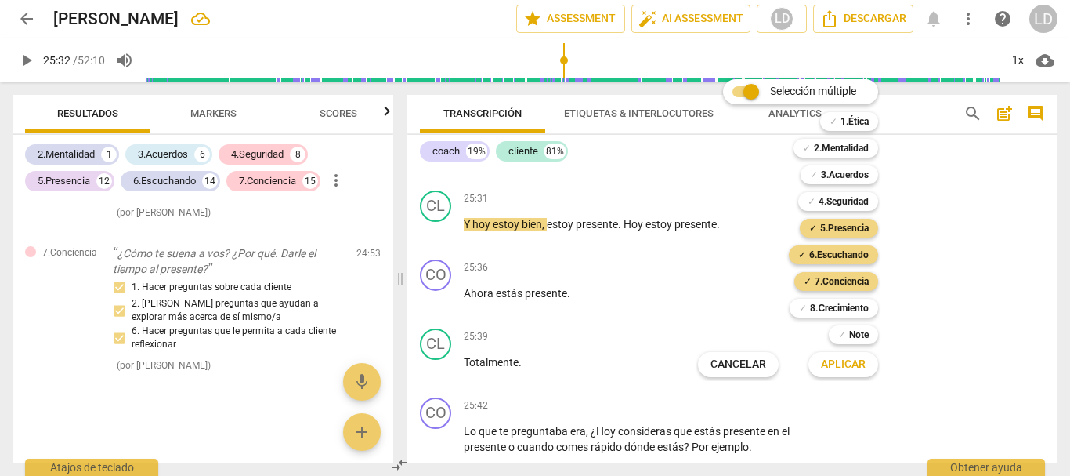
click at [862, 357] on span "Aplicar" at bounding box center [843, 365] width 45 height 16
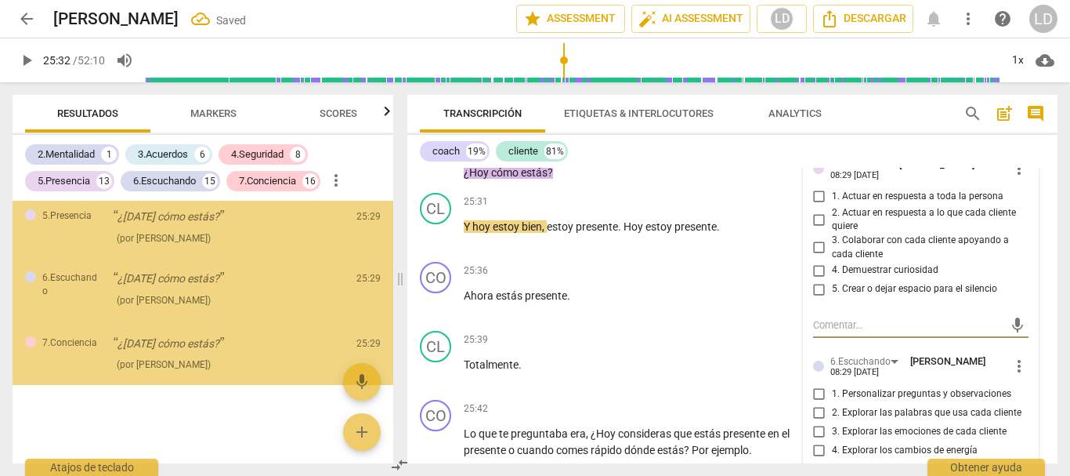
scroll to position [8998, 0]
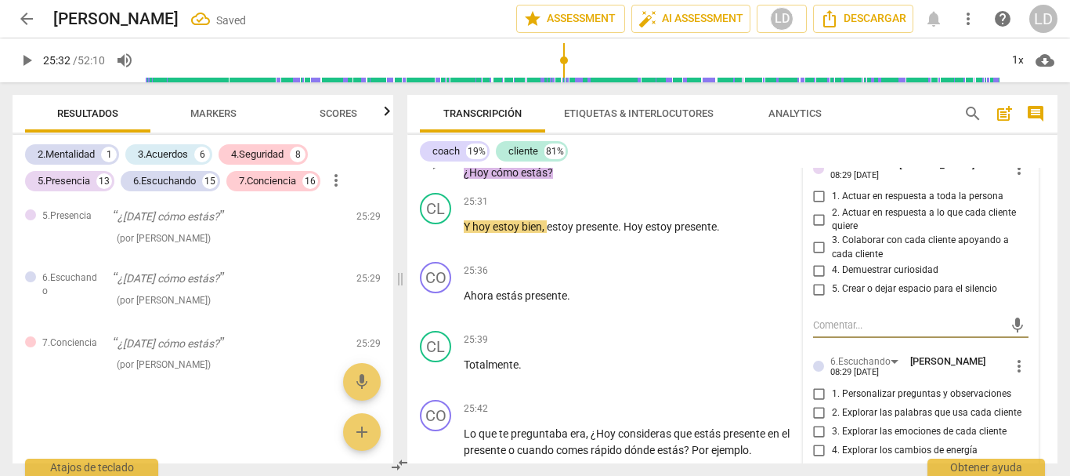
click at [817, 206] on input "1. Actuar en respuesta a toda la persona" at bounding box center [819, 196] width 25 height 19
click at [817, 257] on input "3. Colaborar con cada cliente apoyando a cada cliente" at bounding box center [819, 247] width 25 height 19
click at [816, 280] on input "4. Demuestrar curiosidad" at bounding box center [819, 270] width 25 height 19
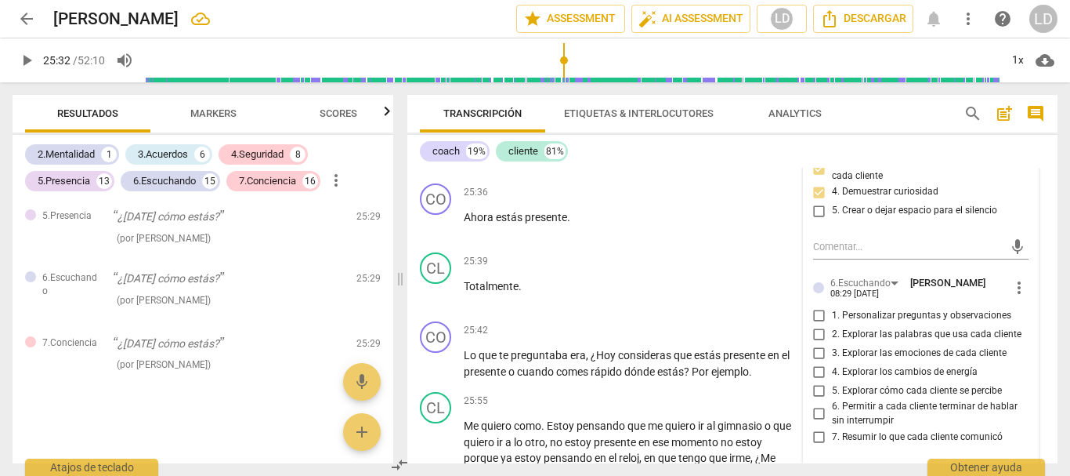
scroll to position [7400, 0]
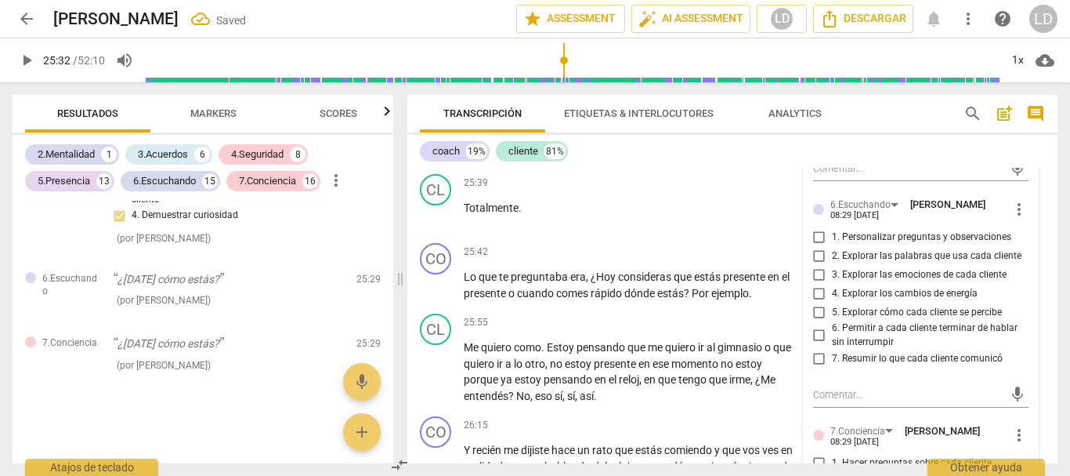
click at [822, 246] on input "1. Personalizar preguntas y observaciones" at bounding box center [819, 236] width 25 height 19
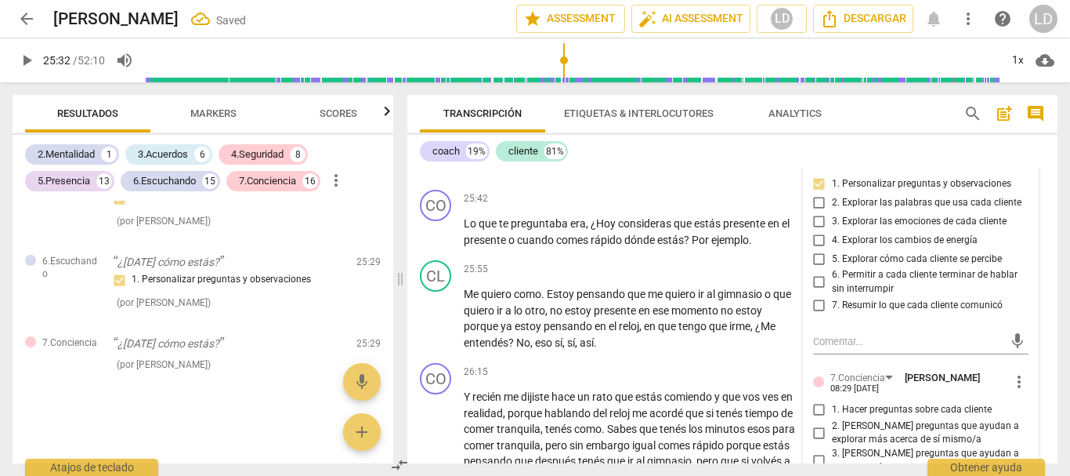
scroll to position [7478, 0]
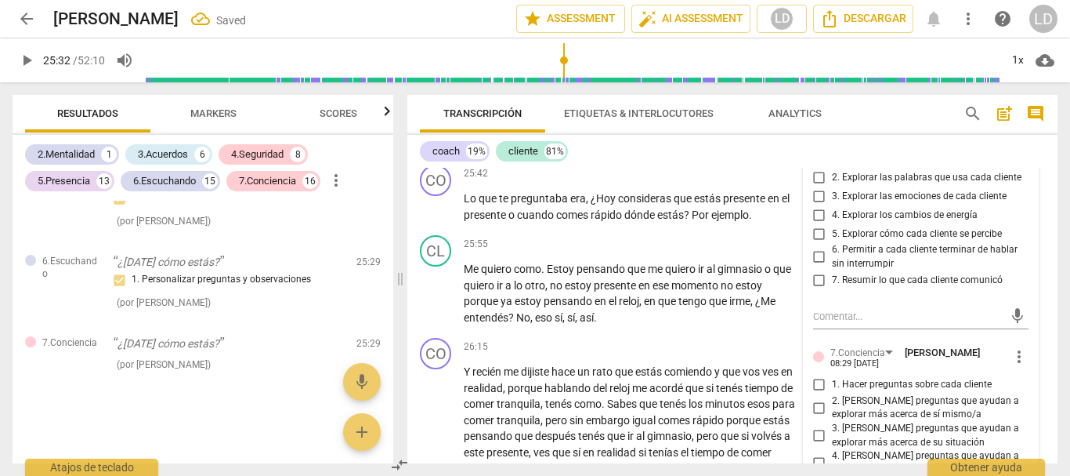
click at [816, 243] on input "5. Explorar cómo cada cliente se percibe" at bounding box center [819, 233] width 25 height 19
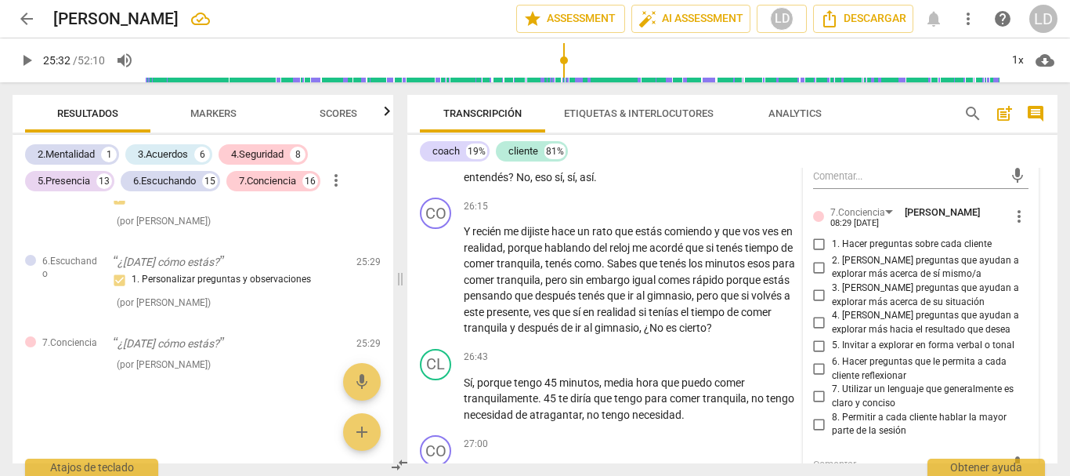
scroll to position [7635, 0]
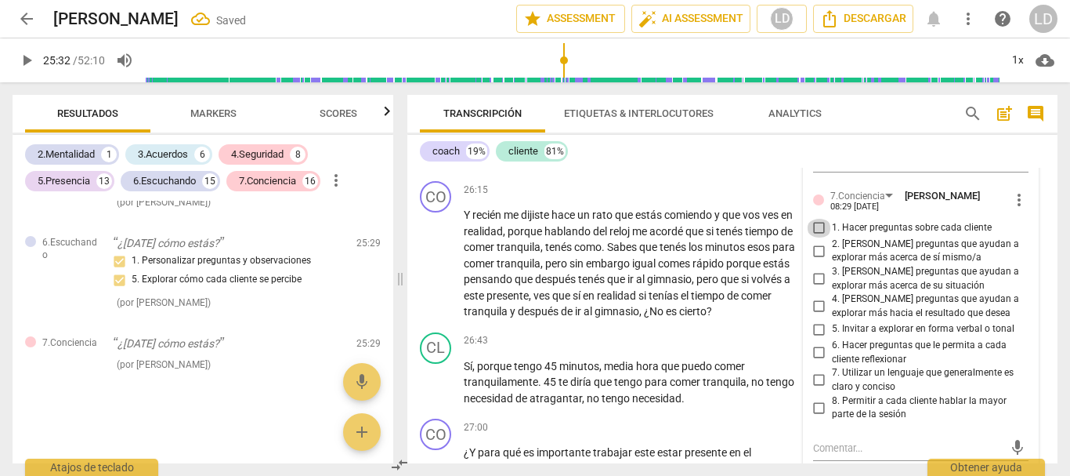
click at [813, 237] on input "1. Hacer preguntas sobre cada cliente" at bounding box center [819, 228] width 25 height 19
click at [818, 260] on input "2. [PERSON_NAME] preguntas que ayudan a explorar más acerca de sí mismo/a" at bounding box center [819, 250] width 25 height 19
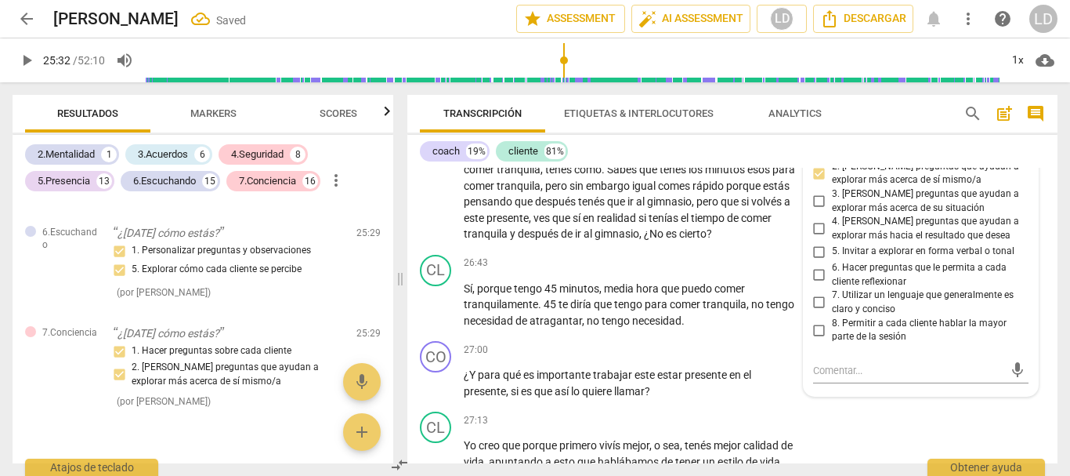
scroll to position [7713, 0]
click at [817, 284] on input "6. Hacer preguntas que le permita a cada cliente reflexionar" at bounding box center [819, 274] width 25 height 19
click at [817, 311] on input "7. Utilizar un lenguaje que generalmente es claro y conciso" at bounding box center [819, 301] width 25 height 19
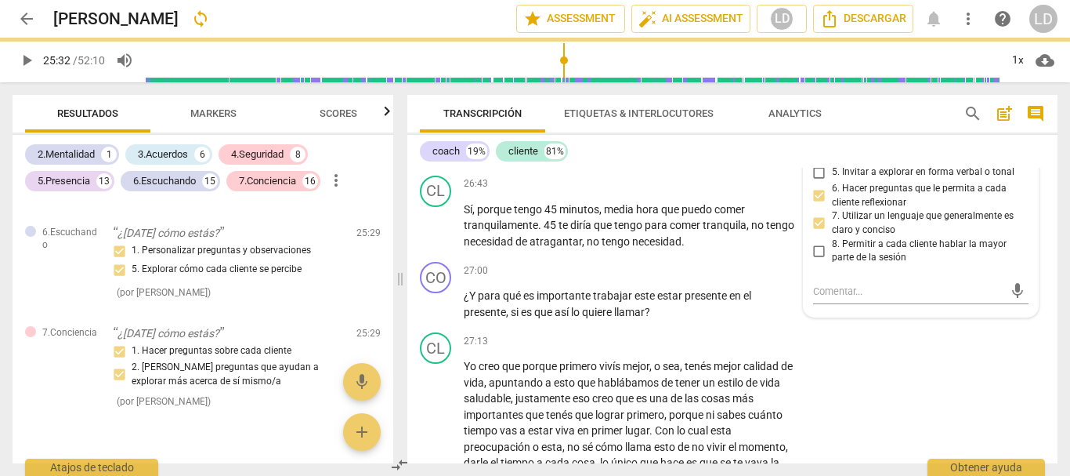
click at [1042, 169] on div "CO play_arrow pause 26:15 + Add competency keyboard_arrow_right Y recién me dij…" at bounding box center [732, 93] width 650 height 151
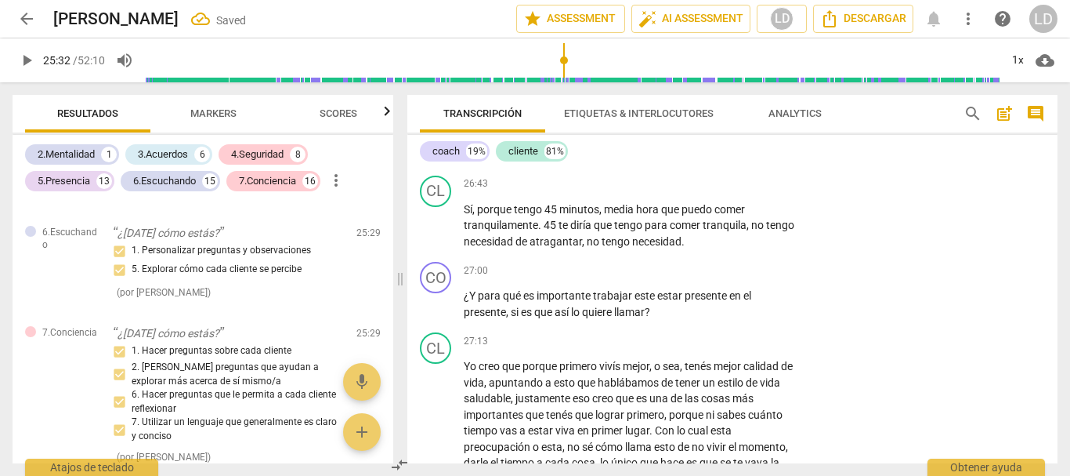
click at [19, 54] on span "play_arrow" at bounding box center [26, 60] width 19 height 19
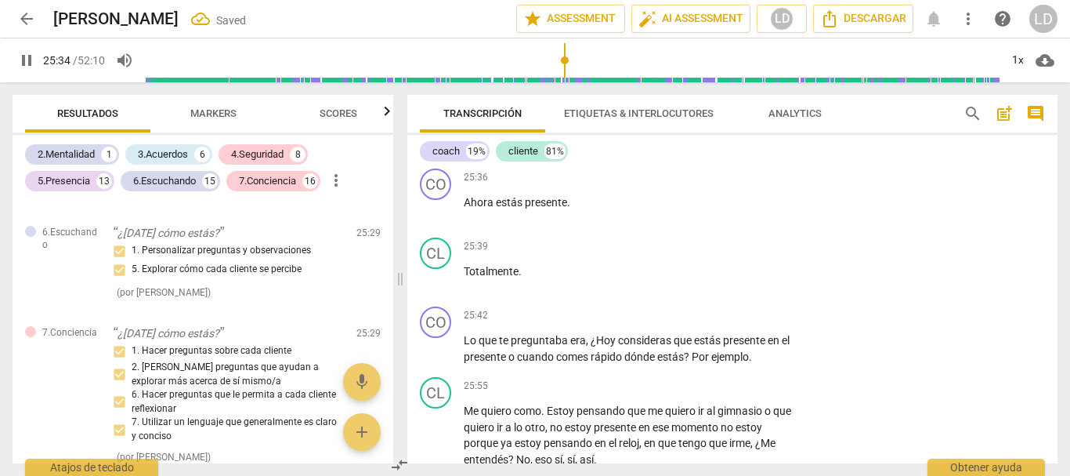
scroll to position [7322, 0]
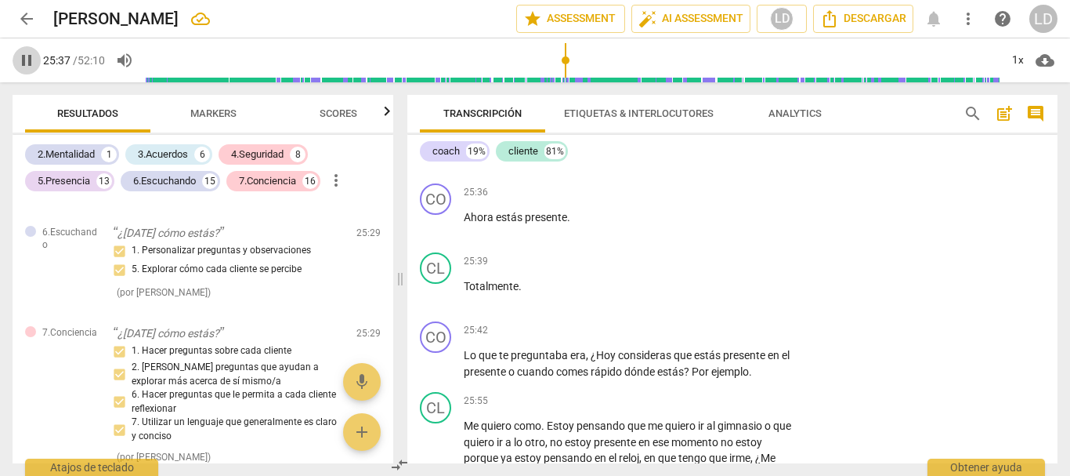
click at [27, 59] on span "pause" at bounding box center [26, 60] width 19 height 19
click at [465, 223] on span "Ahora" at bounding box center [480, 217] width 32 height 13
click at [607, 226] on p "¿Ahora estás presente ." at bounding box center [631, 217] width 335 height 16
click at [714, 240] on div "25:36 + Add competency keyboard_arrow_right ¿Ahora estás presente ?" at bounding box center [636, 211] width 344 height 56
click at [726, 200] on p "Add competency" at bounding box center [750, 193] width 74 height 14
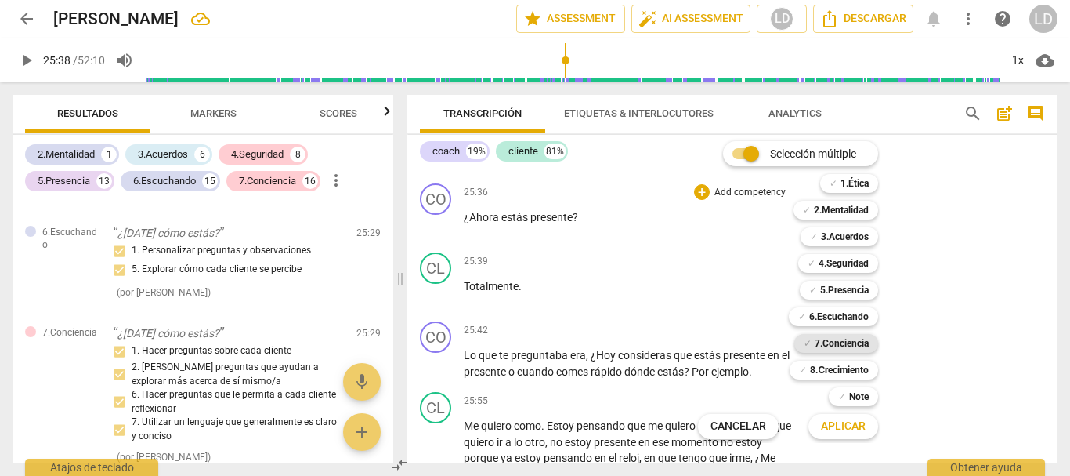
click at [838, 347] on b "7.Conciencia" at bounding box center [842, 343] width 54 height 19
click at [849, 424] on span "Aplicar" at bounding box center [843, 426] width 45 height 16
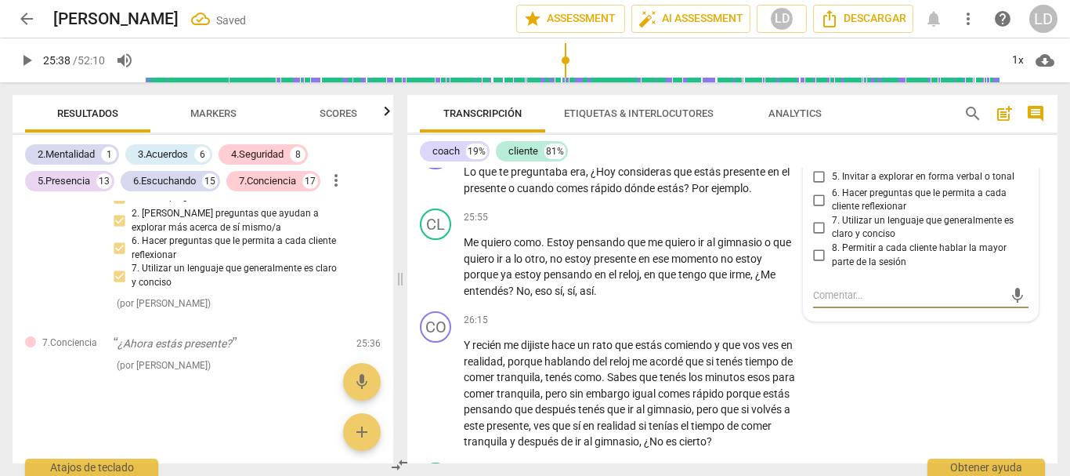
scroll to position [7427, 0]
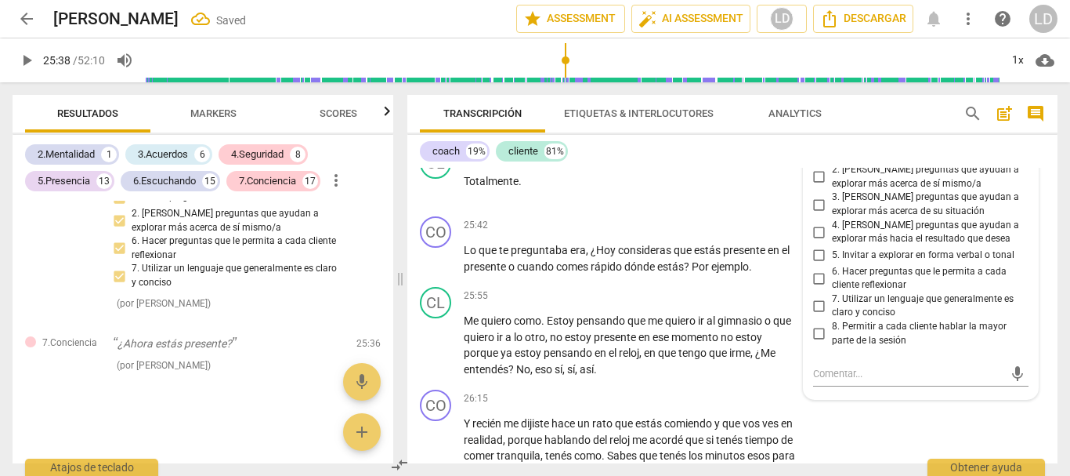
click at [816, 163] on input "1. Hacer preguntas sobre cada cliente" at bounding box center [819, 153] width 25 height 19
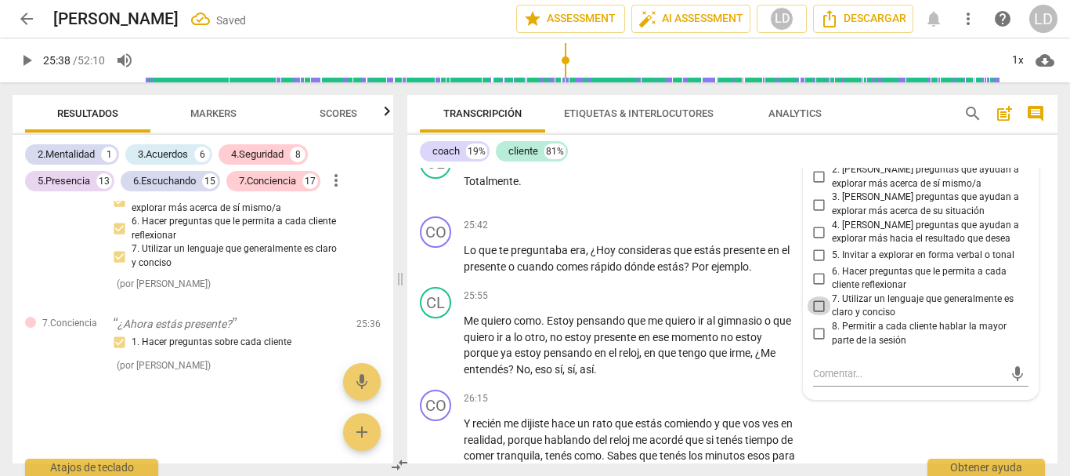
click at [817, 315] on input "7. Utilizar un lenguaje que generalmente es claro y conciso" at bounding box center [819, 305] width 25 height 19
click at [814, 288] on input "6. Hacer preguntas que le permita a cada cliente reflexionar" at bounding box center [819, 278] width 25 height 19
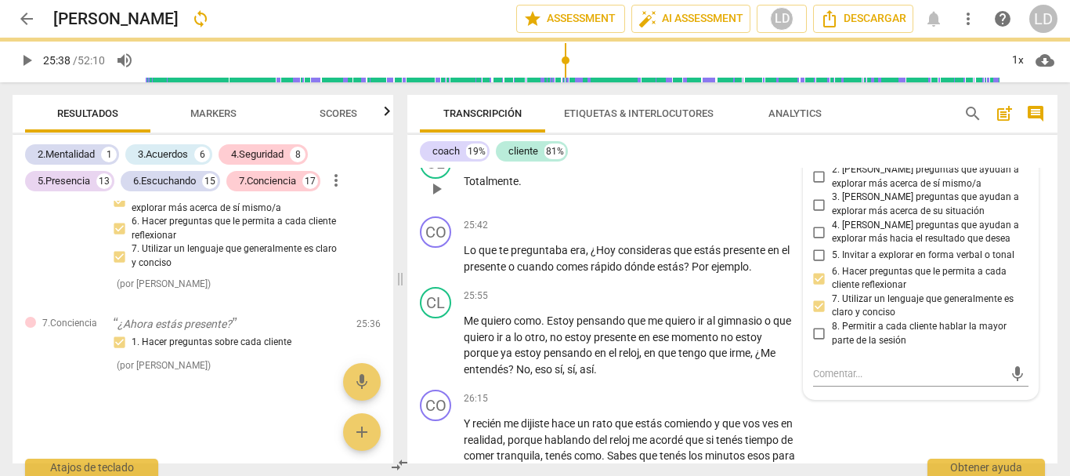
click at [1040, 210] on div "CL play_arrow pause 25:39 + Add competency keyboard_arrow_right Totalmente ." at bounding box center [732, 175] width 650 height 69
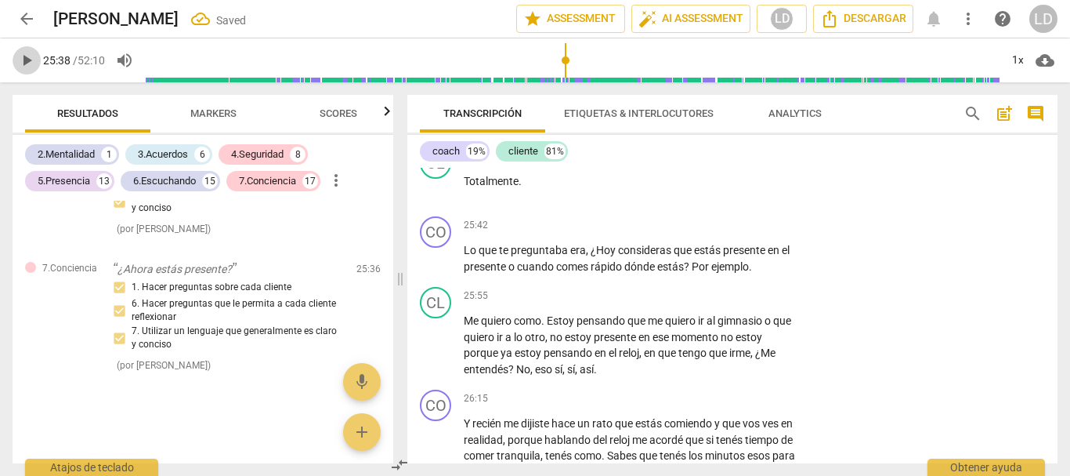
click at [27, 57] on span "play_arrow" at bounding box center [26, 60] width 19 height 19
click at [22, 55] on span "pause" at bounding box center [26, 60] width 19 height 19
click at [744, 233] on p "Add competency" at bounding box center [750, 226] width 74 height 14
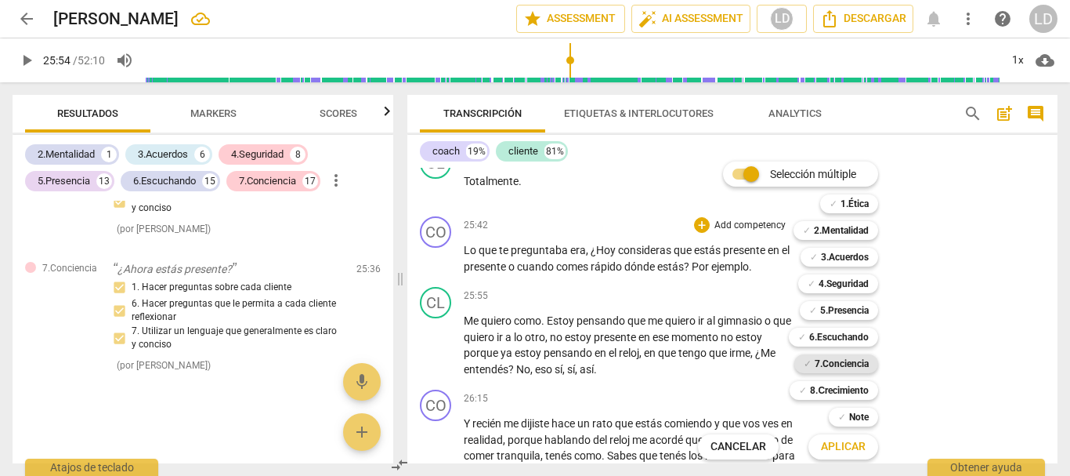
click at [839, 366] on b "7.Conciencia" at bounding box center [842, 363] width 54 height 19
click at [864, 450] on span "Aplicar" at bounding box center [843, 447] width 45 height 16
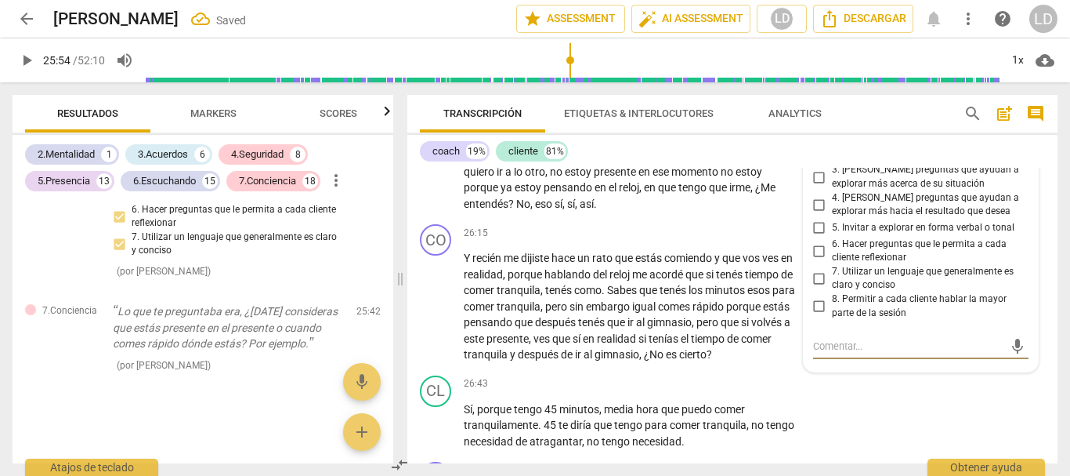
scroll to position [7564, 0]
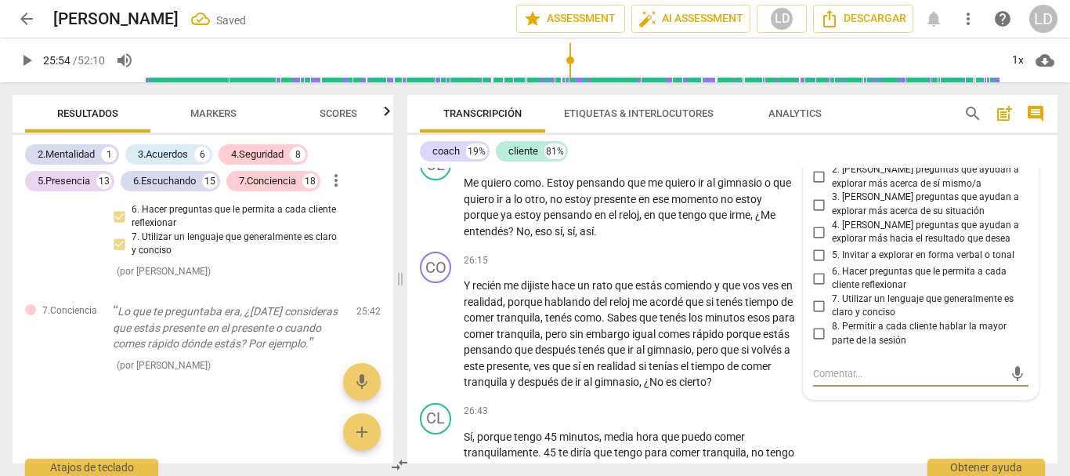
click at [819, 163] on input "1. Hacer preguntas sobre cada cliente" at bounding box center [819, 153] width 25 height 19
click at [816, 186] on input "2. [PERSON_NAME] preguntas que ayudan a explorar más acerca de sí mismo/a" at bounding box center [819, 177] width 25 height 19
click at [812, 214] on input "3. [PERSON_NAME] preguntas que ayudan a explorar más acerca de su situación" at bounding box center [819, 204] width 25 height 19
click at [811, 288] on input "6. Hacer preguntas que le permita a cada cliente reflexionar" at bounding box center [819, 278] width 25 height 19
click at [1037, 143] on div "CO play_arrow pause 25:42 + Add competency 7.Conciencia keyboard_arrow_right Lo…" at bounding box center [732, 107] width 650 height 71
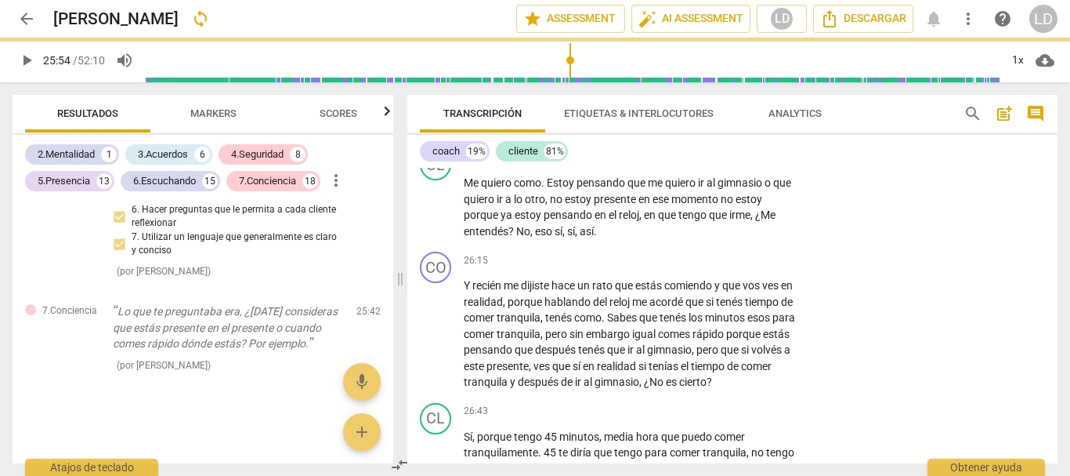
click at [26, 59] on span "play_arrow" at bounding box center [26, 60] width 19 height 19
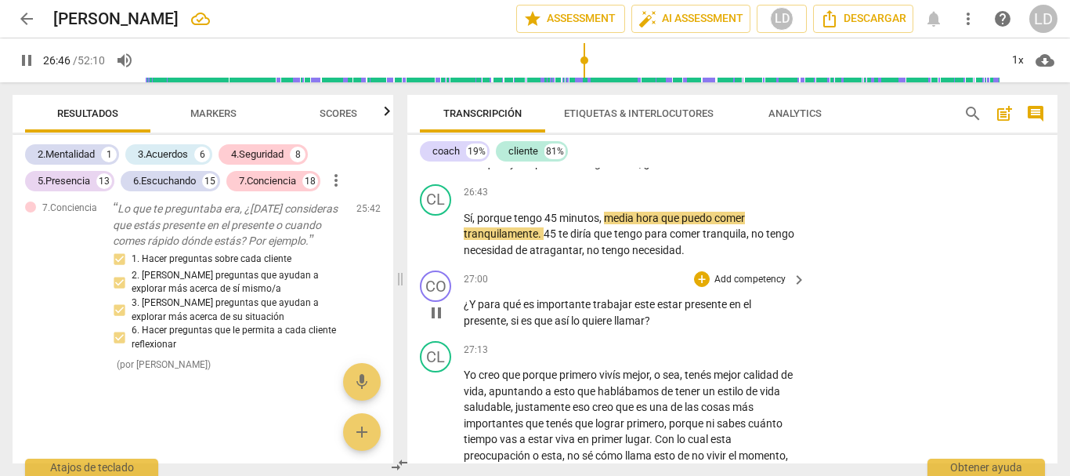
scroll to position [7705, 0]
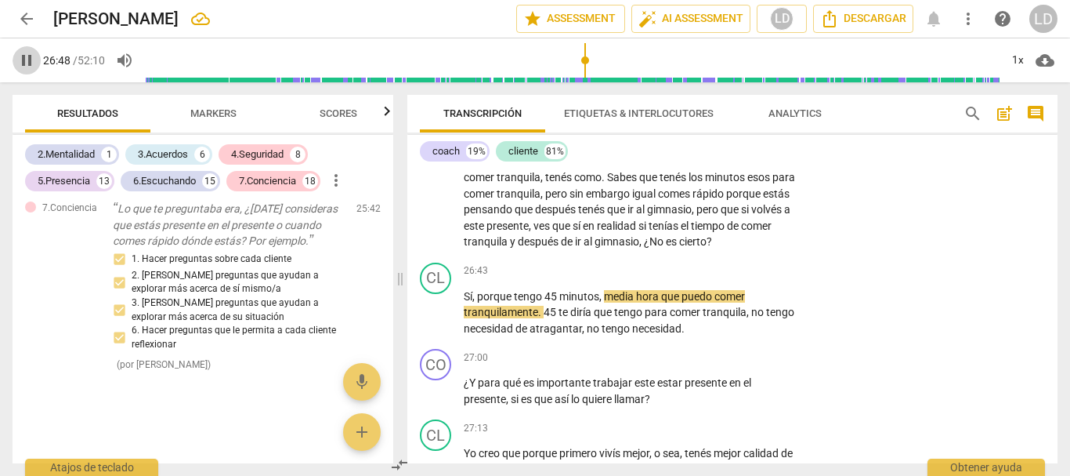
click at [32, 57] on span "pause" at bounding box center [26, 60] width 19 height 19
click at [741, 128] on p "Add competency" at bounding box center [750, 121] width 74 height 14
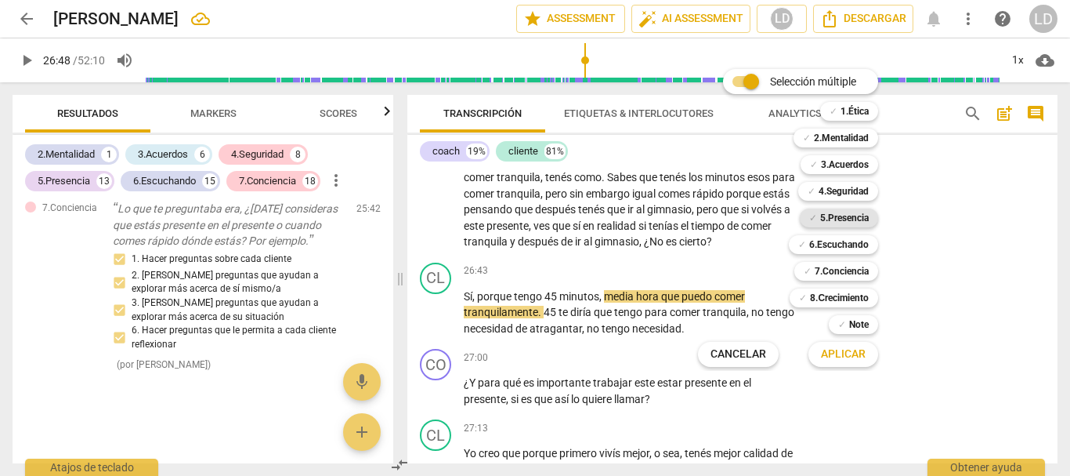
click at [833, 219] on b "5.Presencia" at bounding box center [844, 217] width 49 height 19
click at [855, 354] on span "Aplicar" at bounding box center [843, 354] width 45 height 16
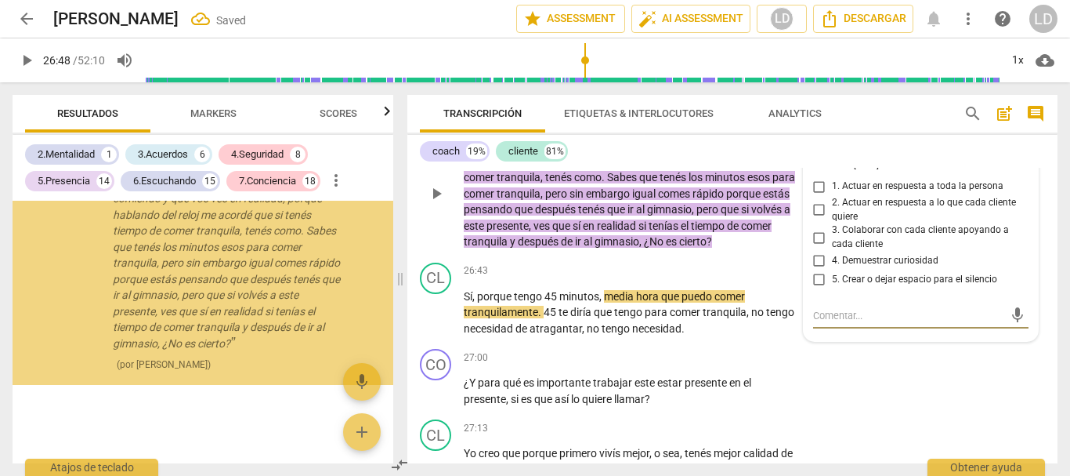
scroll to position [9700, 0]
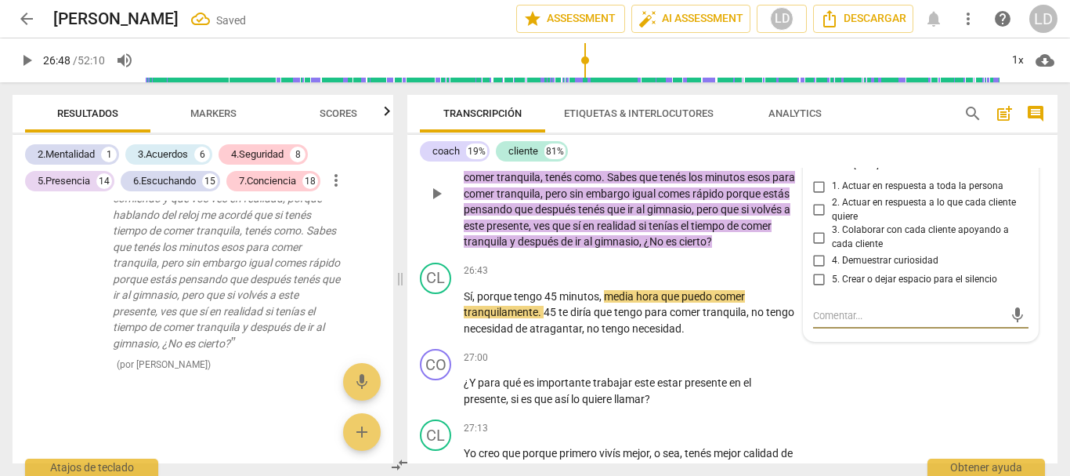
click at [1015, 168] on span "more_vert" at bounding box center [1019, 159] width 19 height 19
click at [1023, 288] on li "Borrar" at bounding box center [1031, 286] width 55 height 30
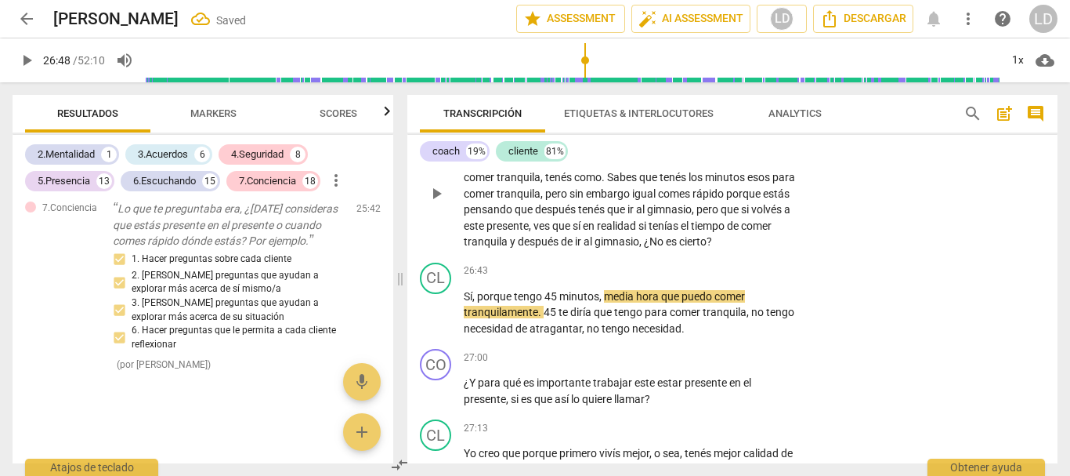
scroll to position [9535, 0]
click at [722, 128] on p "Add competency" at bounding box center [750, 121] width 74 height 14
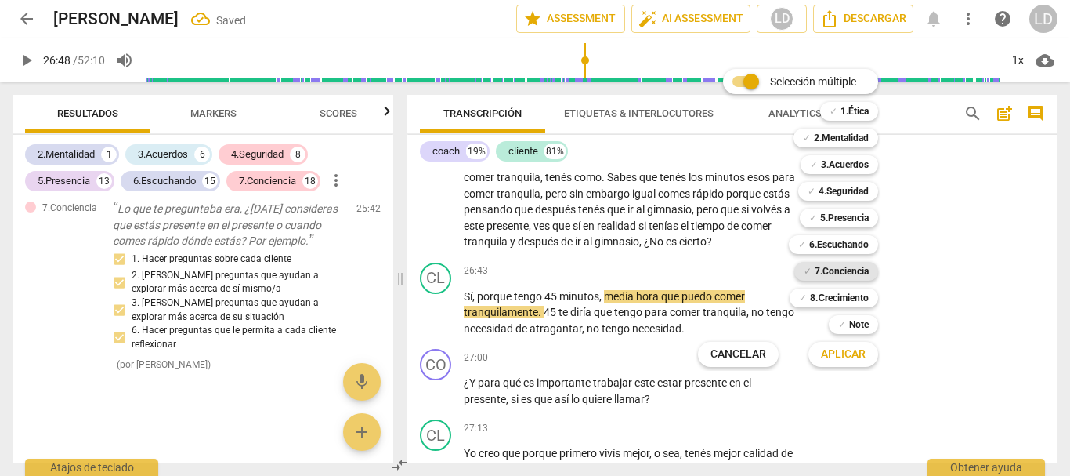
drag, startPoint x: 835, startPoint y: 238, endPoint x: 840, endPoint y: 276, distance: 37.9
click at [835, 237] on b "6.Escuchando" at bounding box center [839, 244] width 60 height 19
click at [838, 350] on span "Aplicar" at bounding box center [843, 354] width 45 height 16
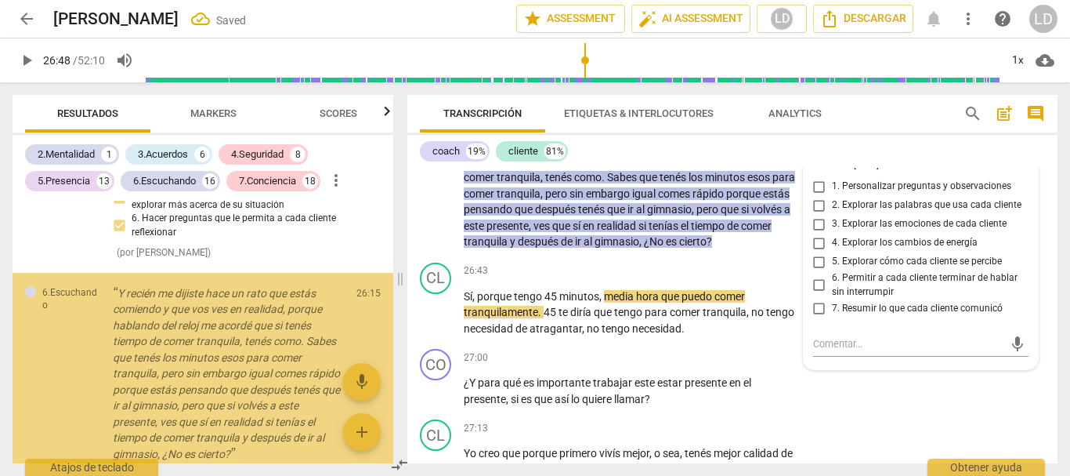
scroll to position [9700, 0]
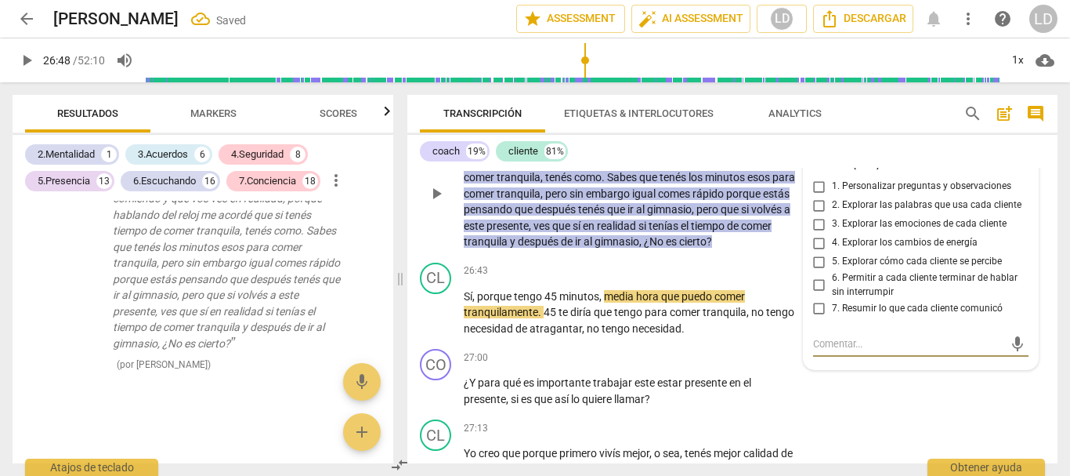
click at [816, 317] on input "7. Resumir lo que cada cliente comunicó" at bounding box center [819, 308] width 25 height 19
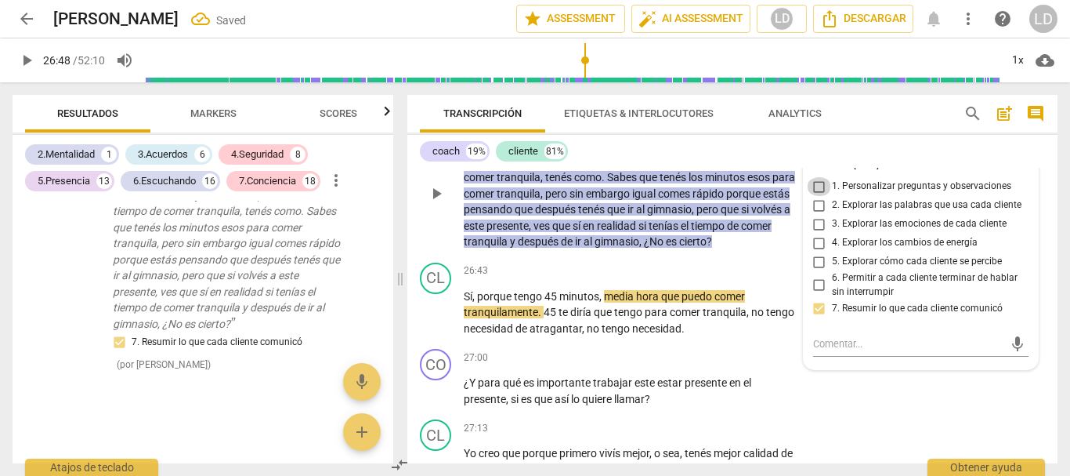
click at [816, 196] on input "1. Personalizar preguntas y observaciones" at bounding box center [819, 186] width 25 height 19
click at [997, 204] on div "CO play_arrow pause 26:15 + Add competency 6.Escuchando keyboard_arrow_right Y …" at bounding box center [732, 180] width 650 height 151
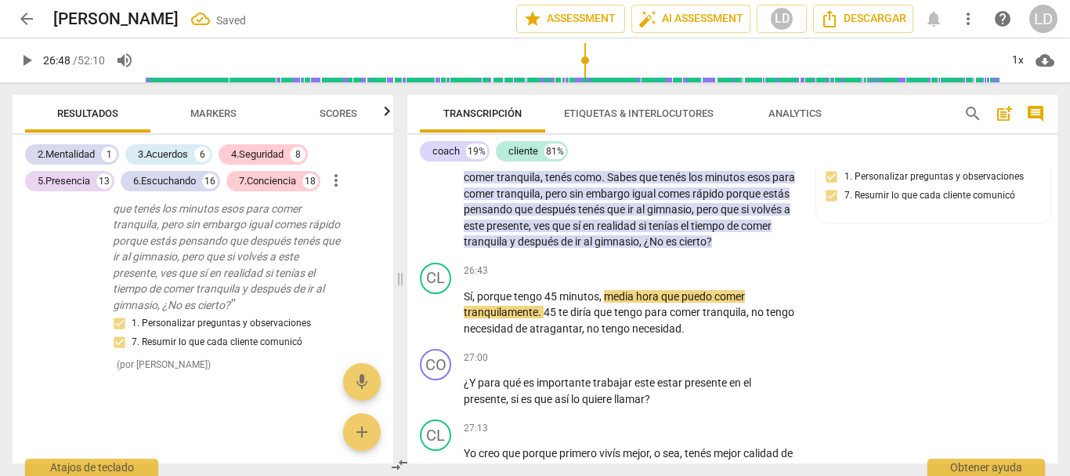
click at [21, 52] on span "play_arrow" at bounding box center [26, 60] width 19 height 19
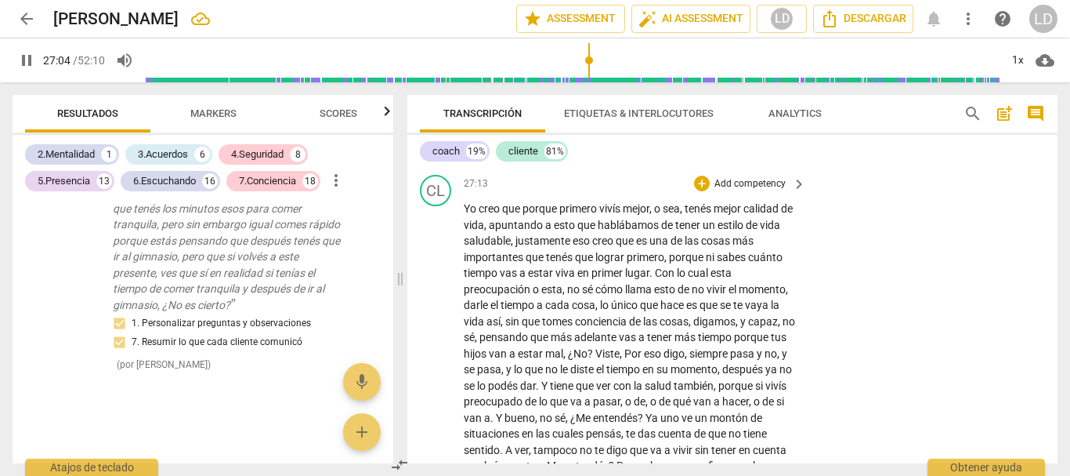
scroll to position [7948, 0]
click at [21, 58] on span "pause" at bounding box center [26, 60] width 19 height 19
click at [740, 121] on p "Add competency" at bounding box center [750, 114] width 74 height 14
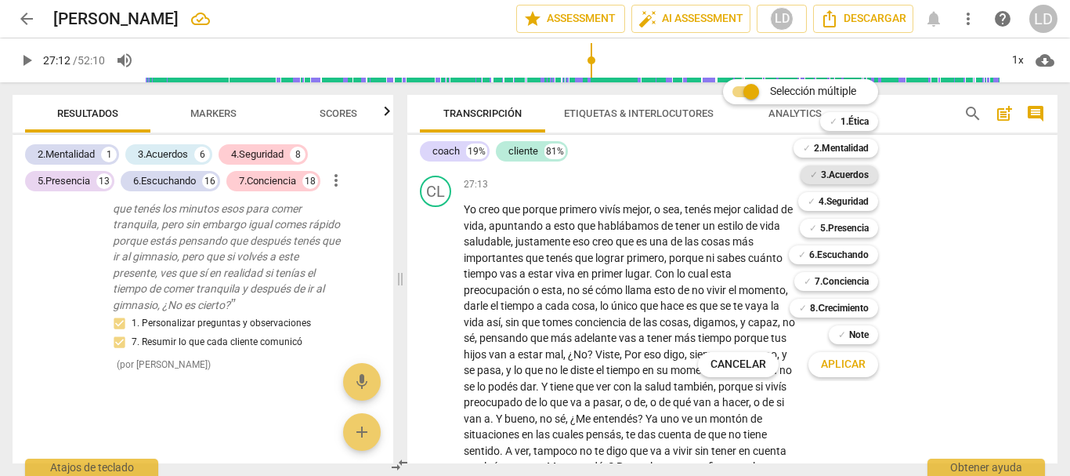
click at [855, 175] on b "3.Acuerdos" at bounding box center [845, 174] width 48 height 19
click at [855, 202] on b "4.Seguridad" at bounding box center [844, 201] width 50 height 19
click at [855, 232] on b "5.Presencia" at bounding box center [844, 228] width 49 height 19
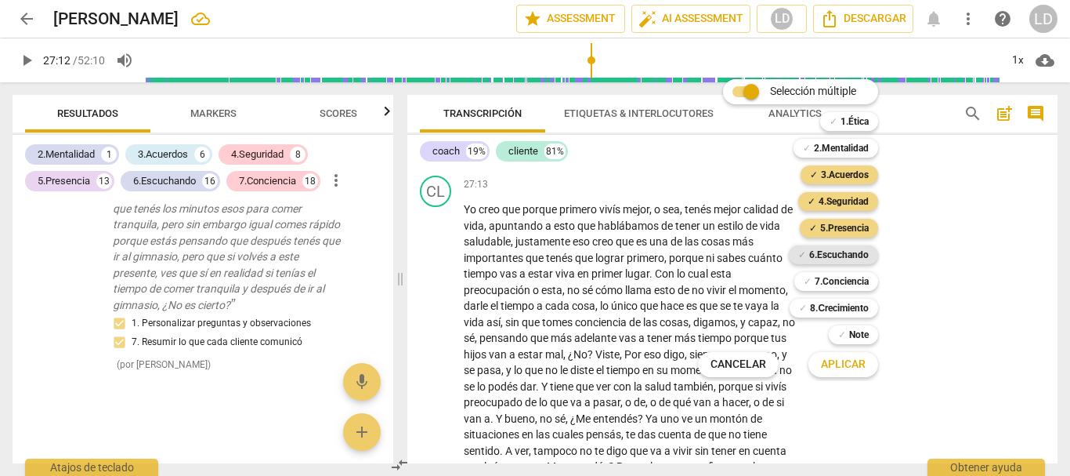
click at [853, 252] on b "6.Escuchando" at bounding box center [839, 254] width 60 height 19
click at [853, 281] on b "7.Conciencia" at bounding box center [842, 281] width 54 height 19
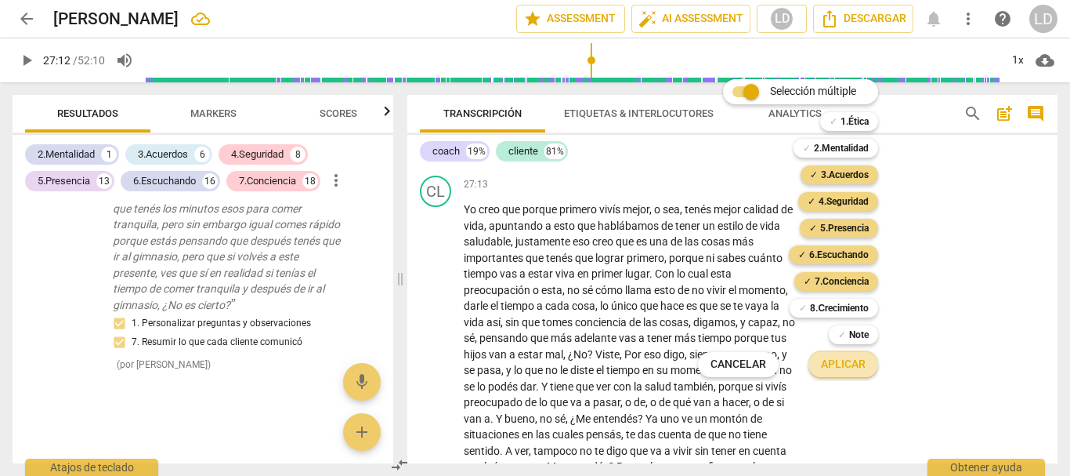
click at [854, 364] on span "Aplicar" at bounding box center [843, 365] width 45 height 16
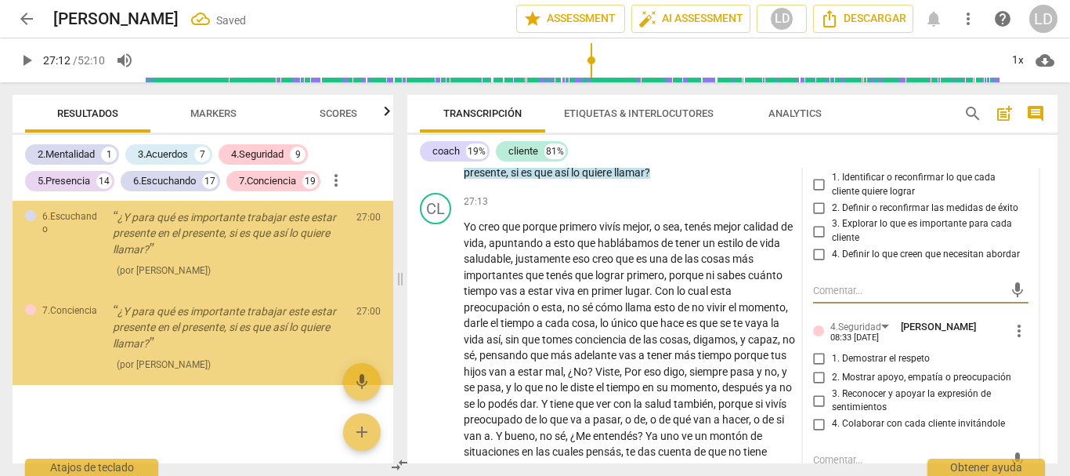
scroll to position [10266, 0]
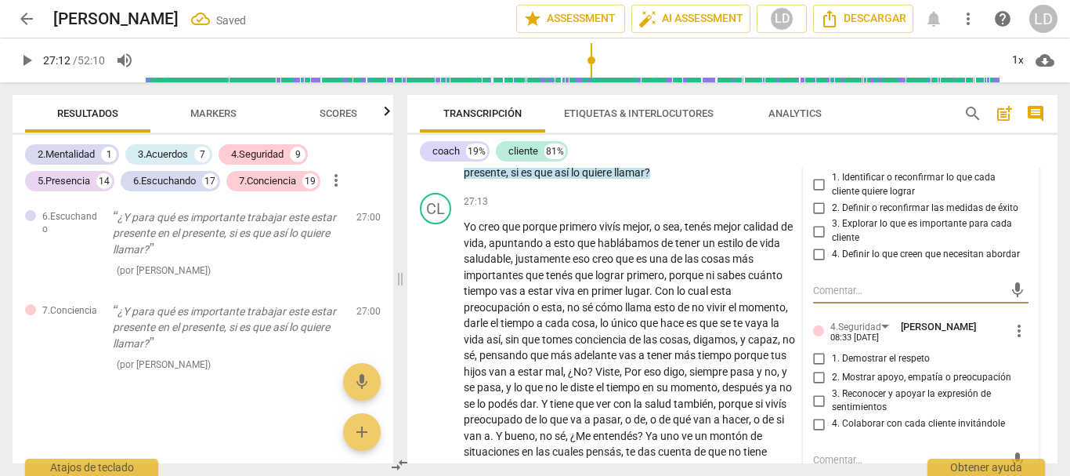
click at [817, 194] on input "1. Identificar o reconfirmar lo que cada cliente quiere lograr" at bounding box center [819, 185] width 25 height 19
click at [816, 241] on input "3. Explorar lo que es importante para cada cliente" at bounding box center [819, 231] width 25 height 19
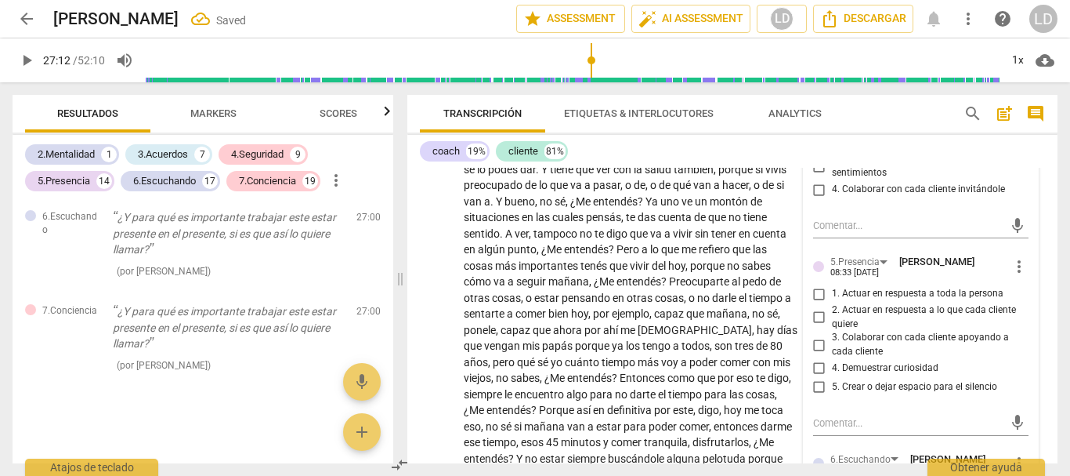
scroll to position [8183, 0]
click at [820, 133] on input "1. Demostrar el respeto" at bounding box center [819, 123] width 25 height 19
click at [816, 198] on input "4. Colaborar con cada cliente invitándole" at bounding box center [819, 188] width 25 height 19
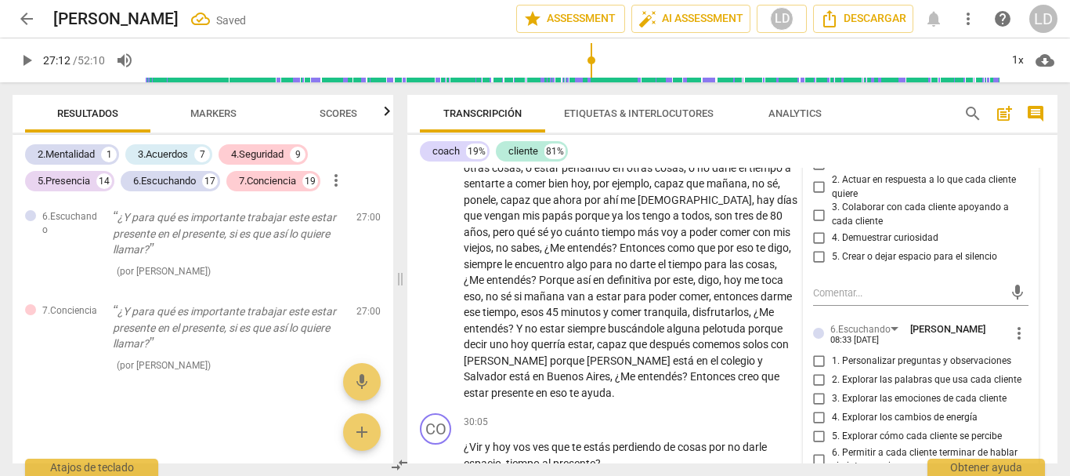
scroll to position [8340, 0]
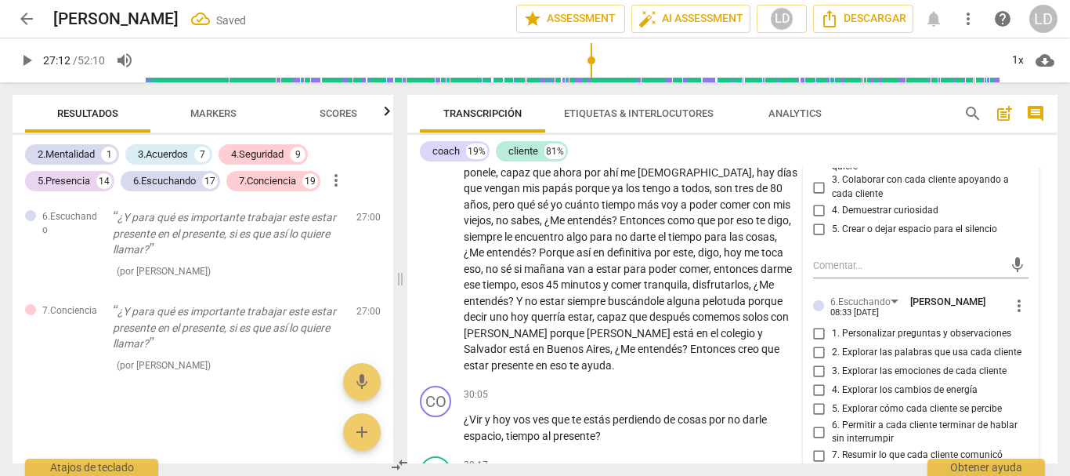
click at [816, 146] on input "1. Actuar en respuesta a toda la persona" at bounding box center [819, 136] width 25 height 19
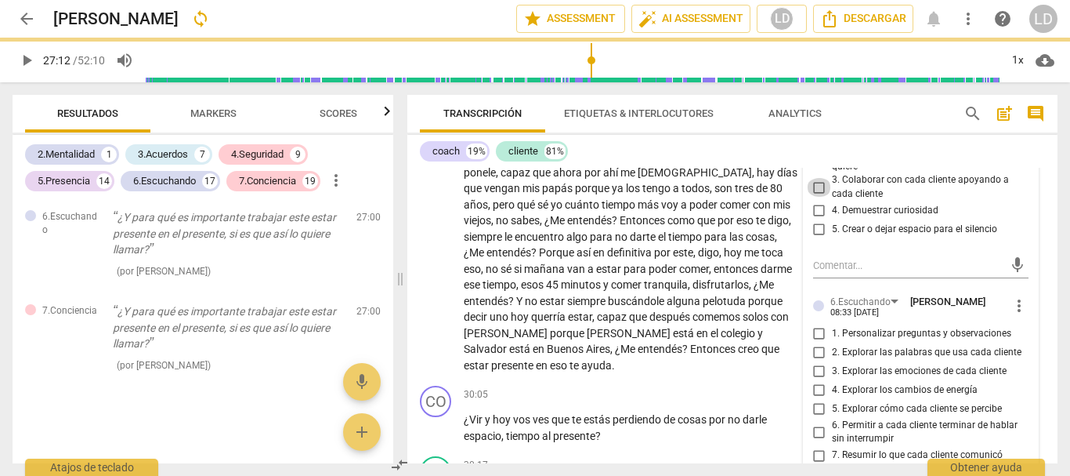
click at [816, 197] on input "3. Colaborar con cada cliente apoyando a cada cliente" at bounding box center [819, 187] width 25 height 19
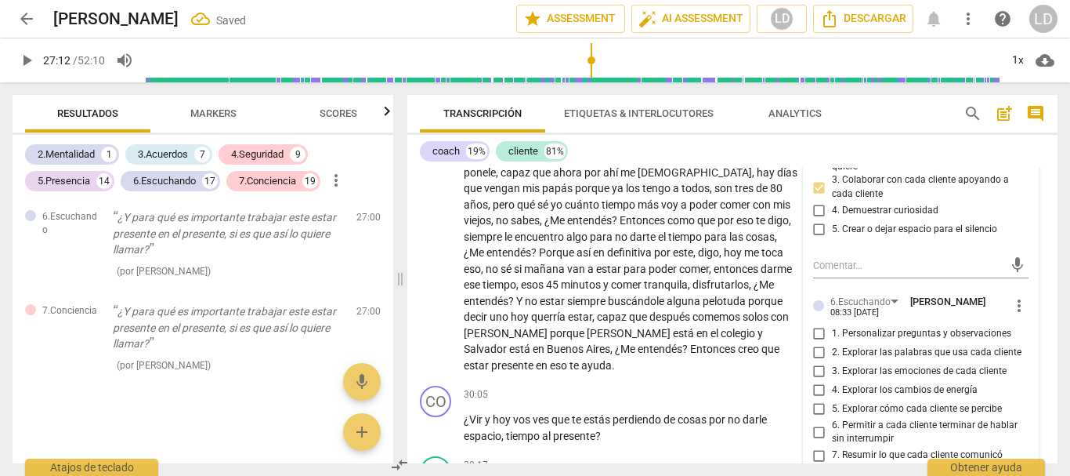
scroll to position [10381, 0]
click at [816, 220] on input "4. Demuestrar curiosidad" at bounding box center [819, 210] width 25 height 19
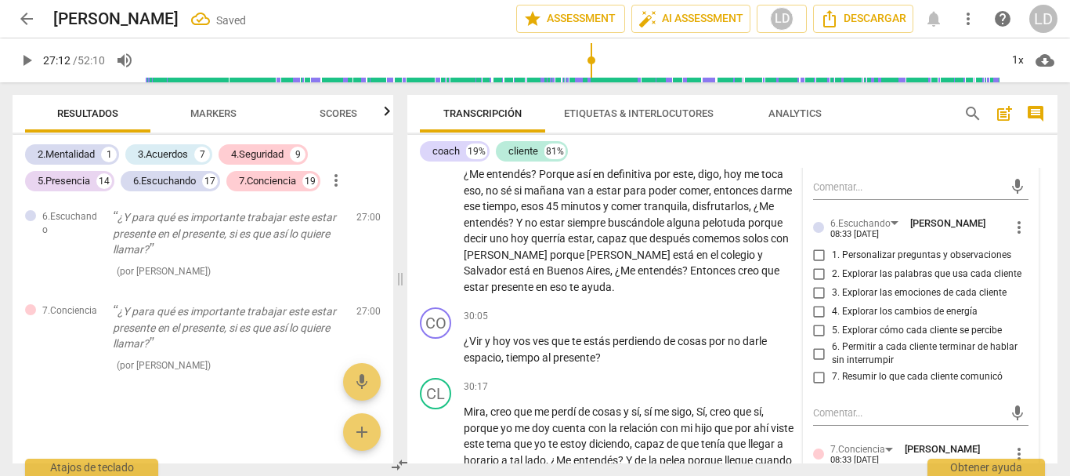
scroll to position [8497, 0]
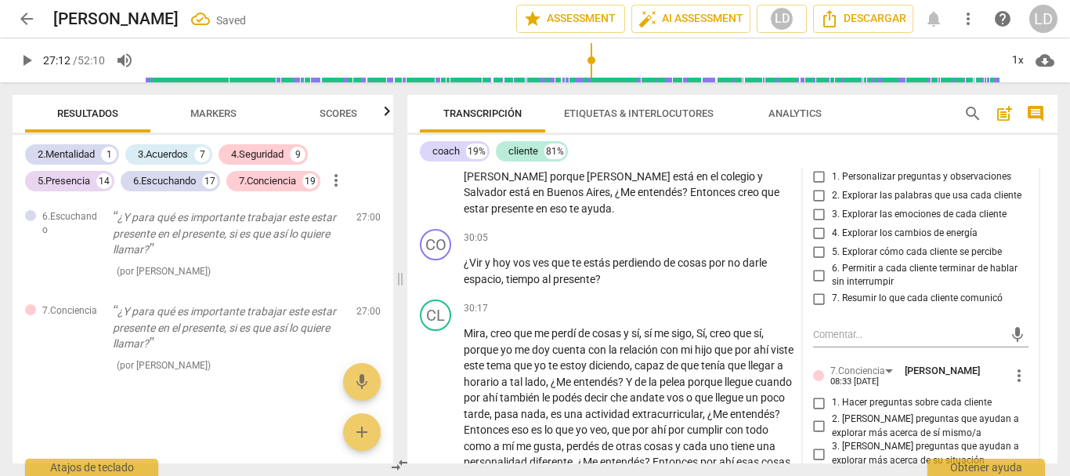
click at [816, 186] on input "1. Personalizar preguntas y observaciones" at bounding box center [819, 177] width 25 height 19
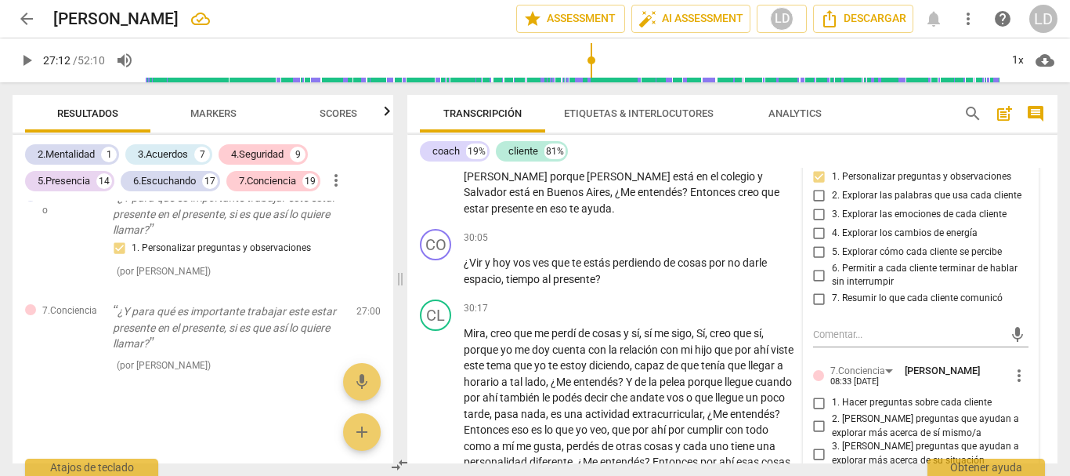
click at [818, 262] on input "5. Explorar cómo cada cliente se percibe" at bounding box center [819, 252] width 25 height 19
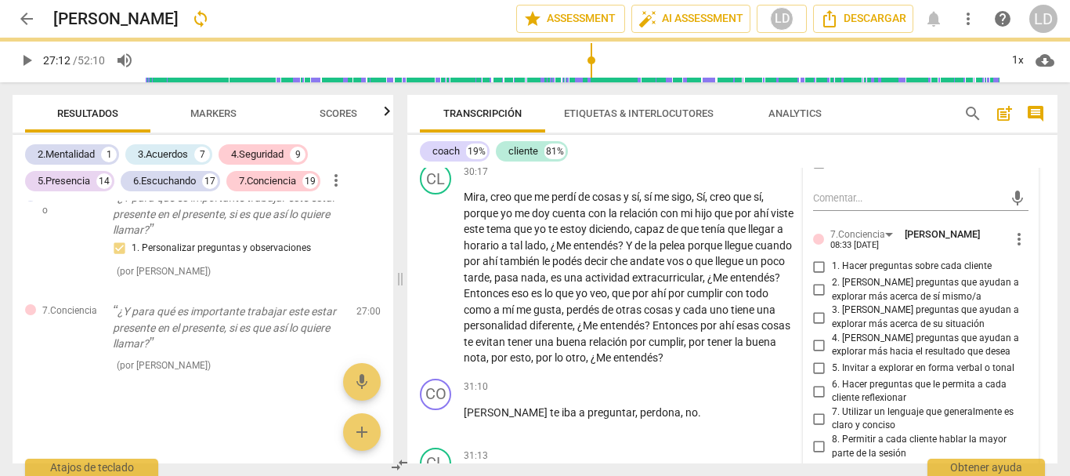
scroll to position [8654, 0]
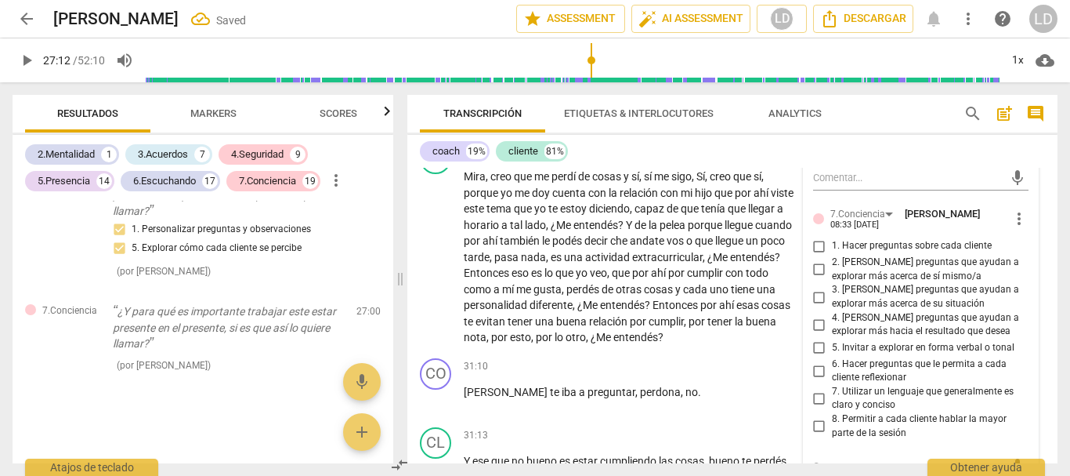
click at [812, 255] on input "1. Hacer preguntas sobre cada cliente" at bounding box center [819, 246] width 25 height 19
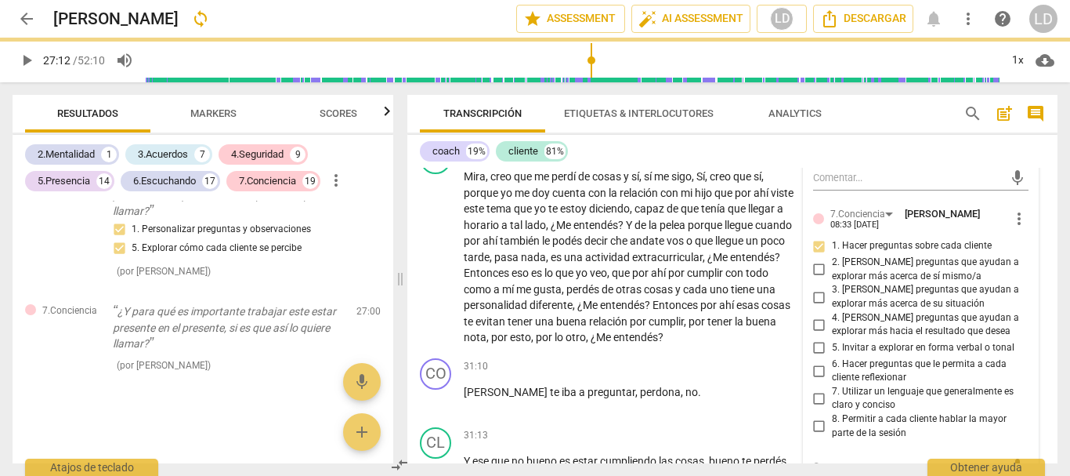
drag, startPoint x: 820, startPoint y: 382, endPoint x: 896, endPoint y: 415, distance: 82.8
click at [820, 279] on input "2. [PERSON_NAME] preguntas que ayudan a explorar más acerca de sí mismo/a" at bounding box center [819, 269] width 25 height 19
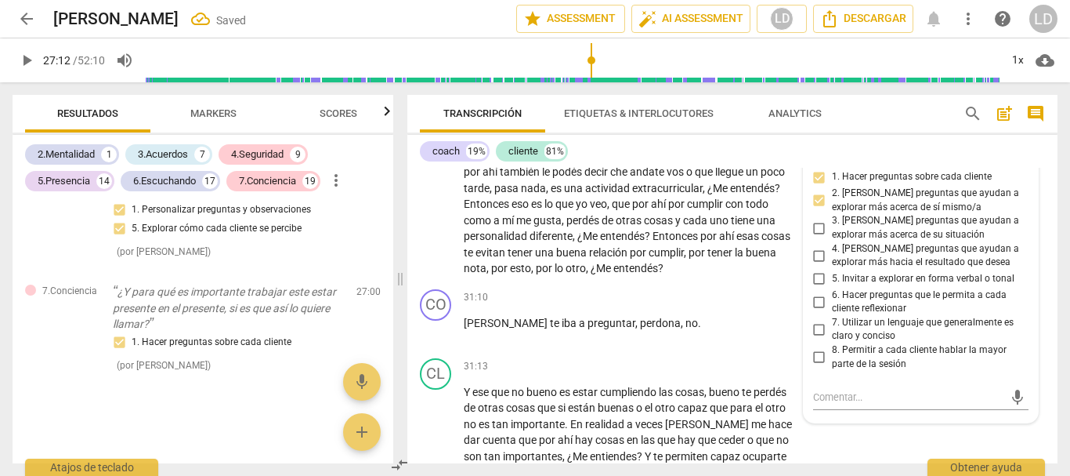
scroll to position [8732, 0]
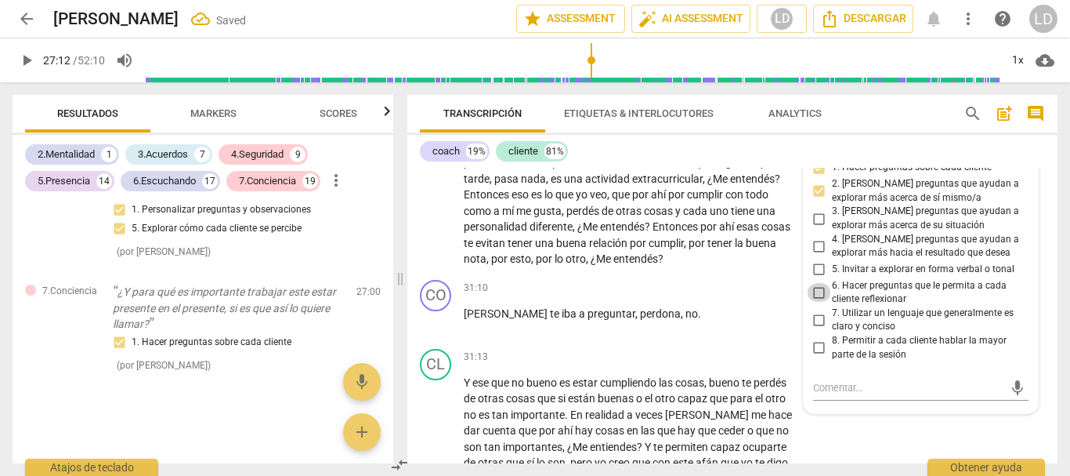
click at [813, 302] on input "6. Hacer preguntas que le permita a cada cliente reflexionar" at bounding box center [819, 292] width 25 height 19
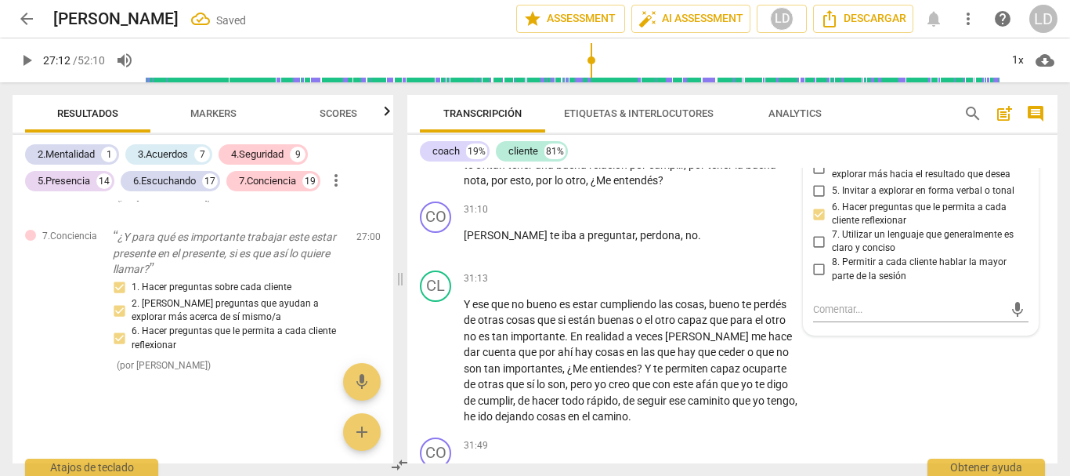
scroll to position [8889, 0]
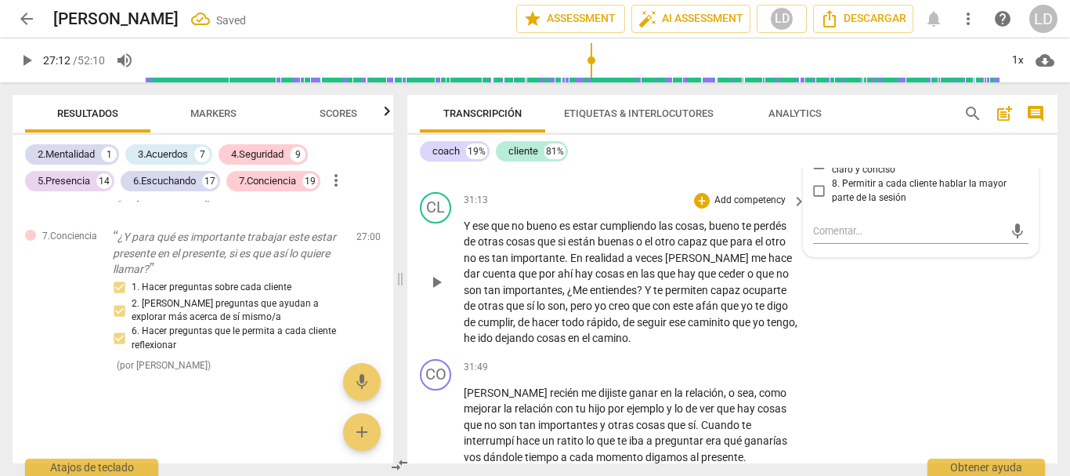
click at [940, 353] on div "CL play_arrow pause 31:13 + Add competency keyboard_arrow_right Y ese que no bu…" at bounding box center [732, 269] width 650 height 167
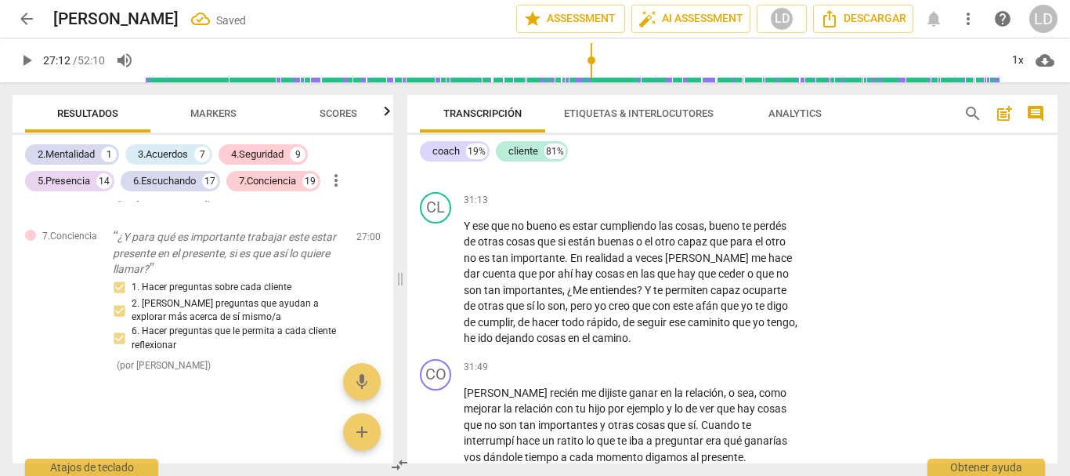
drag, startPoint x: 20, startPoint y: 57, endPoint x: 96, endPoint y: 74, distance: 77.2
click at [22, 57] on span "play_arrow" at bounding box center [26, 60] width 19 height 19
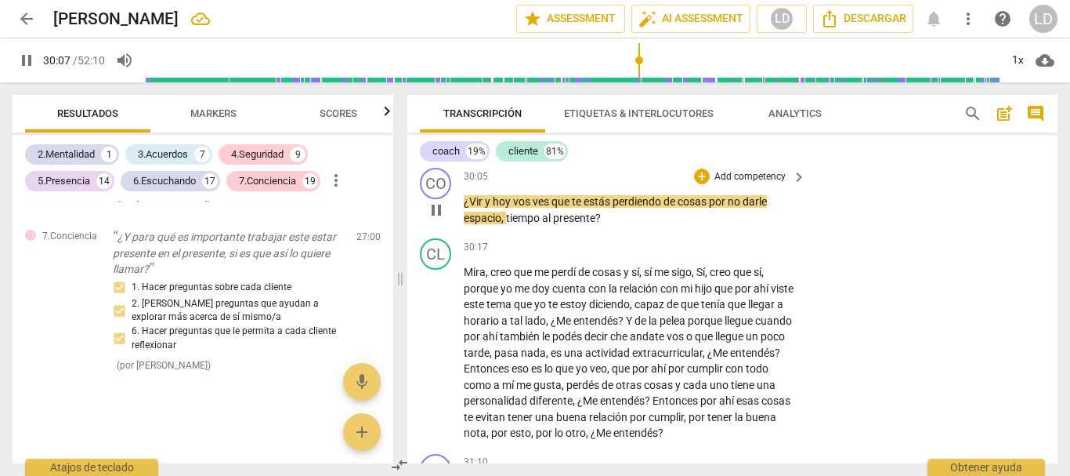
scroll to position [8575, 0]
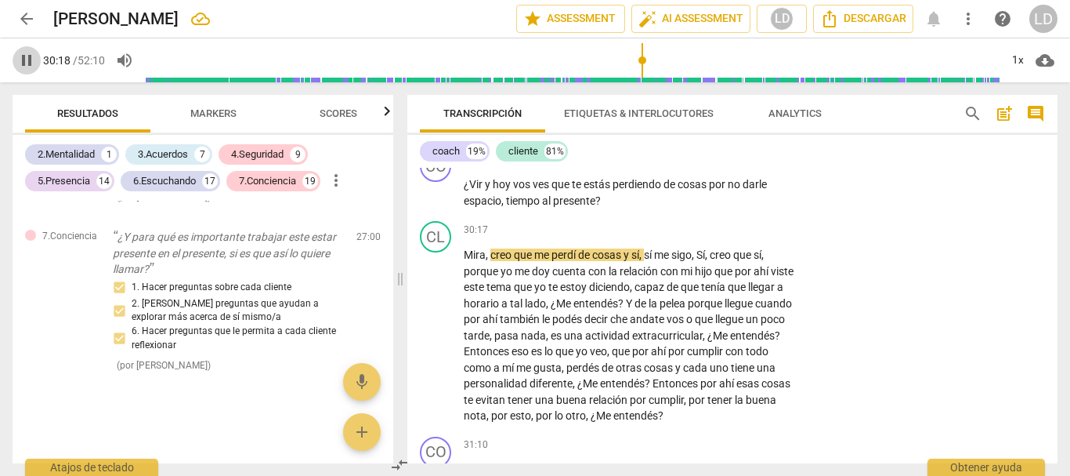
click at [23, 52] on span "pause" at bounding box center [26, 60] width 19 height 19
click at [745, 167] on p "Add competency" at bounding box center [750, 160] width 74 height 14
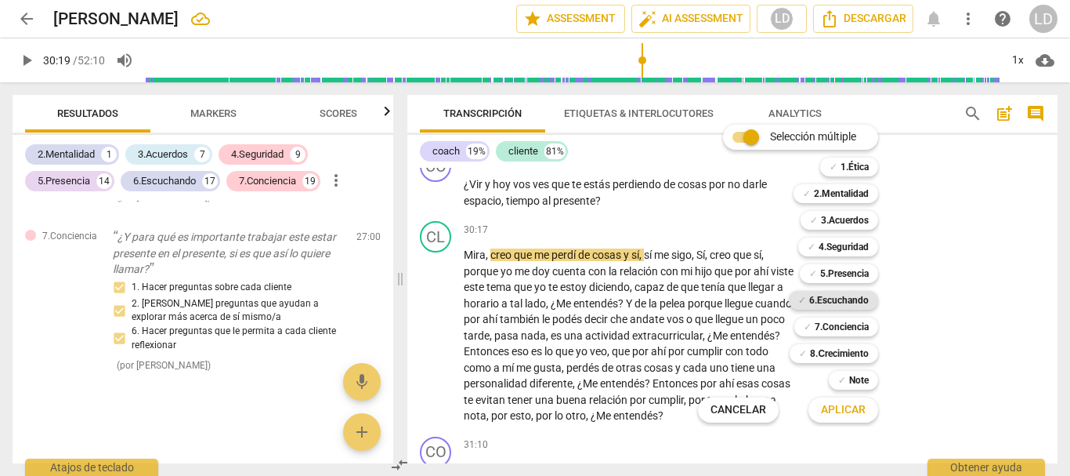
click at [839, 301] on b "6.Escuchando" at bounding box center [839, 300] width 60 height 19
click at [848, 323] on b "7.Conciencia" at bounding box center [842, 326] width 54 height 19
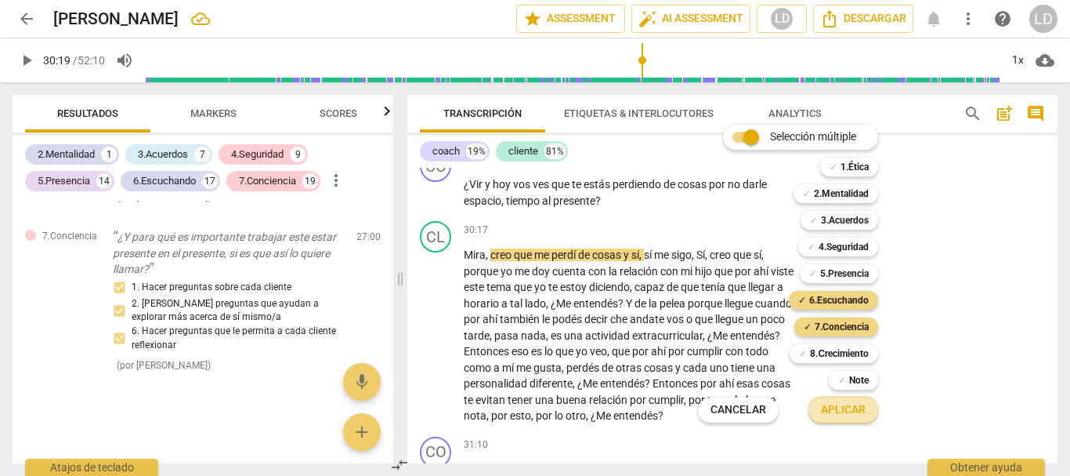
click at [853, 409] on span "Aplicar" at bounding box center [843, 410] width 45 height 16
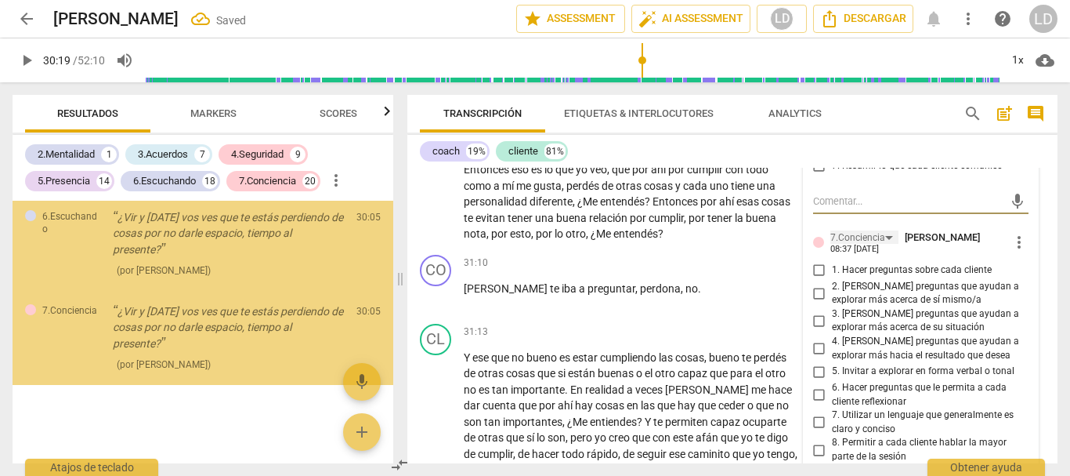
scroll to position [8679, 0]
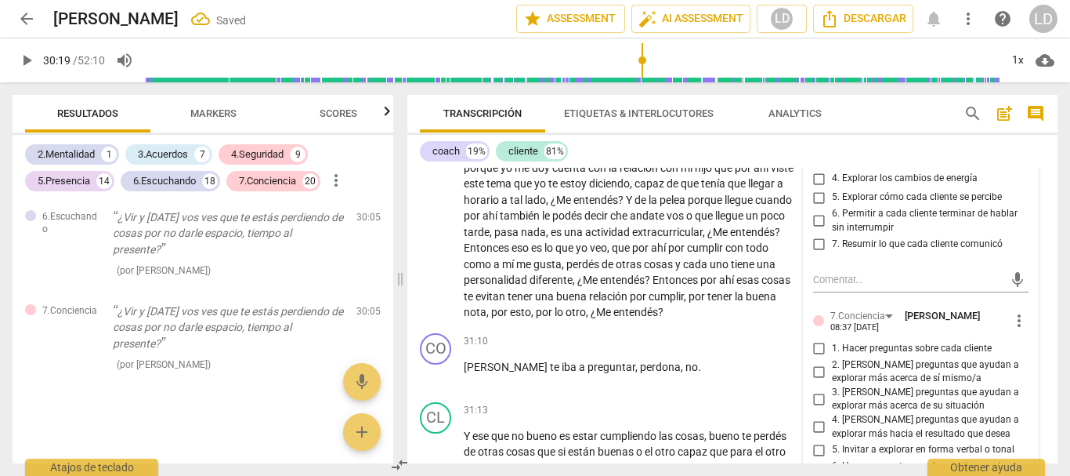
click at [823, 132] on input "1. Personalizar preguntas y observaciones" at bounding box center [819, 122] width 25 height 19
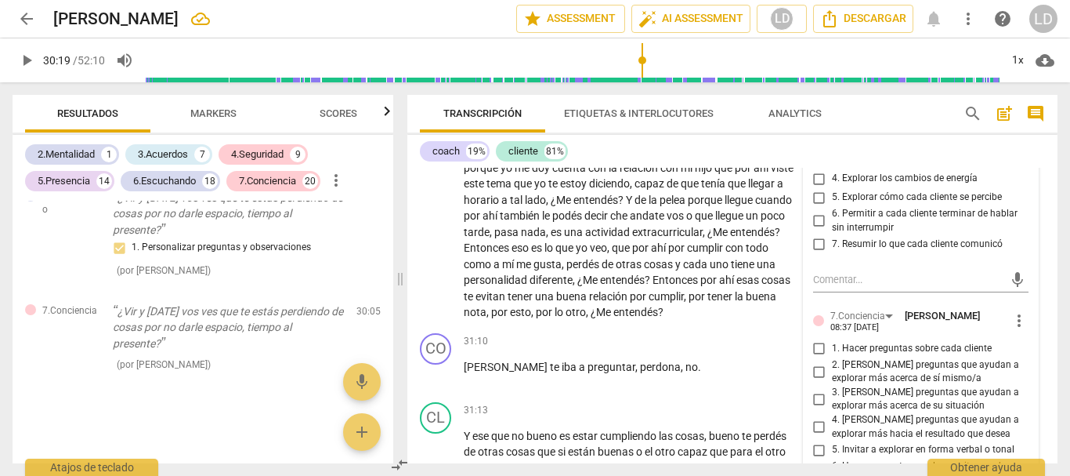
click at [812, 150] on input "2. Explorar las palabras que usa cada cliente" at bounding box center [819, 141] width 25 height 19
click at [820, 253] on input "7. Resumir lo que cada cliente comunicó" at bounding box center [819, 243] width 25 height 19
click at [814, 150] on input "2. Explorar las palabras que usa cada cliente" at bounding box center [819, 141] width 25 height 19
click at [818, 150] on input "2. Explorar las palabras que usa cada cliente" at bounding box center [819, 141] width 25 height 19
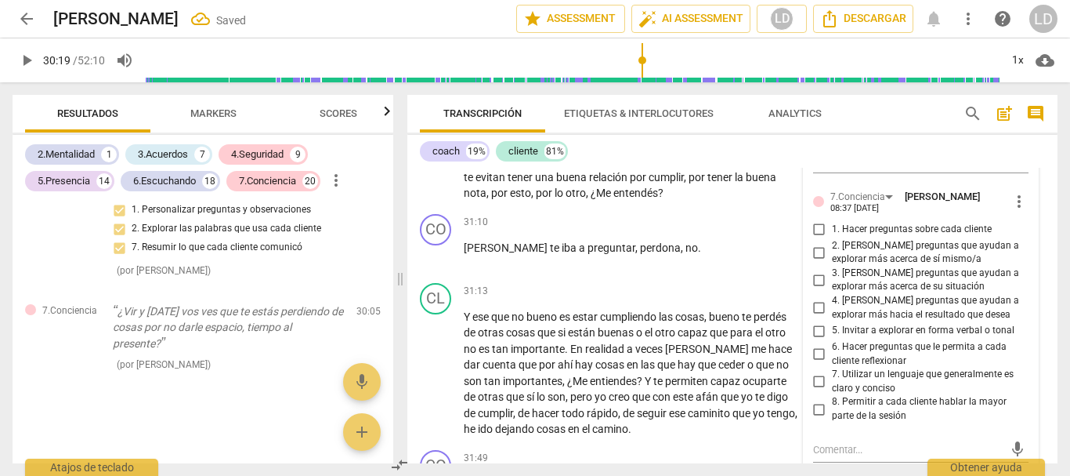
scroll to position [8835, 0]
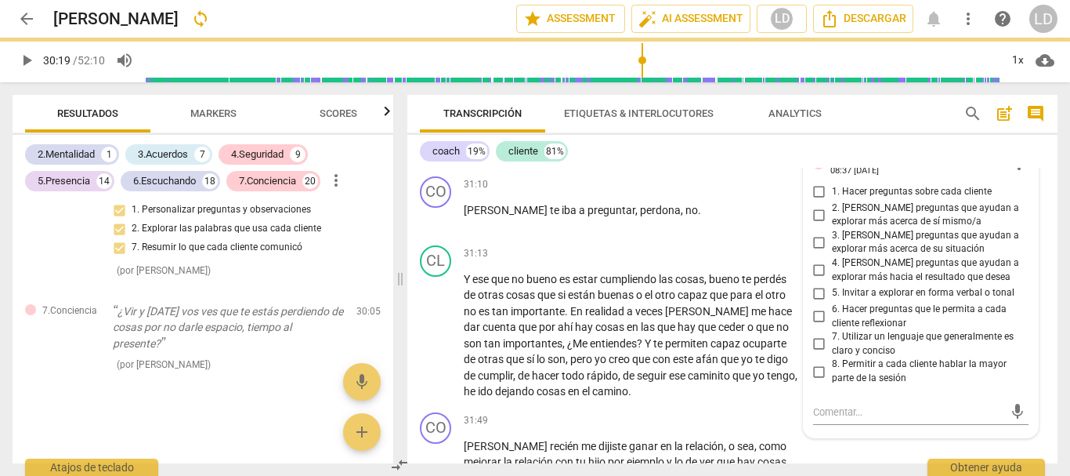
click at [816, 201] on input "1. Hacer preguntas sobre cada cliente" at bounding box center [819, 192] width 25 height 19
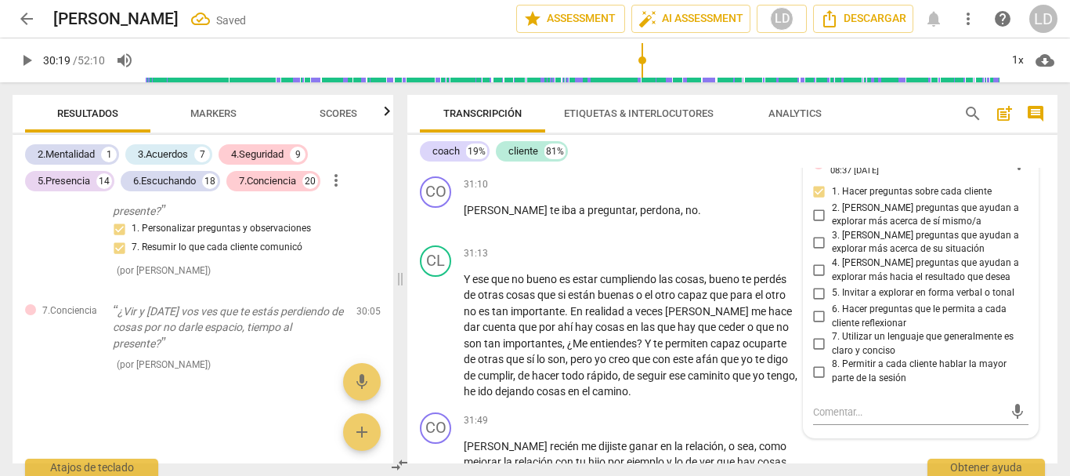
click at [817, 252] on input "3. [PERSON_NAME] preguntas que ayudan a explorar más acerca de su situación" at bounding box center [819, 242] width 25 height 19
click at [811, 224] on input "2. [PERSON_NAME] preguntas que ayudan a explorar más acerca de sí mismo/a" at bounding box center [819, 214] width 25 height 19
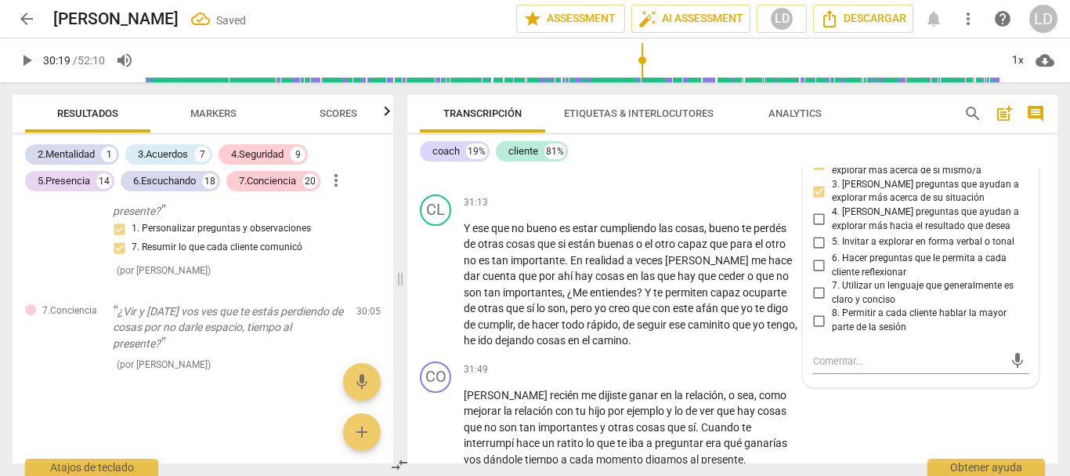
scroll to position [8914, 0]
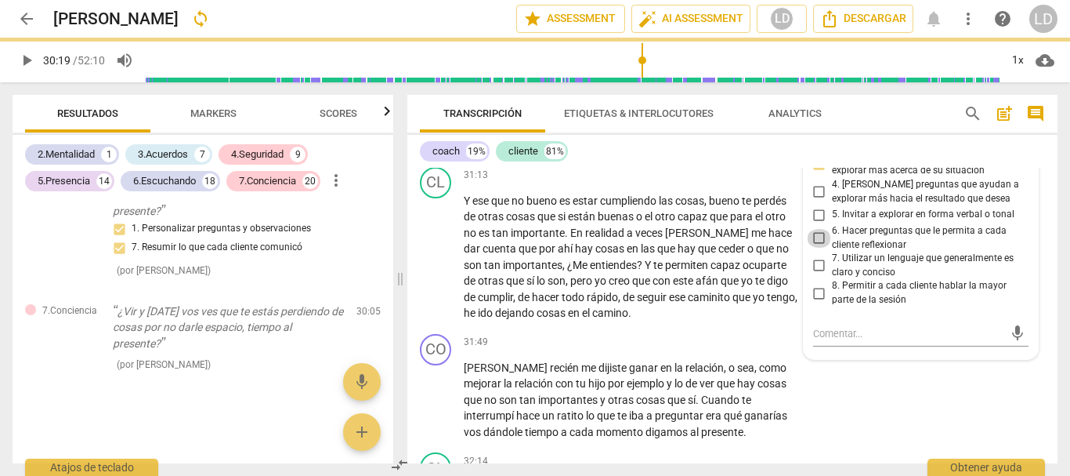
click at [819, 248] on input "6. Hacer preguntas que le permita a cada cliente reflexionar" at bounding box center [819, 238] width 25 height 19
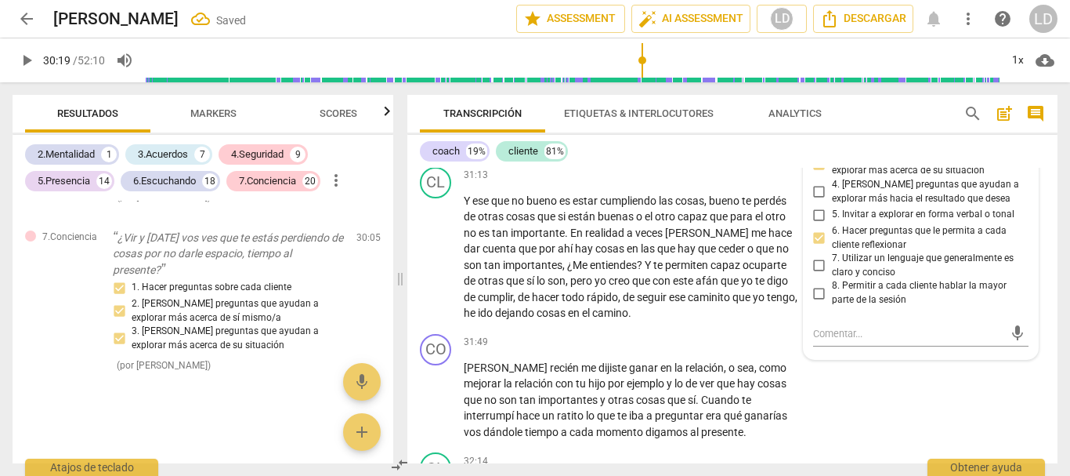
click at [1030, 160] on div "coach 19% cliente 81%" at bounding box center [732, 151] width 625 height 27
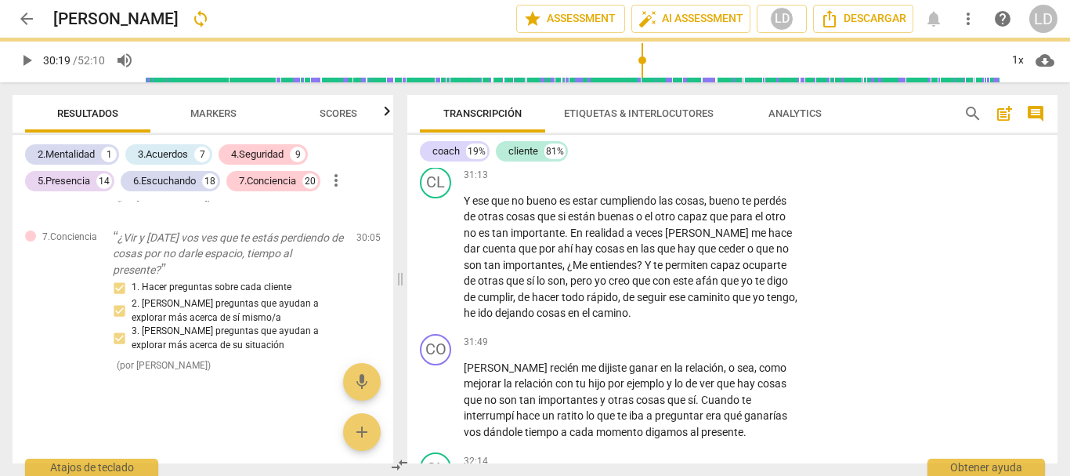
click at [30, 60] on span "play_arrow" at bounding box center [26, 60] width 19 height 19
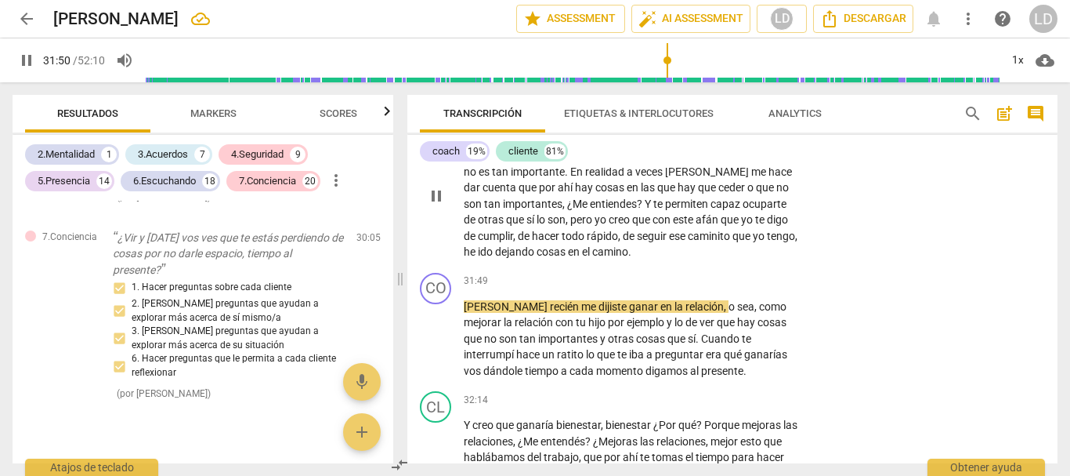
scroll to position [9053, 0]
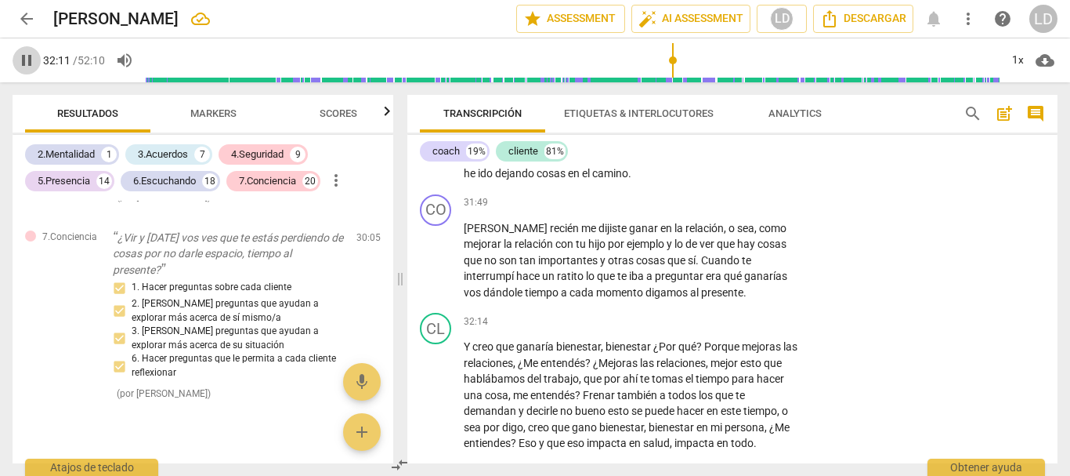
drag, startPoint x: 20, startPoint y: 58, endPoint x: 162, endPoint y: 126, distance: 158.1
click at [20, 58] on span "pause" at bounding box center [26, 60] width 19 height 19
click at [748, 210] on p "Add competency" at bounding box center [750, 203] width 74 height 14
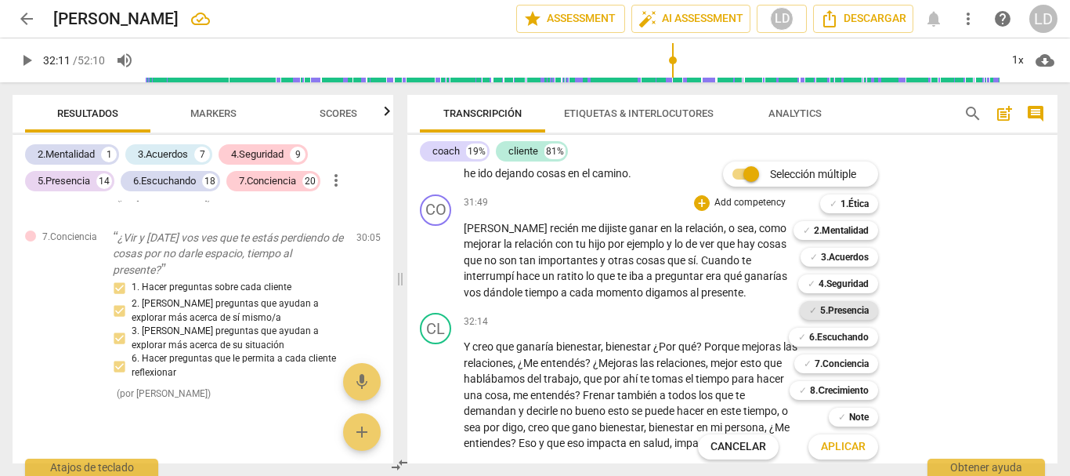
drag, startPoint x: 842, startPoint y: 315, endPoint x: 838, endPoint y: 338, distance: 23.8
click at [842, 315] on b "5.Presencia" at bounding box center [844, 310] width 49 height 19
click at [838, 340] on b "6.Escuchando" at bounding box center [839, 337] width 60 height 19
click at [841, 360] on b "7.Conciencia" at bounding box center [842, 363] width 54 height 19
click at [838, 443] on span "Aplicar" at bounding box center [843, 447] width 45 height 16
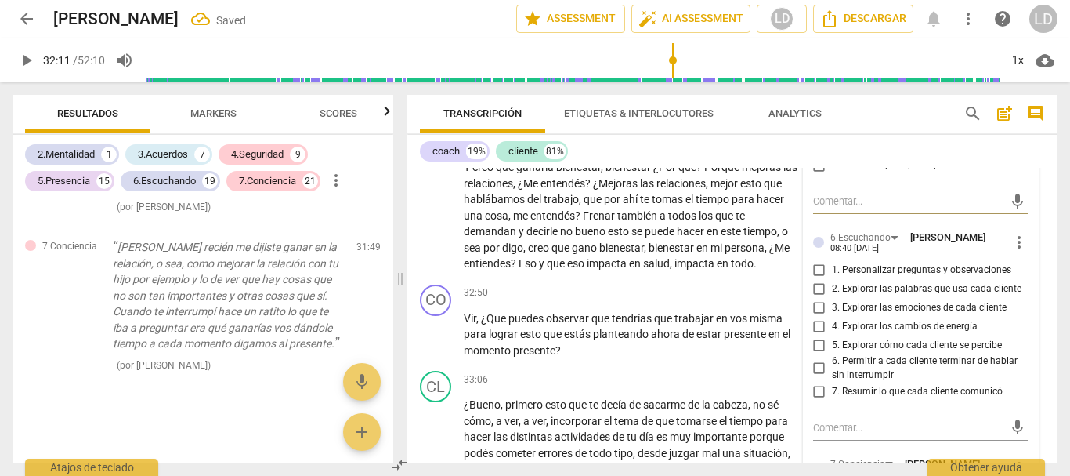
scroll to position [9172, 0]
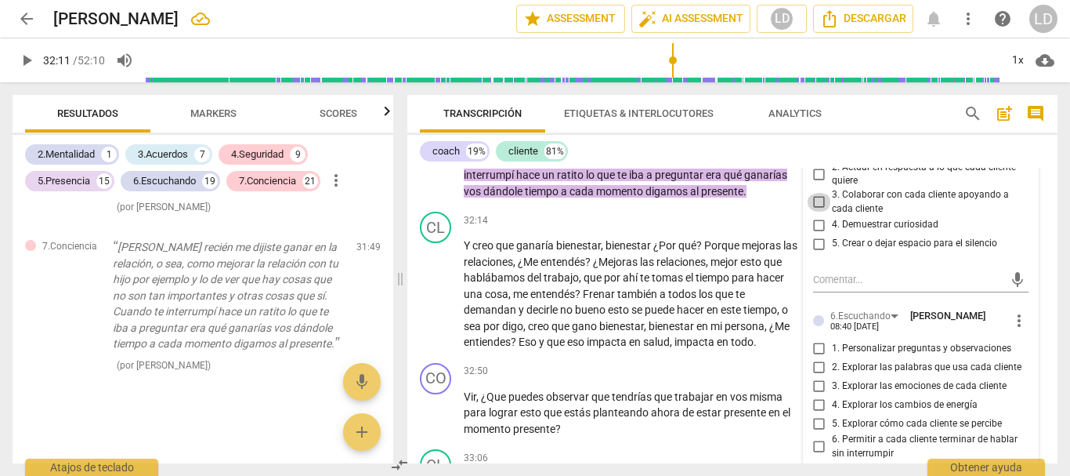
click at [817, 212] on input "3. Colaborar con cada cliente apoyando a cada cliente" at bounding box center [819, 202] width 25 height 19
click at [819, 234] on input "4. Demuestrar curiosidad" at bounding box center [819, 224] width 25 height 19
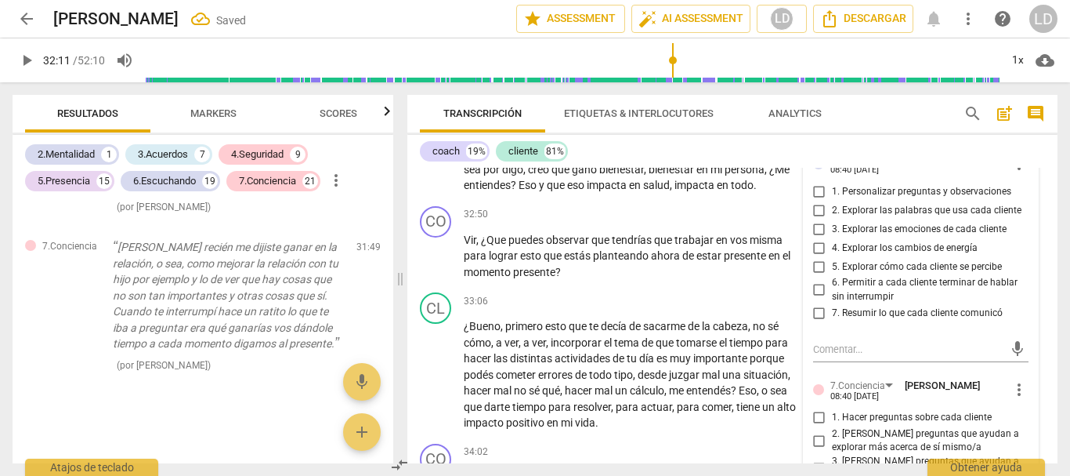
scroll to position [11404, 0]
click at [812, 201] on input "1. Personalizar preguntas y observaciones" at bounding box center [819, 191] width 25 height 19
click at [813, 219] on input "2. Explorar las palabras que usa cada cliente" at bounding box center [819, 210] width 25 height 19
click at [818, 323] on input "7. Resumir lo que cada cliente comunicó" at bounding box center [819, 313] width 25 height 19
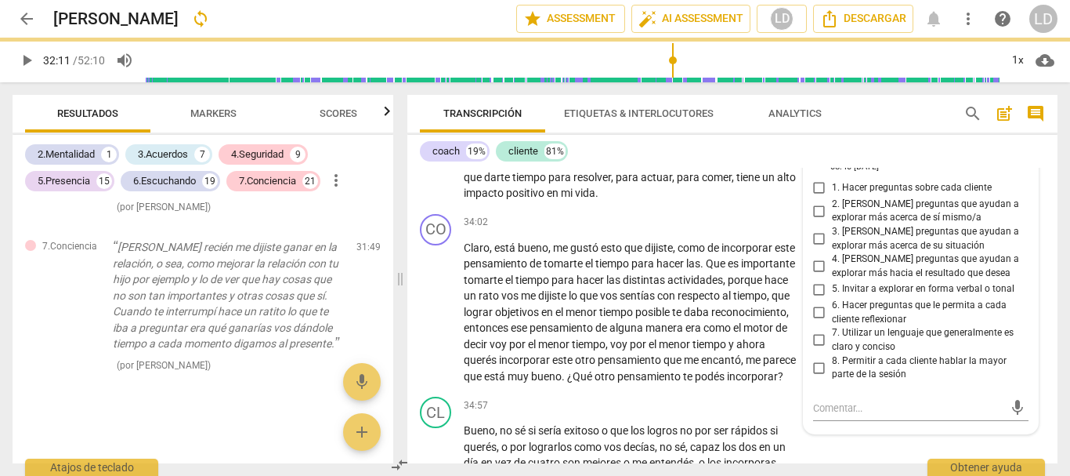
scroll to position [9563, 0]
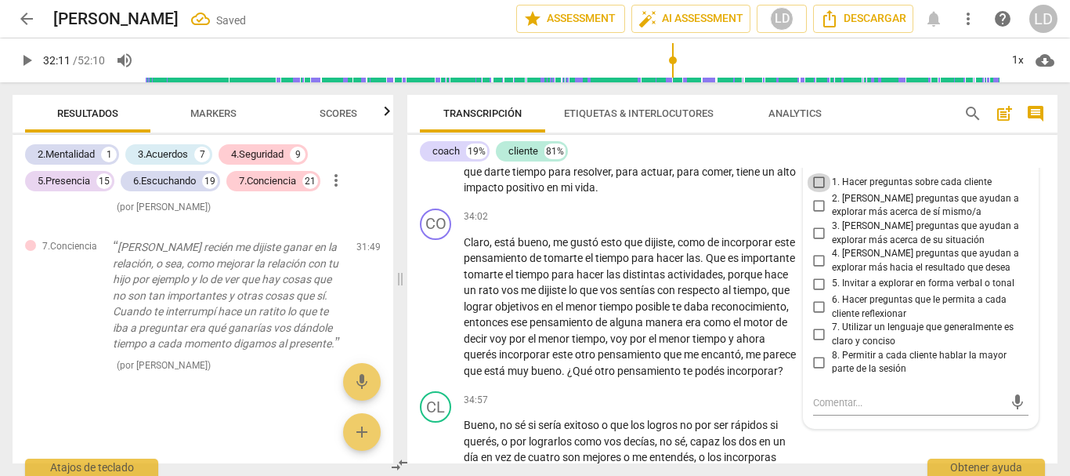
click at [812, 192] on input "1. Hacer preguntas sobre cada cliente" at bounding box center [819, 182] width 25 height 19
click at [814, 215] on input "2. [PERSON_NAME] preguntas que ayudan a explorar más acerca de sí mismo/a" at bounding box center [819, 205] width 25 height 19
drag, startPoint x: 813, startPoint y: 349, endPoint x: 820, endPoint y: 367, distance: 19.1
click at [813, 243] on input "3. [PERSON_NAME] preguntas que ayudan a explorar más acerca de su situación" at bounding box center [819, 233] width 25 height 19
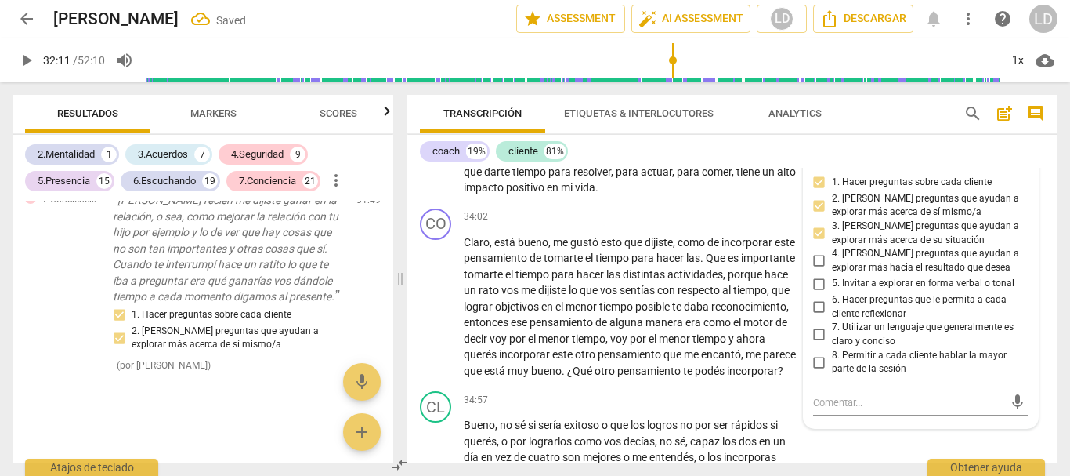
click at [813, 317] on input "6. Hacer preguntas que le permita a cada cliente reflexionar" at bounding box center [819, 307] width 25 height 19
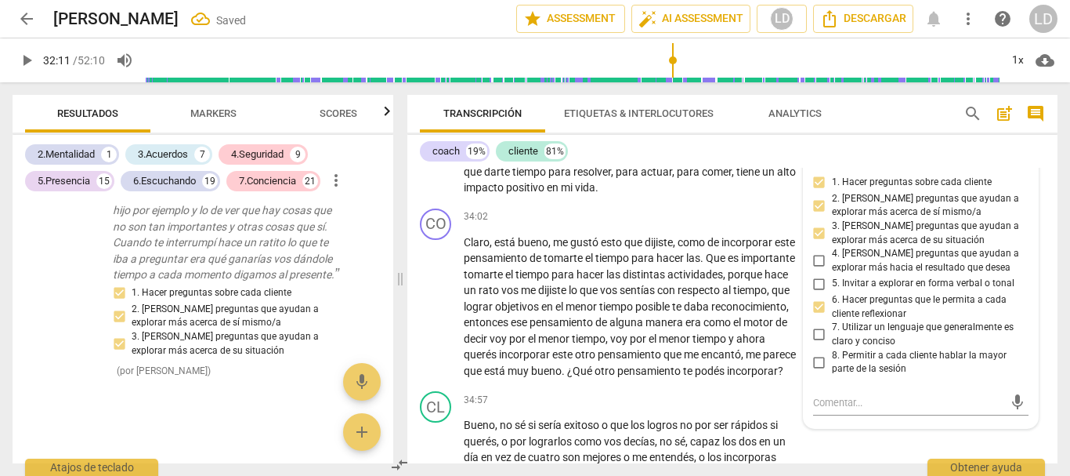
scroll to position [9720, 0]
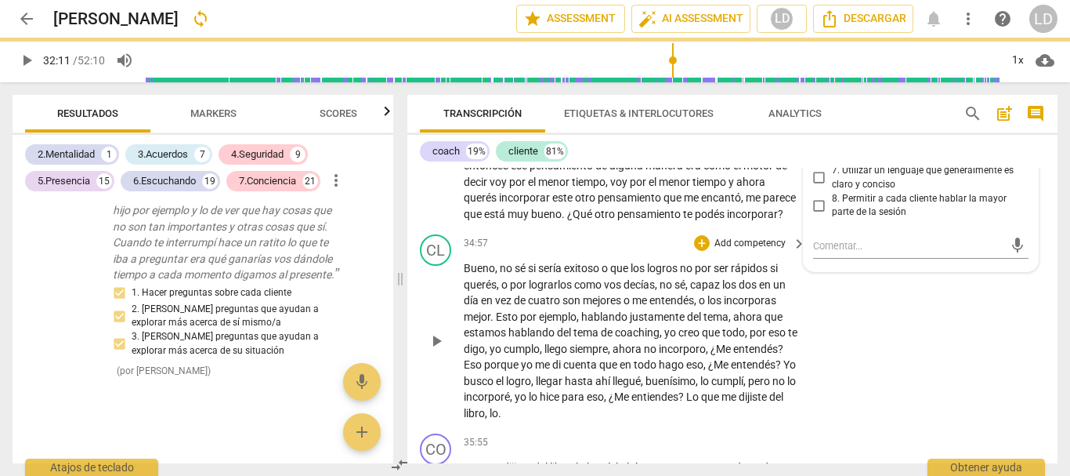
click at [1037, 401] on div "CL play_arrow pause 34:57 + Add competency keyboard_arrow_right Bueno , no sé s…" at bounding box center [732, 327] width 650 height 199
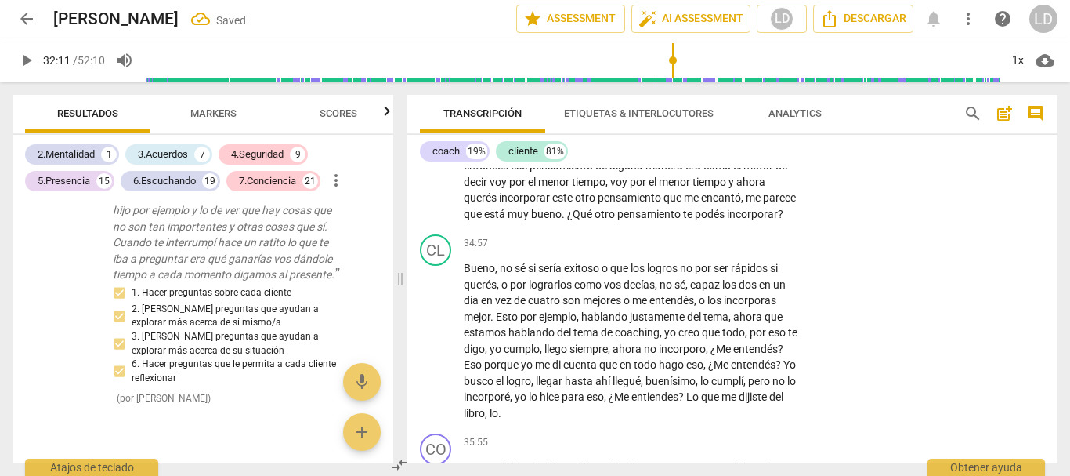
click at [32, 56] on span "play_arrow" at bounding box center [26, 60] width 19 height 19
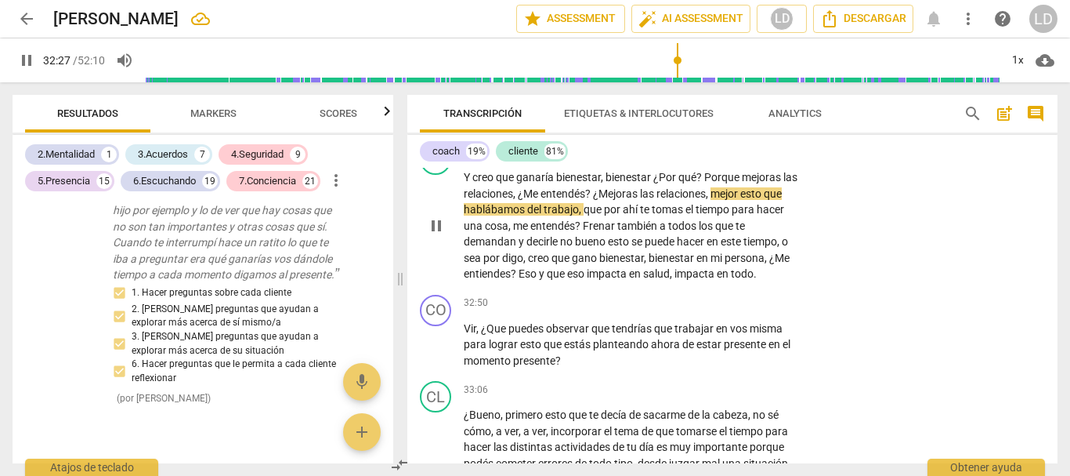
scroll to position [9250, 0]
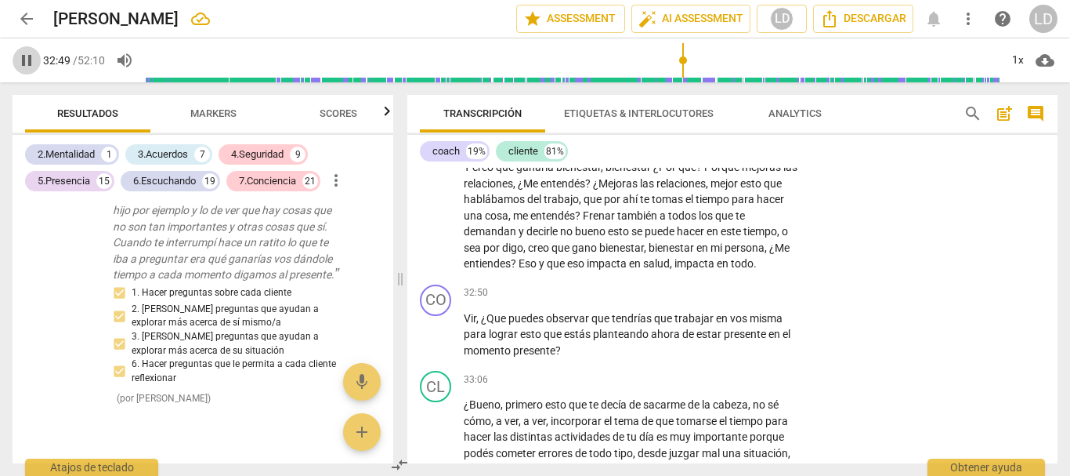
click at [27, 59] on span "pause" at bounding box center [26, 60] width 19 height 19
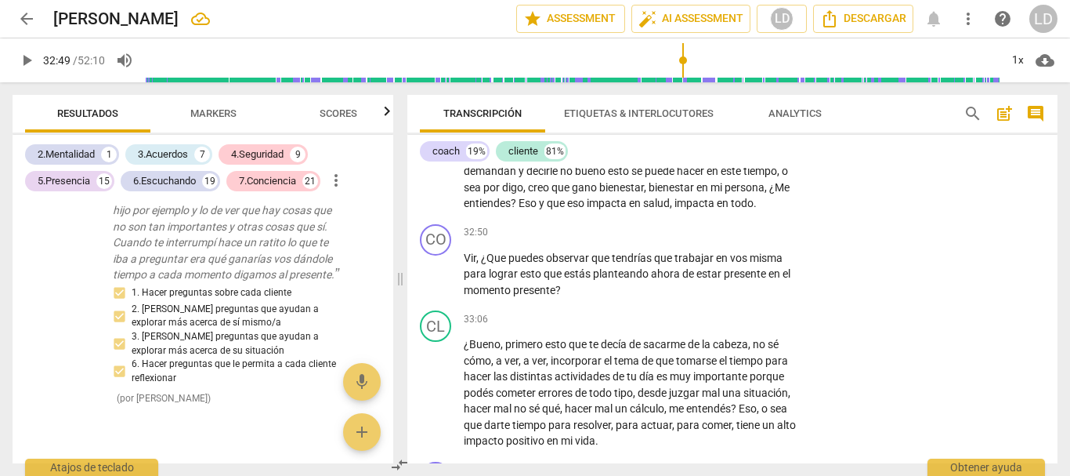
scroll to position [9328, 0]
